Goal: Information Seeking & Learning: Learn about a topic

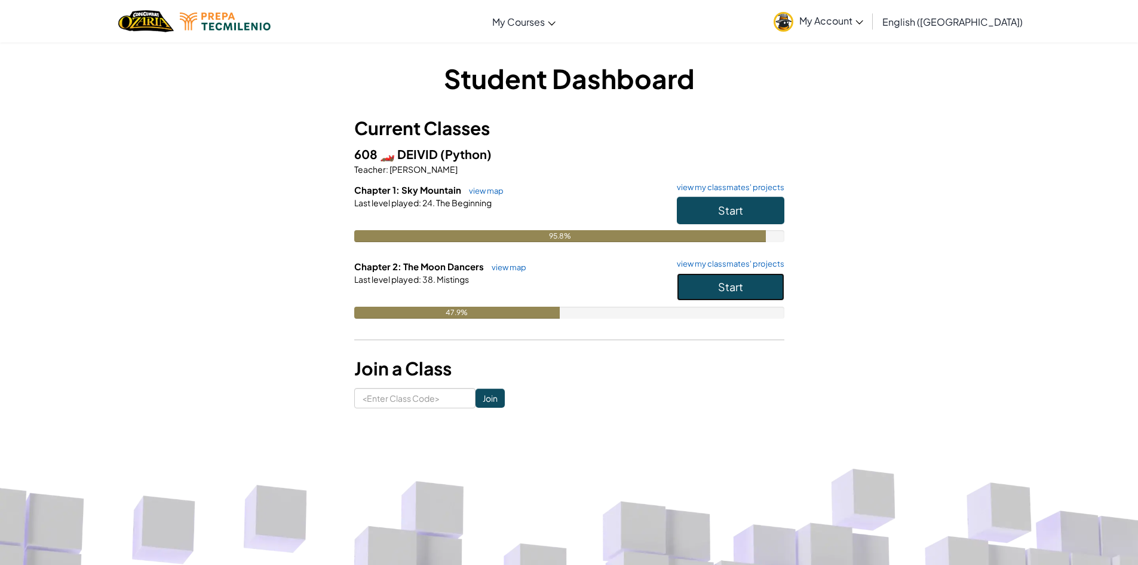
click at [724, 281] on span "Start" at bounding box center [730, 287] width 25 height 14
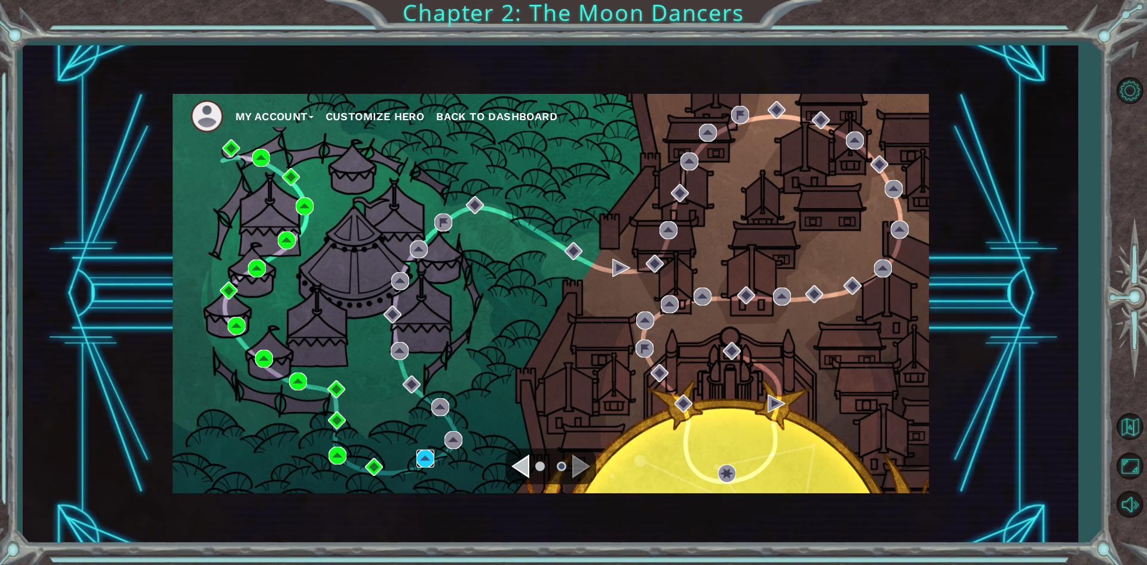
click at [417, 452] on img at bounding box center [426, 458] width 18 height 18
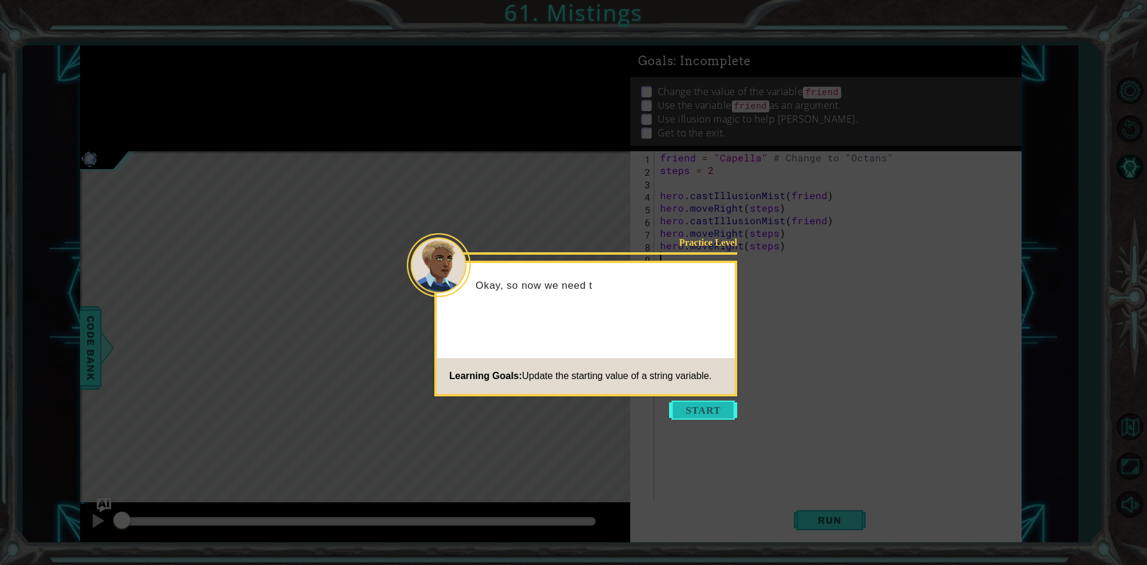
click at [712, 416] on button "Start" at bounding box center [703, 409] width 68 height 19
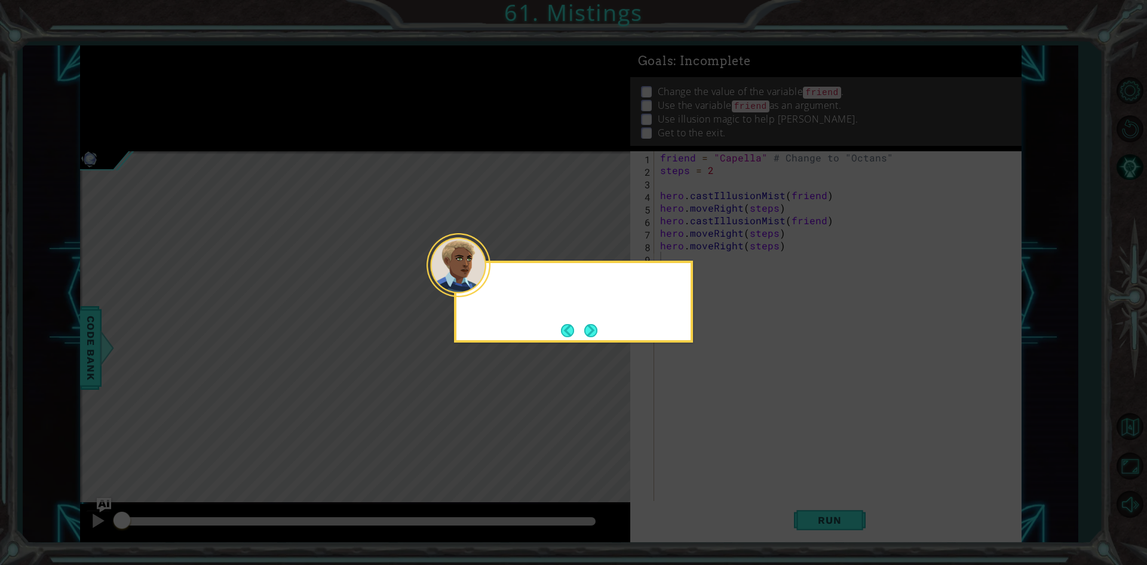
click at [712, 416] on icon at bounding box center [573, 282] width 1147 height 565
click at [593, 322] on button "Next" at bounding box center [590, 330] width 19 height 19
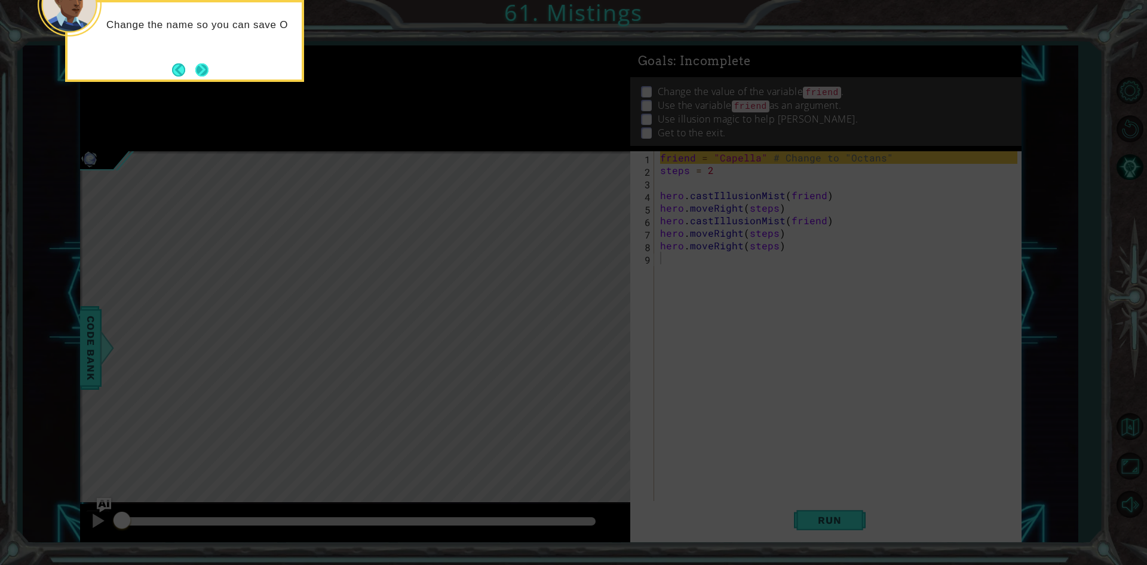
click at [204, 72] on button "Next" at bounding box center [202, 70] width 22 height 22
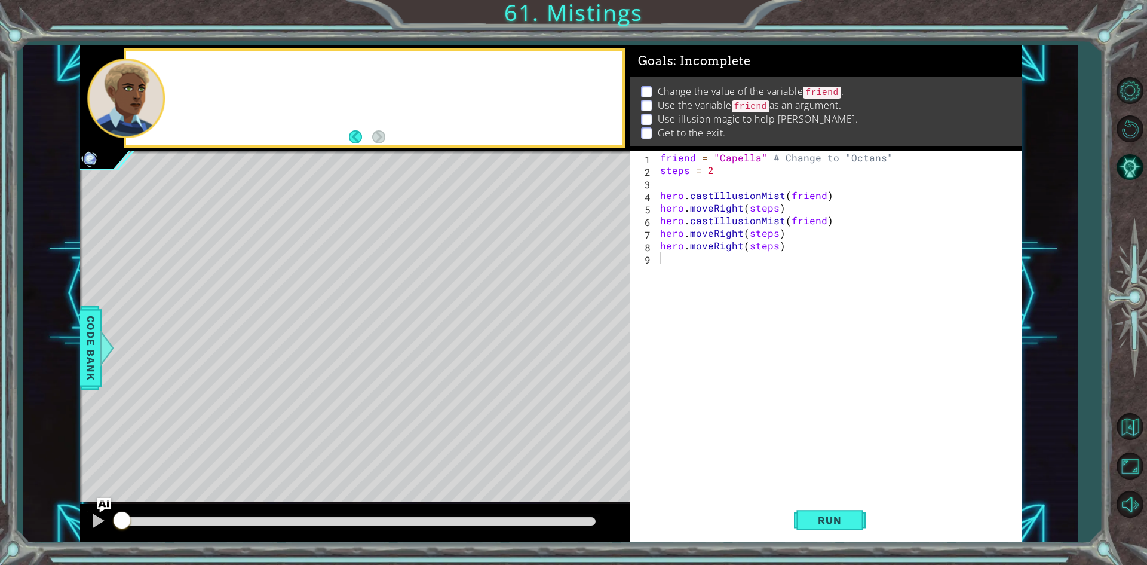
click at [204, 72] on div at bounding box center [374, 98] width 496 height 94
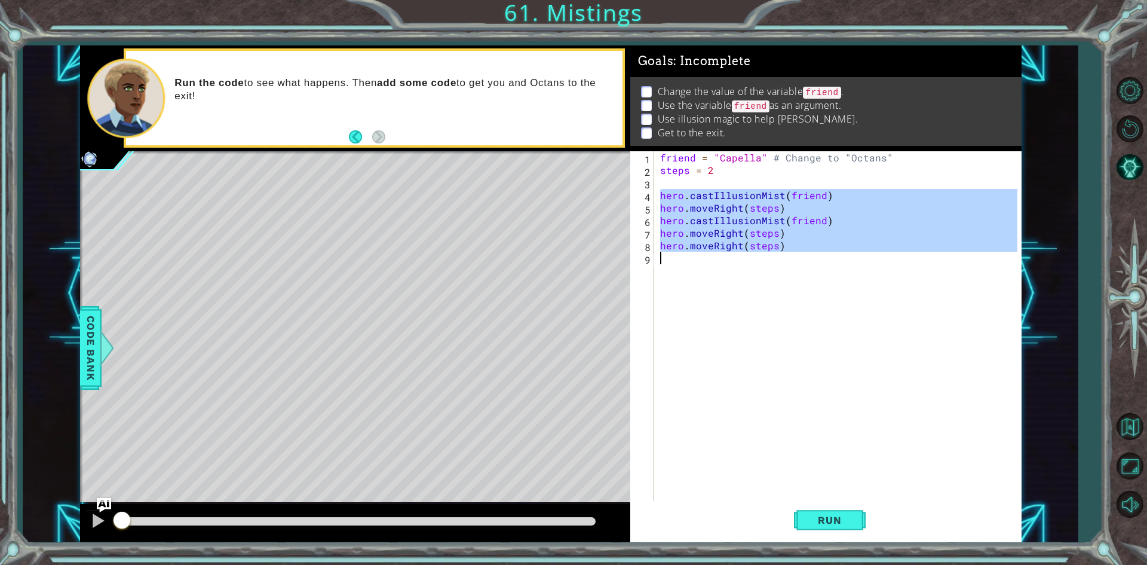
drag, startPoint x: 658, startPoint y: 192, endPoint x: 727, endPoint y: 268, distance: 102.8
click at [727, 268] on div "friend = "Capella" # Change to "Octans" steps = 2 hero . castIllusionMist ( fri…" at bounding box center [841, 339] width 366 height 376
type textarea "hero.moveRight(steps)"
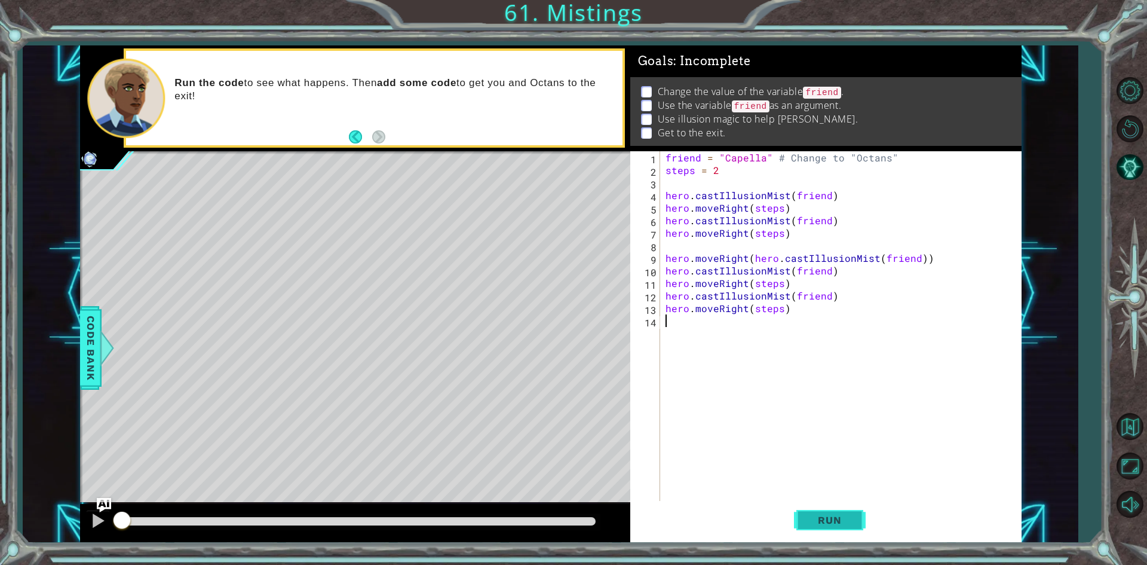
click at [819, 514] on span "Run" at bounding box center [829, 520] width 47 height 12
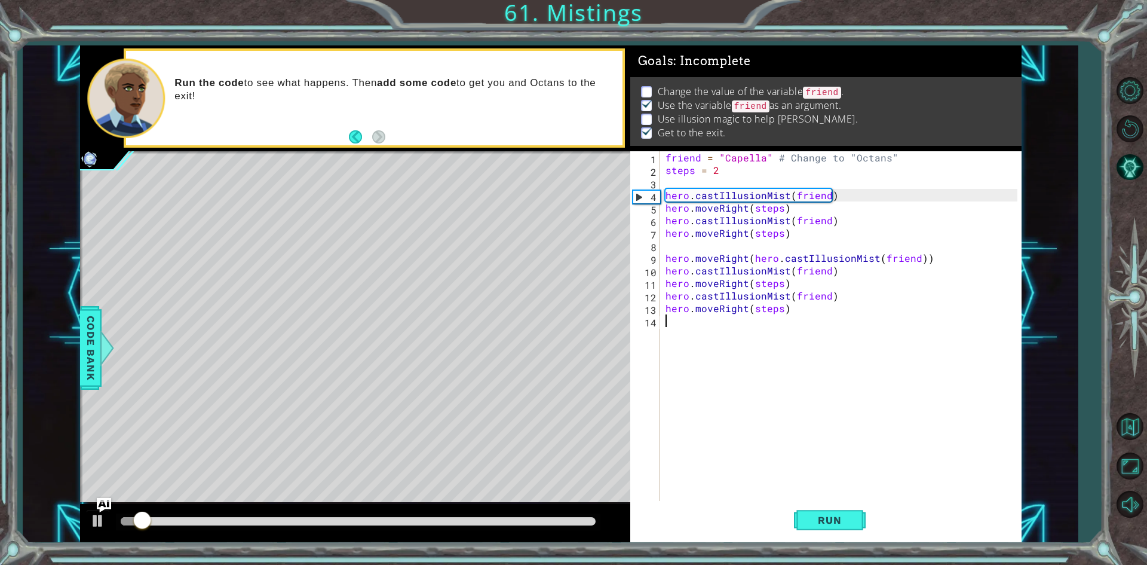
scroll to position [5, 0]
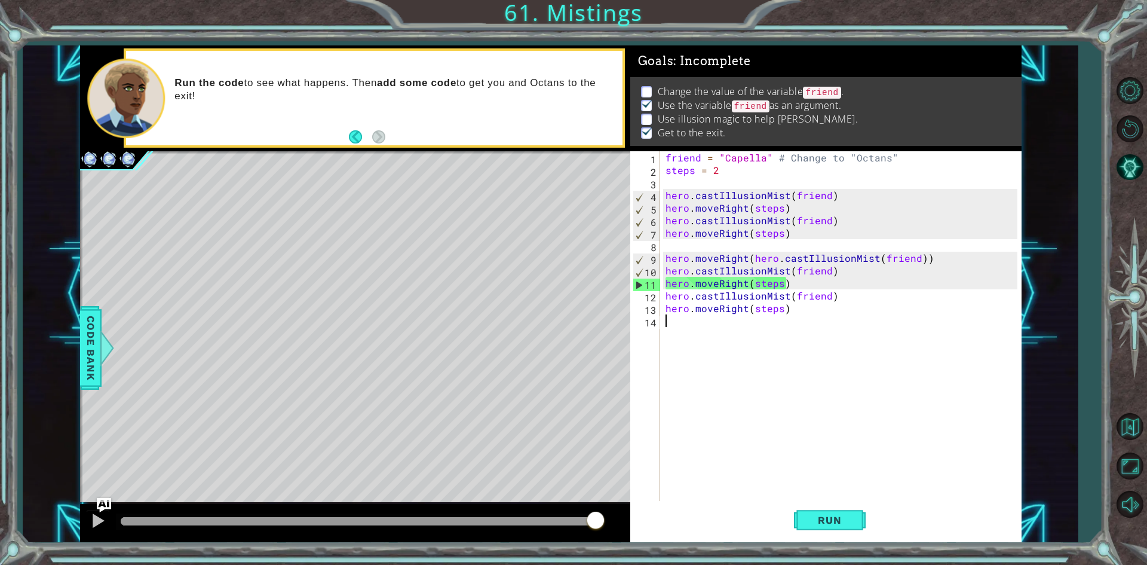
drag, startPoint x: 556, startPoint y: 520, endPoint x: 641, endPoint y: 529, distance: 85.4
click at [641, 529] on div "1 ההההההההההההההההההההההההההההההההההההההההההההההההההההההההההההההההההההההההההההה…" at bounding box center [551, 293] width 942 height 497
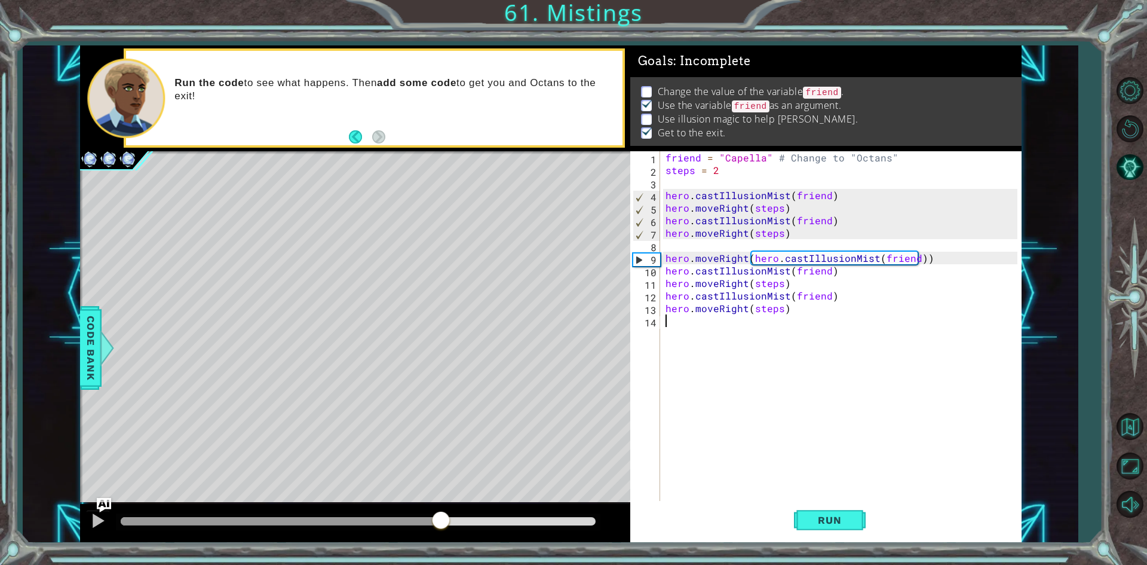
drag, startPoint x: 194, startPoint y: 519, endPoint x: 456, endPoint y: 573, distance: 267.9
click at [456, 564] on html "1 ההההההההההההההההההההההההההההההההההההההההההההההההההההההההההההההההההההההההההההה…" at bounding box center [573, 282] width 1147 height 565
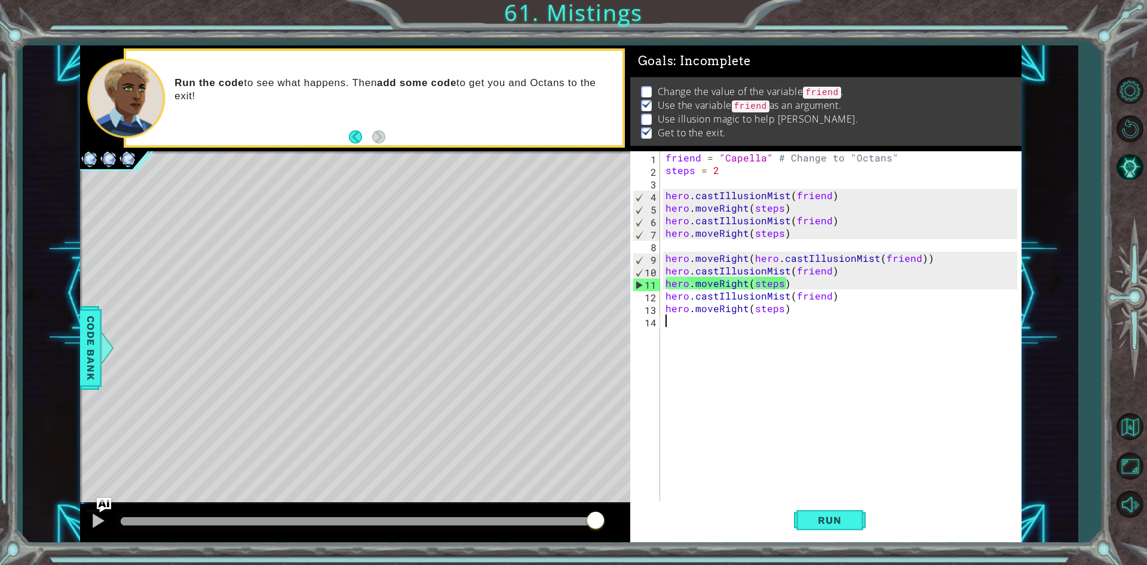
drag, startPoint x: 516, startPoint y: 521, endPoint x: 623, endPoint y: 538, distance: 108.5
click at [623, 538] on div at bounding box center [355, 523] width 550 height 38
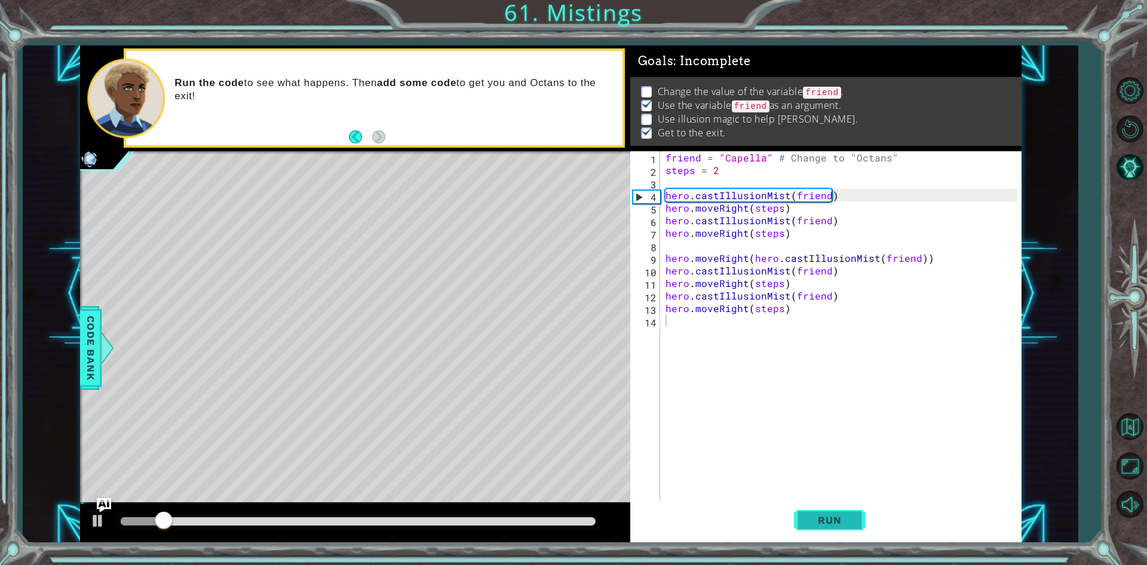
click at [808, 509] on button "Run" at bounding box center [830, 520] width 72 height 39
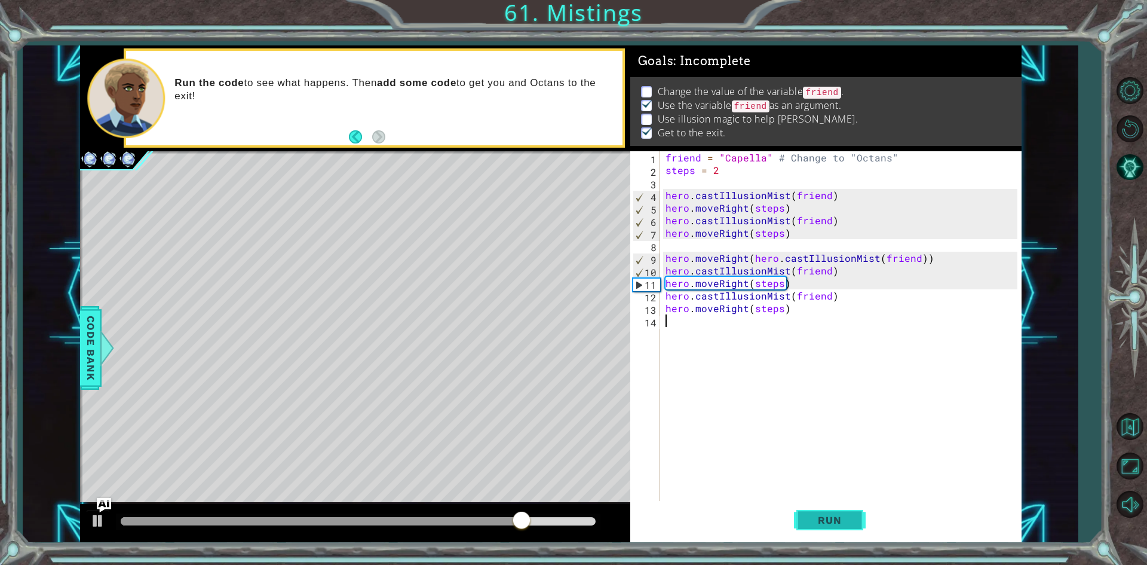
click at [812, 519] on span "Run" at bounding box center [829, 520] width 47 height 12
drag, startPoint x: 335, startPoint y: 526, endPoint x: 650, endPoint y: 593, distance: 321.3
click at [650, 564] on html "1 ההההההההההההההההההההההההההההההההההההההההההההההההההההההההההההההההההההההההההההה…" at bounding box center [573, 282] width 1147 height 565
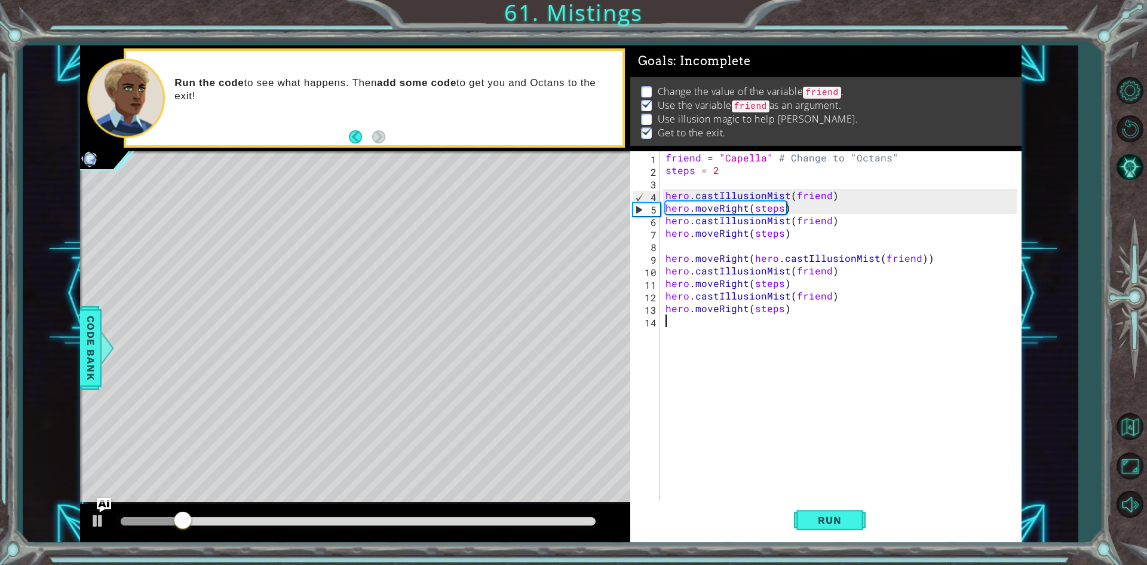
click at [688, 242] on div "friend = "Capella" # Change to "Octans" steps = 2 hero . castIllusionMist ( fri…" at bounding box center [843, 339] width 360 height 376
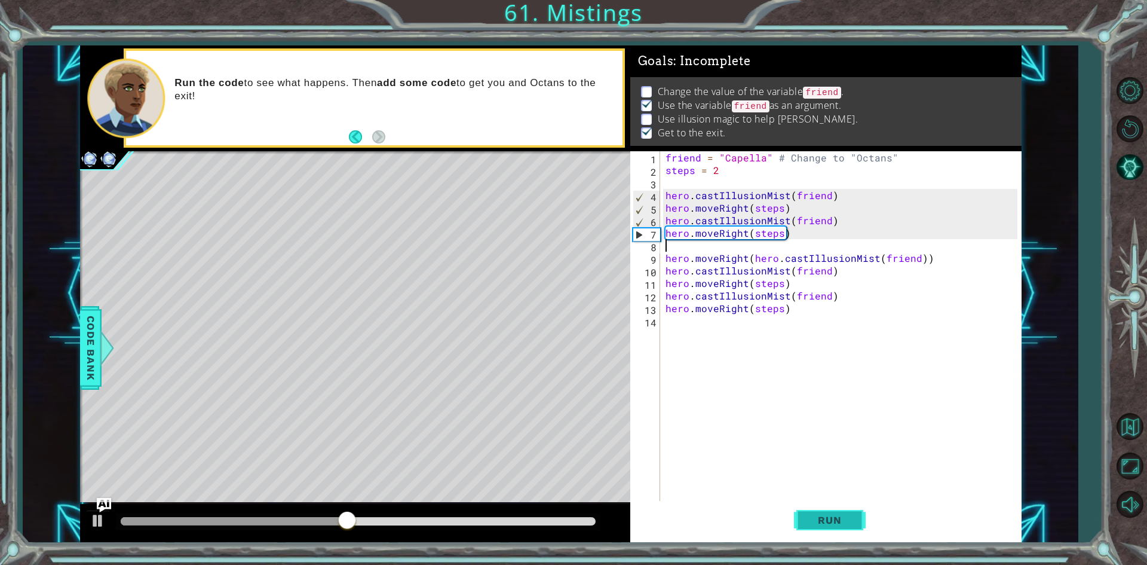
click at [816, 512] on button "Run" at bounding box center [830, 520] width 72 height 39
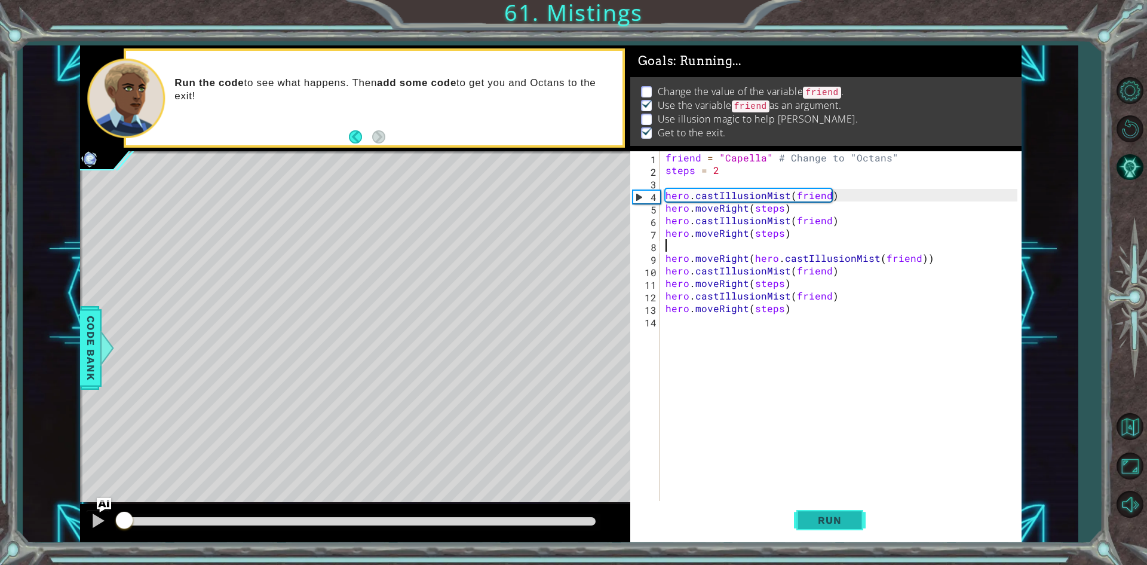
click at [816, 512] on button "Run" at bounding box center [830, 520] width 72 height 39
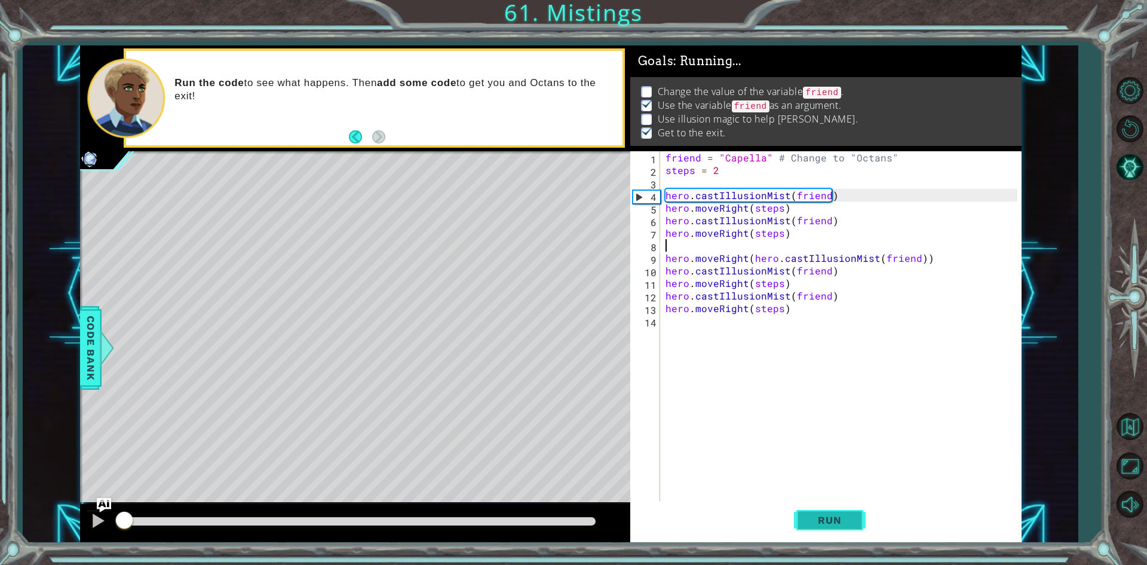
click at [816, 512] on button "Run" at bounding box center [830, 520] width 72 height 39
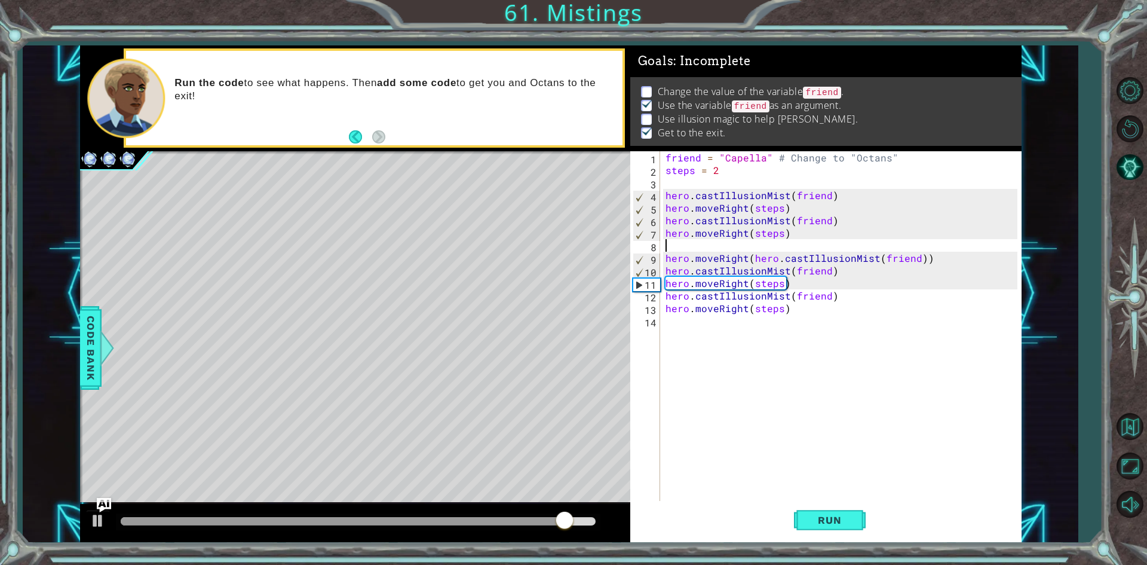
click at [674, 248] on div "friend = "Capella" # Change to "Octans" steps = 2 hero . castIllusionMist ( fri…" at bounding box center [843, 339] width 360 height 376
click at [715, 212] on div "friend = "Capella" # Change to "Octans" steps = 2 hero . castIllusionMist ( fri…" at bounding box center [843, 339] width 360 height 376
type textarea "hero.moveRight(steps)"
click at [715, 212] on div "friend = "Capella" # Change to "Octans" steps = 2 hero . castIllusionMist ( fri…" at bounding box center [843, 339] width 360 height 376
click at [765, 372] on div "friend = "Capella" # Change to "Octans" steps = 2 hero . castIllusionMist ( fri…" at bounding box center [843, 339] width 360 height 376
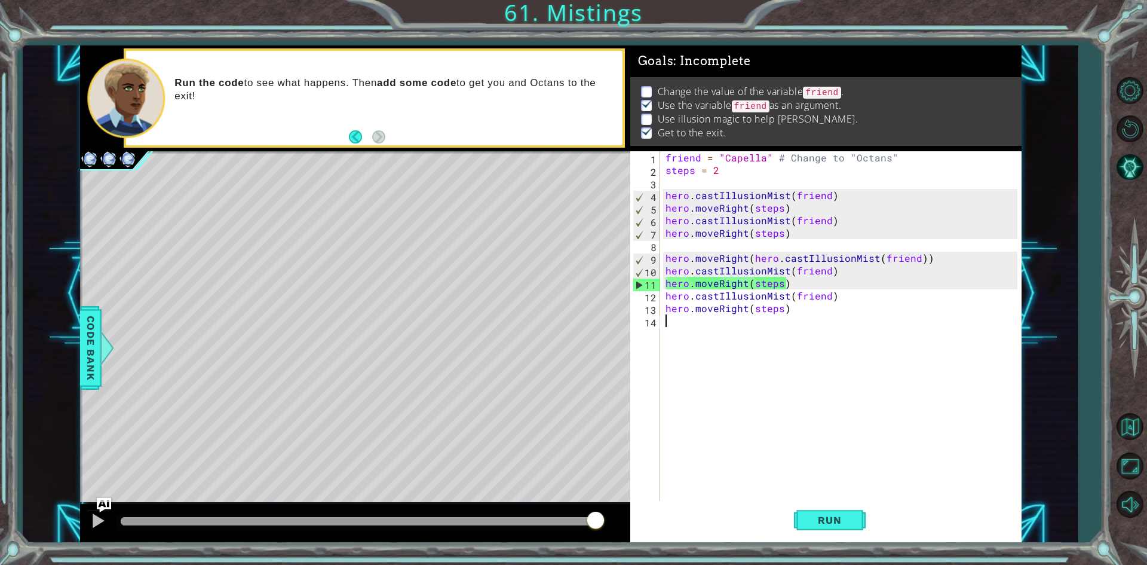
click at [739, 348] on div "friend = "Capella" # Change to "Octans" steps = 2 hero . castIllusionMist ( fri…" at bounding box center [843, 339] width 360 height 376
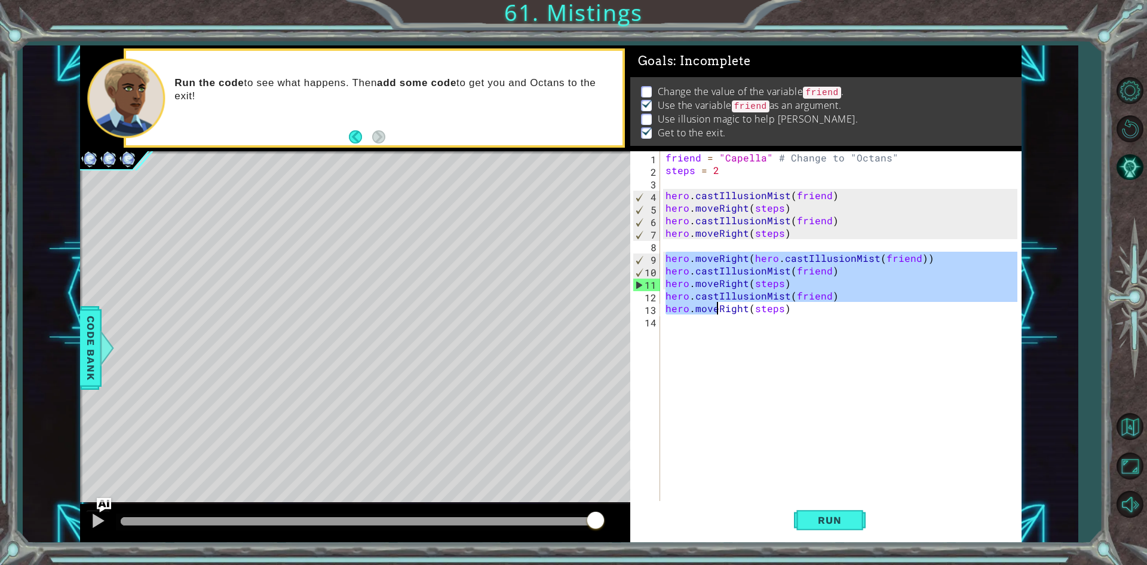
drag, startPoint x: 665, startPoint y: 255, endPoint x: 761, endPoint y: 329, distance: 121.4
click at [761, 329] on div "friend = "Capella" # Change to "Octans" steps = 2 hero . castIllusionMist ( fri…" at bounding box center [843, 339] width 360 height 376
type textarea "hero.moveRight(steps)"
click at [761, 329] on div "friend = "Capella" # Change to "Octans" steps = 2 hero . castIllusionMist ( fri…" at bounding box center [840, 326] width 354 height 351
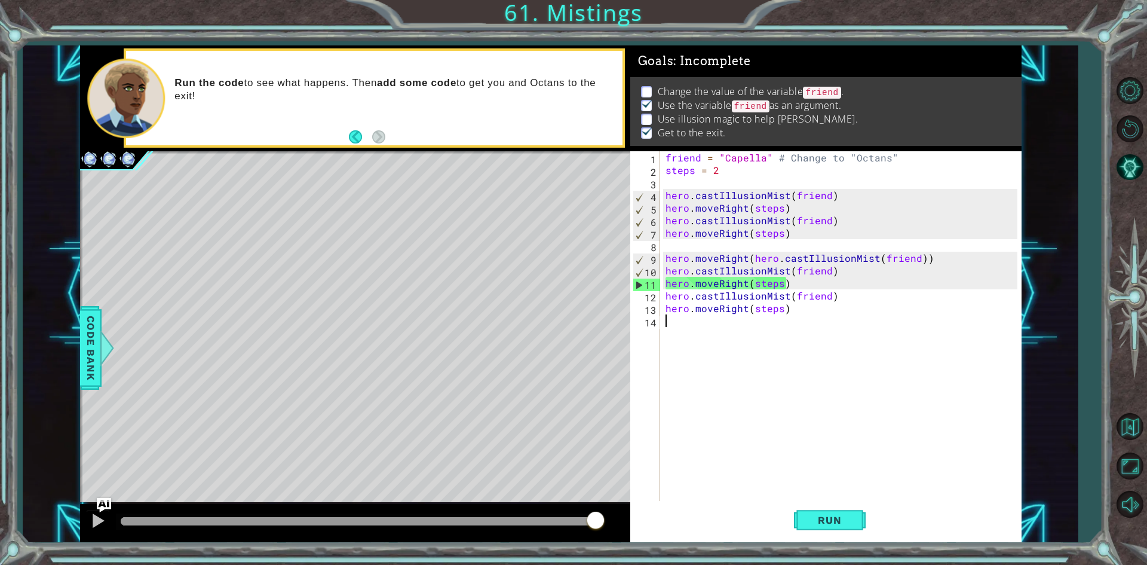
click at [761, 329] on div "friend = "Capella" # Change to "Octans" steps = 2 hero . castIllusionMist ( fri…" at bounding box center [843, 339] width 360 height 376
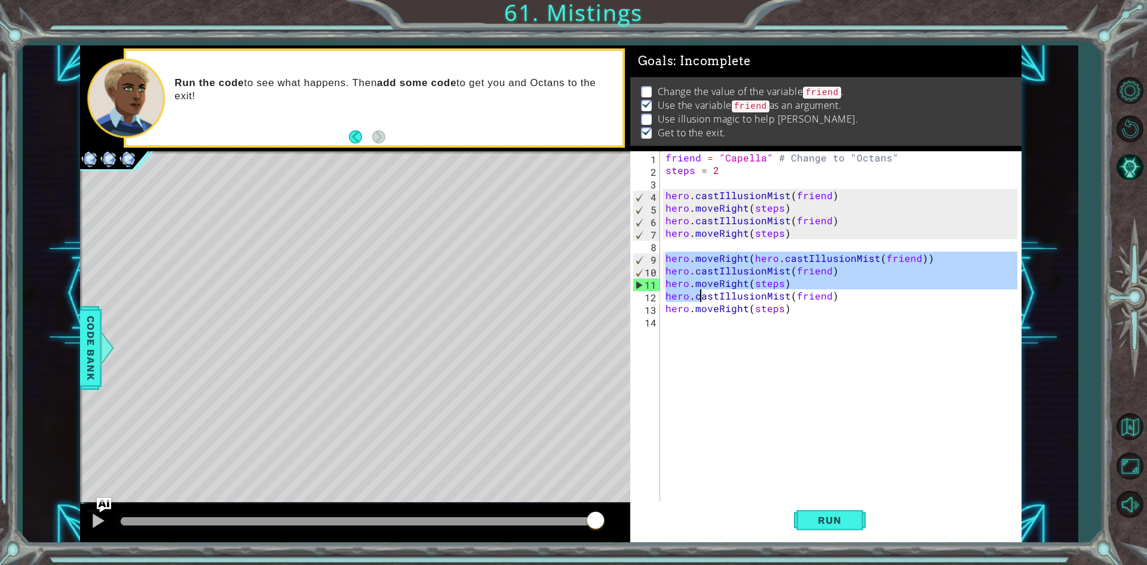
drag, startPoint x: 665, startPoint y: 257, endPoint x: 751, endPoint y: 332, distance: 114.4
click at [751, 332] on div "friend = "Capella" # Change to "Octans" steps = 2 hero . castIllusionMist ( fri…" at bounding box center [843, 339] width 360 height 376
type textarea "hero.moveRight(steps)"
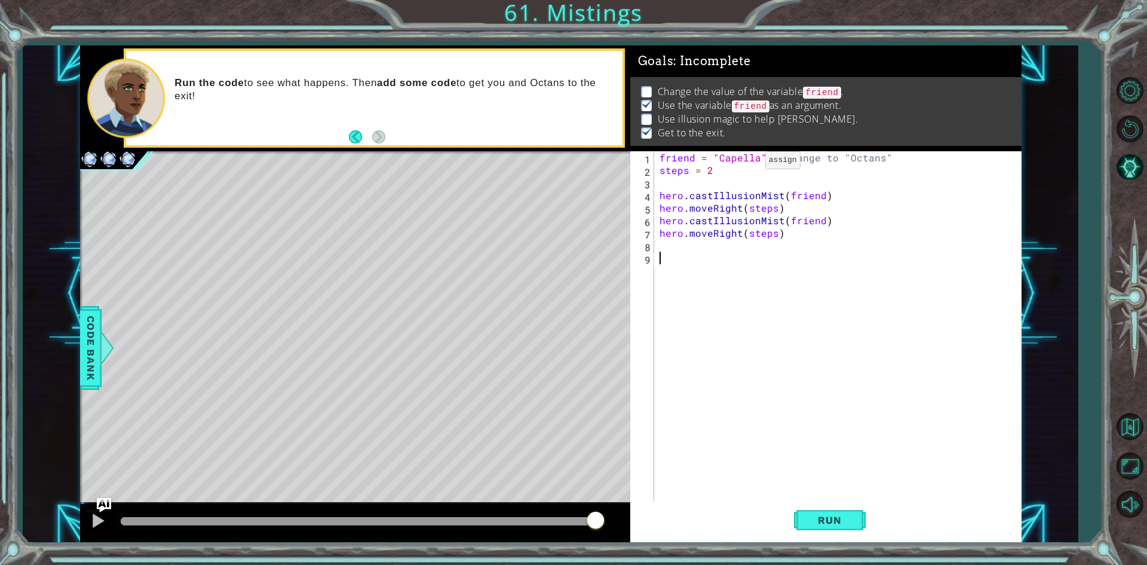
click at [745, 163] on div "friend = "Capella" # Change to "Octans" steps = 2 hero . castIllusionMist ( fri…" at bounding box center [840, 339] width 366 height 376
click at [749, 160] on div "friend = "Capella" # Change to "Octans" steps = 2 hero . castIllusionMist ( fri…" at bounding box center [840, 339] width 366 height 376
click at [816, 524] on span "Run" at bounding box center [829, 520] width 47 height 12
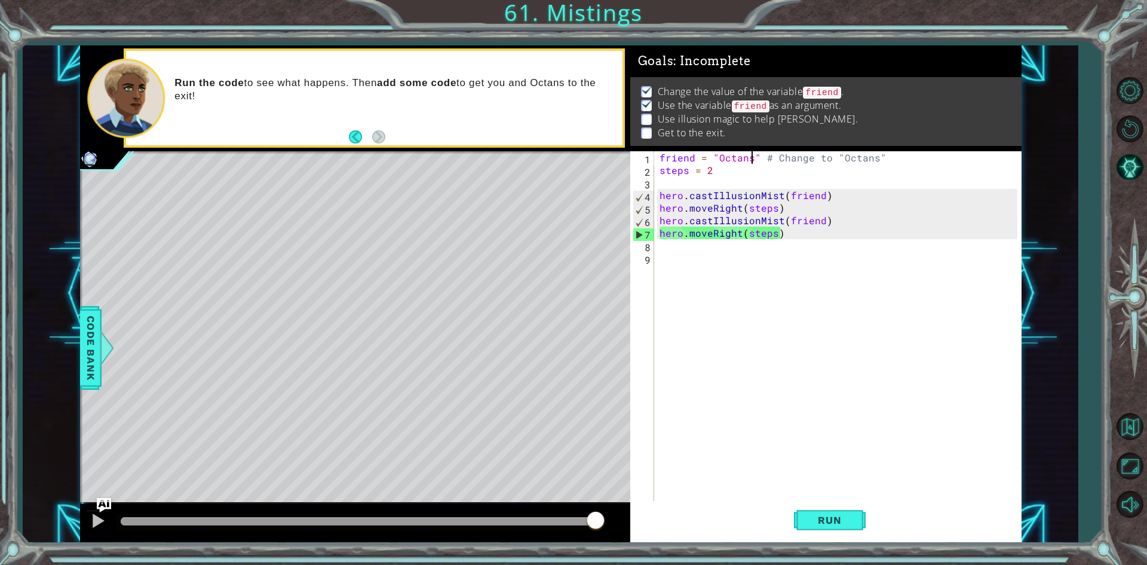
drag, startPoint x: 472, startPoint y: 522, endPoint x: 629, endPoint y: 575, distance: 165.4
click at [629, 564] on html "1 ההההההההההההההההההההההההההההההההההההההההההההההההההההההההההההההההההההההההההההה…" at bounding box center [573, 282] width 1147 height 565
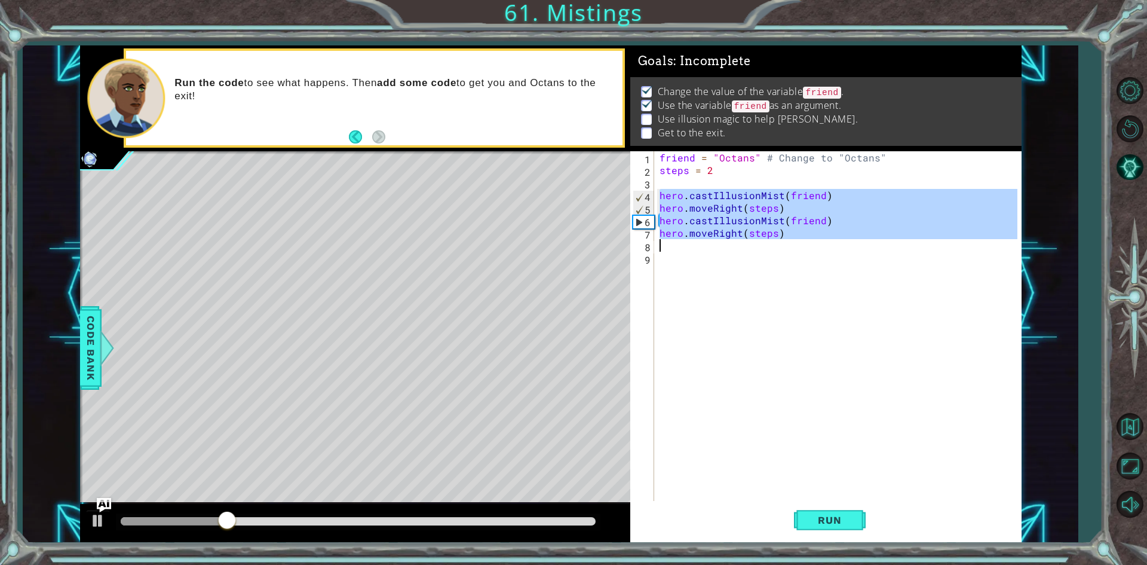
drag, startPoint x: 659, startPoint y: 192, endPoint x: 767, endPoint y: 249, distance: 122.4
click at [767, 249] on div "friend = "Octans" # Change to "Octans" steps = 2 hero . castIllusionMist ( frie…" at bounding box center [840, 339] width 366 height 376
type textarea "hero.moveRight(steps)"
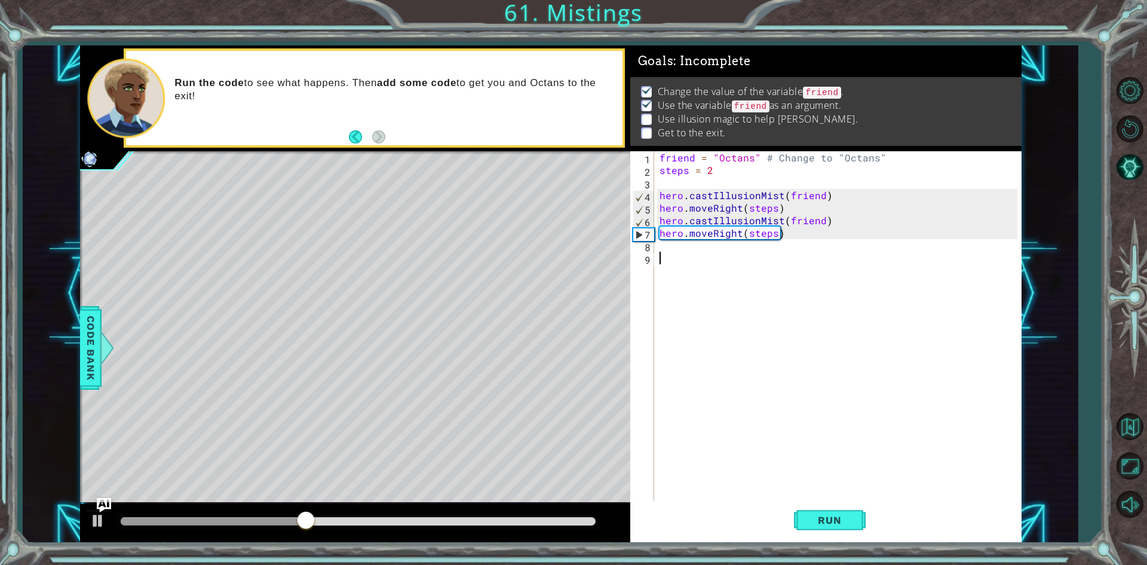
click at [674, 259] on div "friend = "Octans" # Change to "Octans" steps = 2 hero . castIllusionMist ( frie…" at bounding box center [840, 339] width 366 height 376
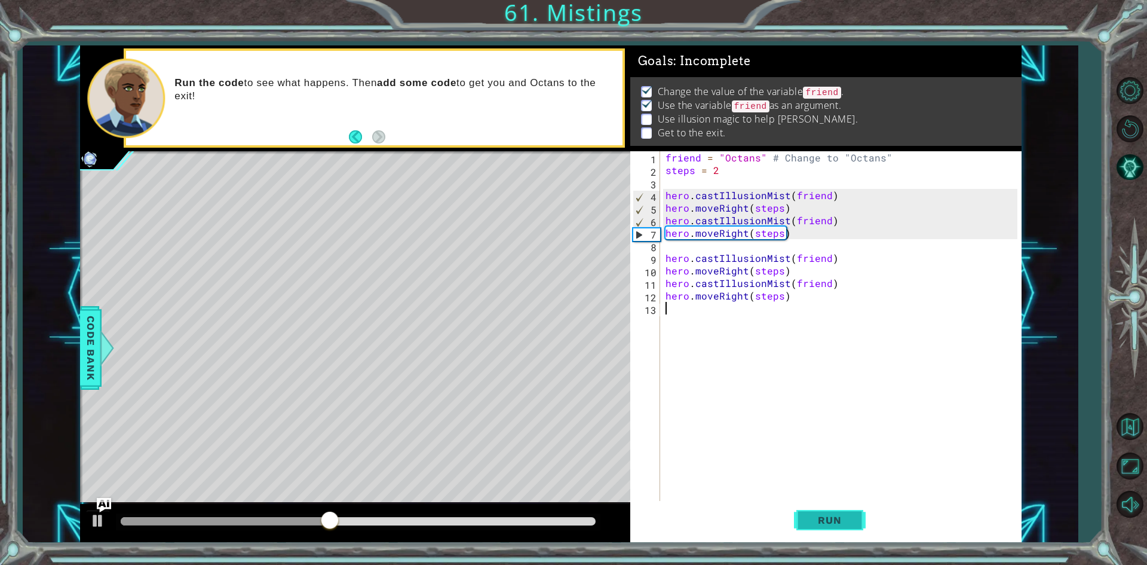
click at [844, 526] on span "Run" at bounding box center [829, 520] width 47 height 12
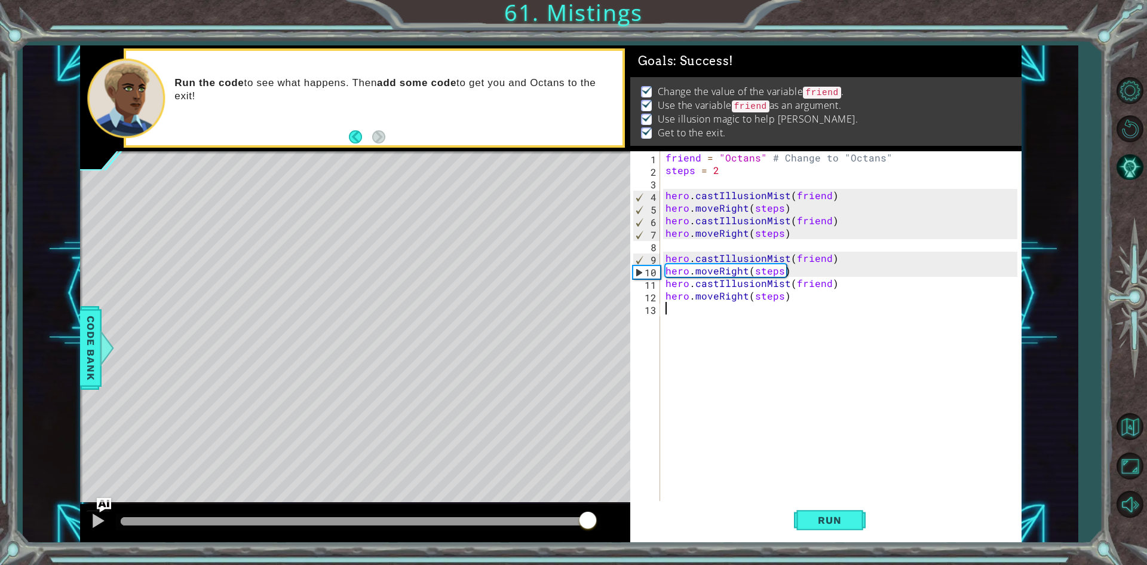
drag, startPoint x: 460, startPoint y: 522, endPoint x: 602, endPoint y: 543, distance: 143.8
click at [590, 543] on div "1 ההההההההההההההההההההההההההההההההההההההההההההההההההההההההההההההההההההההההההההה…" at bounding box center [573, 282] width 1147 height 565
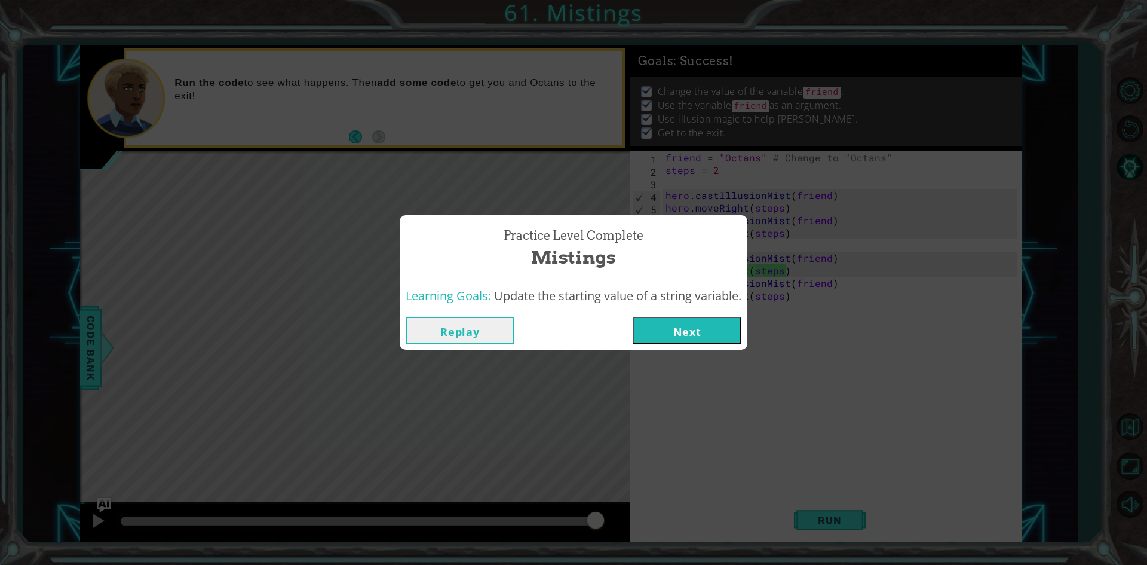
drag, startPoint x: 432, startPoint y: 518, endPoint x: 662, endPoint y: 547, distance: 231.3
click at [654, 551] on body "1 ההההההההההההההההההההההההההההההההההההההההההההההההההההההההההההההההההההההההההההה…" at bounding box center [573, 282] width 1147 height 565
click at [689, 330] on button "Next" at bounding box center [687, 330] width 109 height 27
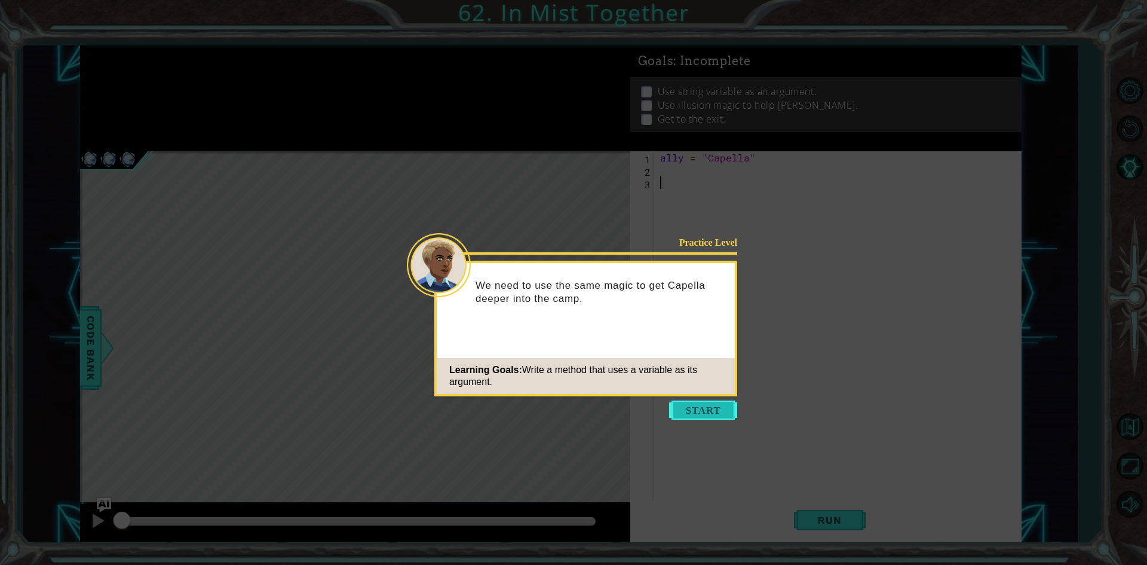
click at [714, 415] on button "Start" at bounding box center [703, 409] width 68 height 19
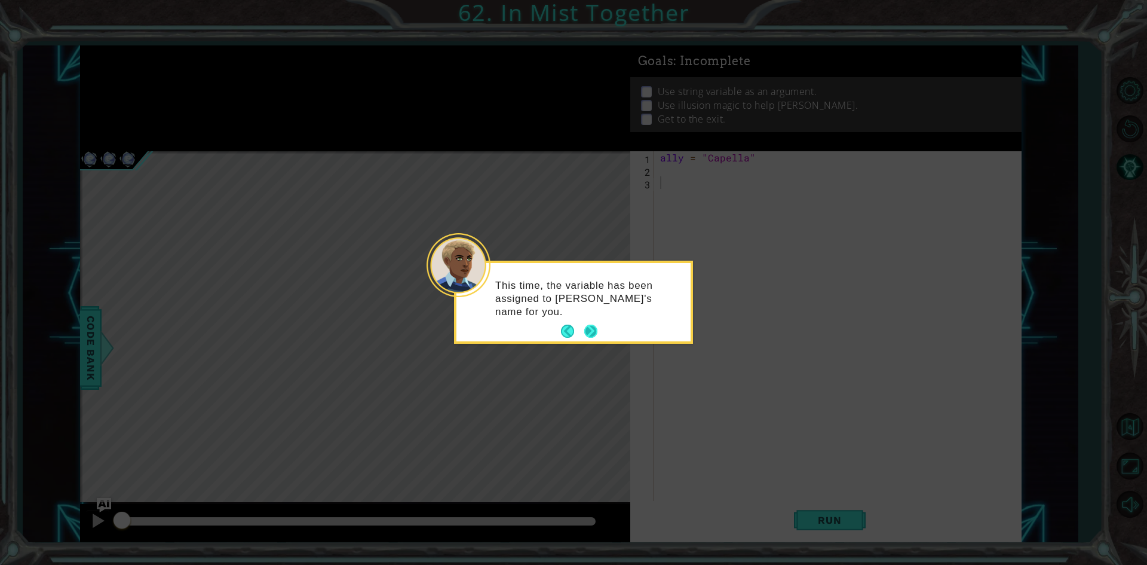
click at [588, 329] on button "Next" at bounding box center [590, 331] width 19 height 19
click at [588, 329] on button "Next" at bounding box center [591, 330] width 22 height 22
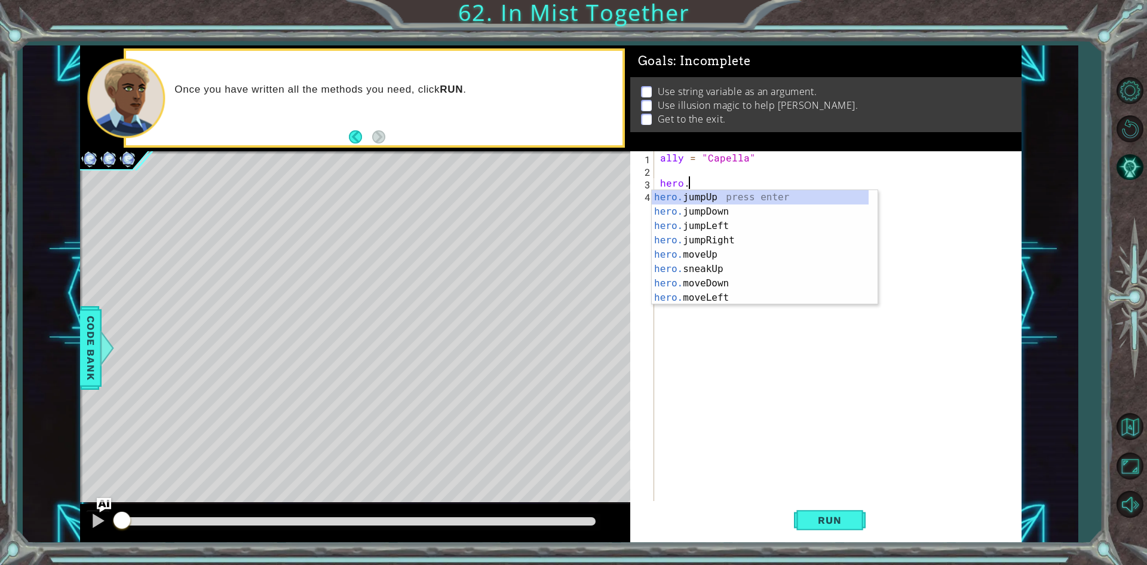
scroll to position [0, 1]
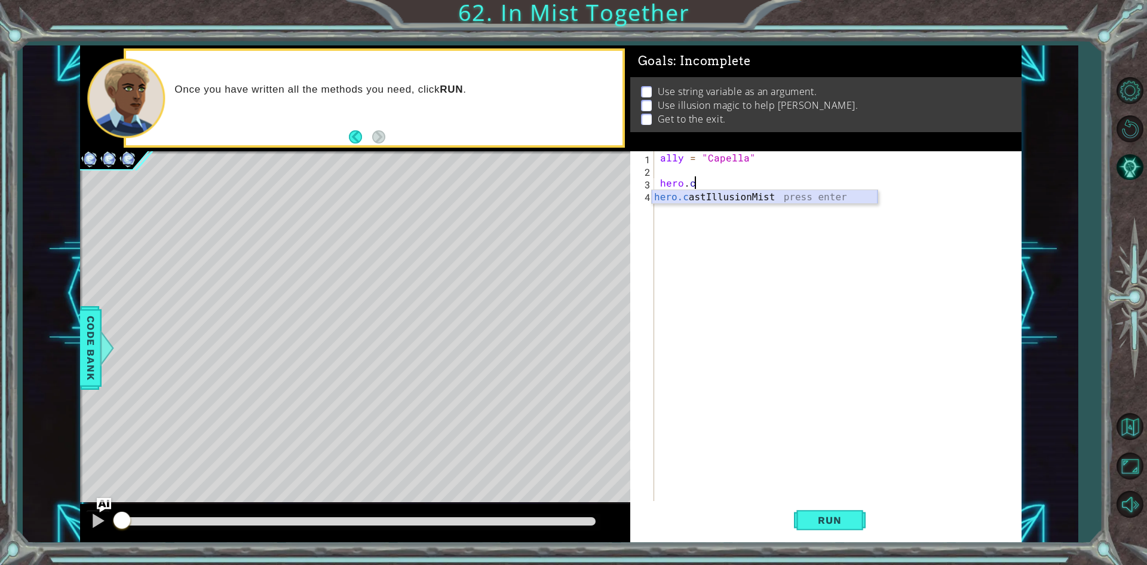
click at [767, 192] on div "hero.c astIllusionMist press enter" at bounding box center [765, 211] width 226 height 43
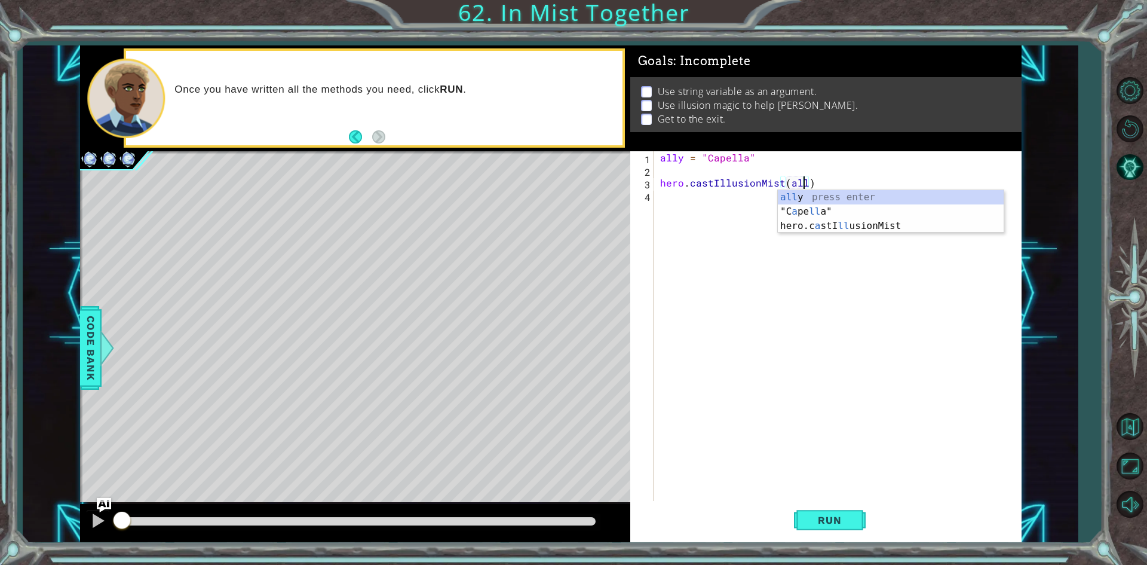
type textarea "hero.castIllusionMist(ally)"
click at [679, 204] on div "ally = "Capella" hero . castIllusionMist ( ally )" at bounding box center [841, 339] width 366 height 376
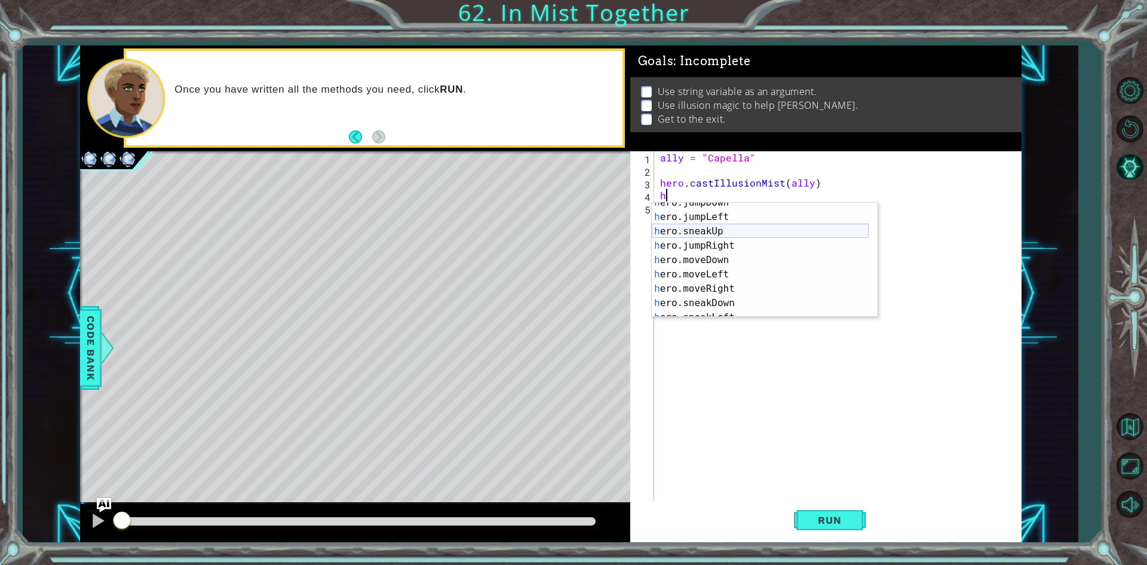
scroll to position [36, 0]
click at [711, 284] on div "h ero.jumpDown press enter h ero.jumpLeft press enter h ero.sneakUp press enter…" at bounding box center [760, 266] width 217 height 143
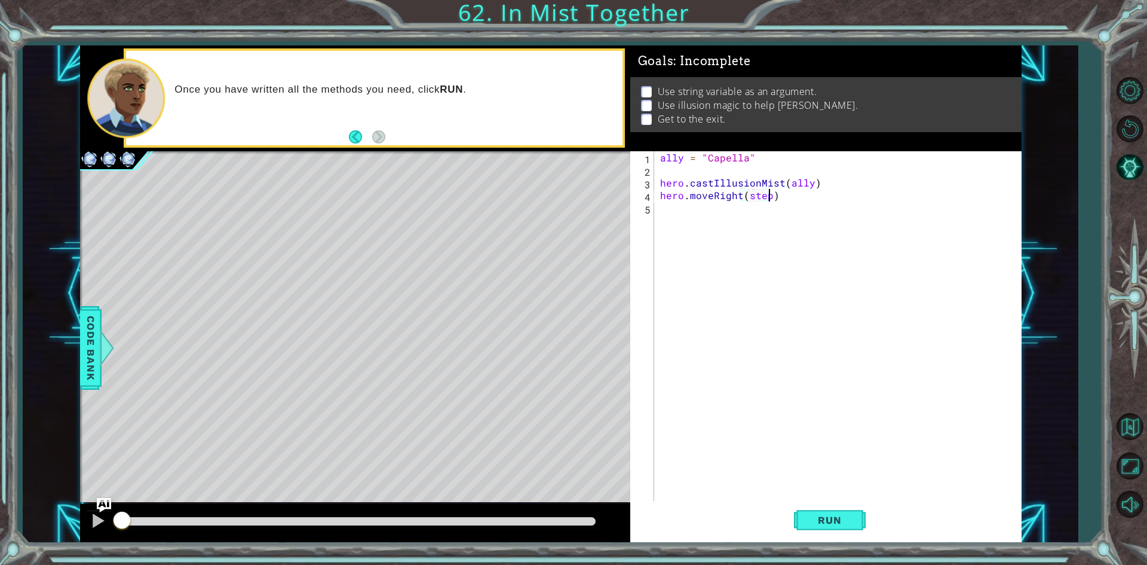
scroll to position [0, 7]
click at [826, 180] on div "ally = "Capella" hero . castIllusionMist ( ally ) hero . moveRight ( steps )" at bounding box center [841, 339] width 366 height 376
type textarea "hero.castIllusionMist(ally)"
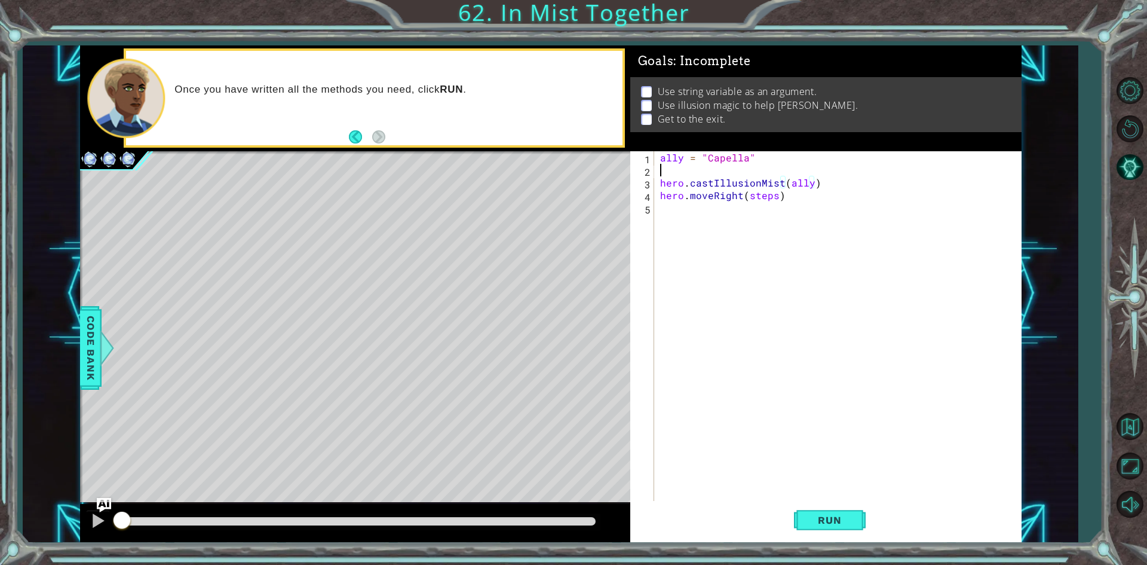
click at [687, 167] on div "ally = "Capella" hero . castIllusionMist ( ally ) hero . moveRight ( steps )" at bounding box center [841, 339] width 366 height 376
type textarea "steps = 2"
click at [825, 516] on span "Run" at bounding box center [829, 520] width 47 height 12
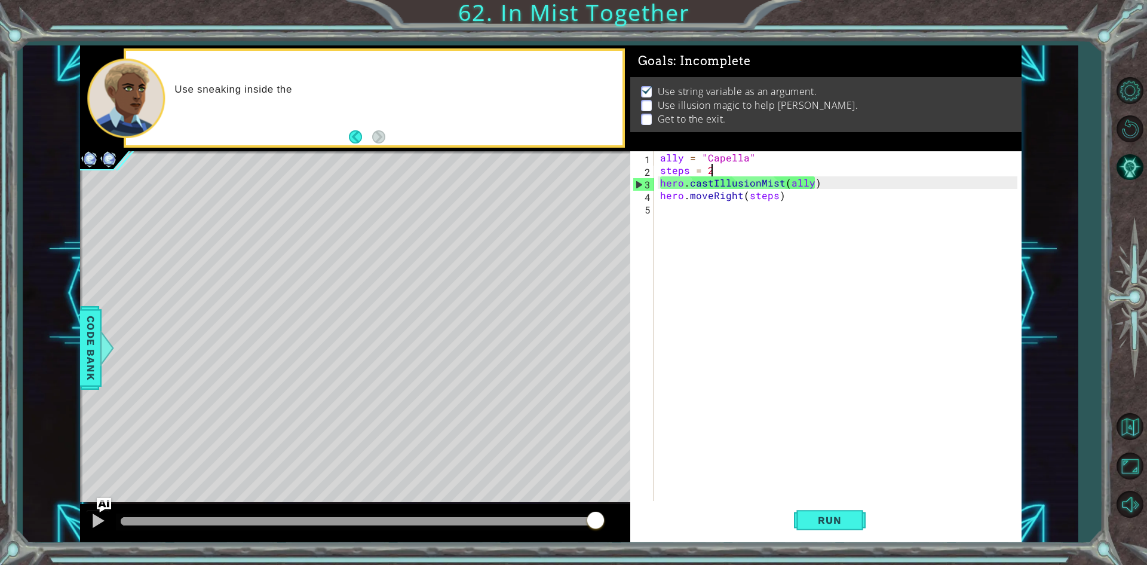
drag, startPoint x: 400, startPoint y: 518, endPoint x: 640, endPoint y: 530, distance: 240.6
click at [639, 530] on div "1 ההההההההההההההההההההההההההההההההההההההההההההההההההההההההההההההההההההההההההההה…" at bounding box center [551, 293] width 942 height 497
click at [666, 211] on div "ally = "Capella" steps = 2 hero . castIllusionMist ( ally ) hero . moveRight ( …" at bounding box center [841, 339] width 366 height 376
drag, startPoint x: 709, startPoint y: 199, endPoint x: 688, endPoint y: 191, distance: 22.5
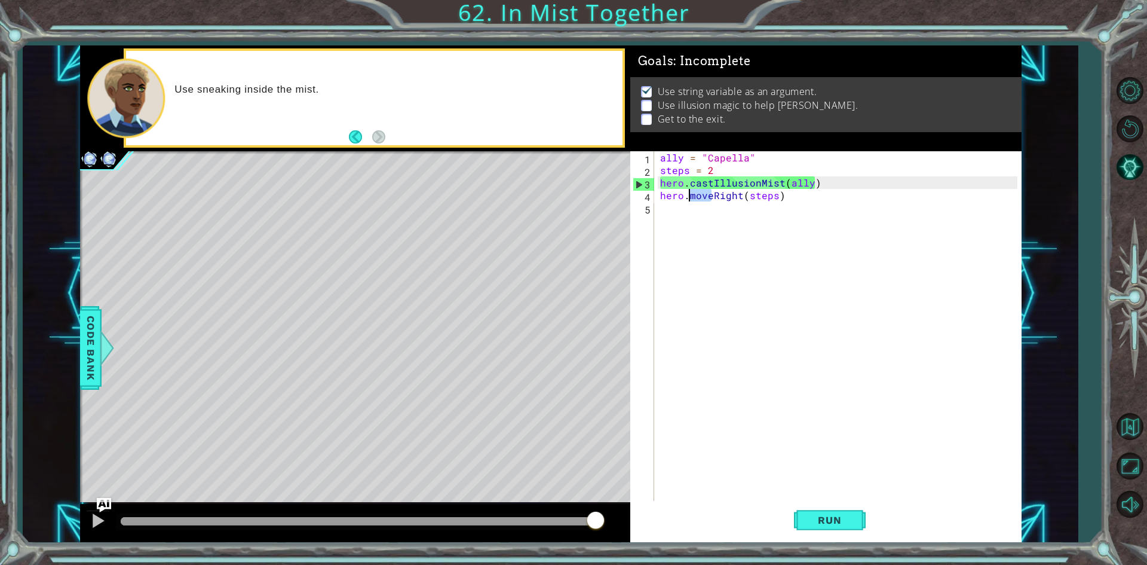
click at [688, 191] on div "ally = "Capella" steps = 2 hero . castIllusionMist ( ally ) hero . moveRight ( …" at bounding box center [841, 339] width 366 height 376
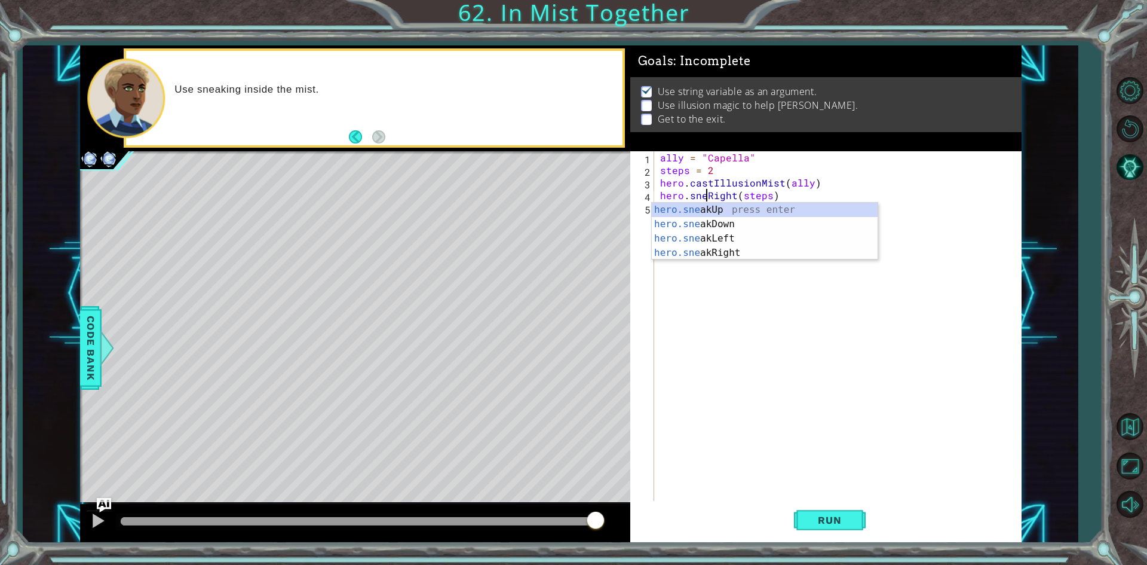
type textarea "hero.sneakRight(steps)"
click at [707, 323] on div "ally = "Capella" steps = 2 hero . castIllusionMist ( ally ) hero . sneakRight (…" at bounding box center [841, 339] width 366 height 376
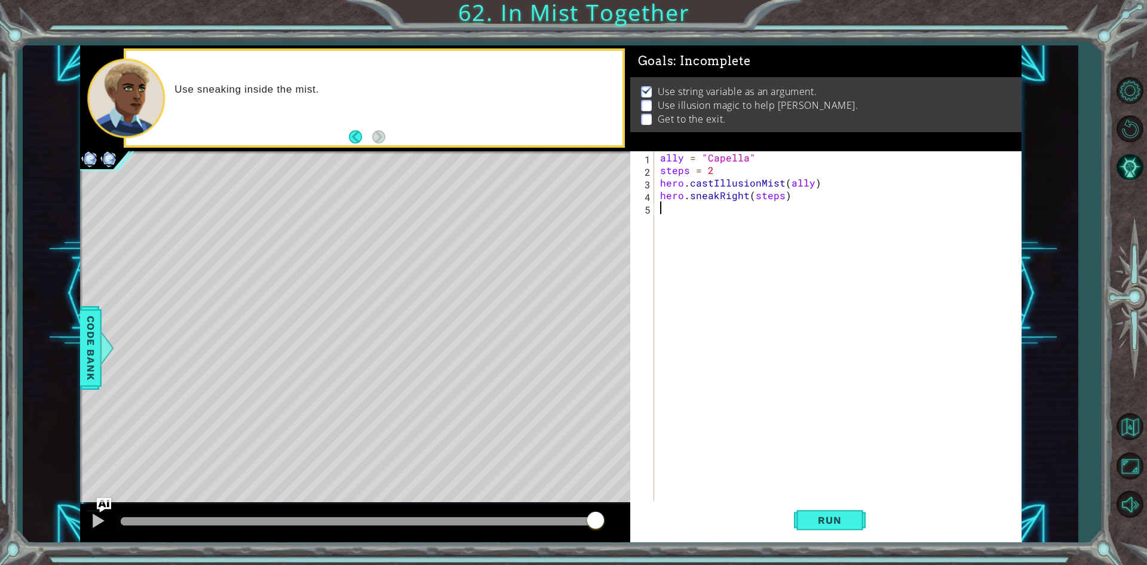
scroll to position [0, 0]
click at [837, 525] on span "Run" at bounding box center [829, 520] width 47 height 12
drag, startPoint x: 529, startPoint y: 518, endPoint x: 602, endPoint y: 518, distance: 72.9
click at [596, 518] on div at bounding box center [358, 521] width 475 height 8
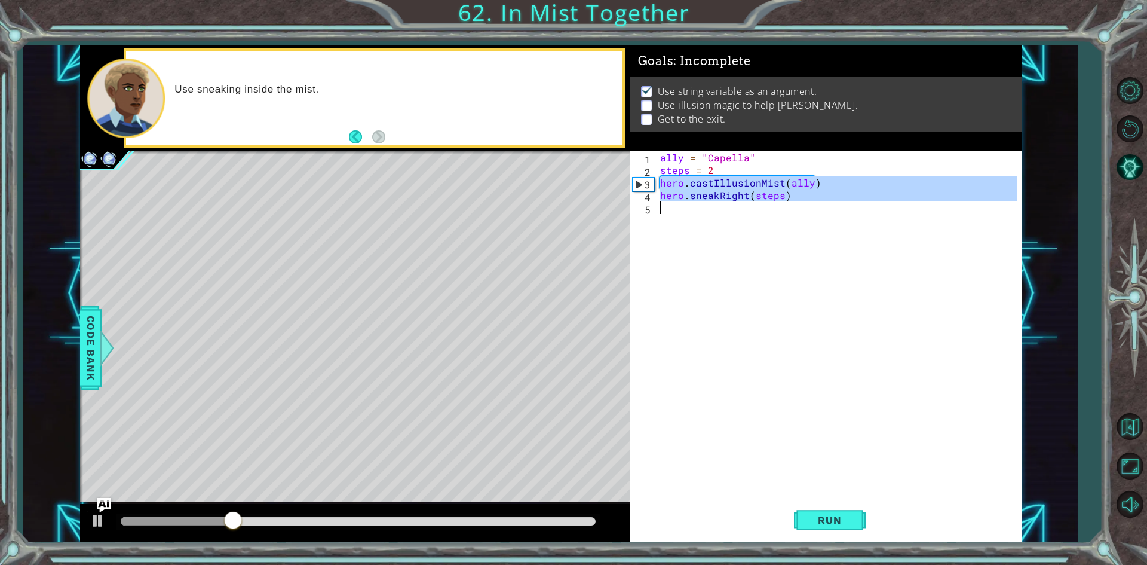
drag, startPoint x: 662, startPoint y: 182, endPoint x: 792, endPoint y: 204, distance: 132.1
click at [792, 204] on div "ally = "Capella" steps = 2 hero . castIllusionMist ( ally ) hero . sneakRight (…" at bounding box center [841, 339] width 366 height 376
type textarea "hero.sneakRight(steps)"
click at [694, 210] on div "ally = "Capella" steps = 2 hero . castIllusionMist ( ally ) hero . sneakRight (…" at bounding box center [838, 326] width 360 height 351
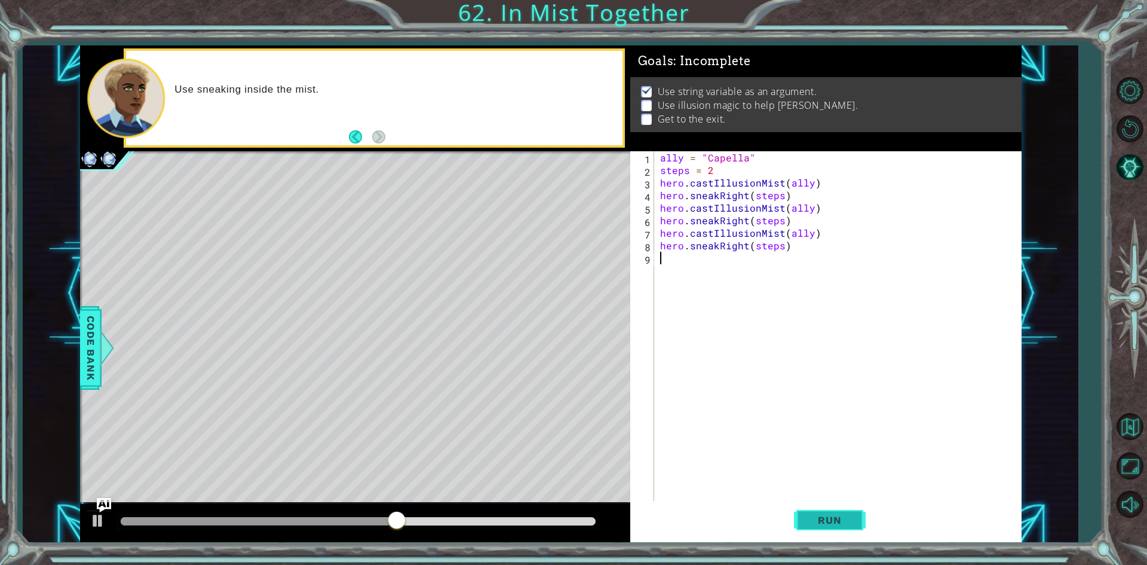
click at [825, 519] on span "Run" at bounding box center [829, 520] width 47 height 12
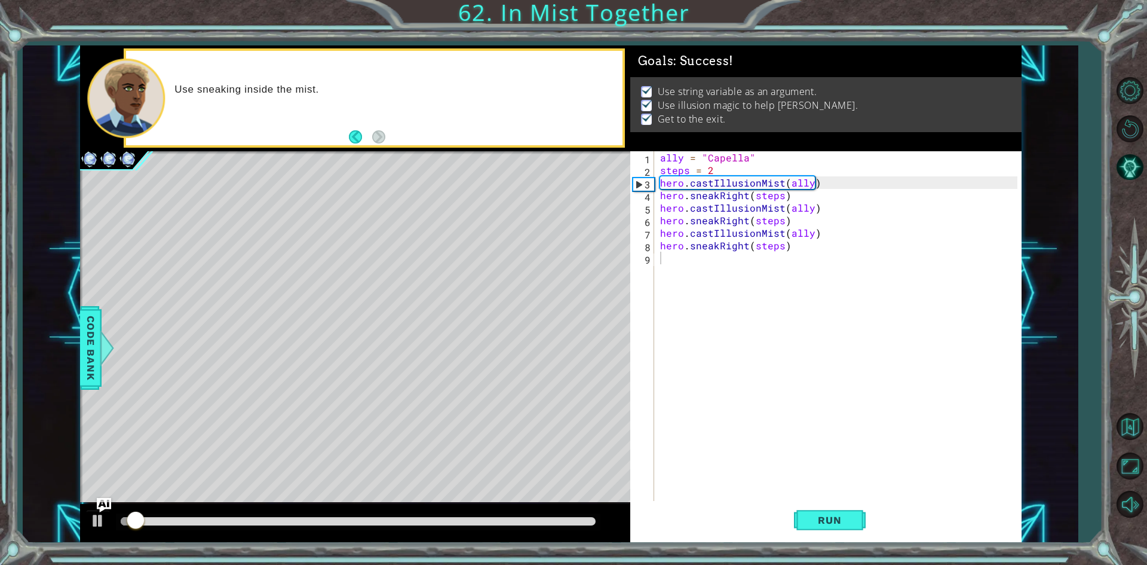
drag, startPoint x: 520, startPoint y: 516, endPoint x: 534, endPoint y: 524, distance: 16.3
click at [534, 523] on div at bounding box center [358, 521] width 485 height 17
click at [624, 528] on body "1 ההההההההההההההההההההההההההההההההההההההההההההההההההההההההההההההההההההההההההההה…" at bounding box center [573, 282] width 1147 height 565
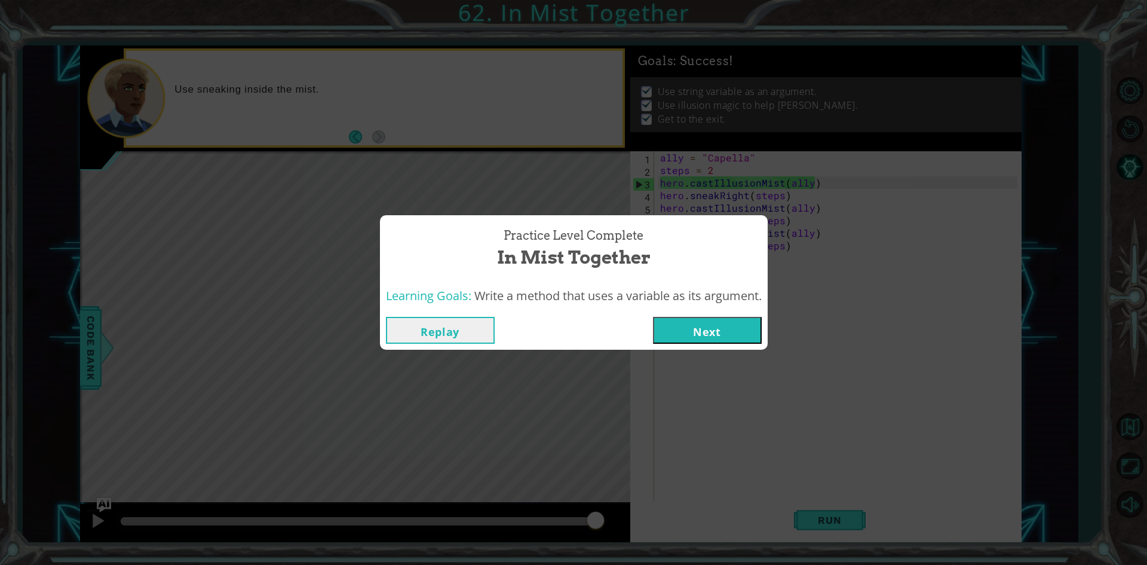
click at [696, 331] on button "Next" at bounding box center [707, 330] width 109 height 27
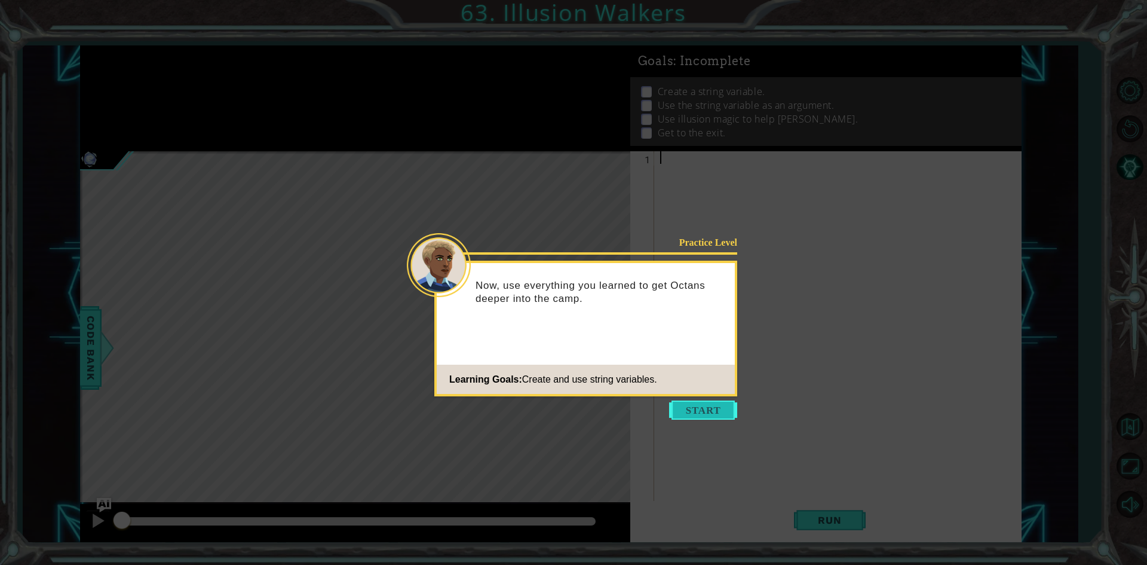
click at [684, 410] on button "Start" at bounding box center [703, 409] width 68 height 19
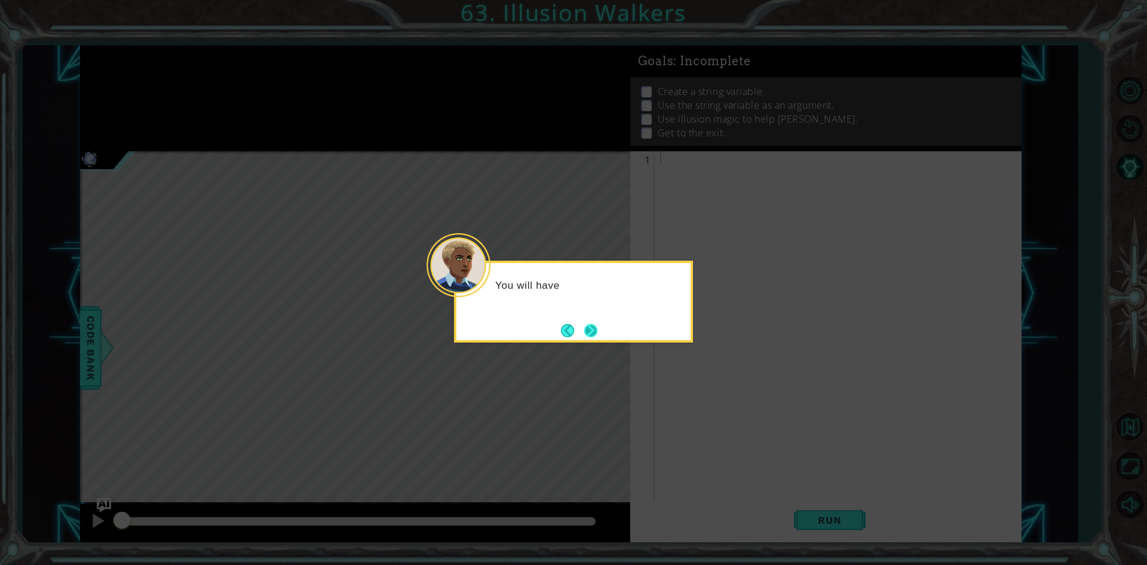
click at [592, 332] on button "Next" at bounding box center [590, 330] width 21 height 21
click at [592, 332] on button "Next" at bounding box center [591, 330] width 16 height 16
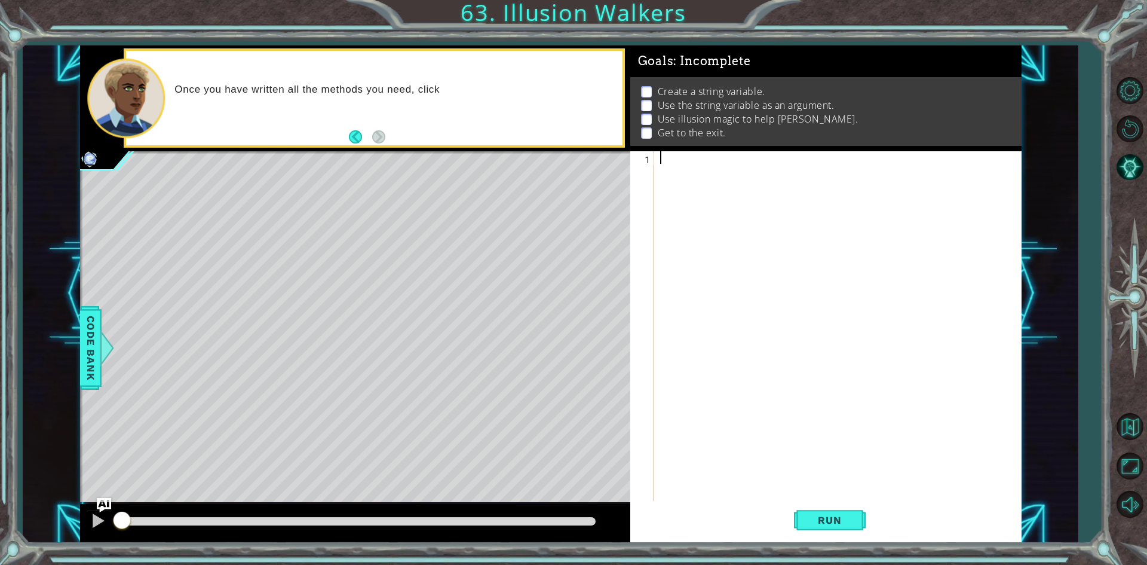
type textarea "h"
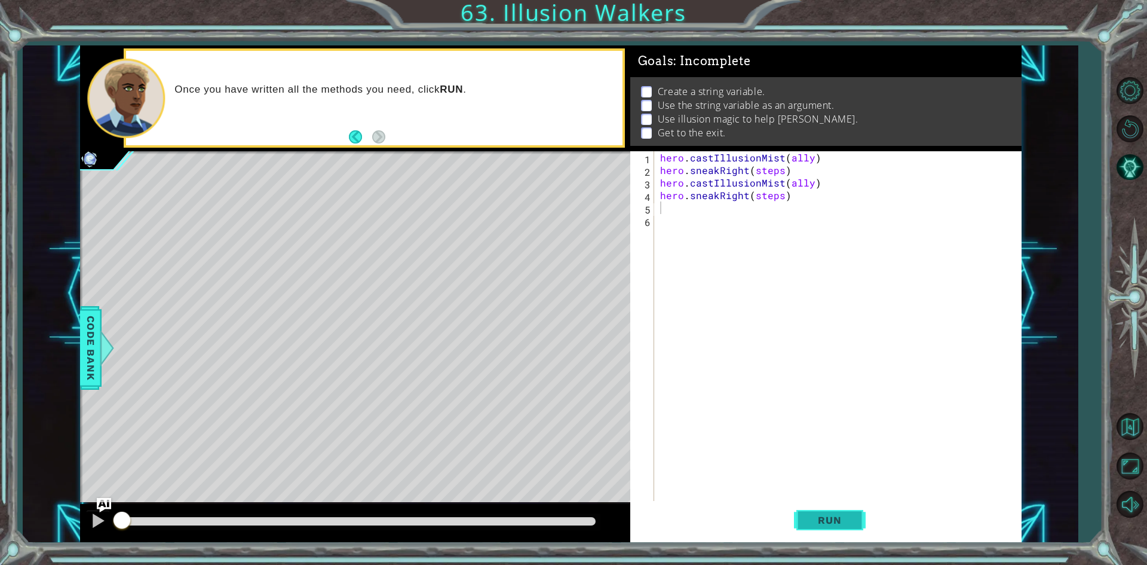
click at [853, 522] on span "Run" at bounding box center [829, 520] width 47 height 12
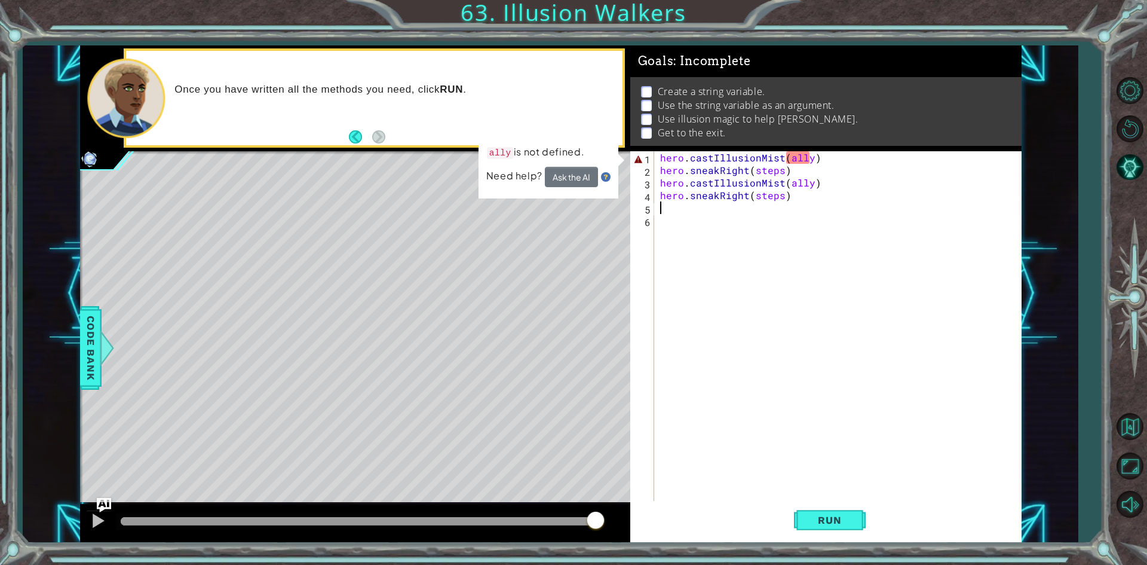
drag, startPoint x: 470, startPoint y: 517, endPoint x: 664, endPoint y: 535, distance: 194.5
click at [664, 535] on div "1 ההההההההההההההההההההההההההההההההההההההההההההההההההההההההההההההההההההההההההההה…" at bounding box center [551, 293] width 942 height 497
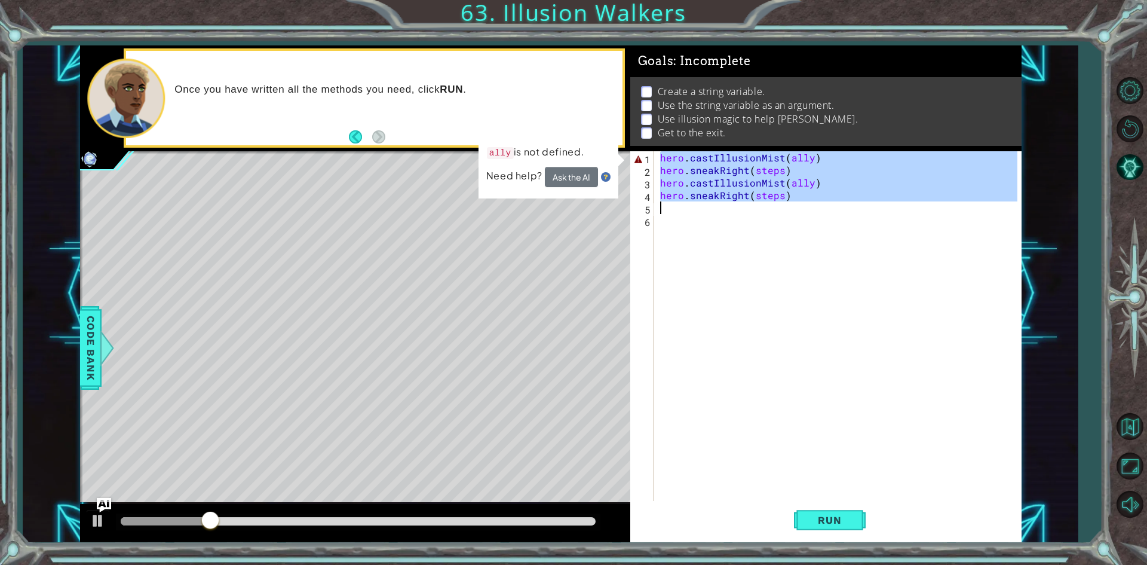
drag, startPoint x: 660, startPoint y: 156, endPoint x: 775, endPoint y: 220, distance: 131.4
click at [775, 220] on div "hero . castIllusionMist ( ally ) hero . sneakRight ( steps ) hero . castIllusio…" at bounding box center [841, 339] width 366 height 376
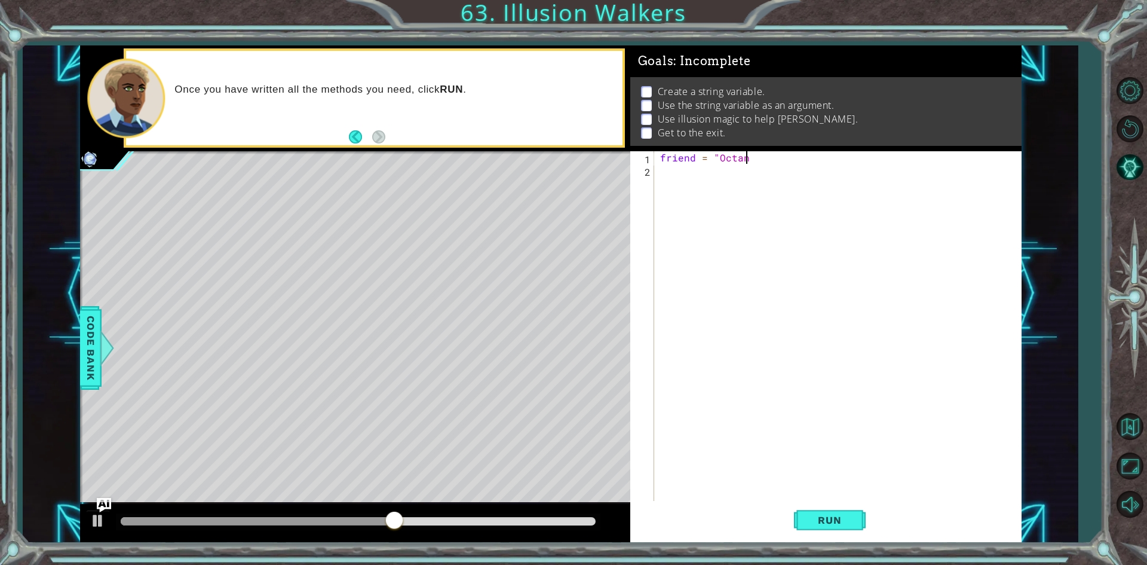
scroll to position [0, 5]
type textarea "friend = "Octans""
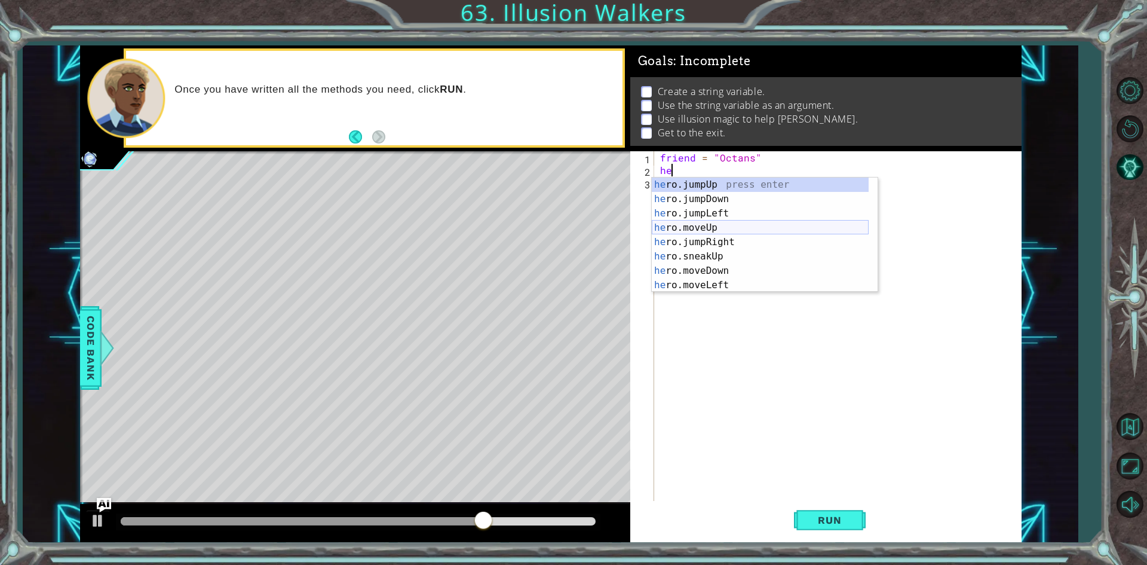
click at [693, 231] on div "he ro.jumpUp press enter he ro.jumpDown press enter he ro.jumpLeft press enter …" at bounding box center [760, 248] width 217 height 143
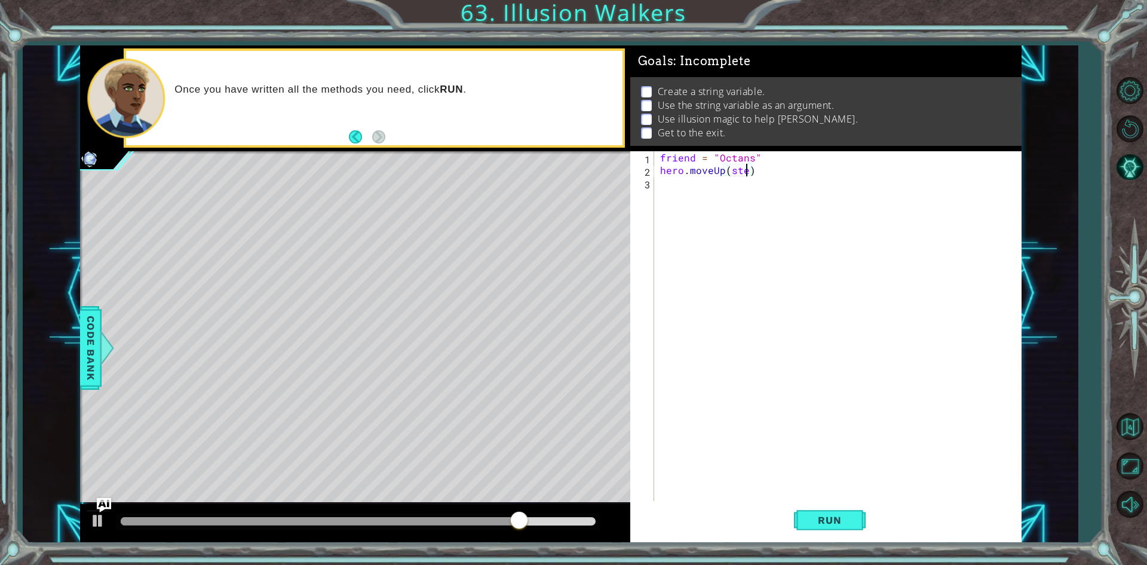
scroll to position [0, 5]
type textarea "hero.moveUp(steps)"
click at [666, 189] on div "friend = "Octans" hero . moveUp ( steps )" at bounding box center [841, 339] width 366 height 376
click at [766, 161] on div "friend = "Octans" hero . moveUp ( steps )" at bounding box center [841, 339] width 366 height 376
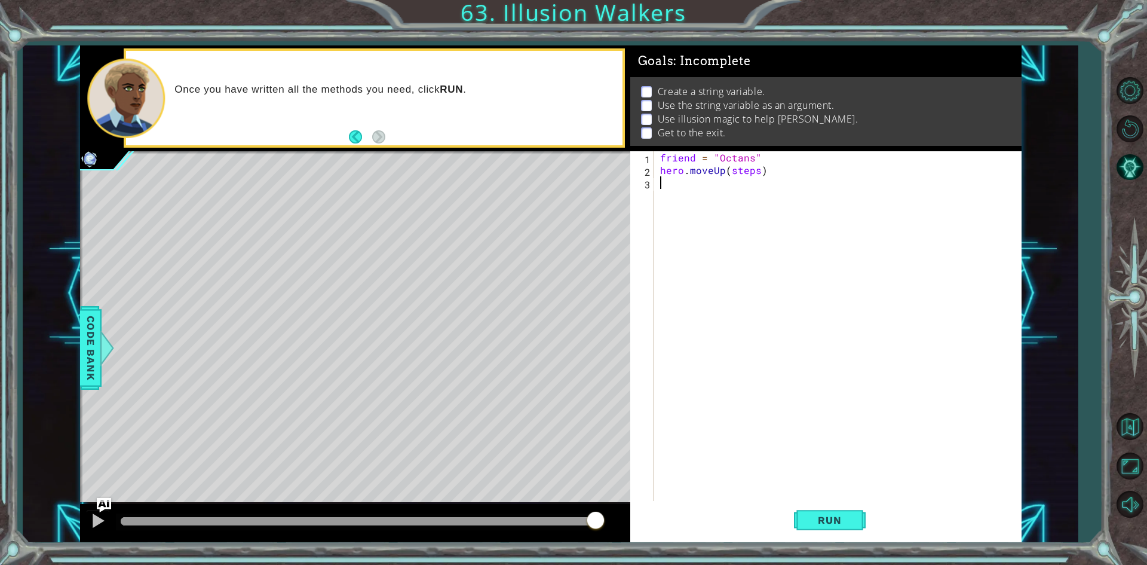
type textarea "friend = "Octans""
type textarea "steps = 2"
click at [651, 200] on div "4" at bounding box center [644, 197] width 22 height 13
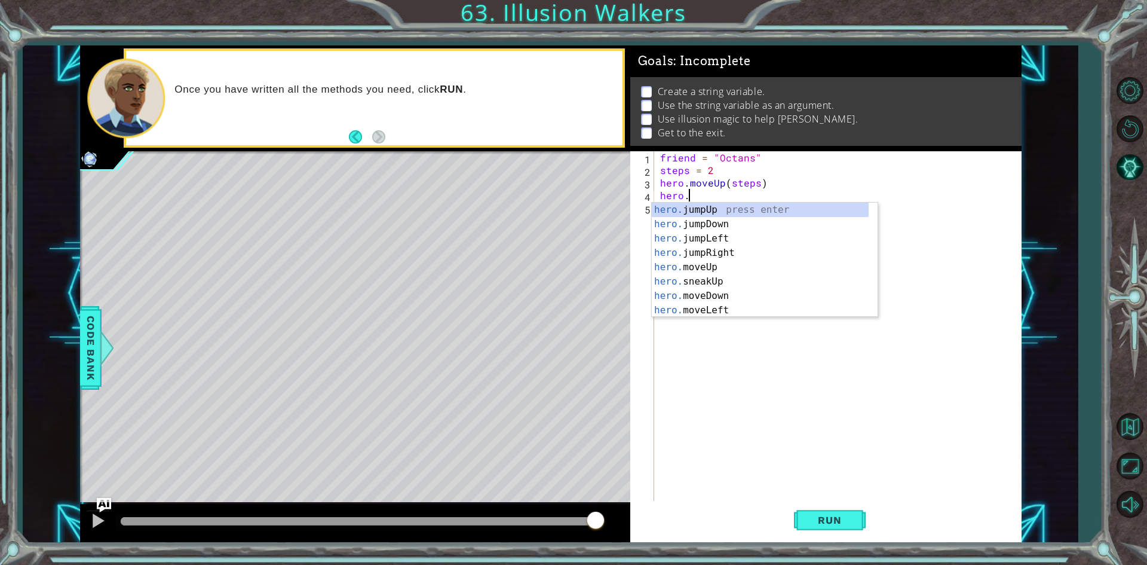
scroll to position [0, 1]
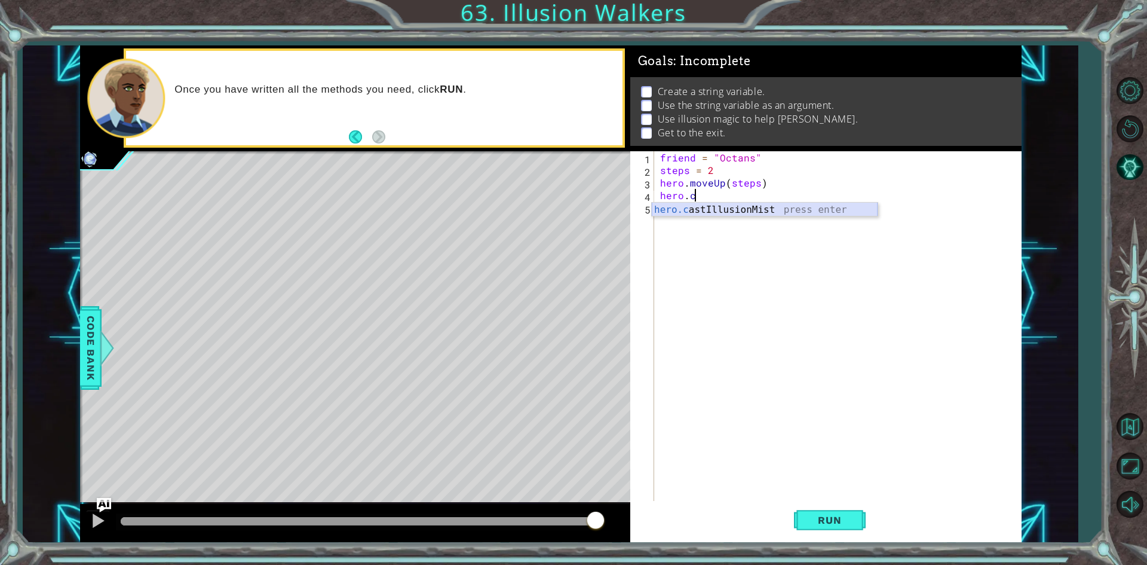
click at [730, 203] on div "hero.c astIllusionMist press enter" at bounding box center [765, 224] width 226 height 43
type textarea "hero.castIllusionMist(friend)"
click at [746, 241] on div "friend = "Octans" steps = 2 hero . moveUp ( steps ) hero . castIllusionMist ( f…" at bounding box center [841, 339] width 366 height 376
drag, startPoint x: 773, startPoint y: 189, endPoint x: 748, endPoint y: 188, distance: 24.5
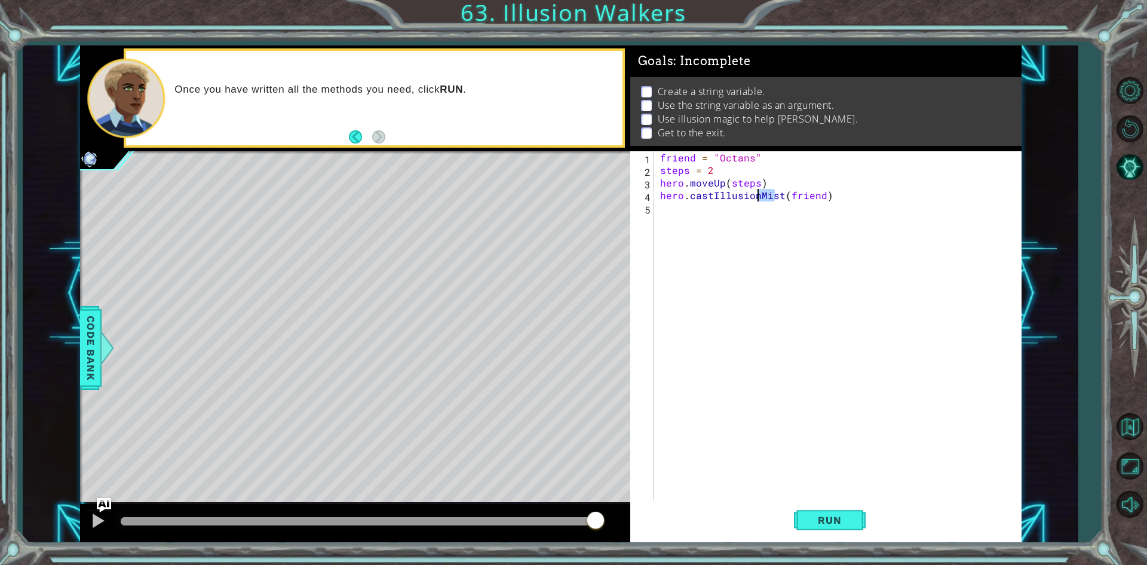
click at [748, 188] on div "friend = "Octans" steps = 2 hero . moveUp ( steps ) hero . castIllusionMist ( f…" at bounding box center [841, 339] width 366 height 376
click at [767, 183] on div "friend = "Octans" steps = 2 hero . moveUp ( steps ) hero . castIllusionMist ( f…" at bounding box center [838, 326] width 360 height 351
type textarea "hero.moveUp(steps)"
drag, startPoint x: 767, startPoint y: 183, endPoint x: 663, endPoint y: 184, distance: 104.0
click at [663, 184] on div "friend = "Octans" steps = 2 hero . moveUp ( steps ) hero . castIllusionMist ( f…" at bounding box center [841, 339] width 366 height 376
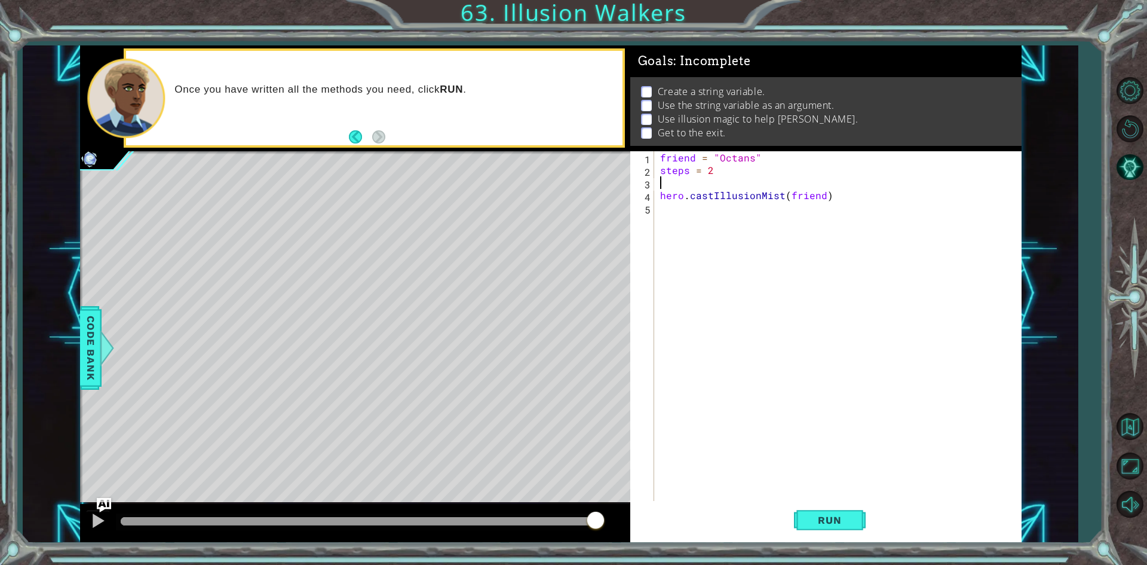
click at [666, 217] on div "friend = "Octans" steps = 2 hero . castIllusionMist ( friend )" at bounding box center [841, 339] width 366 height 376
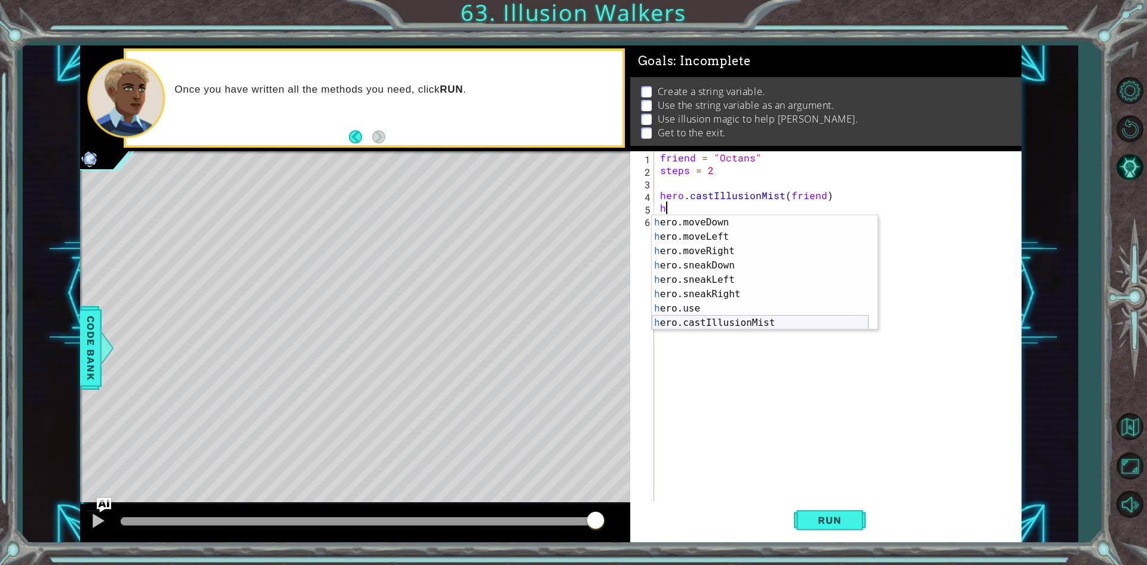
scroll to position [86, 0]
click at [714, 266] on div "h ero.moveDown press enter h ero.moveLeft press enter h ero.moveRight press ent…" at bounding box center [760, 286] width 217 height 143
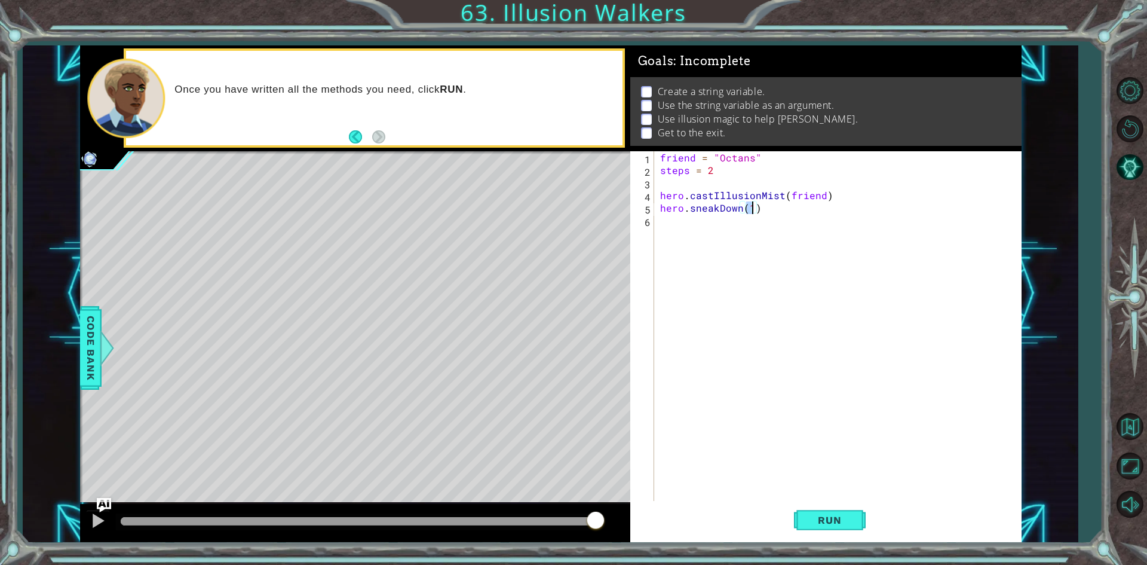
click at [731, 209] on div "friend = "Octans" steps = 2 hero . castIllusionMist ( friend ) hero . sneakDown…" at bounding box center [841, 339] width 366 height 376
click at [723, 209] on div "friend = "Octans" steps = 2 hero . castIllusionMist ( friend ) hero . sneakDown…" at bounding box center [838, 326] width 360 height 351
drag, startPoint x: 718, startPoint y: 209, endPoint x: 739, endPoint y: 212, distance: 21.1
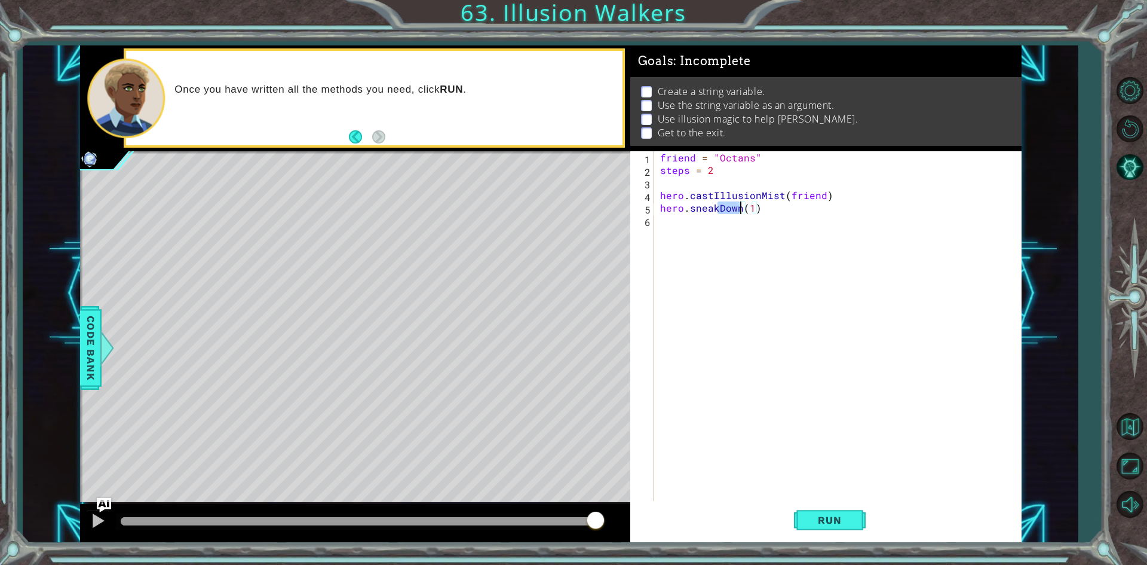
click at [739, 212] on div "friend = "Octans" steps = 2 hero . castIllusionMist ( friend ) hero . sneakDown…" at bounding box center [841, 339] width 366 height 376
click at [745, 204] on div "friend = "Octans" steps = 2 hero . castIllusionMist ( friend ) hero . sneakUp (…" at bounding box center [841, 339] width 366 height 376
click at [740, 207] on div "friend = "Octans" steps = 2 hero . castIllusionMist ( friend ) hero . sneakUp (…" at bounding box center [841, 339] width 366 height 376
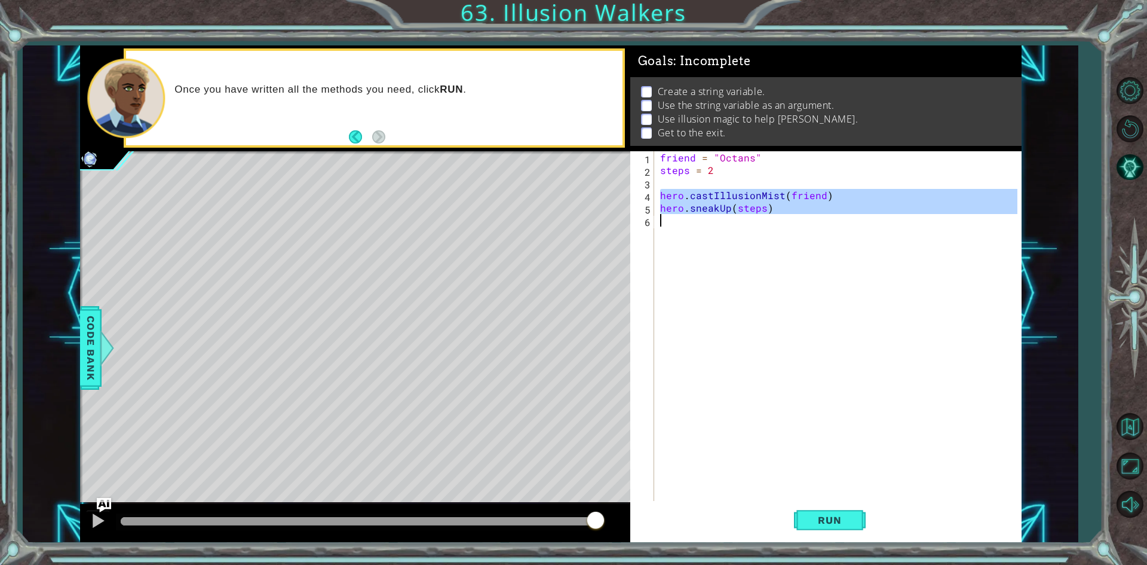
drag, startPoint x: 659, startPoint y: 191, endPoint x: 754, endPoint y: 220, distance: 99.4
click at [754, 220] on div "friend = "Octans" steps = 2 hero . castIllusionMist ( friend ) hero . sneakUp (…" at bounding box center [841, 339] width 366 height 376
type textarea "hero.sneakUp(steps)"
click at [714, 227] on div "friend = "Octans" steps = 2 hero . castIllusionMist ( friend ) hero . sneakUp (…" at bounding box center [838, 326] width 360 height 351
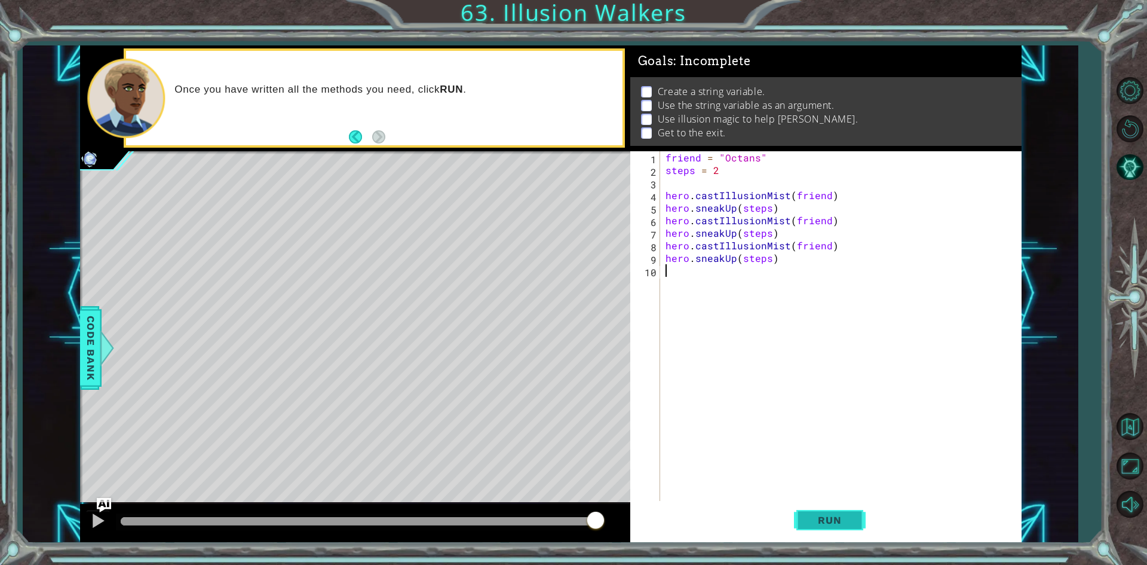
drag, startPoint x: 862, startPoint y: 519, endPoint x: 825, endPoint y: 513, distance: 38.1
click at [859, 521] on button "Run" at bounding box center [830, 520] width 72 height 39
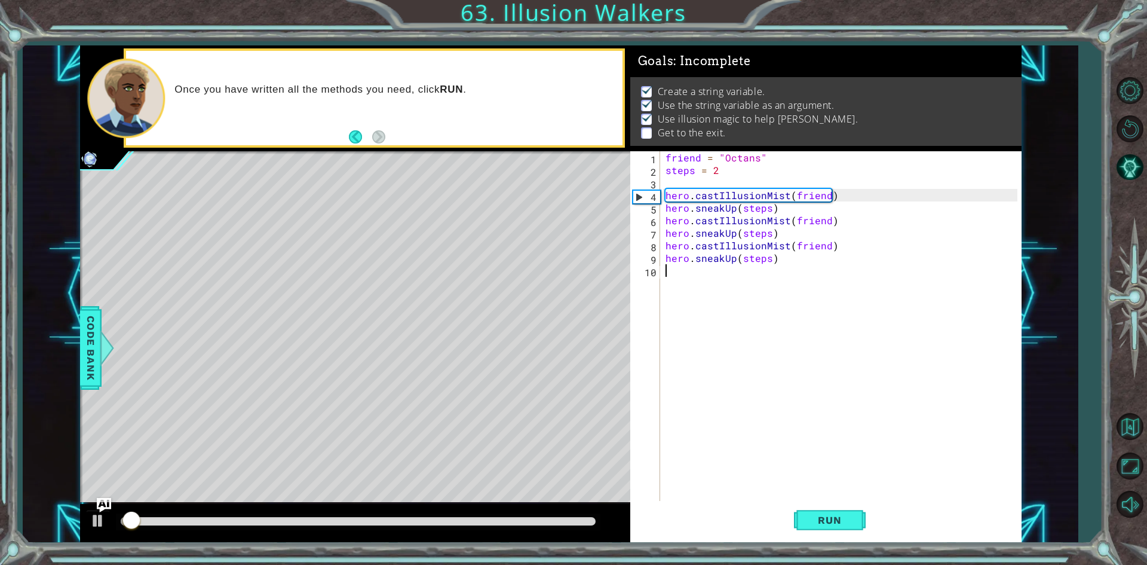
scroll to position [5, 0]
drag, startPoint x: 541, startPoint y: 515, endPoint x: 567, endPoint y: 516, distance: 26.4
click at [567, 516] on div at bounding box center [358, 521] width 485 height 17
drag, startPoint x: 551, startPoint y: 516, endPoint x: 578, endPoint y: 520, distance: 27.8
click at [578, 520] on div at bounding box center [358, 521] width 485 height 17
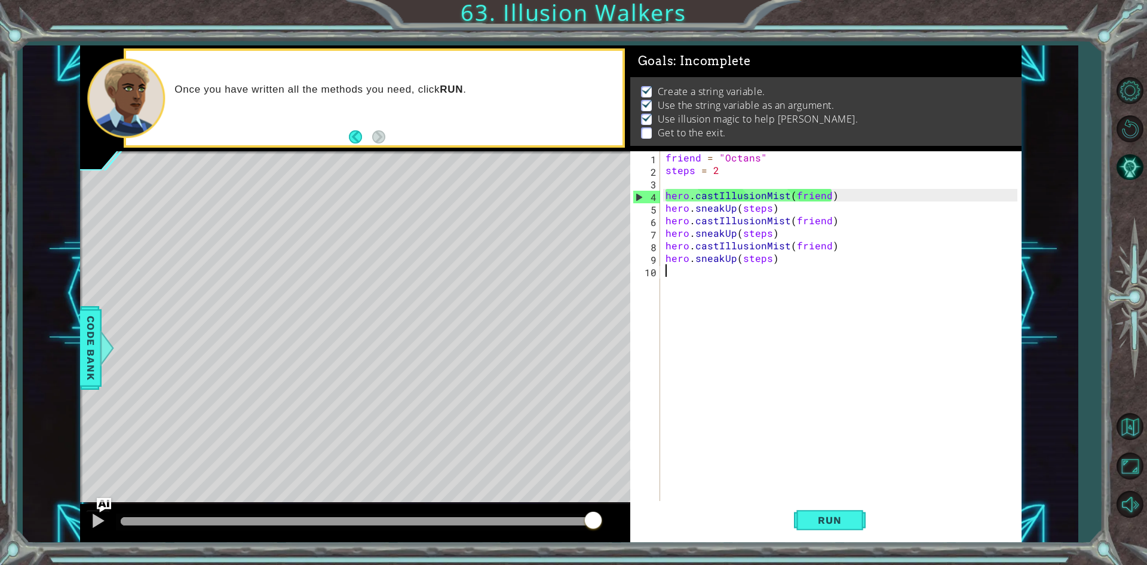
drag, startPoint x: 571, startPoint y: 517, endPoint x: 604, endPoint y: 523, distance: 33.4
click at [596, 523] on div at bounding box center [358, 521] width 475 height 8
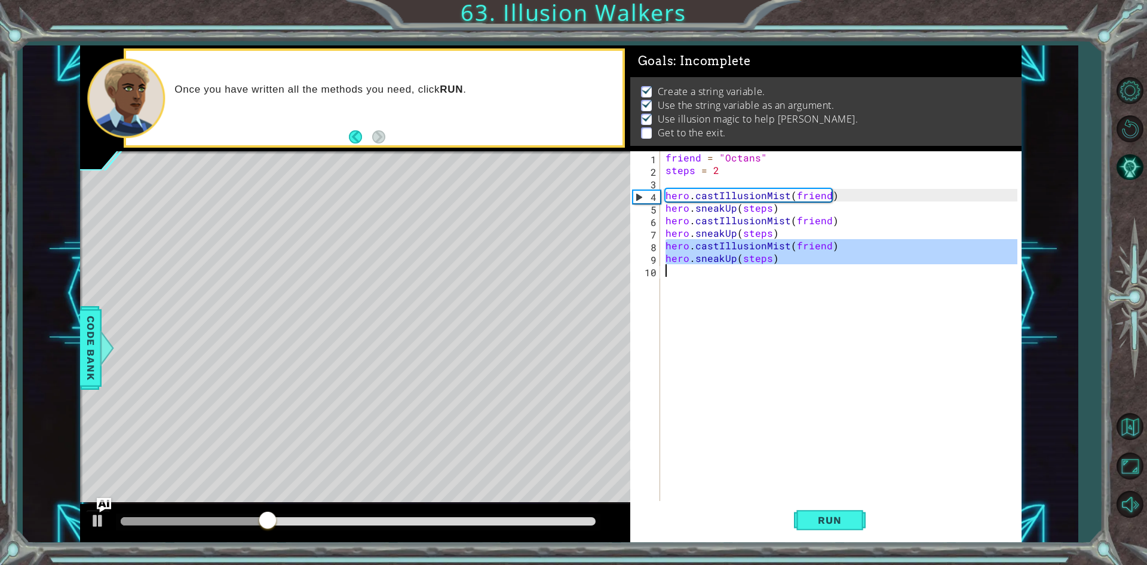
drag, startPoint x: 663, startPoint y: 245, endPoint x: 782, endPoint y: 273, distance: 122.6
click at [782, 273] on div "friend = "Octans" steps = 2 hero . castIllusionMist ( friend ) hero . sneakUp (…" at bounding box center [840, 326] width 354 height 351
type textarea "hero.sneakUp(steps)"
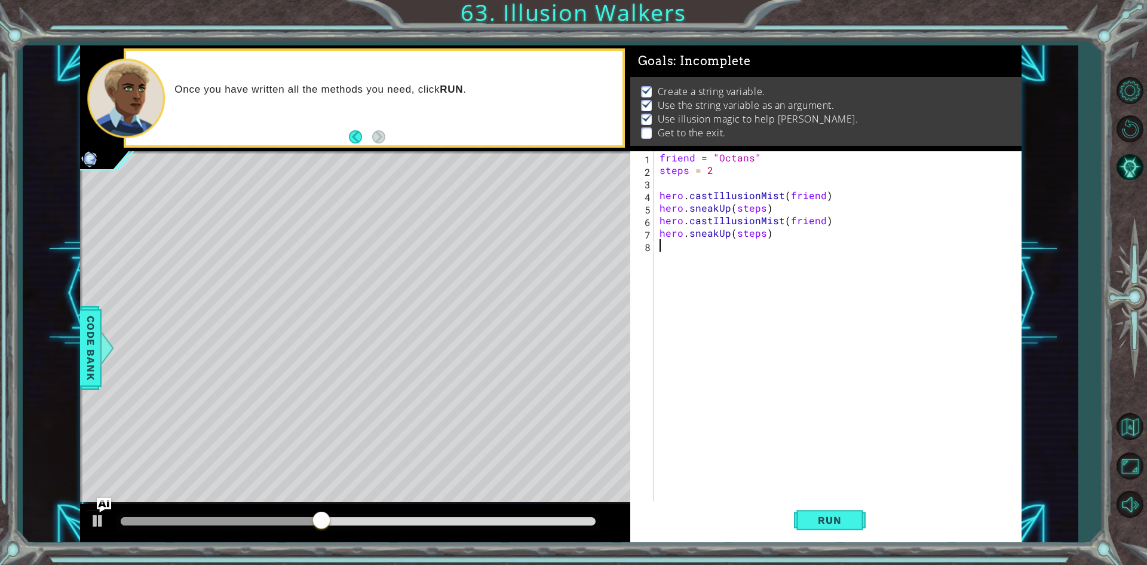
click at [752, 237] on div "friend = "Octans" steps = 2 hero . castIllusionMist ( friend ) hero . sneakUp (…" at bounding box center [840, 339] width 366 height 376
type textarea "hero.sneakUp(3)"
click at [668, 249] on div "friend = "Octans" steps = 2 hero . castIllusionMist ( friend ) hero . sneakUp (…" at bounding box center [840, 339] width 366 height 376
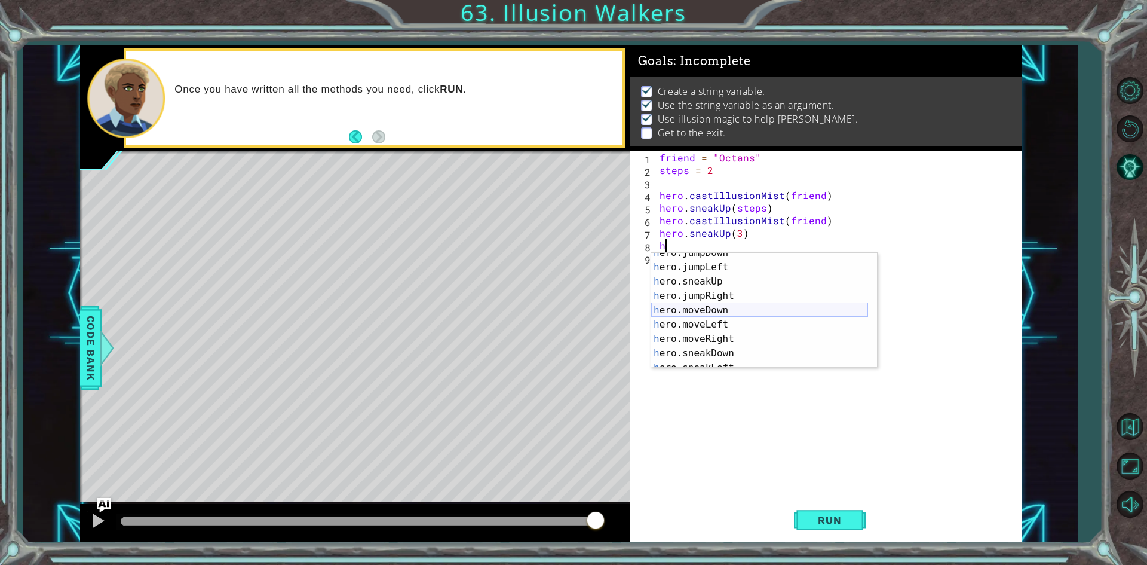
scroll to position [36, 0]
click at [727, 338] on div "h ero.jumpDown press enter h ero.jumpLeft press enter h ero.sneakUp press enter…" at bounding box center [759, 317] width 217 height 143
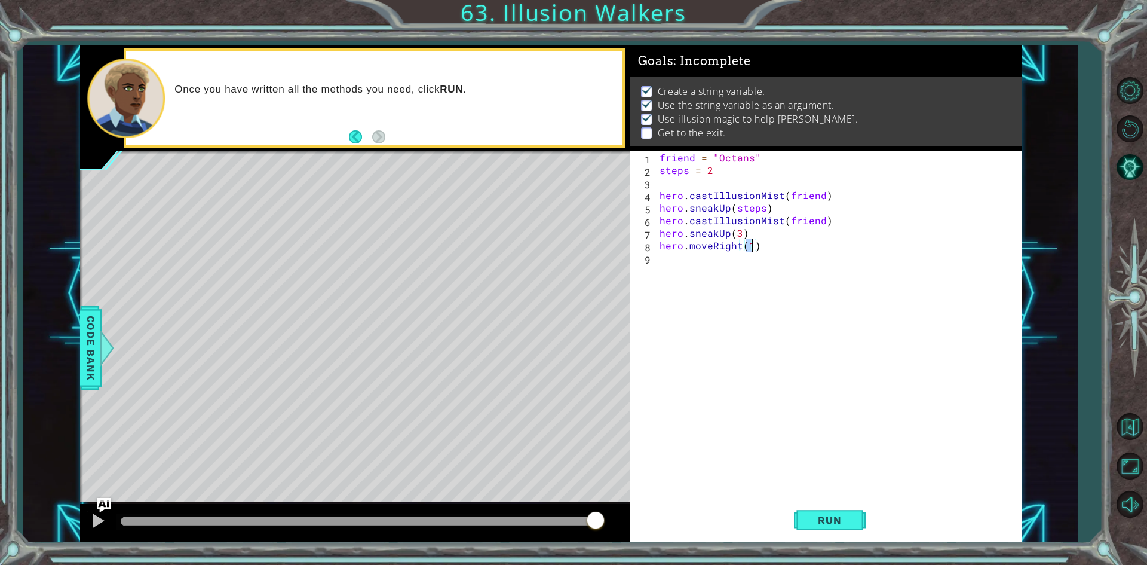
type textarea "hero.moveRight(3)"
click at [668, 264] on div "friend = "Octans" steps = 2 hero . castIllusionMist ( friend ) hero . sneakUp (…" at bounding box center [840, 339] width 366 height 376
type textarea "f"
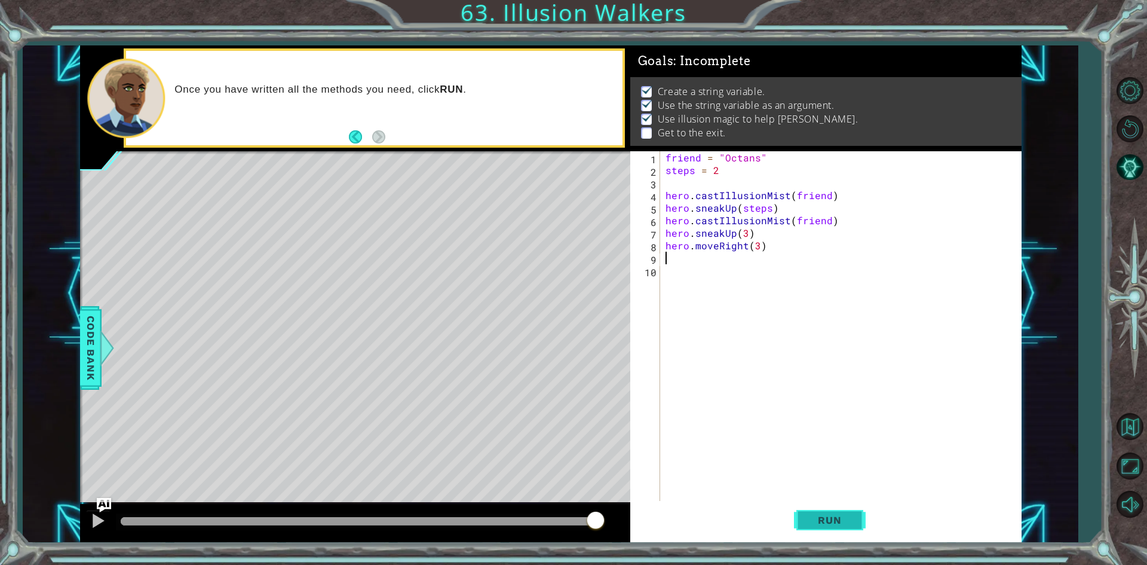
click at [815, 518] on span "Run" at bounding box center [829, 520] width 47 height 12
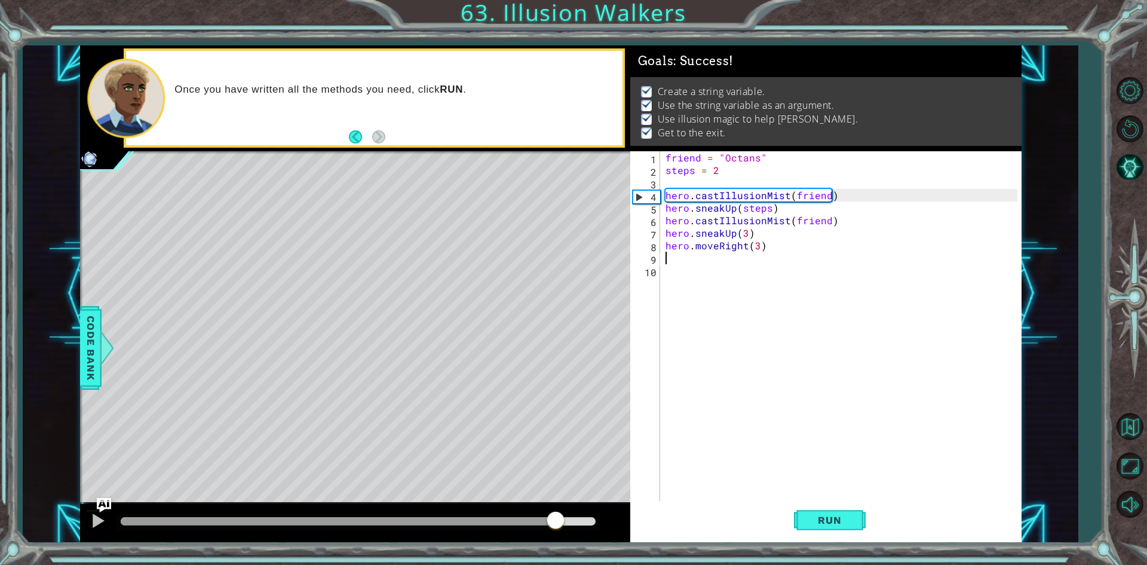
drag, startPoint x: 537, startPoint y: 530, endPoint x: 630, endPoint y: 552, distance: 96.3
click at [630, 552] on div "1 ההההההההההההההההההההההההההההההההההההההההההההההההההההההההההההההההההההההההההההה…" at bounding box center [573, 282] width 1147 height 565
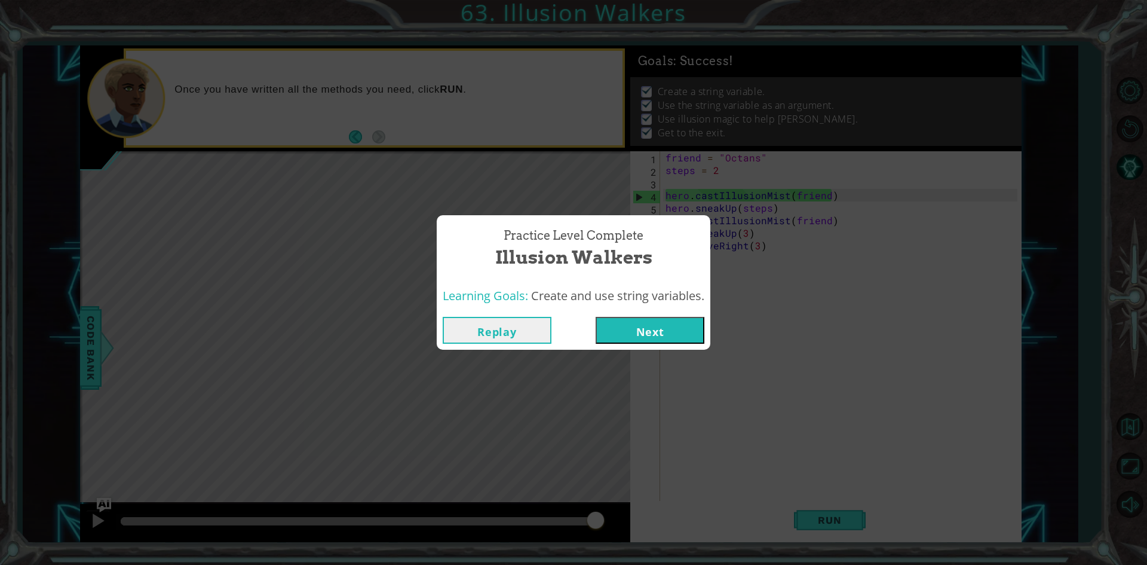
click at [642, 326] on button "Next" at bounding box center [650, 330] width 109 height 27
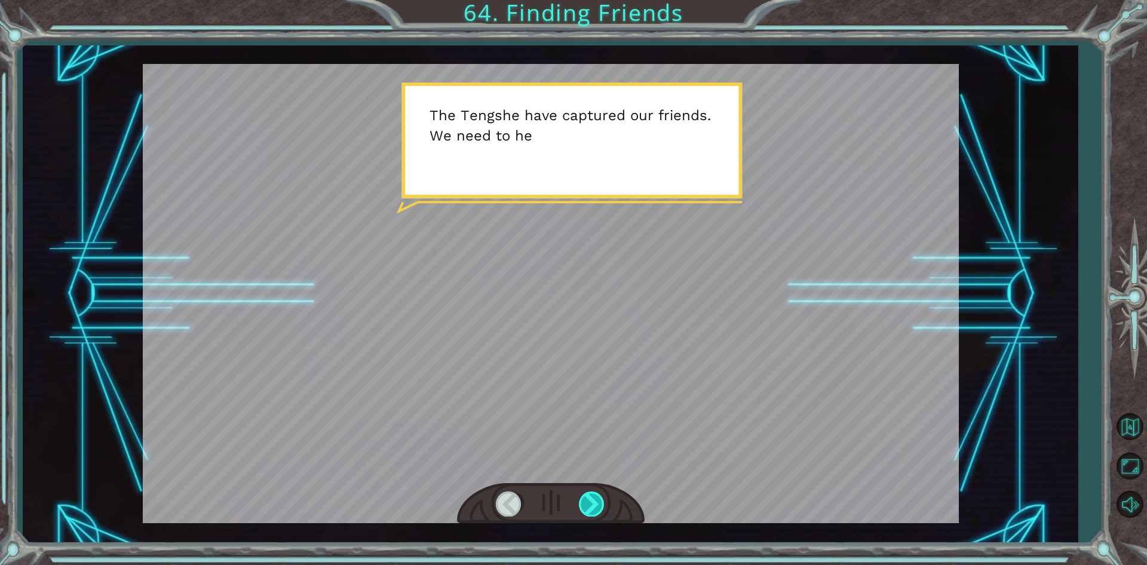
click at [598, 506] on div at bounding box center [592, 503] width 27 height 25
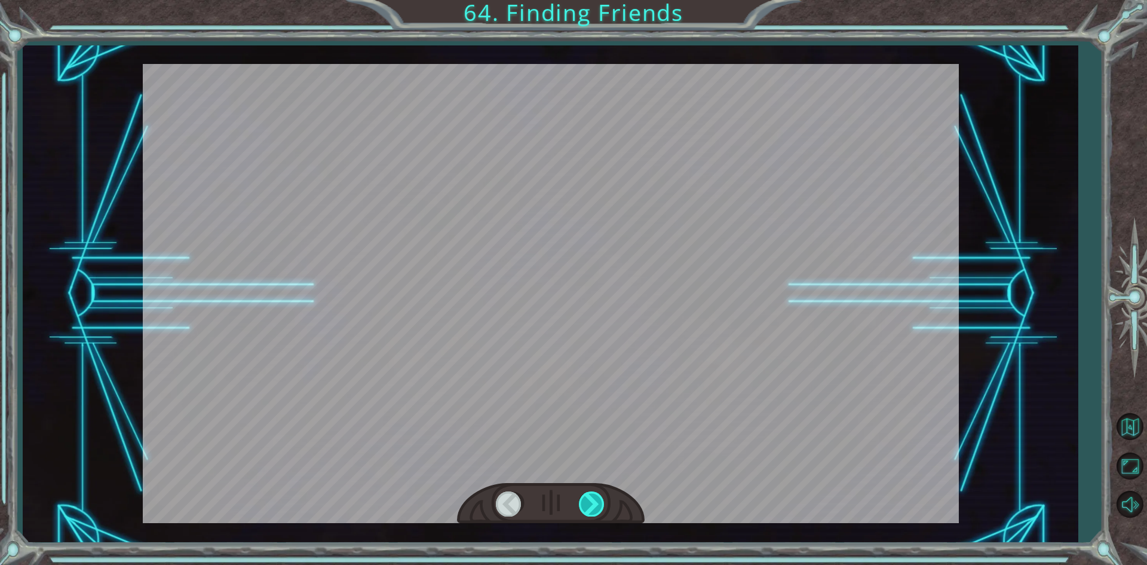
click at [599, 506] on div at bounding box center [592, 503] width 27 height 25
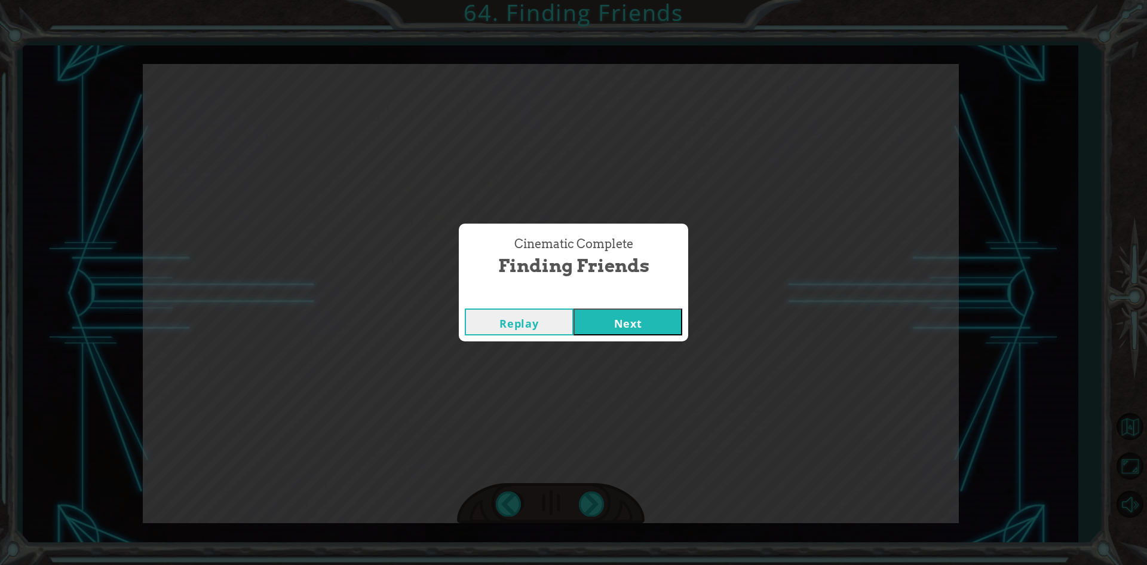
click at [583, 323] on button "Next" at bounding box center [628, 321] width 109 height 27
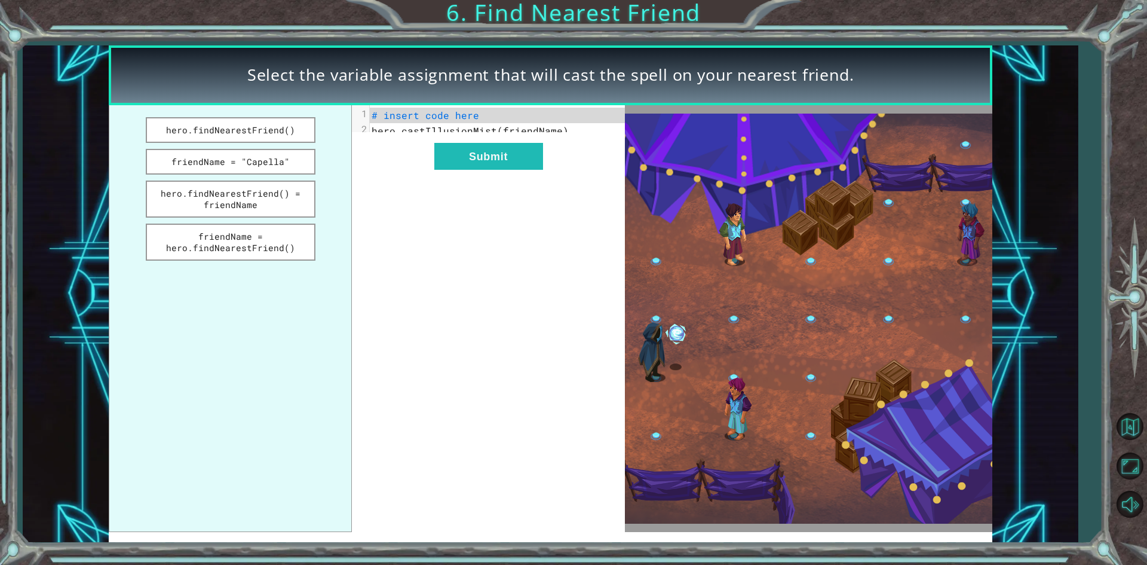
drag, startPoint x: 212, startPoint y: 234, endPoint x: 338, endPoint y: 225, distance: 125.8
click at [217, 238] on button "friendName = hero.findNearestFriend()" at bounding box center [231, 242] width 170 height 37
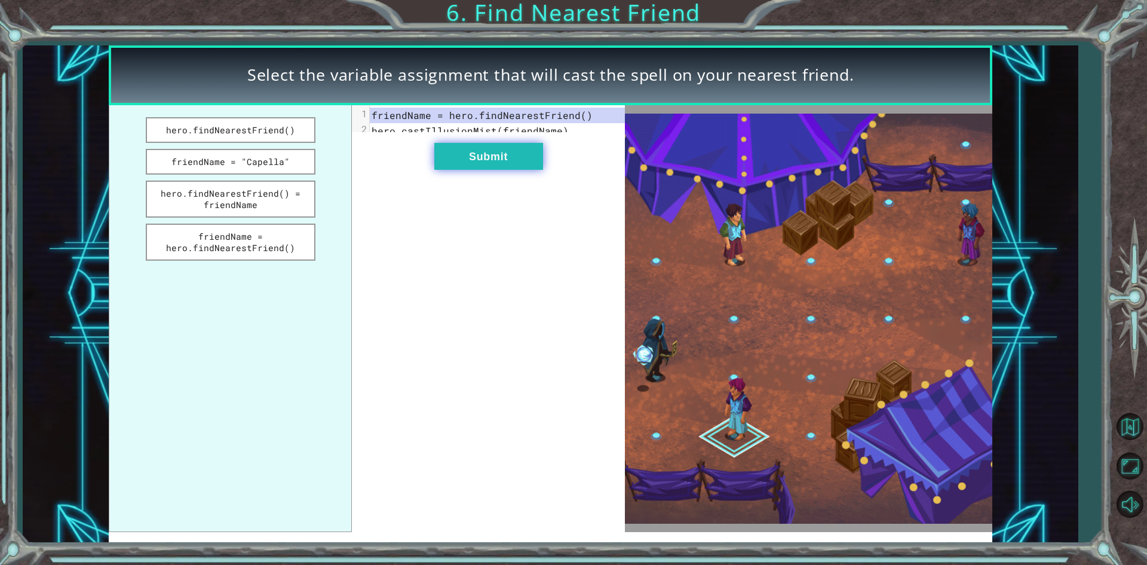
click at [452, 169] on button "Submit" at bounding box center [488, 156] width 109 height 27
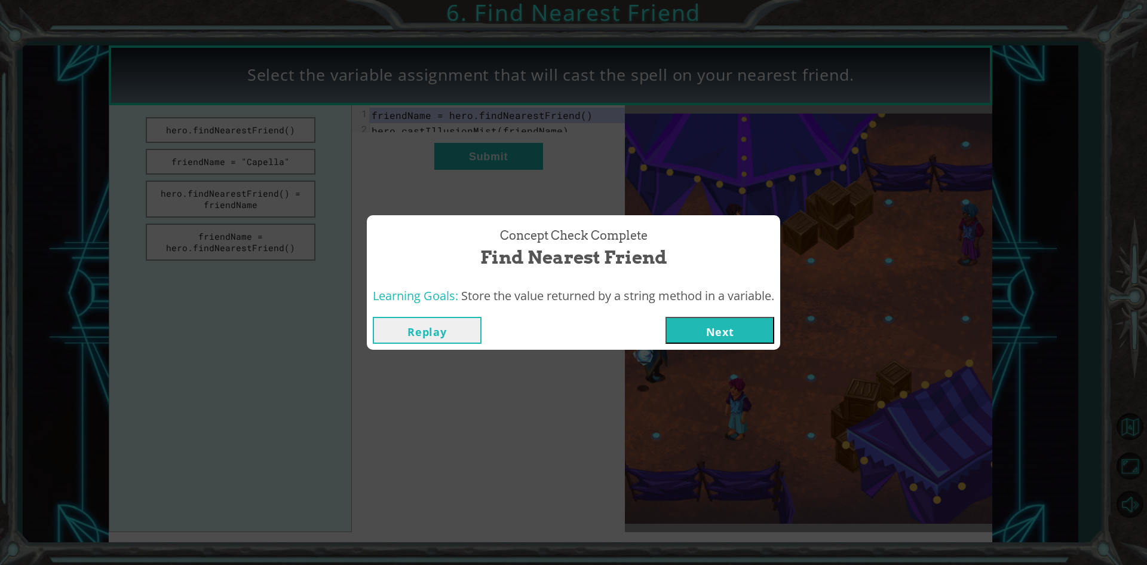
click at [687, 313] on div "Replay Next" at bounding box center [574, 330] width 414 height 39
click at [694, 334] on button "Next" at bounding box center [720, 330] width 109 height 27
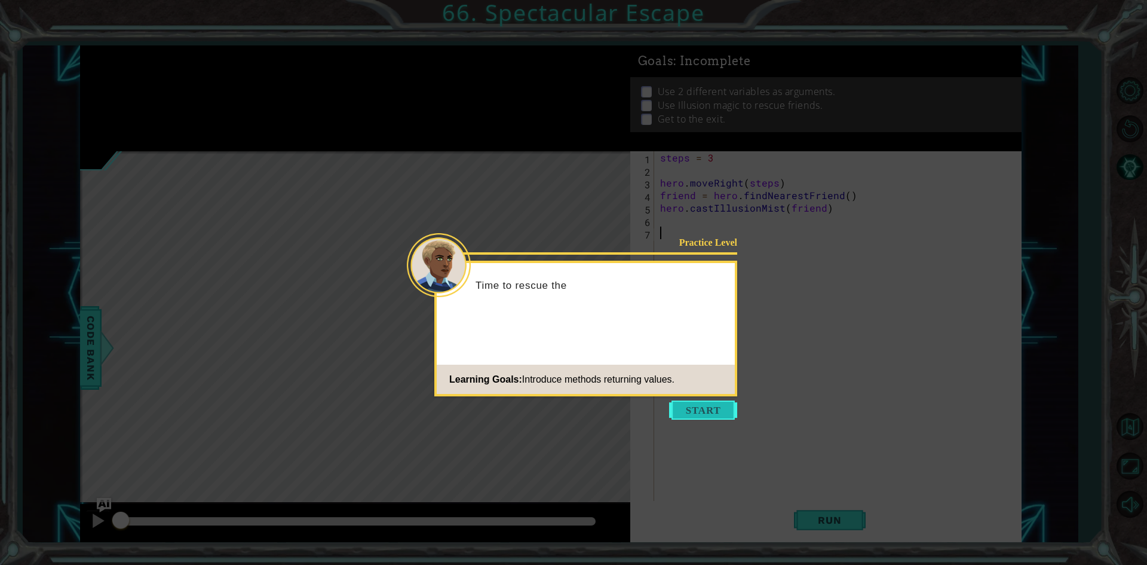
click at [712, 413] on button "Start" at bounding box center [703, 409] width 68 height 19
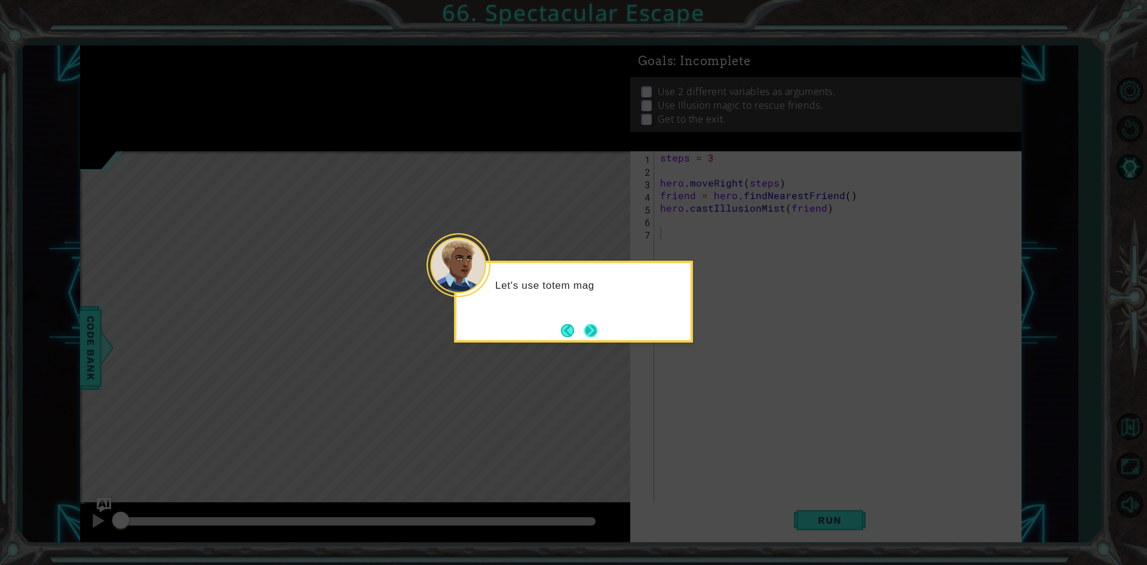
click at [584, 331] on button "Next" at bounding box center [591, 330] width 14 height 14
click at [583, 331] on icon at bounding box center [573, 282] width 1147 height 565
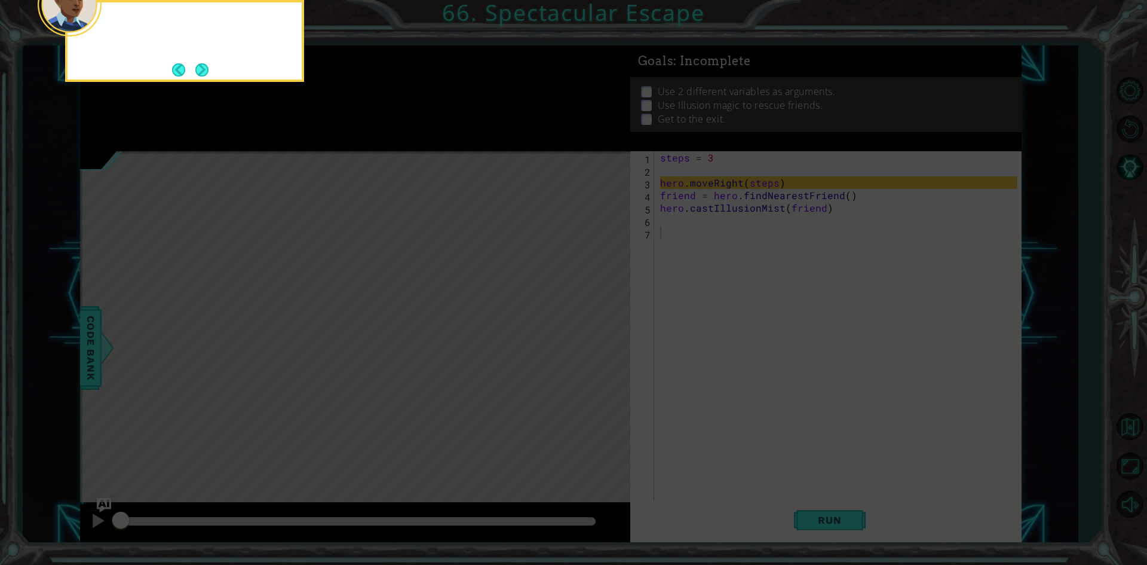
click at [583, 331] on icon at bounding box center [573, 84] width 1147 height 960
click at [205, 68] on button "Next" at bounding box center [202, 70] width 14 height 14
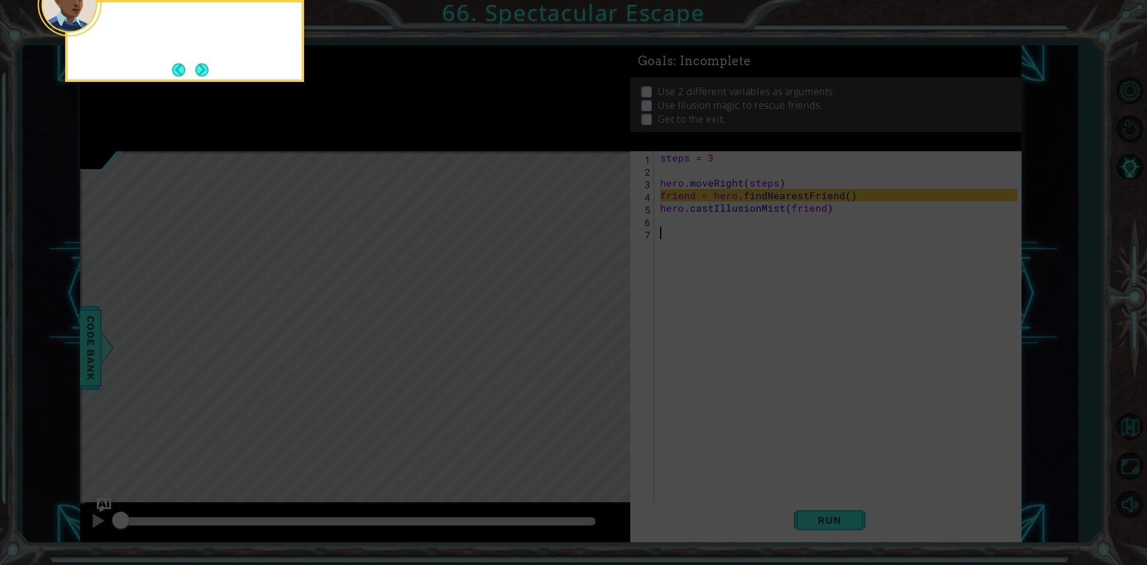
click at [205, 68] on button "Next" at bounding box center [202, 70] width 17 height 17
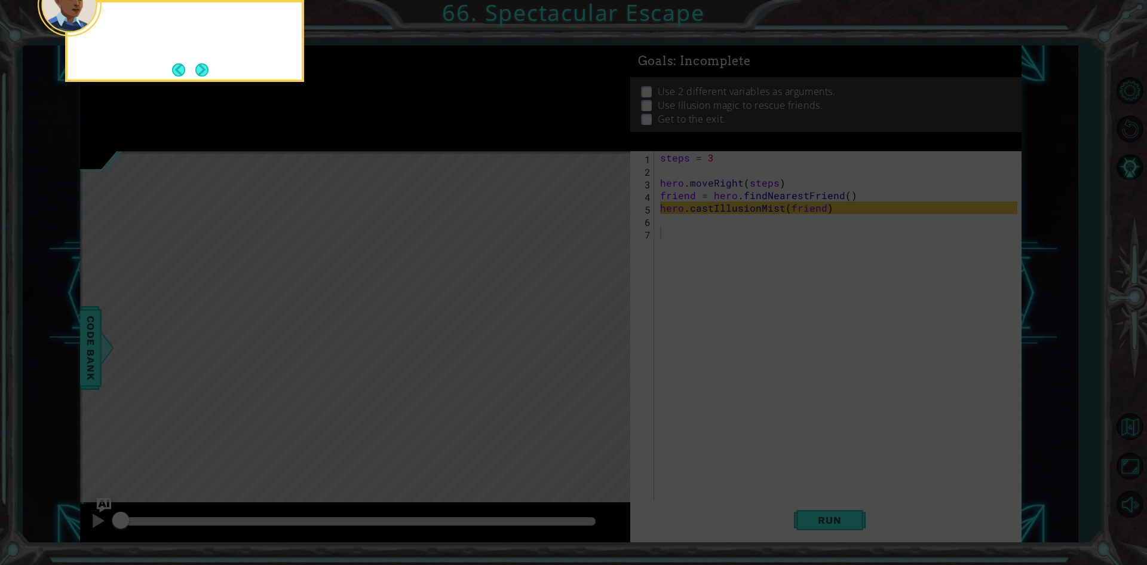
click at [205, 68] on button "Next" at bounding box center [202, 70] width 14 height 14
click at [205, 68] on icon at bounding box center [573, 84] width 1147 height 960
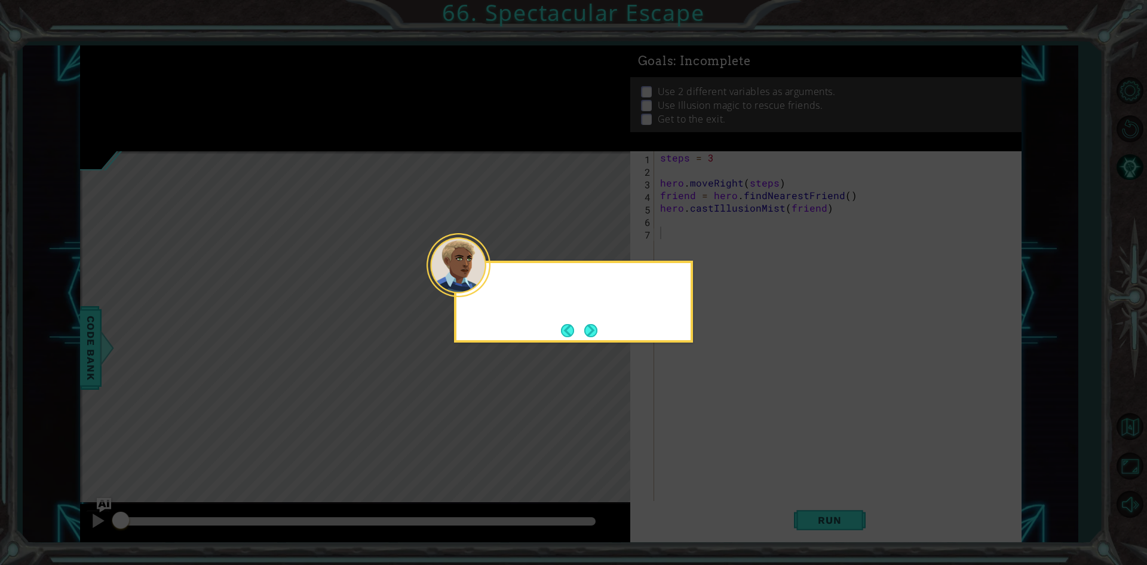
click at [205, 68] on icon at bounding box center [573, 282] width 1147 height 565
click at [589, 330] on button "Next" at bounding box center [591, 330] width 14 height 14
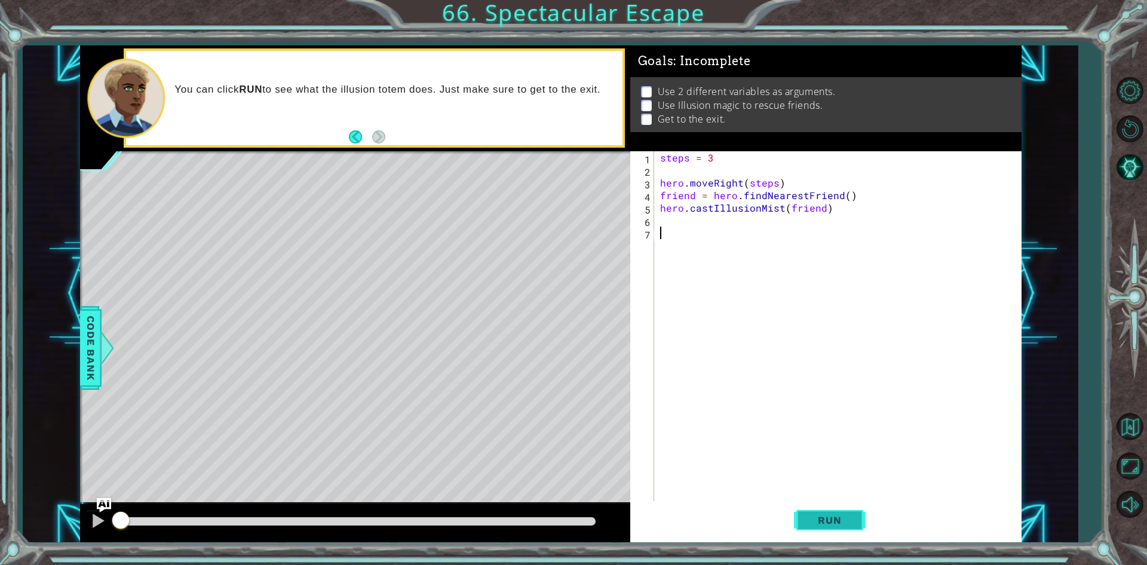
click at [805, 526] on button "Run" at bounding box center [830, 520] width 72 height 39
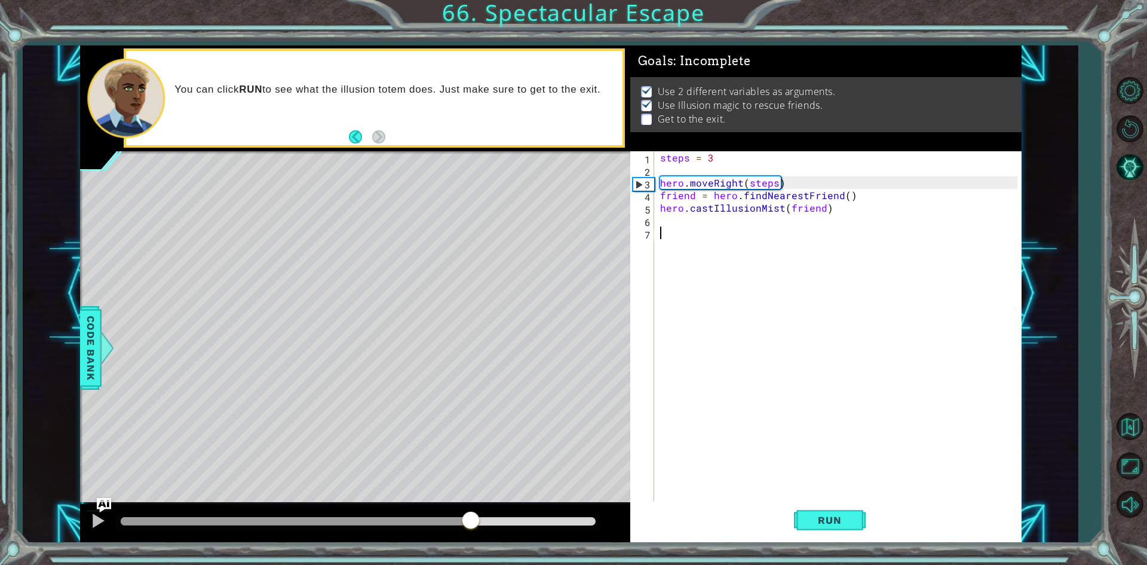
drag, startPoint x: 128, startPoint y: 515, endPoint x: 594, endPoint y: 578, distance: 469.8
click at [594, 564] on html "1 ההההההההההההההההההההההההההההההההההההההההההההההההההההההההההההההההההההההההההההה…" at bounding box center [573, 282] width 1147 height 565
click at [665, 231] on div "steps = 3 hero . moveRight ( steps ) friend = hero . findNearestFriend ( ) hero…" at bounding box center [841, 339] width 366 height 376
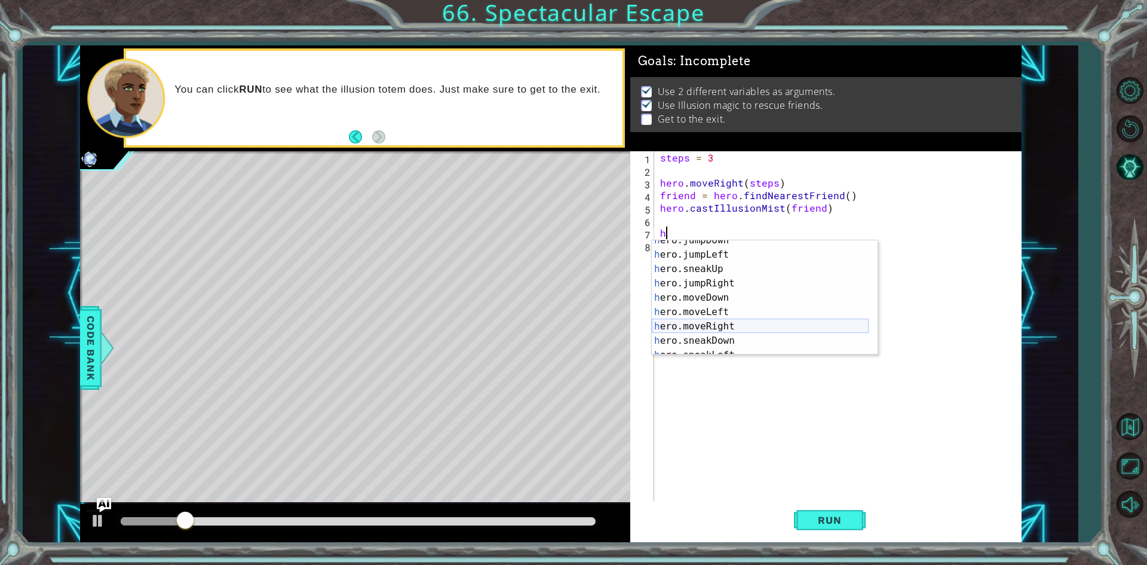
scroll to position [36, 0]
click at [713, 320] on div "h ero.jumpDown press enter h ero.jumpLeft press enter h ero.sneakUp press enter…" at bounding box center [760, 304] width 217 height 143
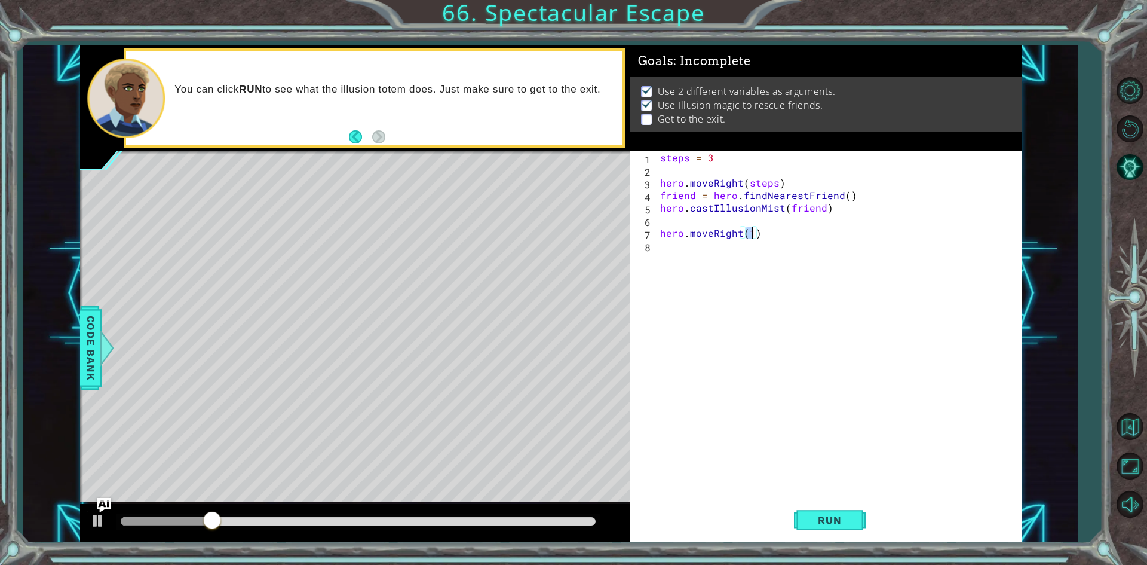
scroll to position [0, 5]
type textarea "hero.moveRight(3)"
click at [826, 515] on span "Run" at bounding box center [829, 520] width 47 height 12
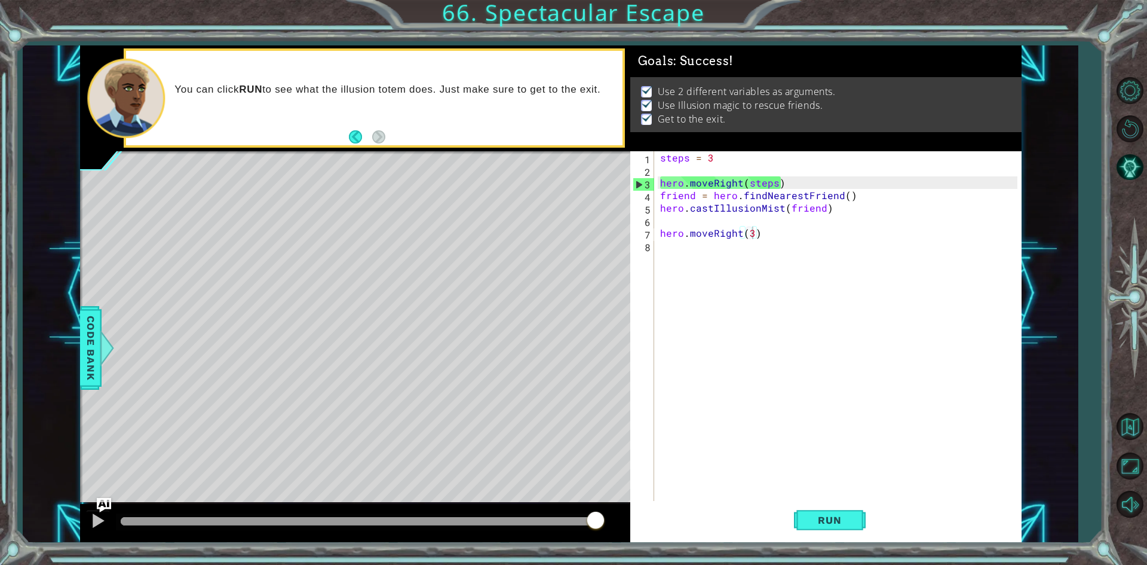
drag, startPoint x: 523, startPoint y: 521, endPoint x: 614, endPoint y: 534, distance: 92.3
click at [614, 534] on div at bounding box center [355, 523] width 550 height 38
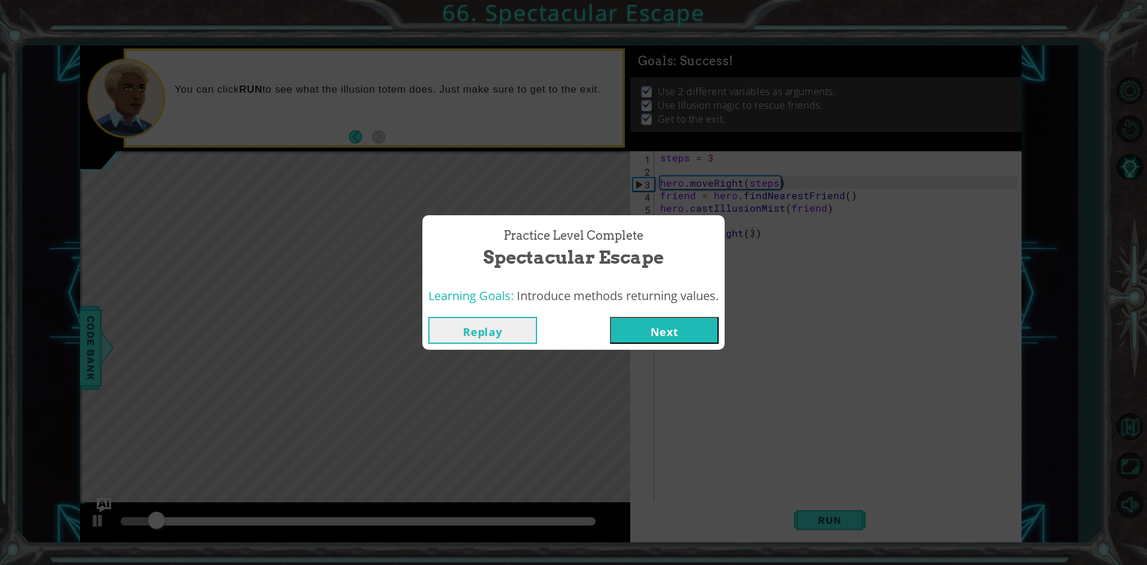
click at [662, 334] on button "Next" at bounding box center [664, 330] width 109 height 27
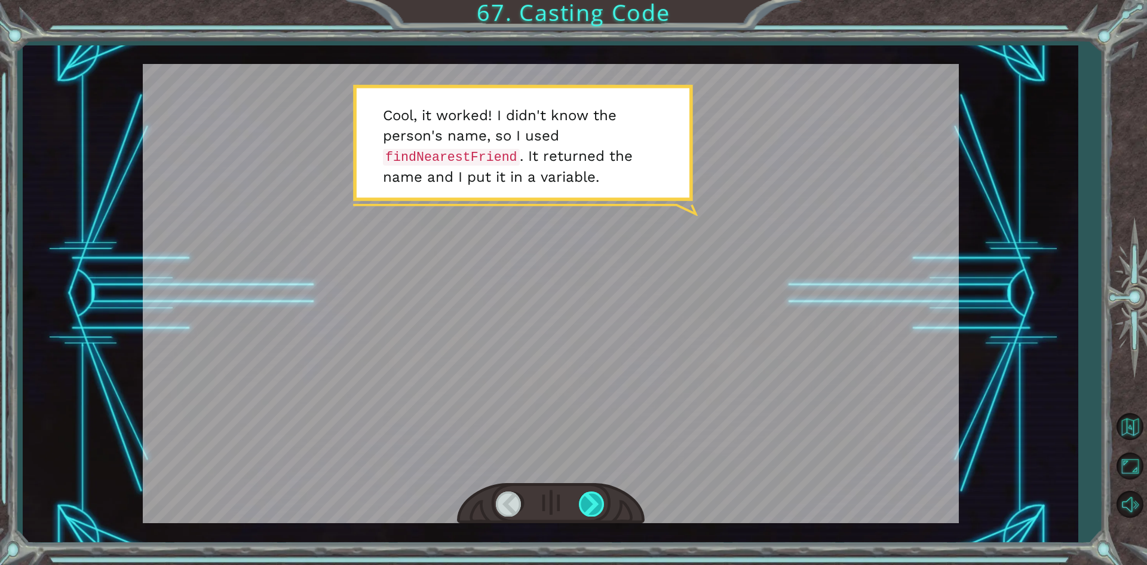
click at [597, 507] on div at bounding box center [592, 503] width 27 height 25
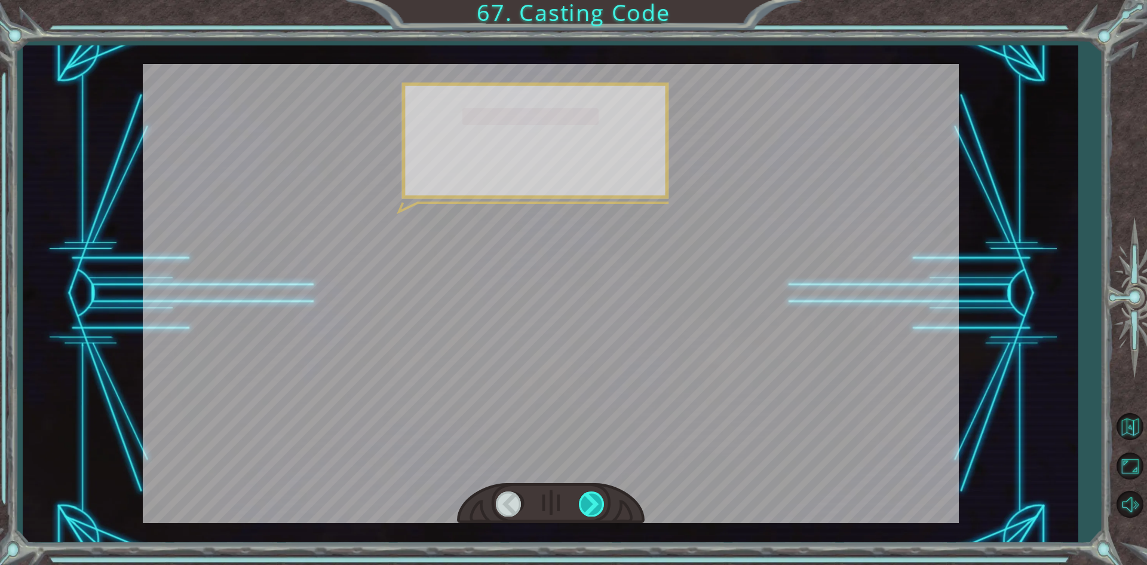
click at [597, 507] on div at bounding box center [592, 503] width 27 height 25
click at [596, 507] on div at bounding box center [592, 503] width 27 height 25
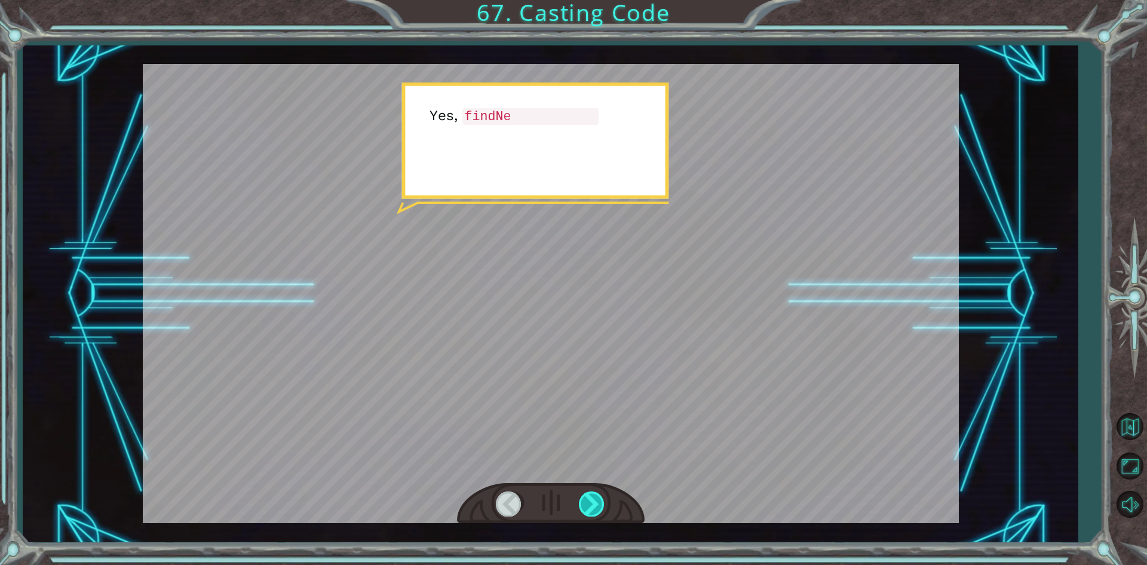
click at [596, 504] on div at bounding box center [592, 503] width 27 height 25
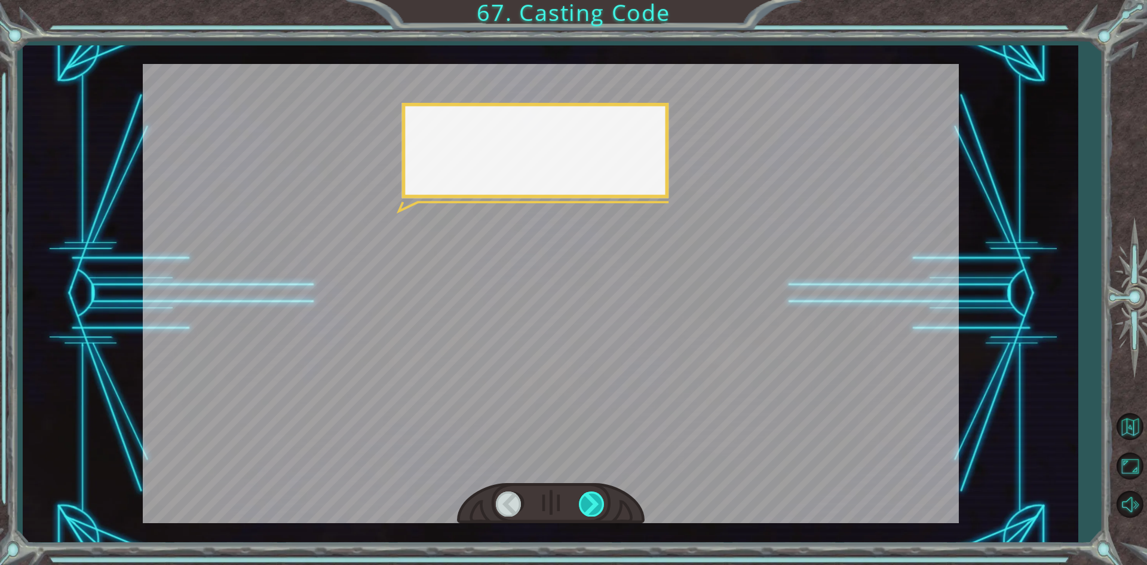
click at [596, 502] on div at bounding box center [592, 503] width 27 height 25
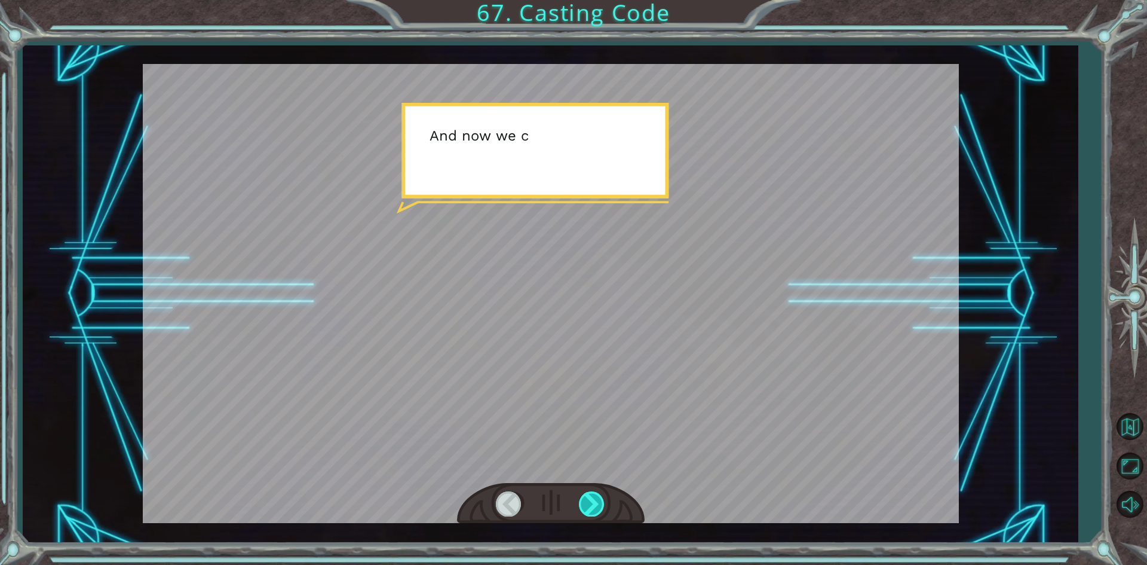
click at [596, 502] on div at bounding box center [592, 503] width 27 height 25
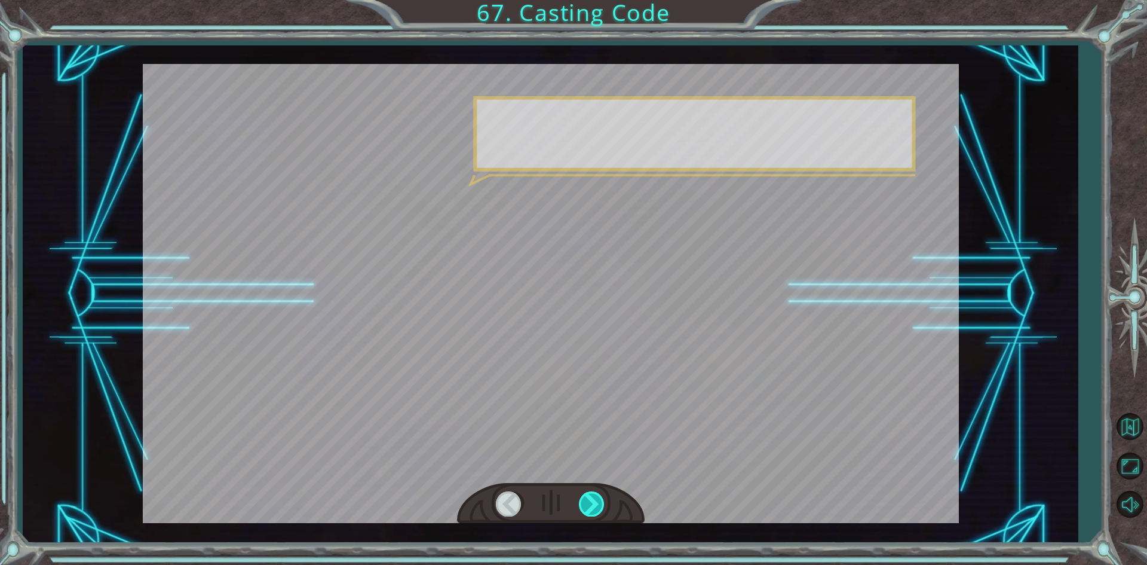
click at [596, 502] on div at bounding box center [592, 503] width 27 height 25
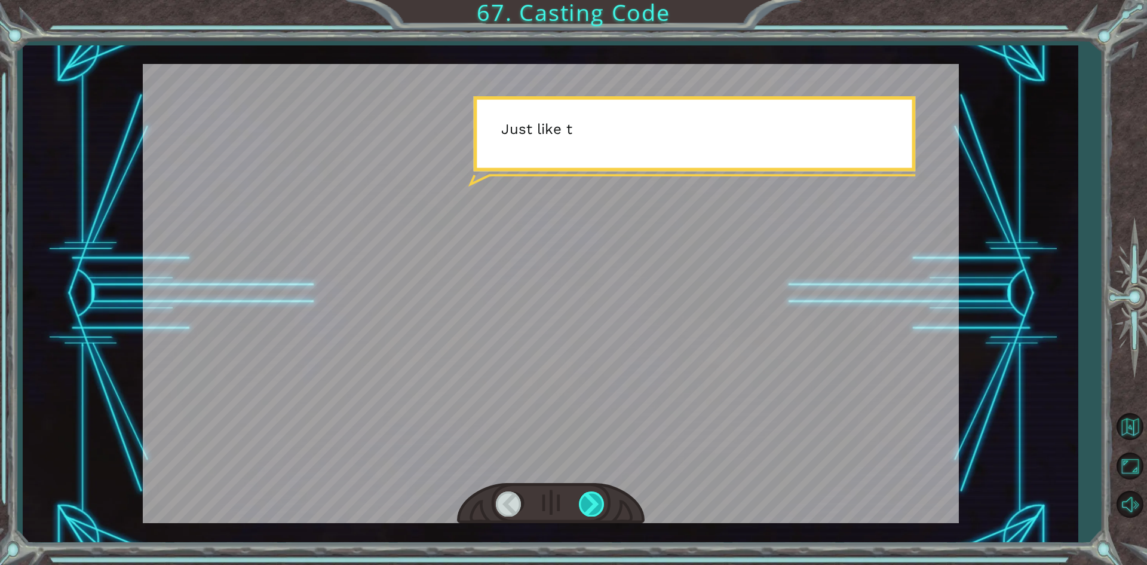
click at [596, 502] on div at bounding box center [592, 503] width 27 height 25
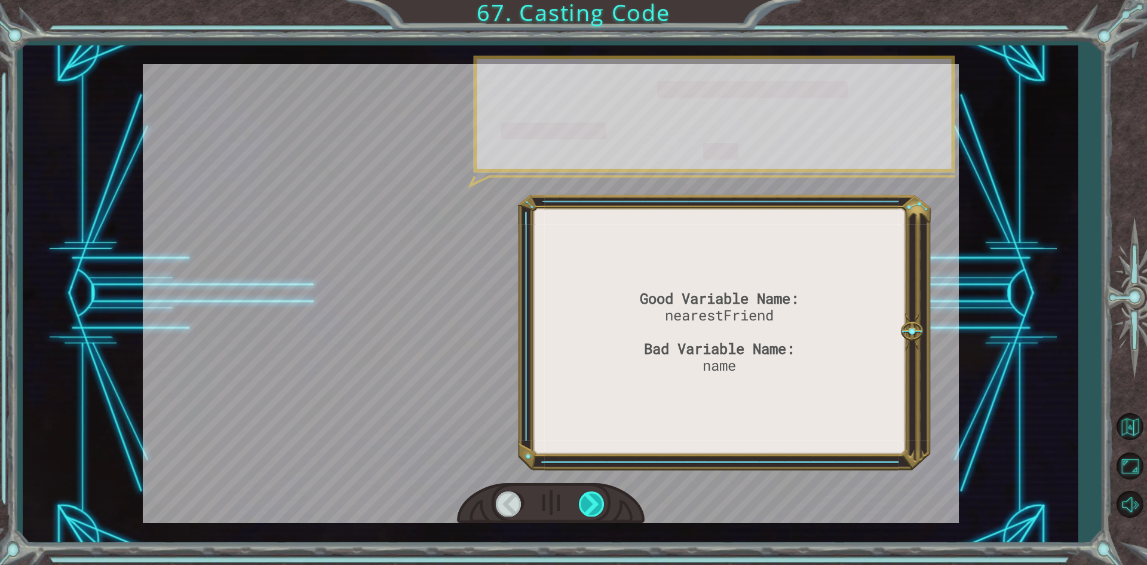
click at [596, 502] on div at bounding box center [592, 503] width 27 height 25
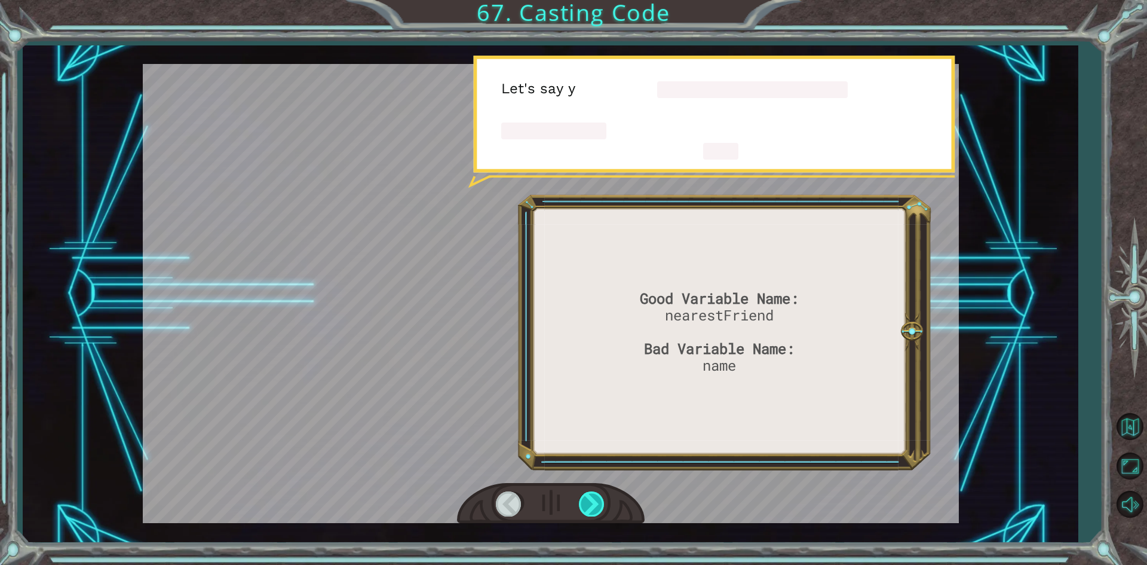
click at [596, 502] on div at bounding box center [592, 503] width 27 height 25
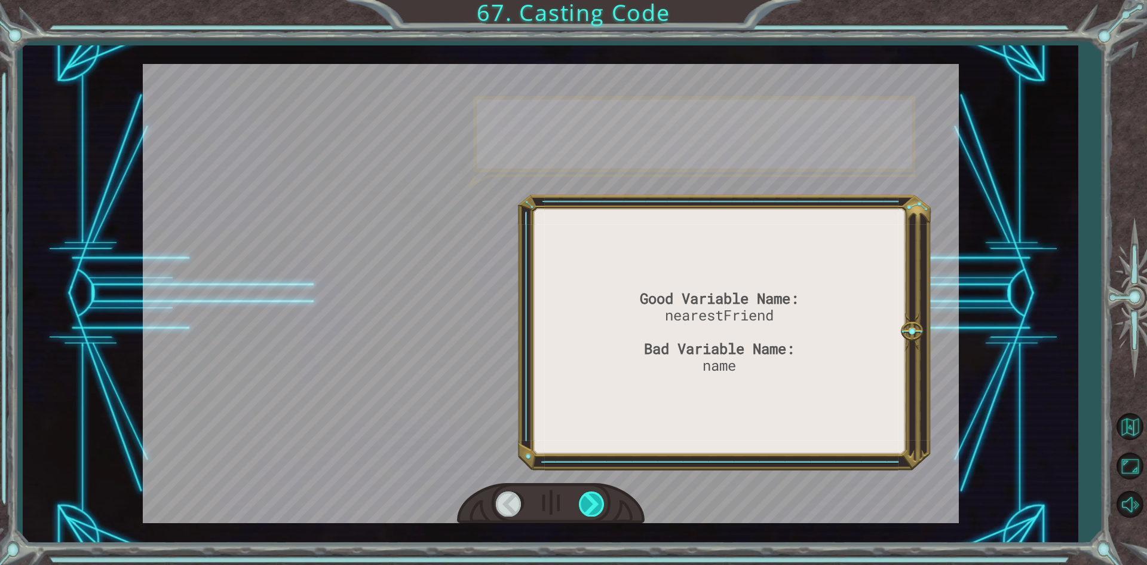
click at [596, 502] on div at bounding box center [592, 503] width 27 height 25
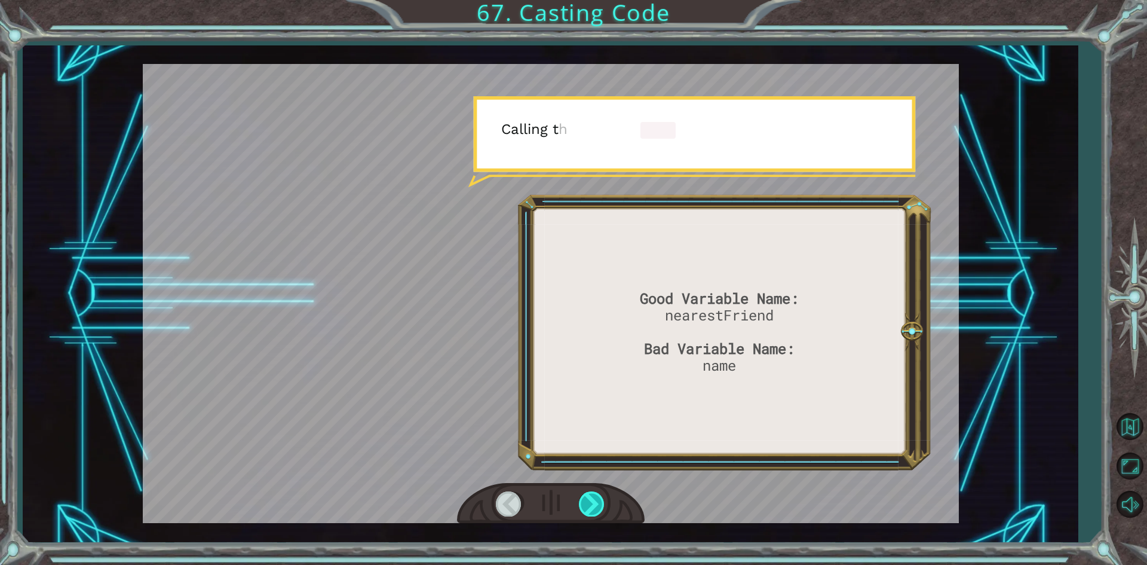
click at [596, 502] on div at bounding box center [592, 503] width 27 height 25
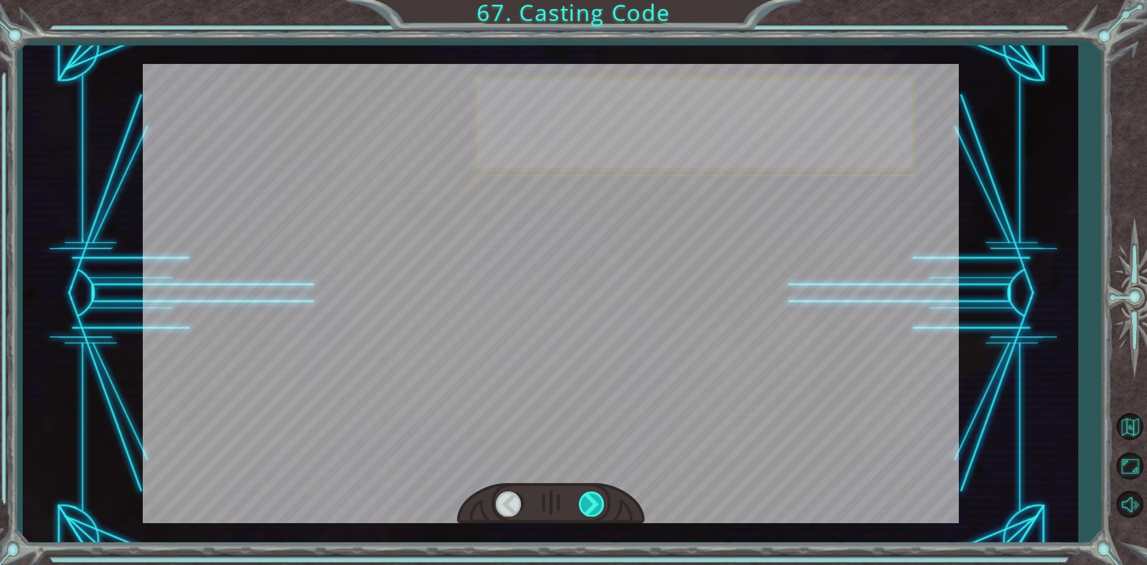
click at [596, 502] on div at bounding box center [592, 503] width 27 height 25
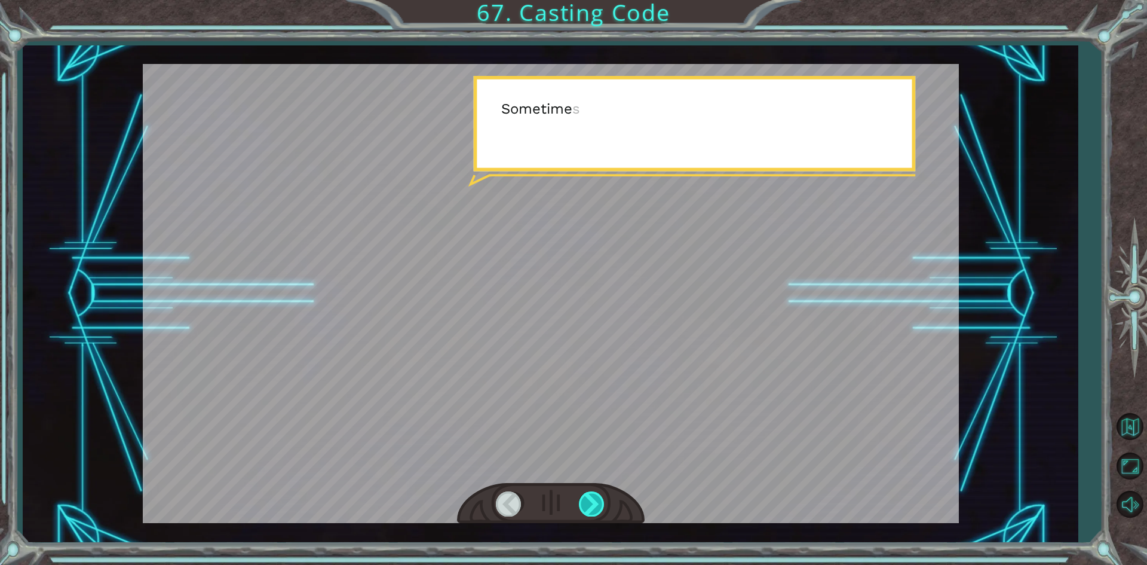
click at [596, 502] on div at bounding box center [592, 503] width 27 height 25
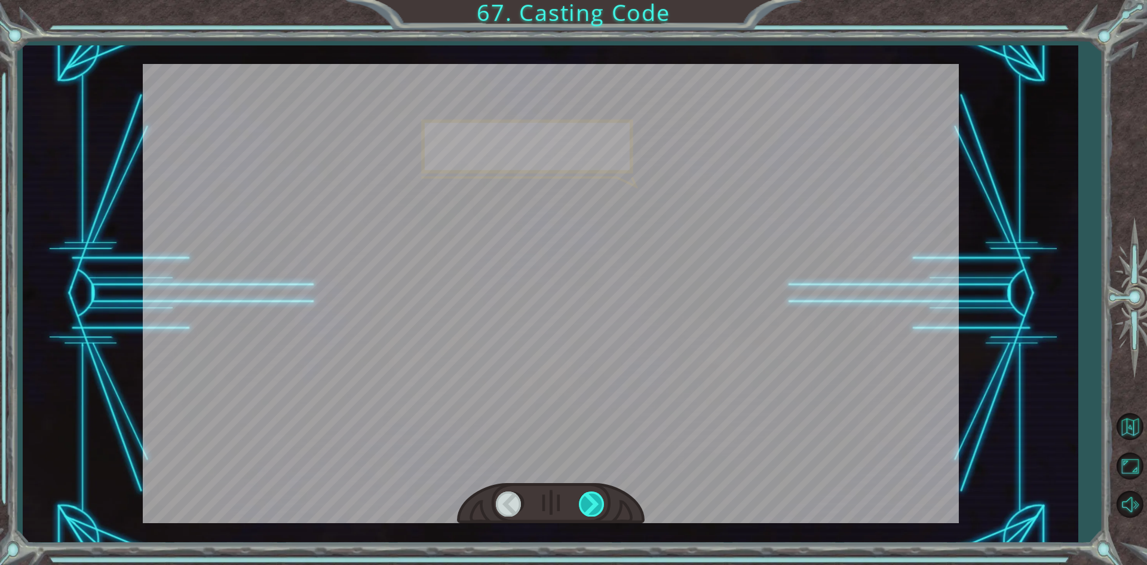
click at [596, 502] on div at bounding box center [592, 503] width 27 height 25
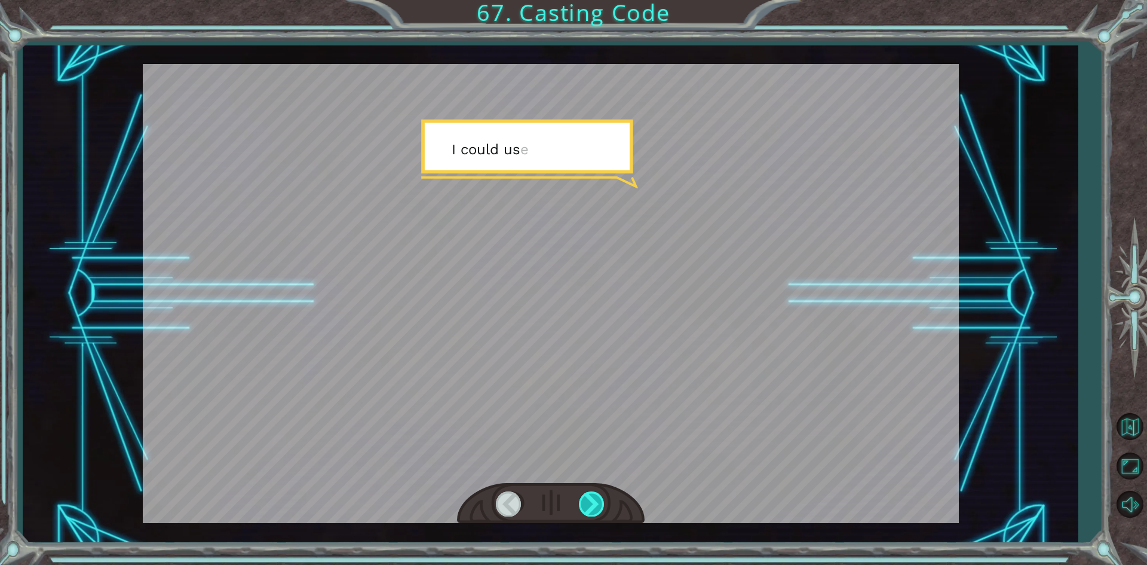
click at [596, 502] on div at bounding box center [592, 503] width 27 height 25
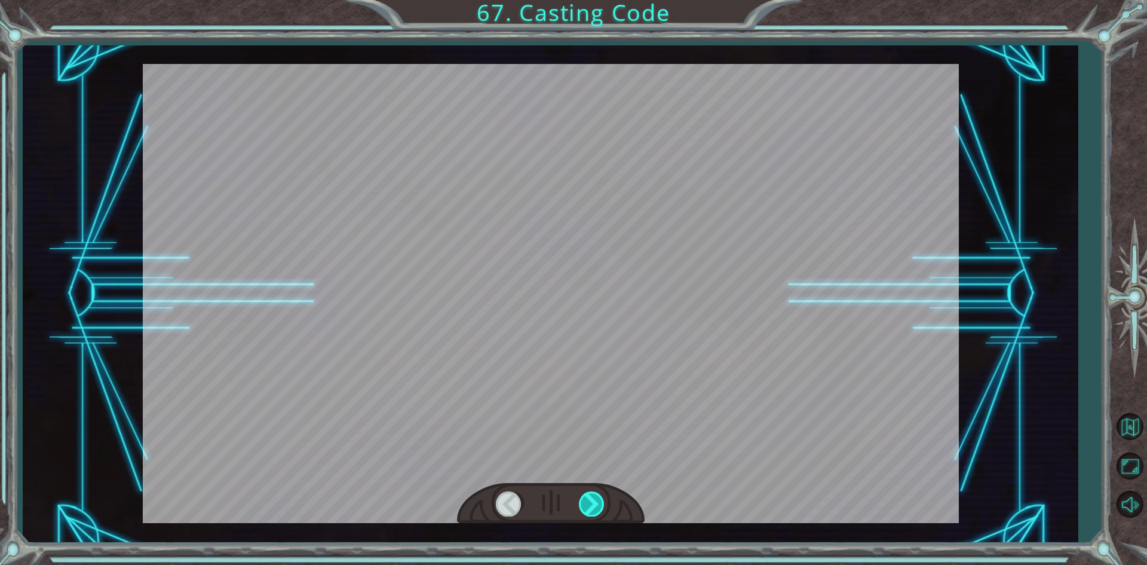
click at [596, 502] on div at bounding box center [592, 503] width 27 height 25
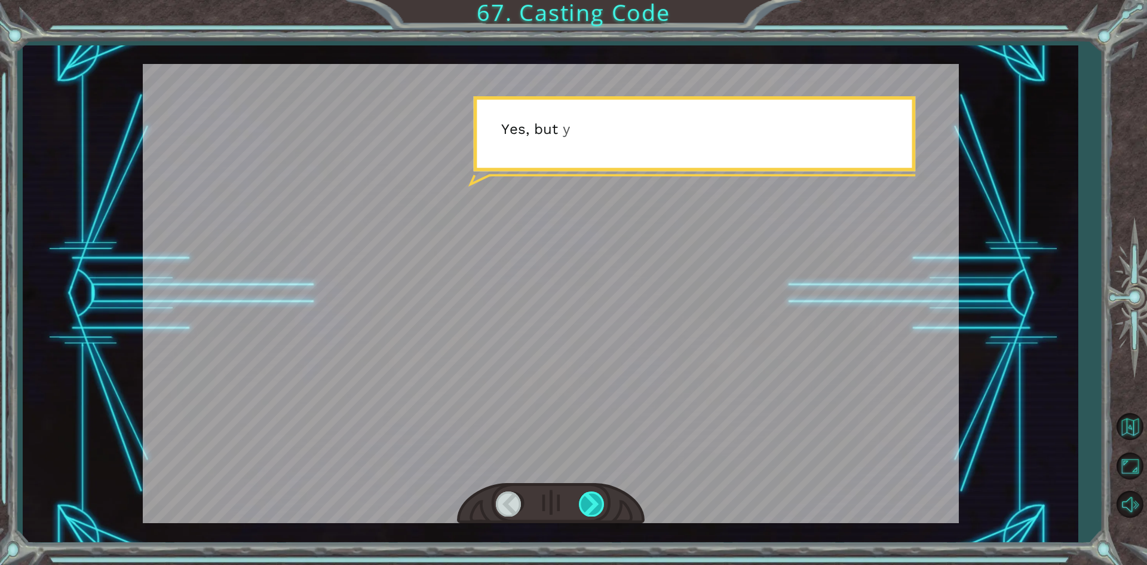
click at [596, 502] on div at bounding box center [592, 503] width 27 height 25
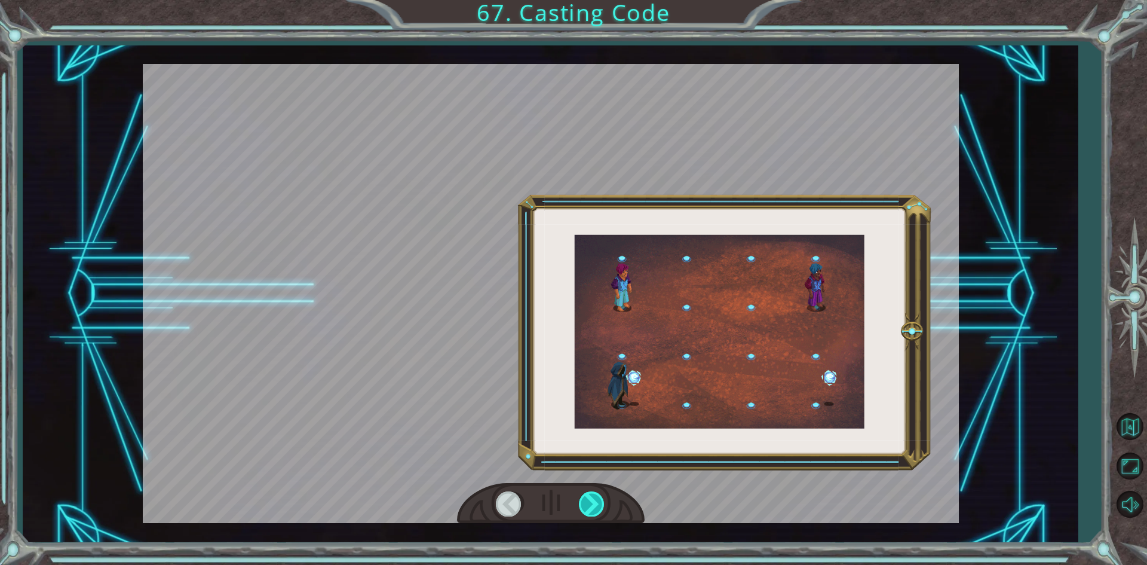
click at [596, 502] on div at bounding box center [592, 503] width 27 height 25
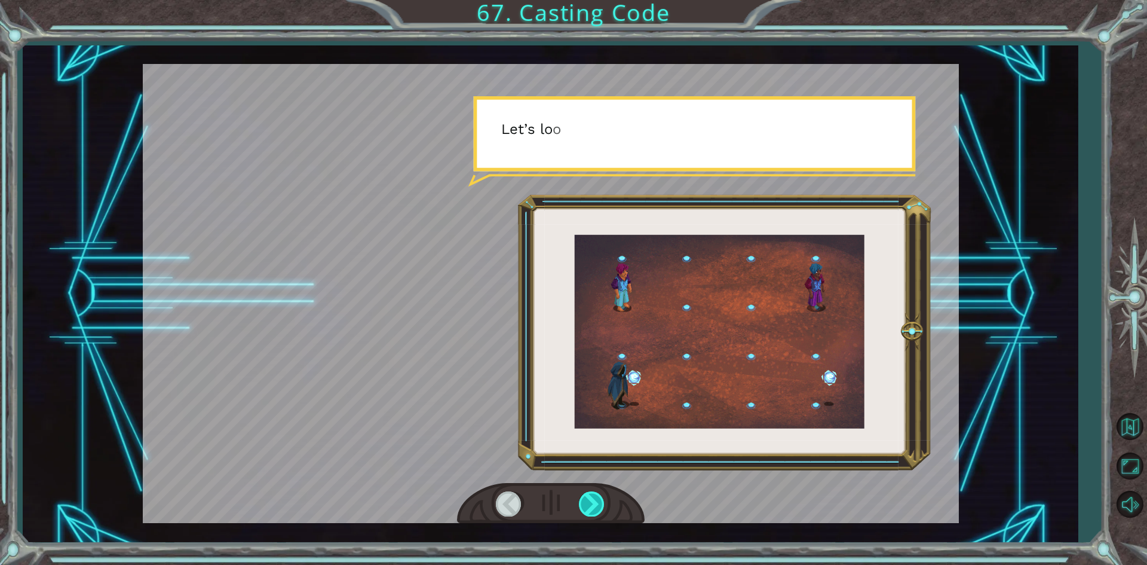
click at [596, 502] on div at bounding box center [592, 503] width 27 height 25
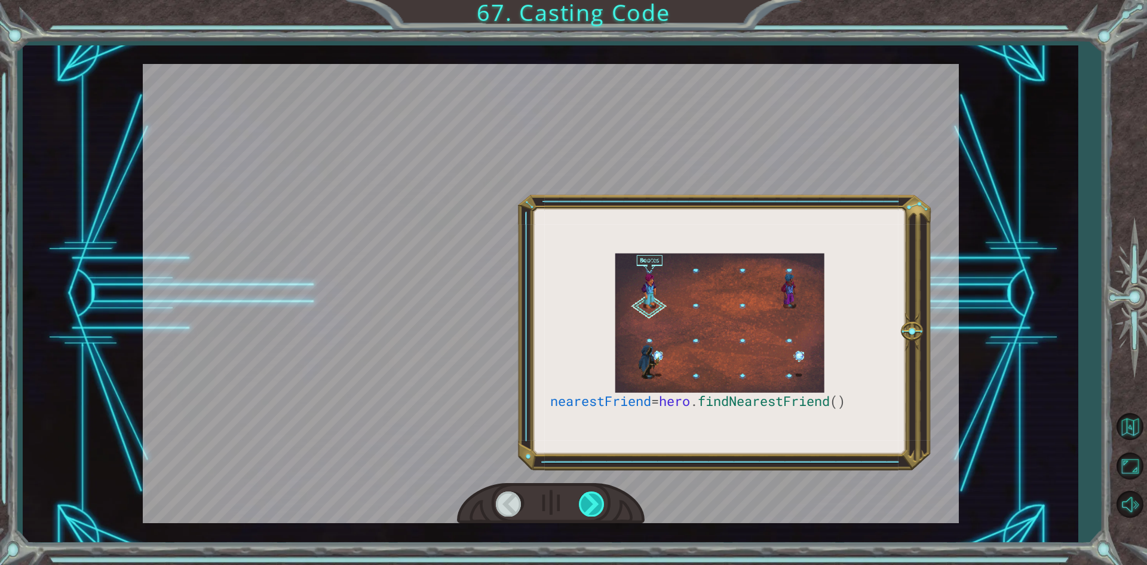
click at [596, 502] on div at bounding box center [592, 503] width 27 height 25
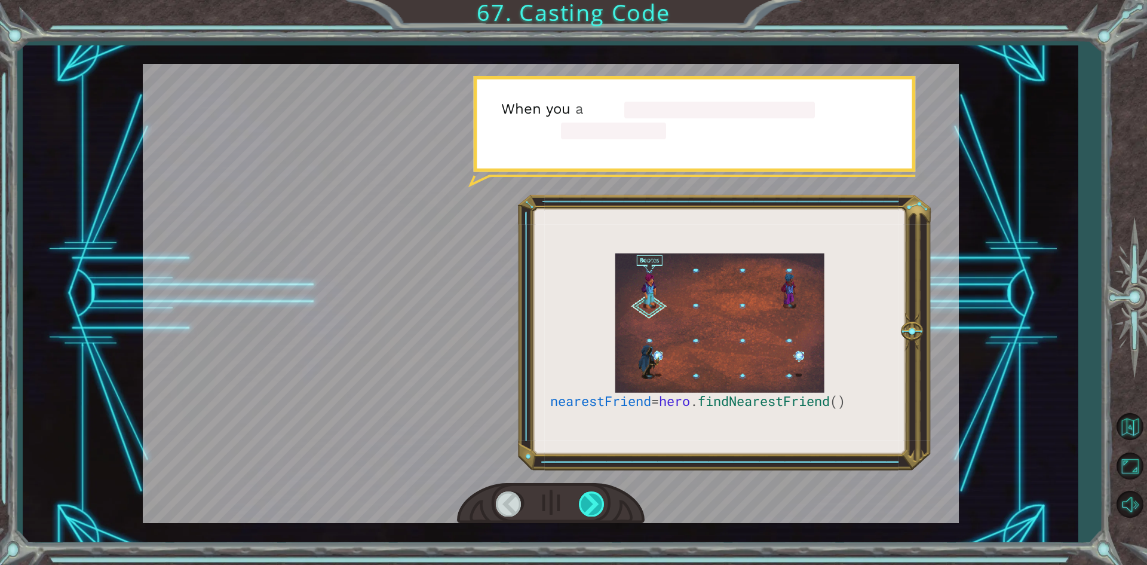
click at [596, 502] on div at bounding box center [592, 503] width 27 height 25
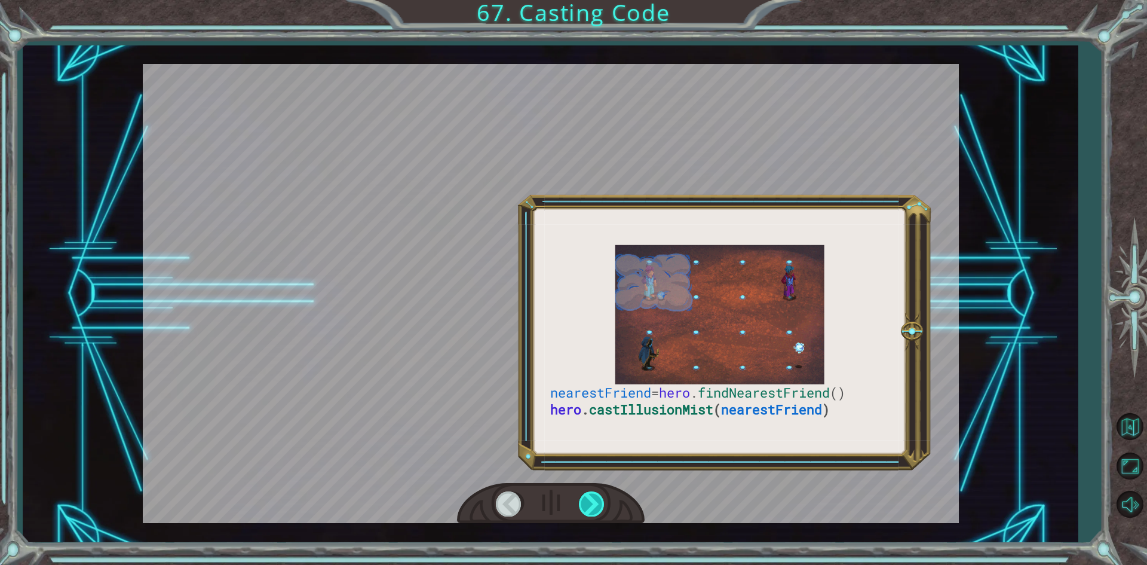
click at [596, 502] on div at bounding box center [592, 503] width 27 height 25
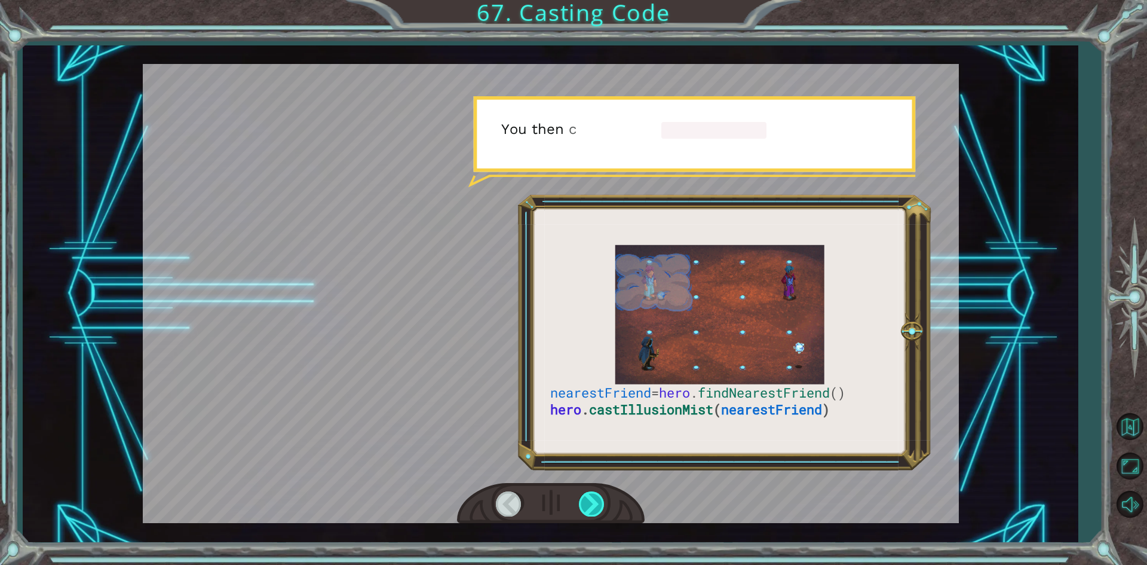
click at [596, 502] on div at bounding box center [592, 503] width 27 height 25
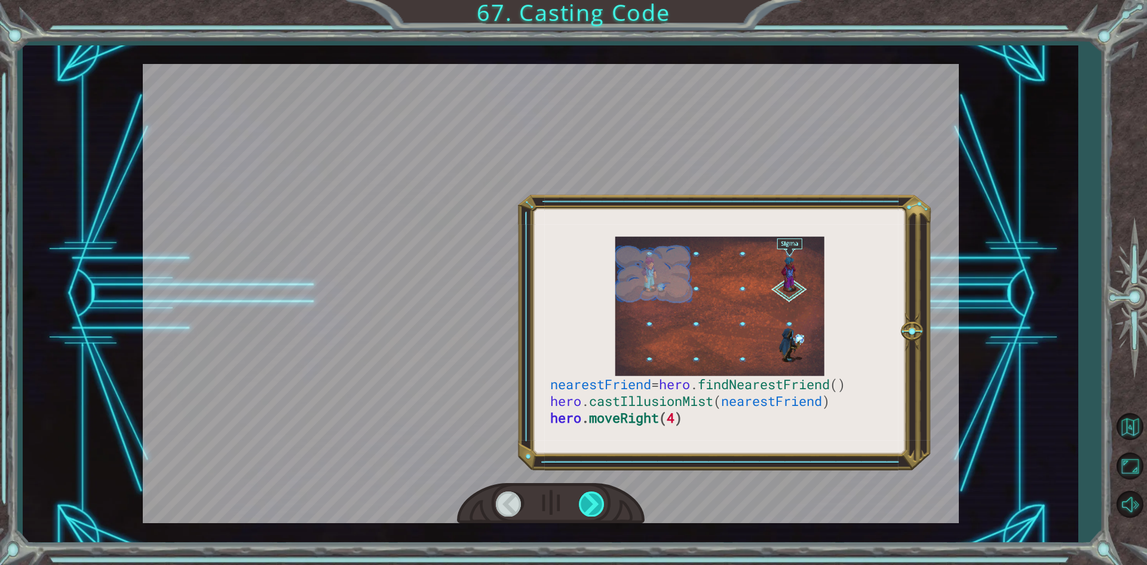
click at [596, 502] on div at bounding box center [592, 503] width 27 height 25
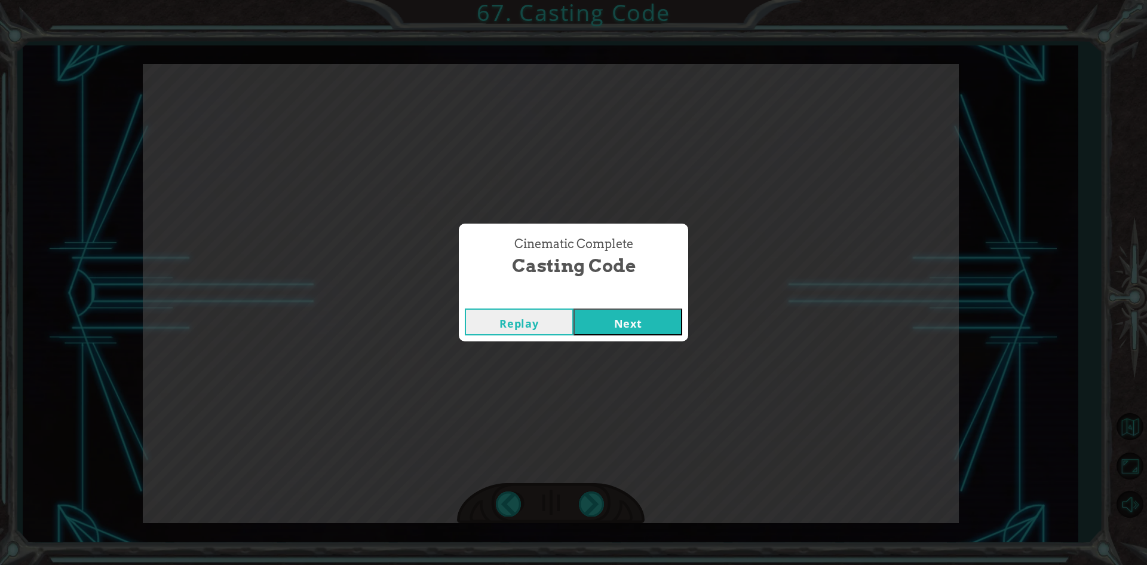
click at [643, 321] on button "Next" at bounding box center [628, 321] width 109 height 27
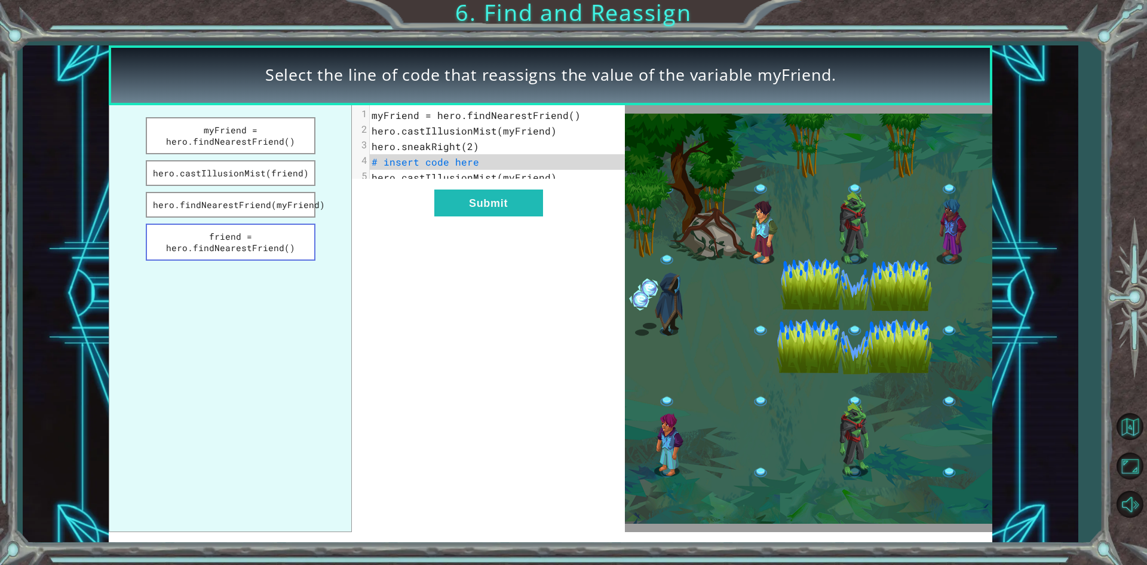
click at [258, 237] on button "friend = hero.findNearestFriend()" at bounding box center [231, 242] width 170 height 37
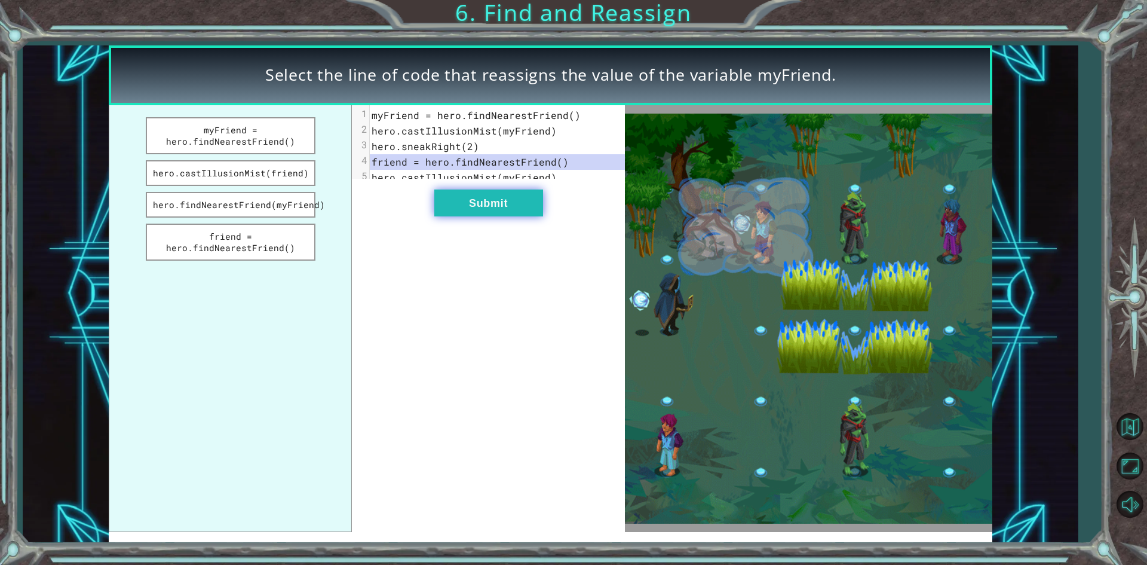
click at [472, 216] on button "Submit" at bounding box center [488, 202] width 109 height 27
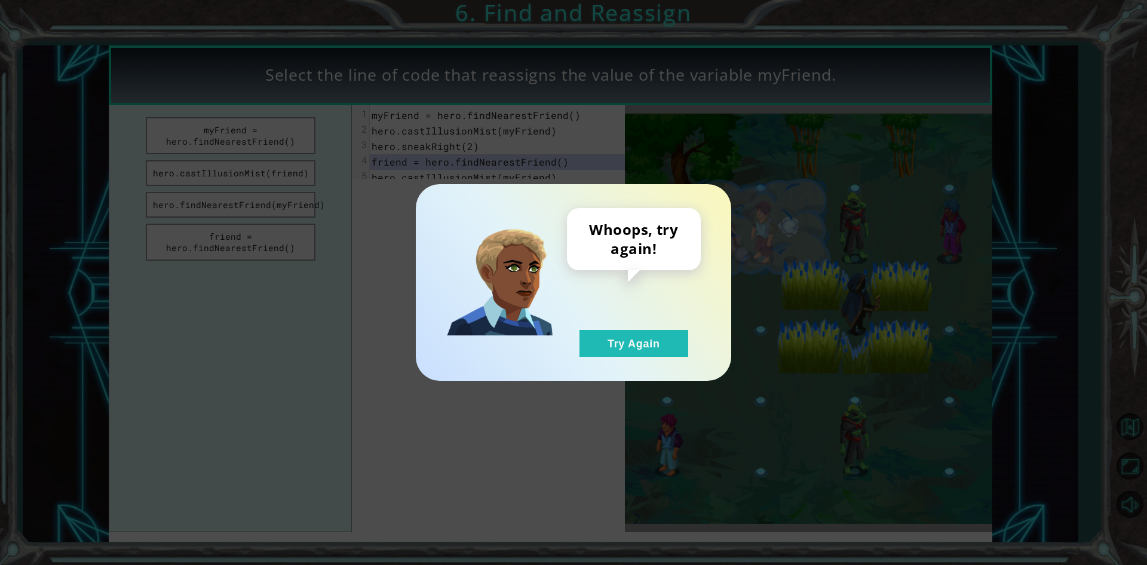
click at [628, 359] on div "Whoops, try again! Try Again" at bounding box center [574, 282] width 316 height 197
click at [601, 336] on button "Try Again" at bounding box center [634, 343] width 109 height 27
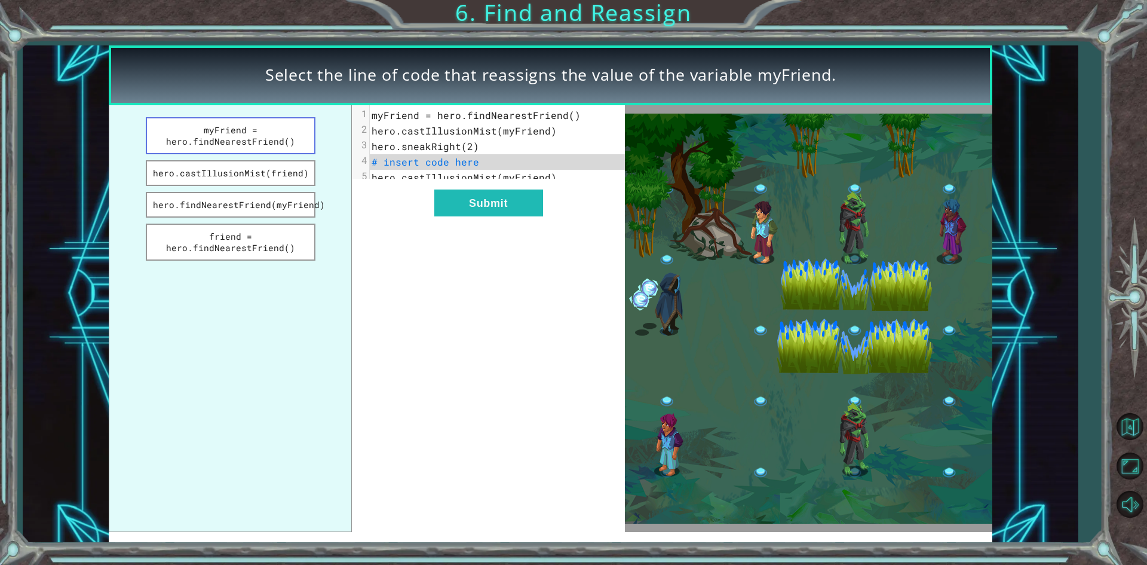
click at [259, 126] on button "myFriend = hero.findNearestFriend()" at bounding box center [231, 135] width 170 height 37
click at [494, 238] on div "xxxxxxxxxx 5 1 myFriend = hero.findNearestFriend() 2 hero.castIllusionMist(myFr…" at bounding box center [488, 318] width 273 height 427
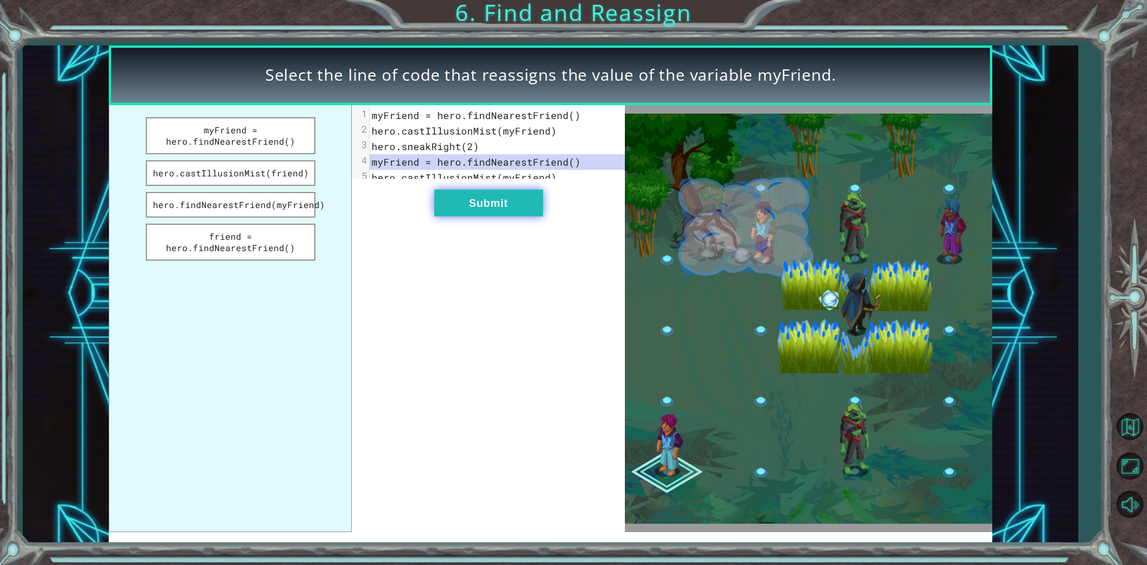
click at [486, 216] on button "Submit" at bounding box center [488, 202] width 109 height 27
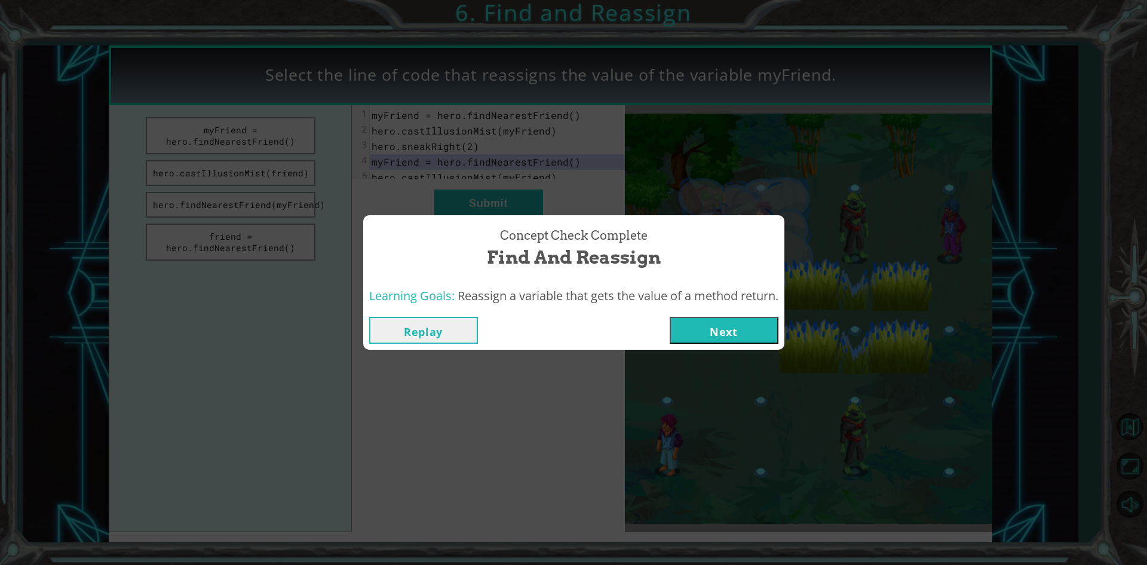
click at [692, 330] on button "Next" at bounding box center [724, 330] width 109 height 27
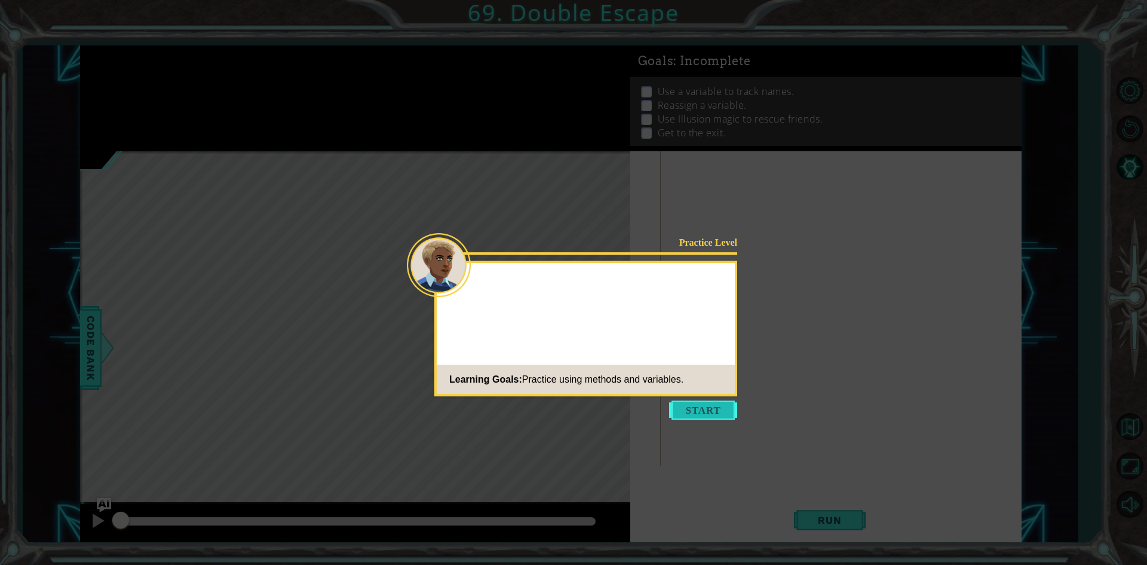
click at [700, 412] on button "Start" at bounding box center [703, 409] width 68 height 19
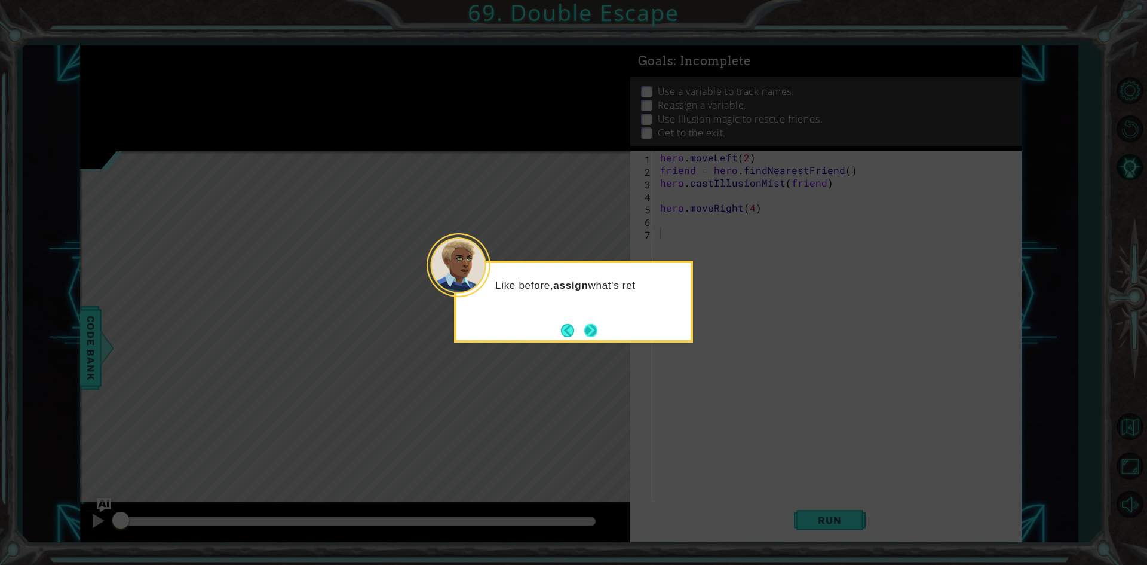
click at [594, 330] on button "Next" at bounding box center [591, 330] width 14 height 14
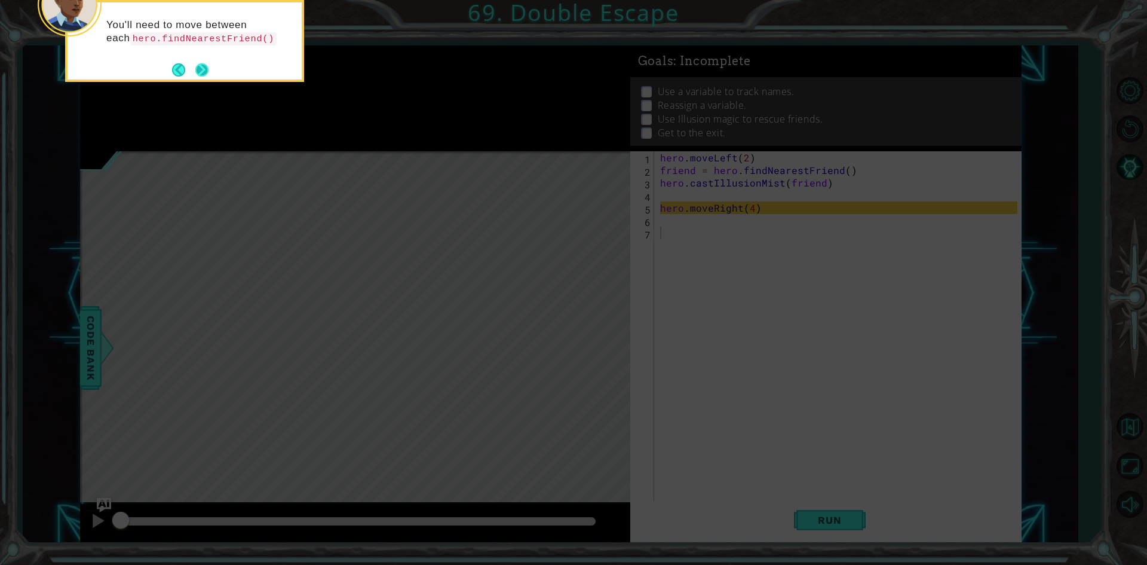
click at [201, 72] on button "Next" at bounding box center [202, 69] width 15 height 15
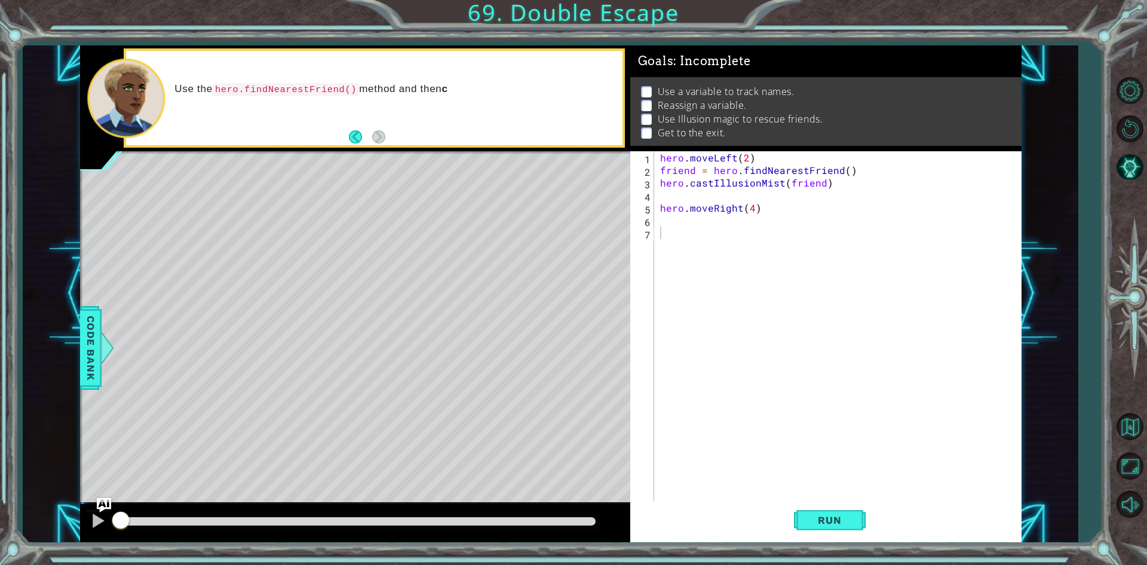
click at [671, 233] on div "hero . moveLeft ( 2 ) friend = hero . findNearestFriend ( ) hero . castIllusion…" at bounding box center [841, 339] width 366 height 376
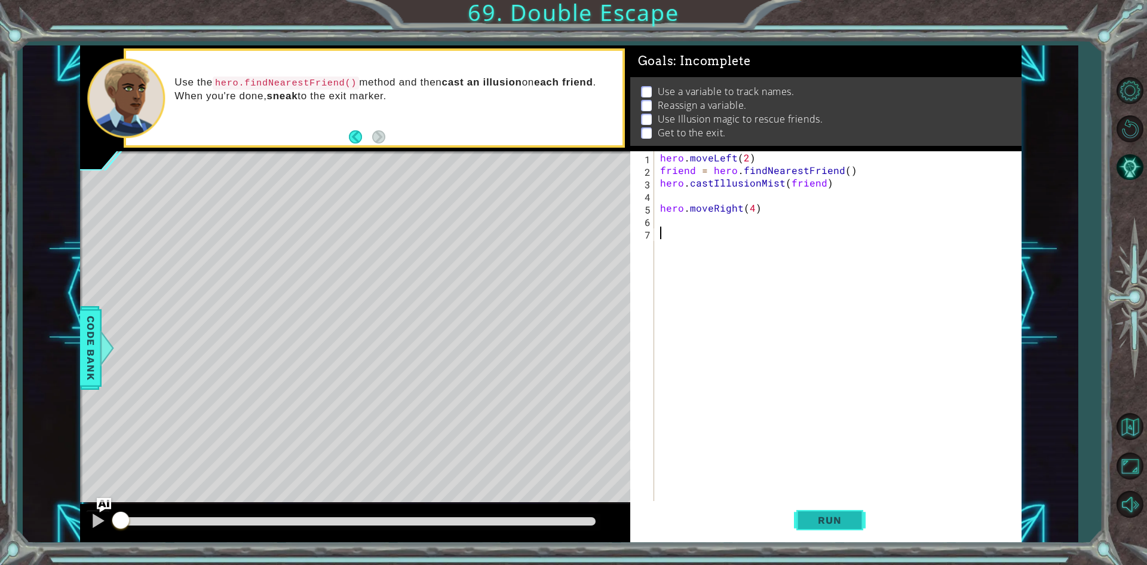
click at [812, 519] on span "Run" at bounding box center [829, 520] width 47 height 12
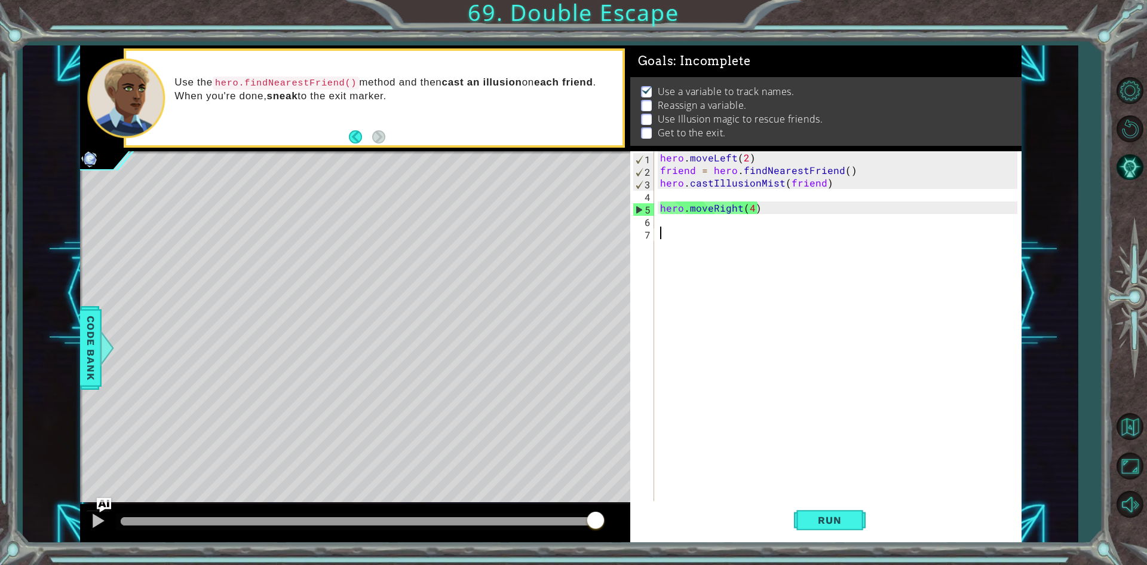
drag, startPoint x: 138, startPoint y: 519, endPoint x: 671, endPoint y: 582, distance: 536.8
click at [671, 564] on html "1 ההההההההההההההההההההההההההההההההההההההההההההההההההההההההההההההההההההההההההההה…" at bounding box center [573, 282] width 1147 height 565
drag, startPoint x: 155, startPoint y: 521, endPoint x: 565, endPoint y: 547, distance: 410.8
click at [565, 547] on div "1 ההההההההההההההההההההההההההההההההההההההההההההההההההההההההההההההההההההההההההההה…" at bounding box center [573, 282] width 1147 height 565
click at [661, 224] on div "hero . moveLeft ( 2 ) friend = hero . findNearestFriend ( ) hero . castIllusion…" at bounding box center [841, 339] width 366 height 376
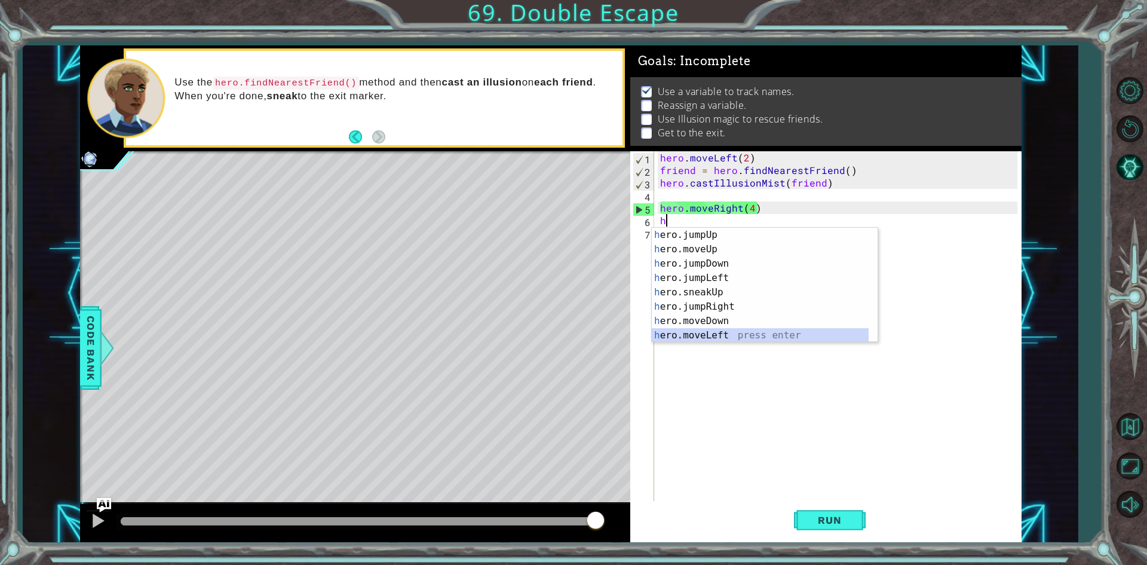
click at [711, 336] on div "h ero.jumpUp press enter h ero.moveUp press enter h ero.jumpDown press enter h …" at bounding box center [760, 299] width 217 height 143
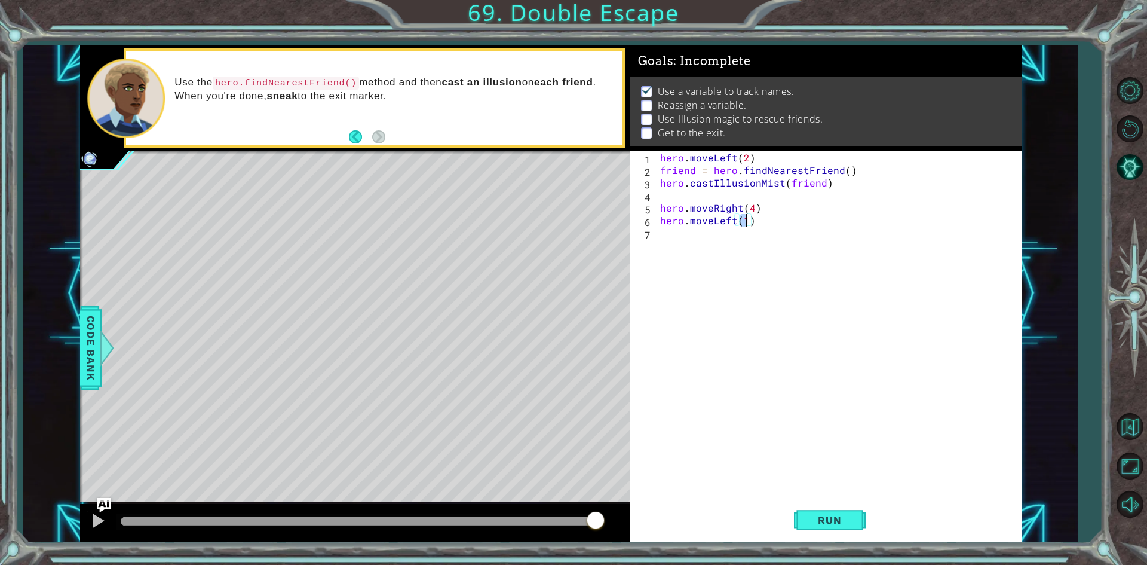
type textarea "hero.moveLeft(2)"
click at [667, 240] on div "hero . moveLeft ( 2 ) friend = hero . findNearestFriend ( ) hero . castIllusion…" at bounding box center [841, 339] width 366 height 376
type textarea "h"
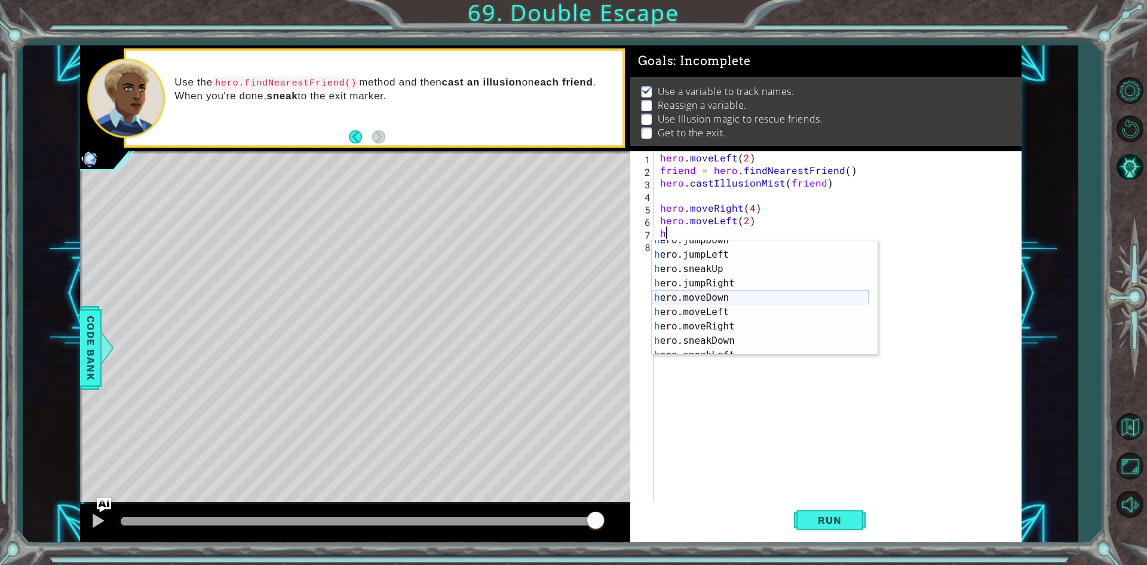
scroll to position [36, 0]
click at [695, 405] on div "hero . moveLeft ( 2 ) friend = hero . findNearestFriend ( ) hero . castIllusion…" at bounding box center [841, 339] width 366 height 376
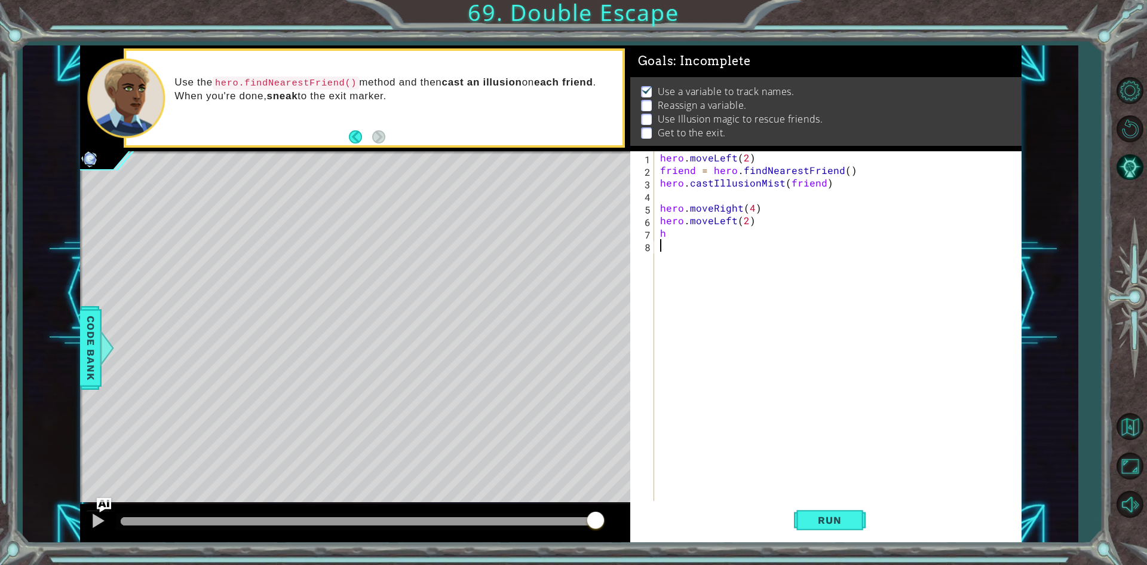
click at [694, 221] on div "hero . moveLeft ( 2 ) friend = hero . findNearestFriend ( ) hero . castIllusion…" at bounding box center [841, 339] width 366 height 376
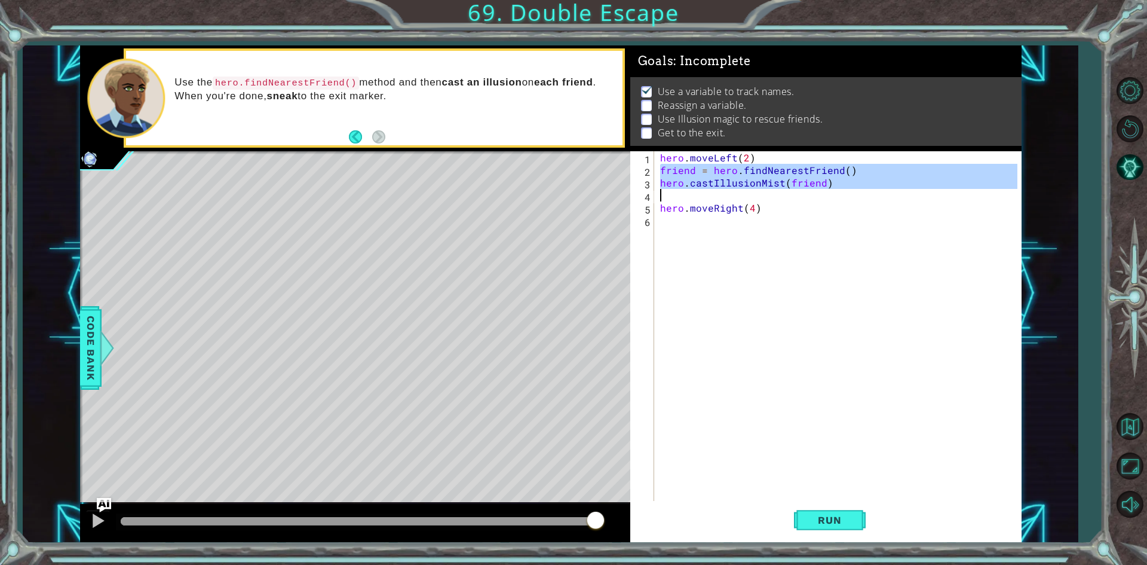
drag, startPoint x: 660, startPoint y: 169, endPoint x: 819, endPoint y: 195, distance: 161.1
click at [819, 195] on div "hero . moveLeft ( 2 ) friend = hero . findNearestFriend ( ) hero . castIllusion…" at bounding box center [841, 339] width 366 height 376
type textarea "hero.castIllusionMist(friend)"
click at [693, 224] on div "hero . moveLeft ( 2 ) friend = hero . findNearestFriend ( ) hero . castIllusion…" at bounding box center [841, 339] width 366 height 376
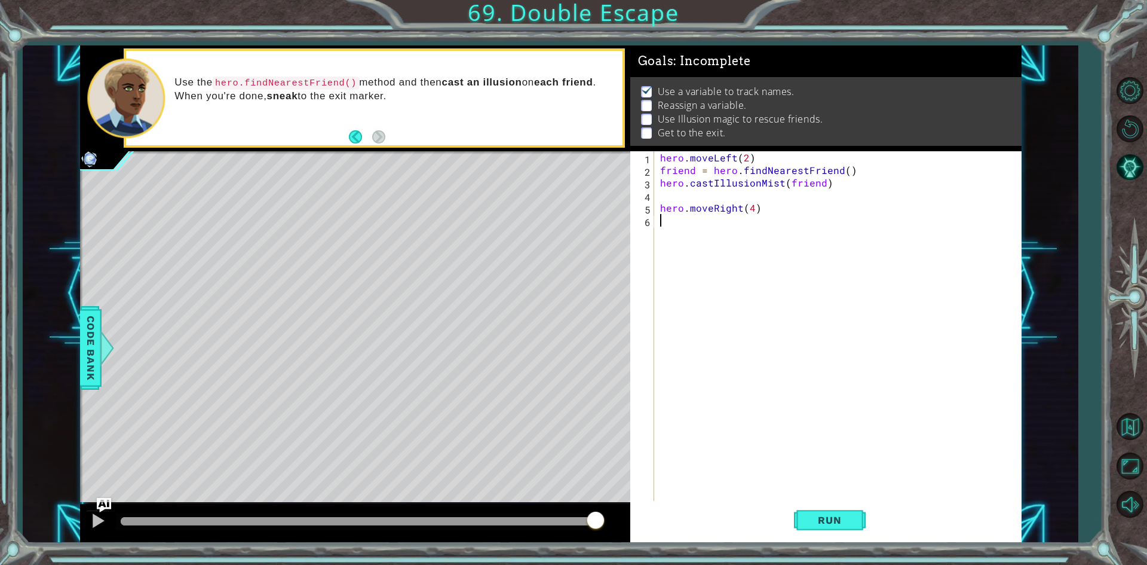
paste textarea "h"
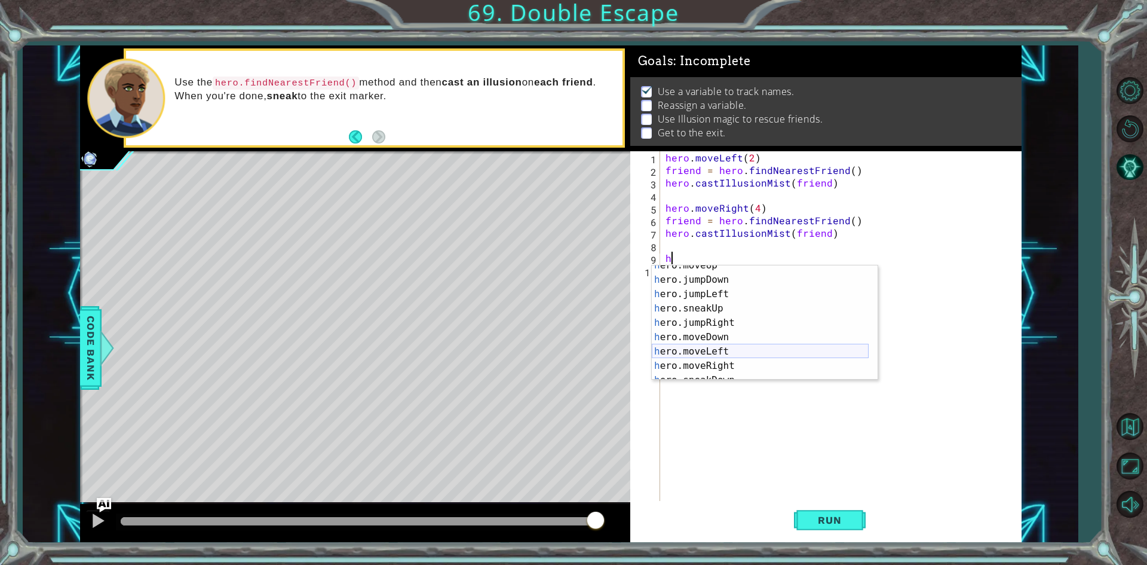
click at [725, 348] on div "h ero.moveUp press enter h ero.jumpDown press enter h ero.jumpLeft press enter …" at bounding box center [760, 329] width 217 height 143
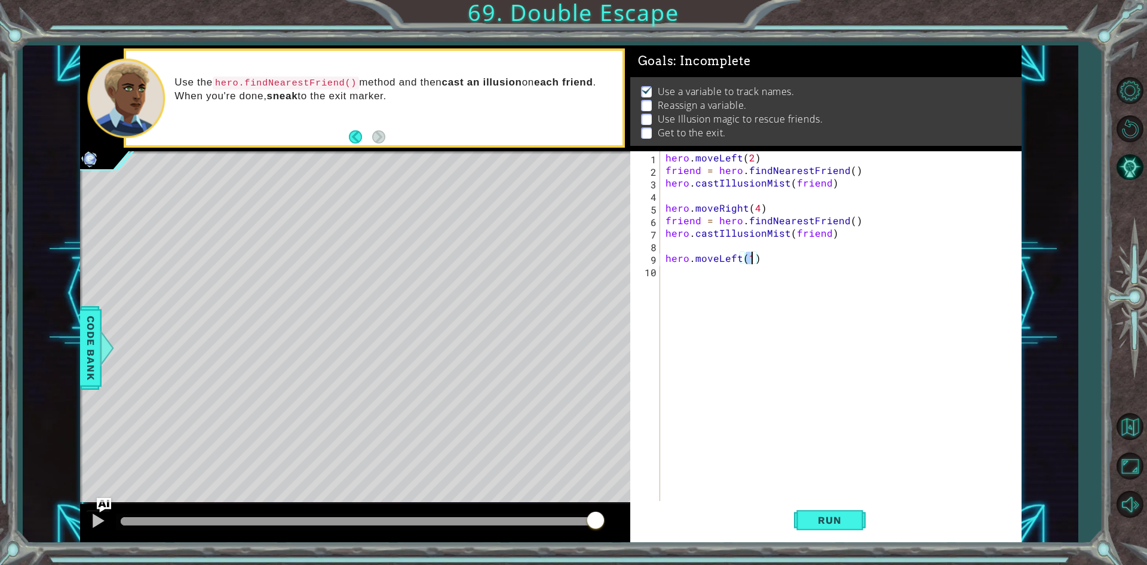
type textarea "hero.moveLeft(2)"
click at [690, 280] on div "hero . moveLeft ( 2 ) friend = hero . findNearestFriend ( ) hero . castIllusion…" at bounding box center [843, 339] width 360 height 376
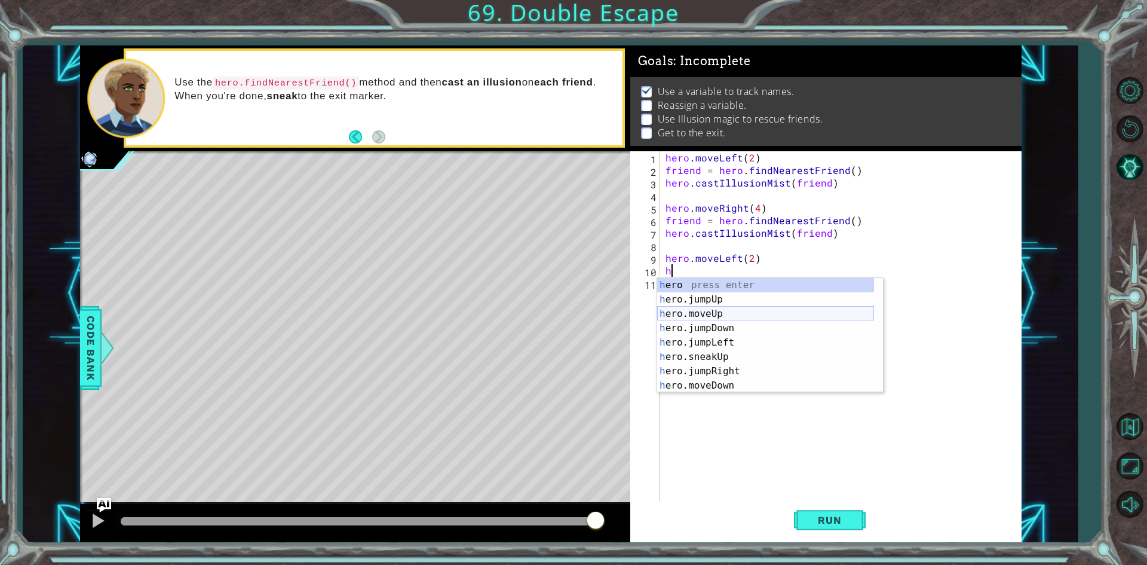
click at [717, 316] on div "h ero press enter h ero.jumpUp press enter h ero.moveUp press enter h ero.jumpD…" at bounding box center [765, 349] width 217 height 143
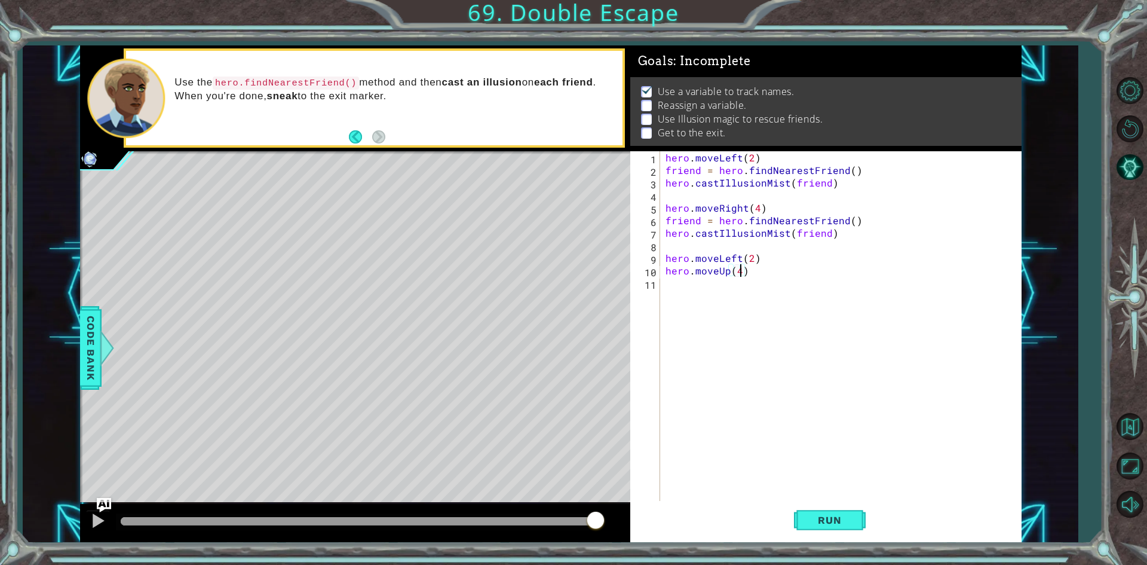
scroll to position [0, 4]
type textarea "hero.moveUp(4)"
drag, startPoint x: 825, startPoint y: 510, endPoint x: 816, endPoint y: 510, distance: 9.0
click at [825, 511] on button "Run" at bounding box center [830, 520] width 72 height 39
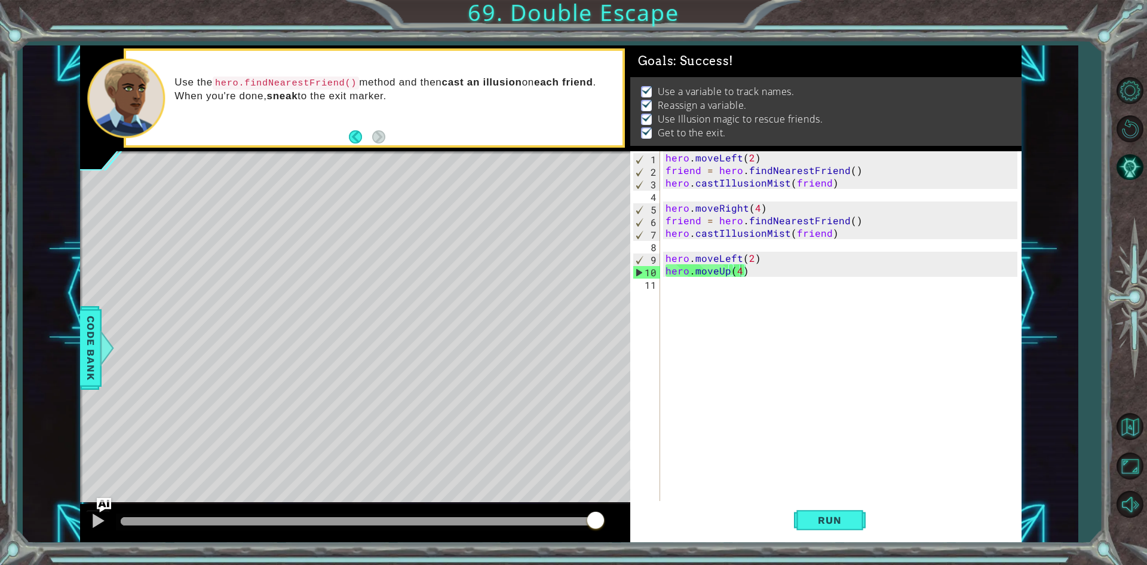
drag, startPoint x: 564, startPoint y: 522, endPoint x: 638, endPoint y: 529, distance: 75.1
click at [638, 529] on body "1 ההההההההההההההההההההההההההההההההההההההההההההההההההההההההההההההההההההההההההההה…" at bounding box center [573, 282] width 1147 height 565
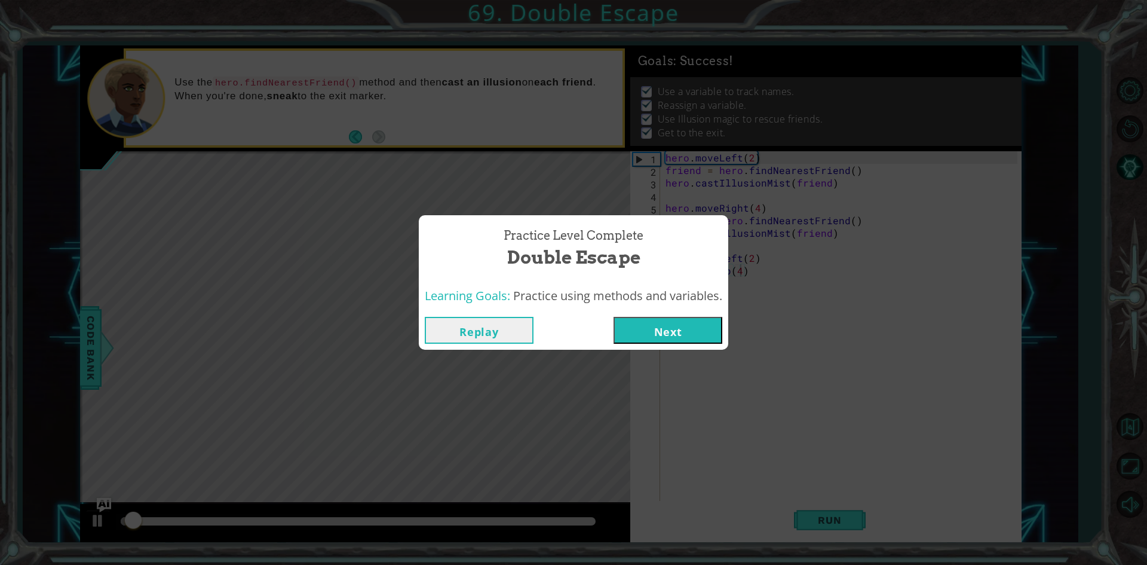
click at [707, 332] on button "Next" at bounding box center [668, 330] width 109 height 27
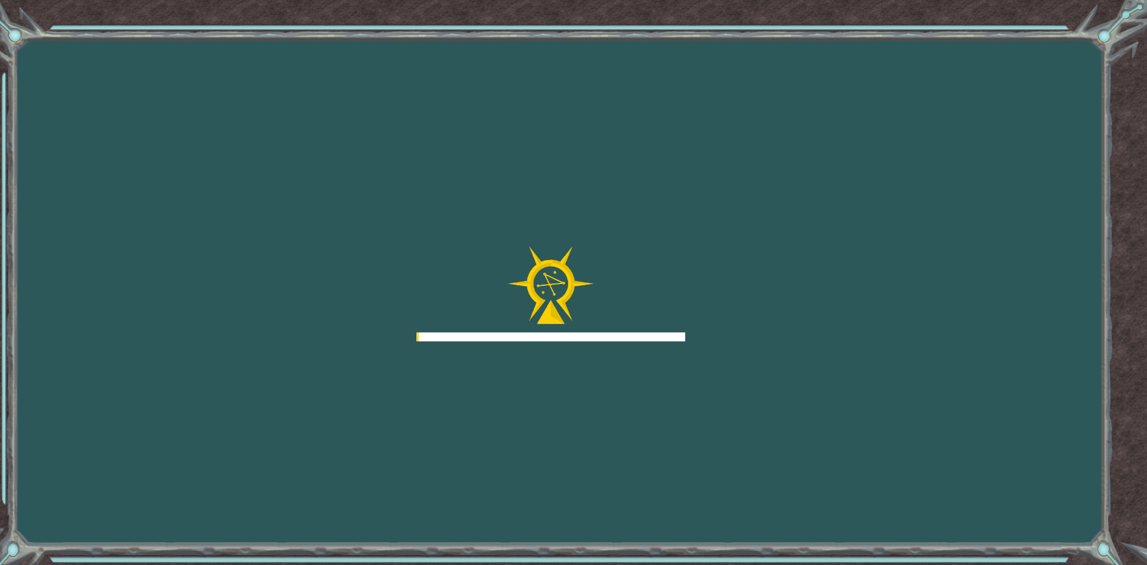
click at [702, 333] on div "Goals Error loading from server. Try refreshing the page. You'll need to join a…" at bounding box center [573, 282] width 1147 height 565
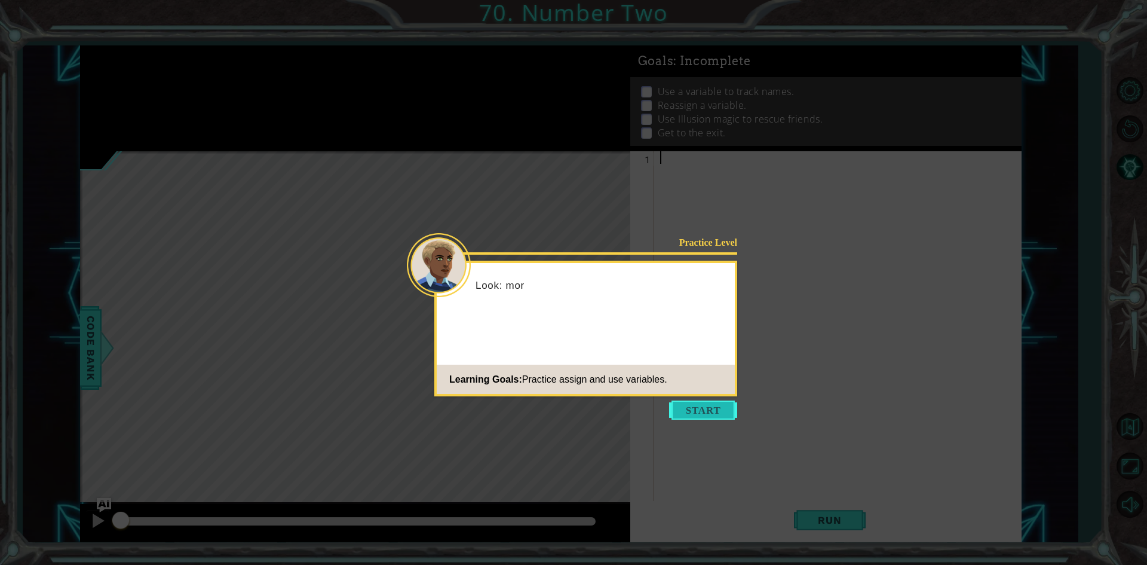
click at [715, 410] on button "Start" at bounding box center [703, 409] width 68 height 19
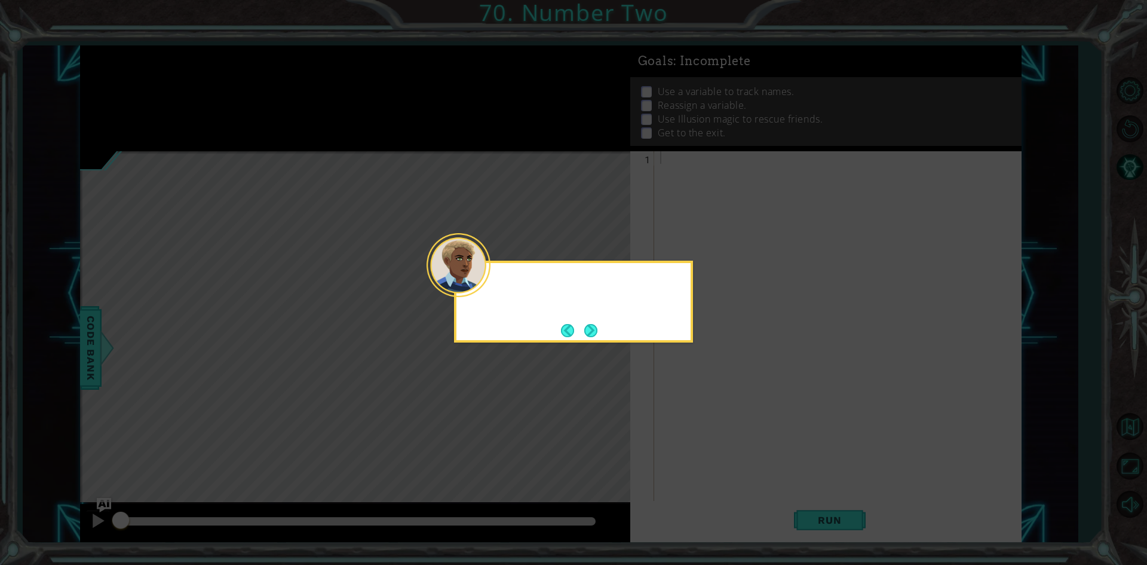
click at [715, 410] on icon at bounding box center [573, 282] width 1147 height 565
drag, startPoint x: 715, startPoint y: 410, endPoint x: 465, endPoint y: 232, distance: 306.9
click at [712, 406] on icon at bounding box center [573, 282] width 1147 height 565
click at [593, 335] on button "Next" at bounding box center [590, 330] width 13 height 13
click at [590, 335] on button "Next" at bounding box center [591, 330] width 14 height 14
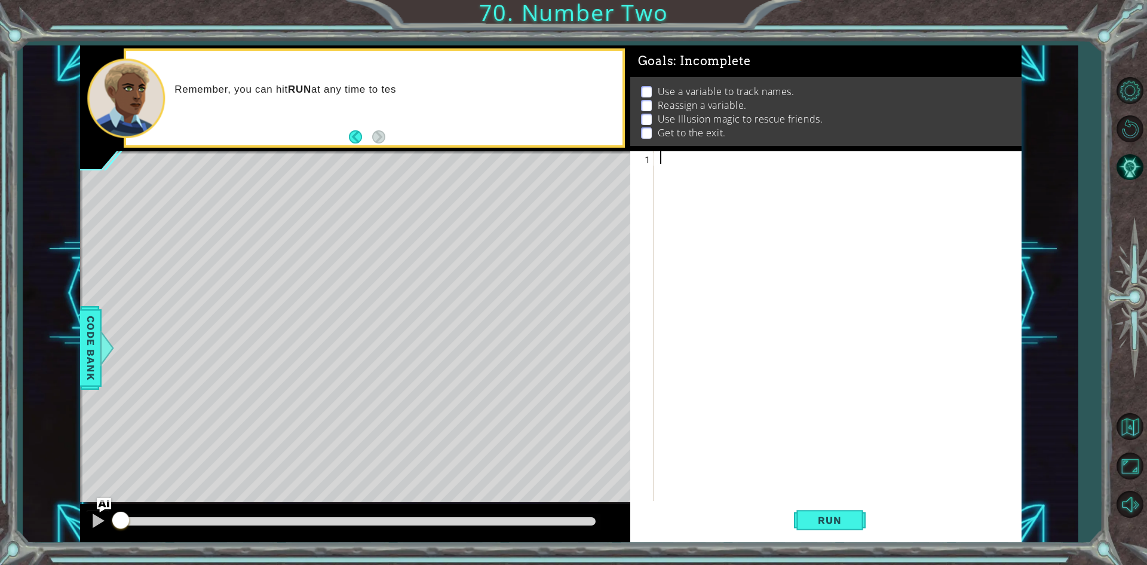
type textarea "h"
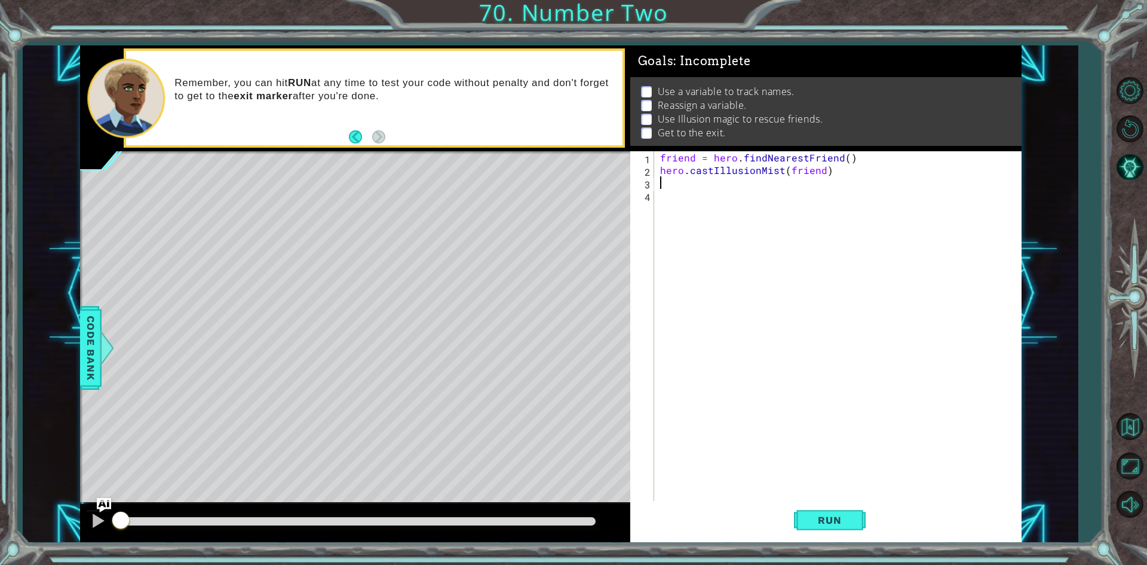
click at [705, 173] on div "friend = hero . findNearestFriend ( ) hero . castIllusionMist ( friend )" at bounding box center [841, 339] width 366 height 376
type textarea "hero.castIllusionMist(friend)"
drag, startPoint x: 662, startPoint y: 158, endPoint x: 850, endPoint y: 157, distance: 188.8
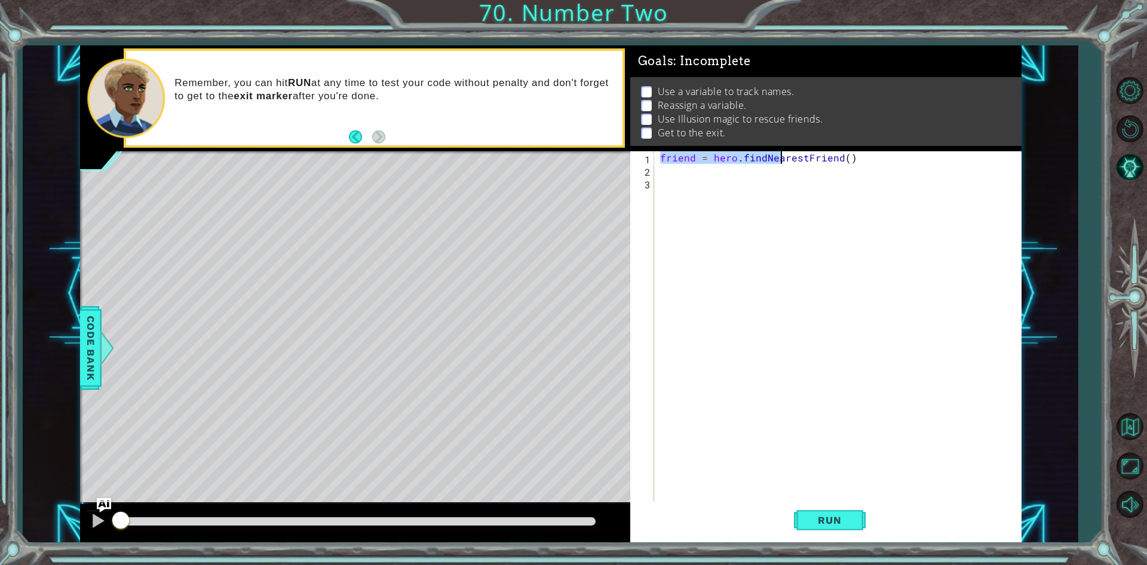
click at [852, 157] on div "friend = hero . findNearestFriend ( )" at bounding box center [841, 339] width 366 height 376
type textarea "friend = hero.findNearestFriend()"
click at [1125, 423] on button "Back to Map" at bounding box center [1130, 426] width 35 height 35
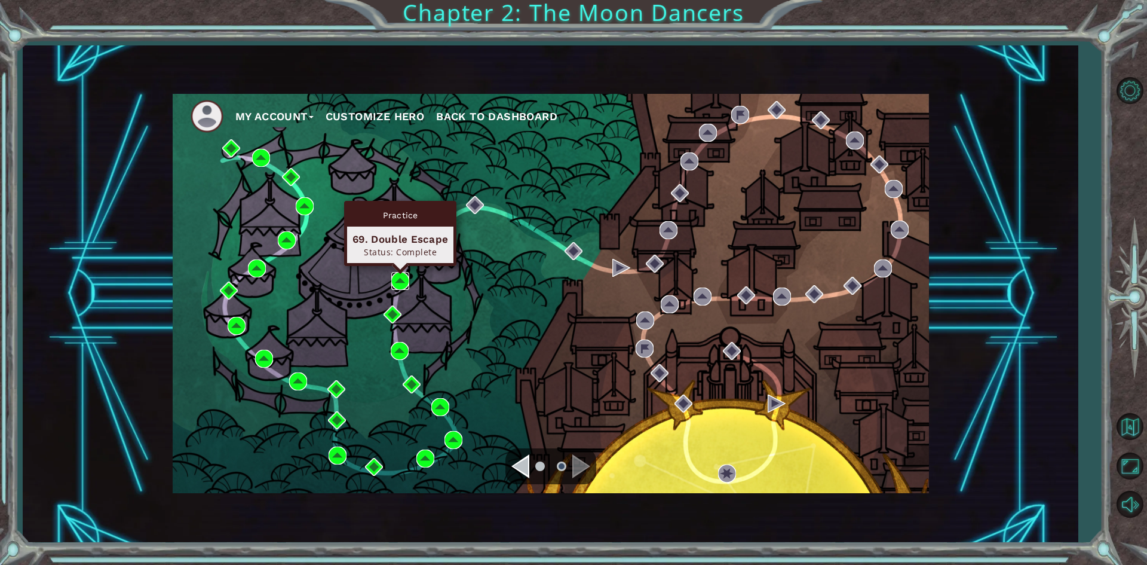
click at [403, 275] on img at bounding box center [400, 281] width 18 height 18
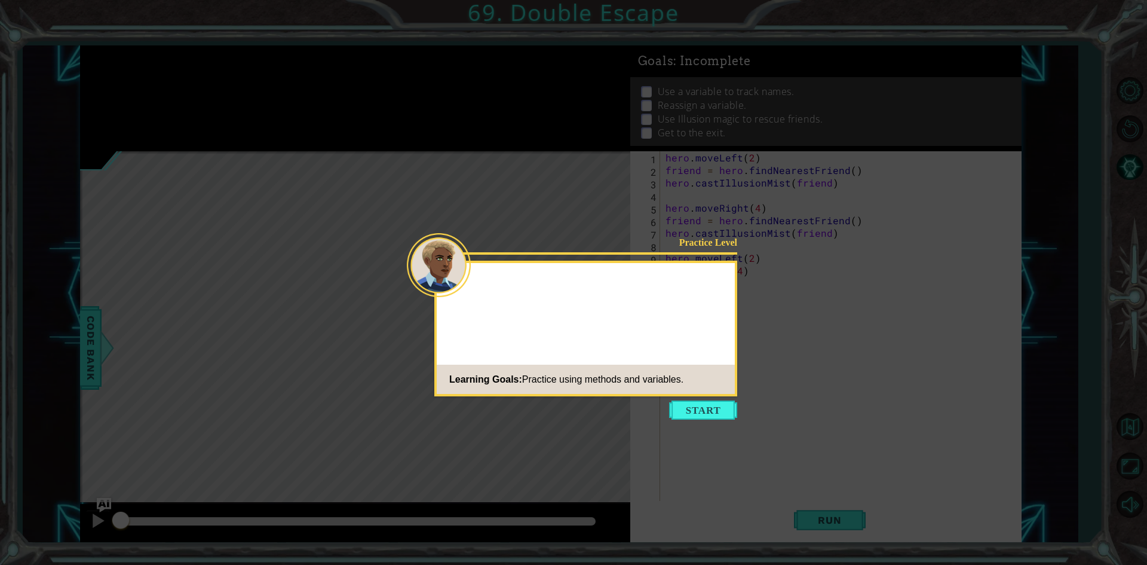
click at [697, 409] on button "Start" at bounding box center [703, 409] width 68 height 19
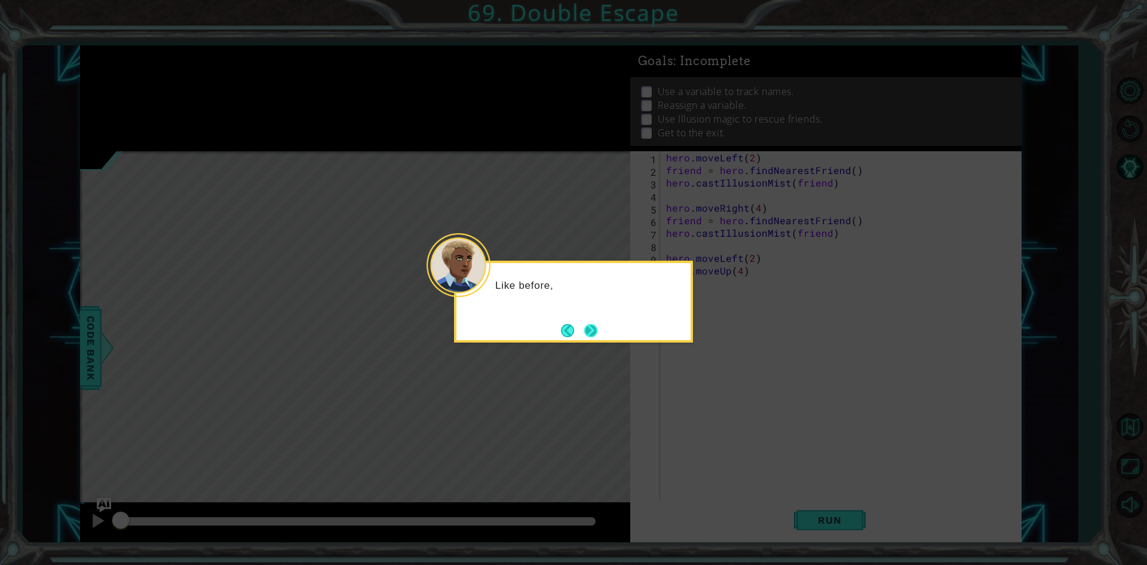
click at [596, 334] on button "Next" at bounding box center [591, 330] width 20 height 20
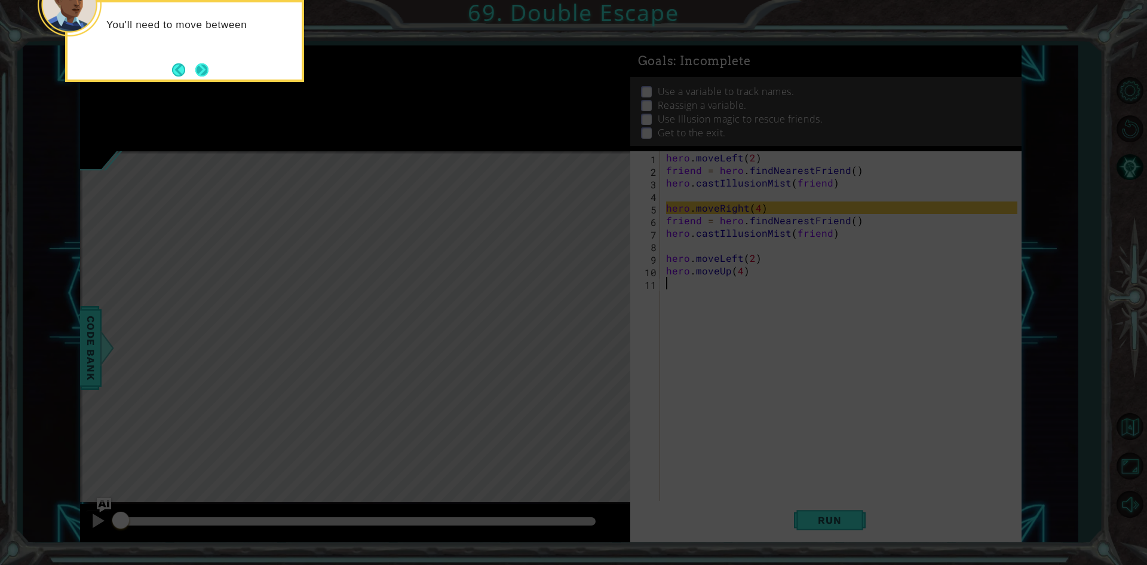
click at [207, 68] on button "Next" at bounding box center [202, 70] width 14 height 14
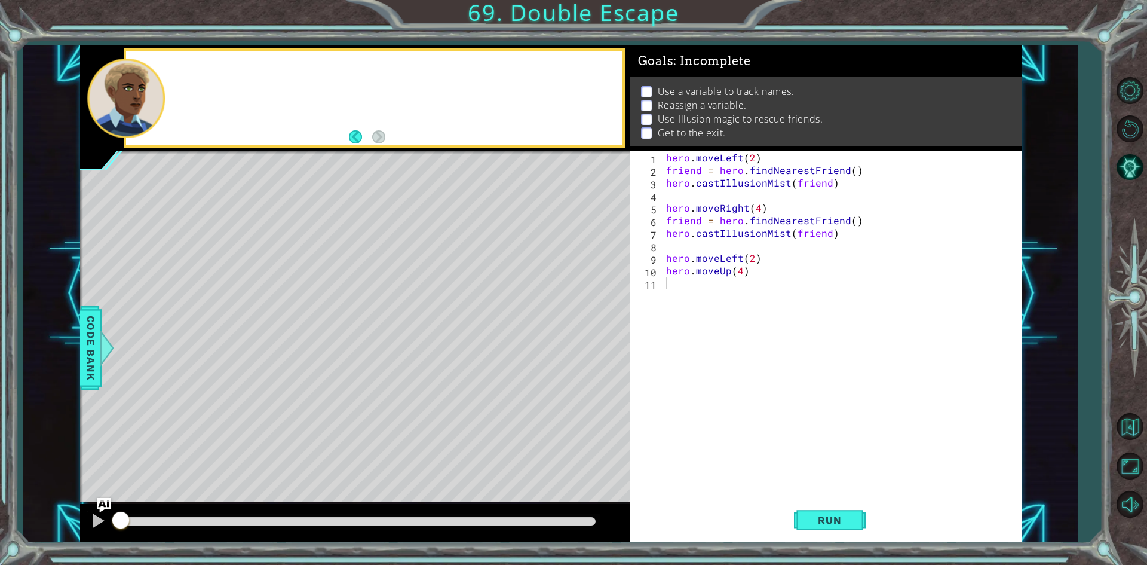
click at [207, 68] on div at bounding box center [374, 98] width 496 height 94
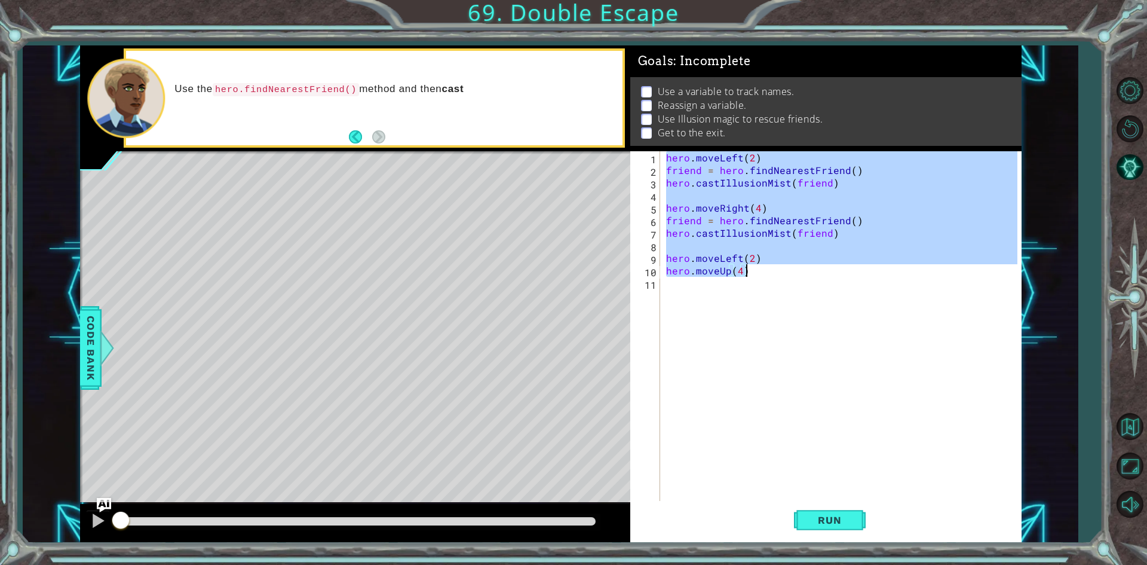
drag, startPoint x: 666, startPoint y: 154, endPoint x: 772, endPoint y: 273, distance: 159.2
click at [772, 273] on div "hero . moveLeft ( 2 ) friend = hero . findNearestFriend ( ) hero . castIllusion…" at bounding box center [844, 339] width 360 height 376
type textarea "hero.moveLeft(2) hero.moveUp(4)"
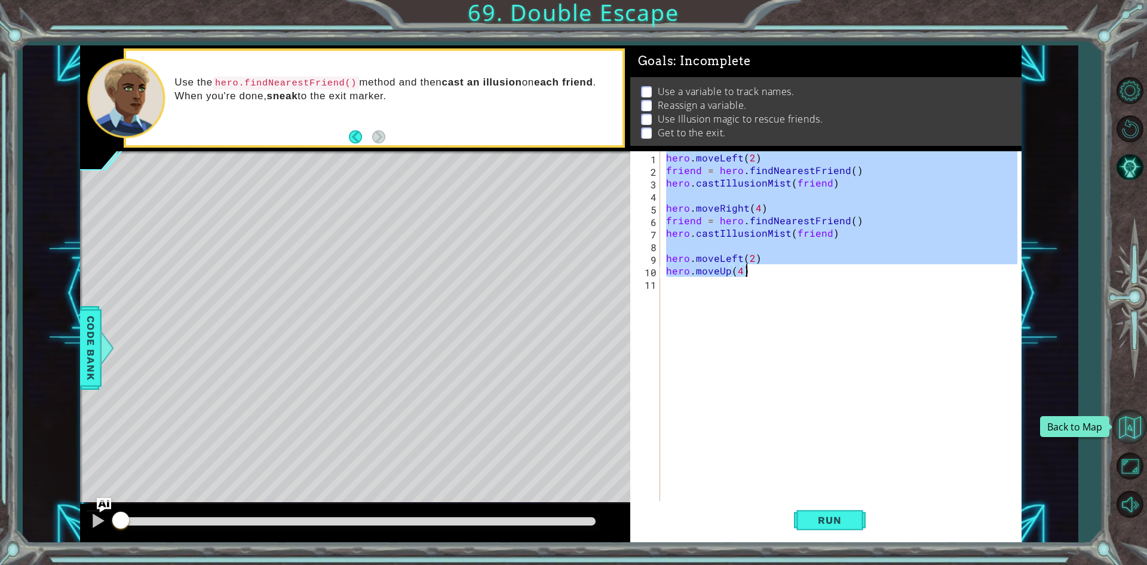
click at [1138, 430] on button "Back to Map" at bounding box center [1130, 426] width 35 height 35
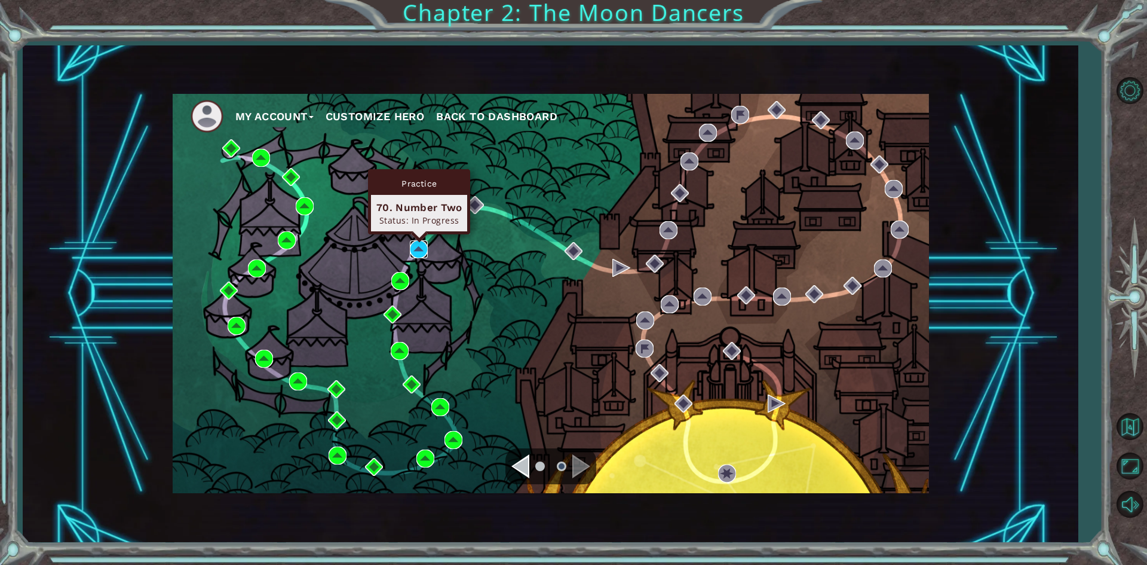
click at [421, 251] on img at bounding box center [419, 249] width 18 height 18
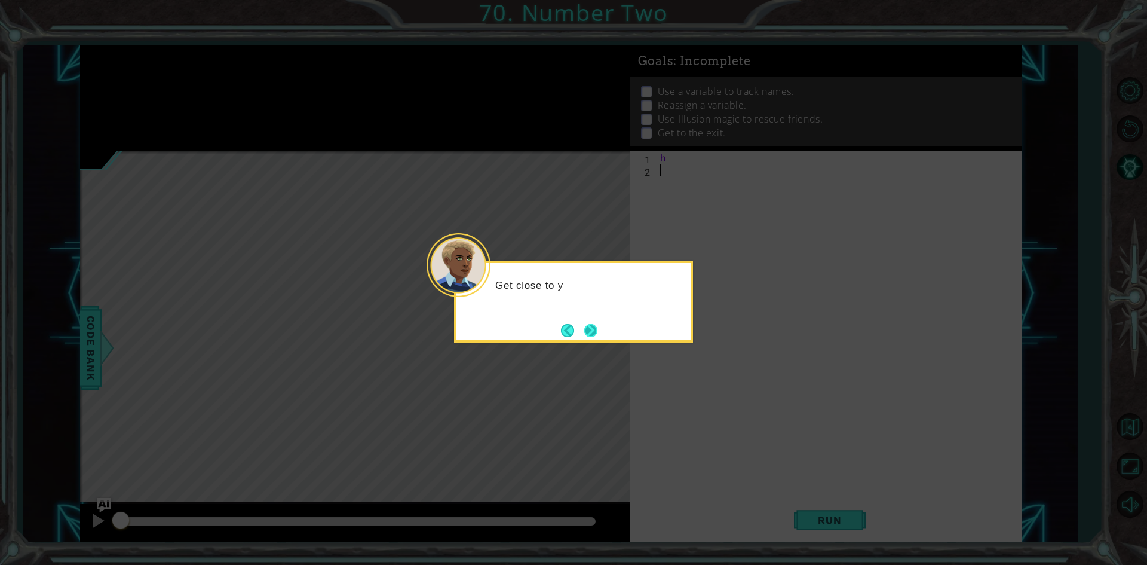
click at [584, 329] on button "Next" at bounding box center [590, 330] width 13 height 13
click at [584, 329] on button "Next" at bounding box center [591, 330] width 14 height 14
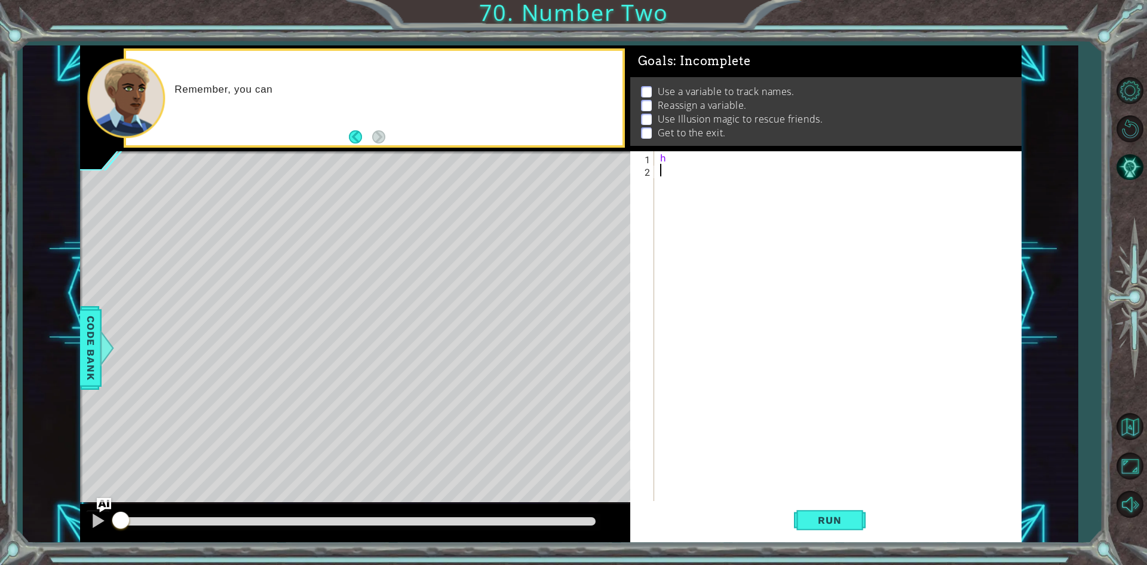
click at [682, 174] on div "h" at bounding box center [841, 339] width 366 height 376
click at [684, 158] on div "h" at bounding box center [841, 339] width 366 height 376
type textarea "h"
paste textarea "hero.moveUp(4)"
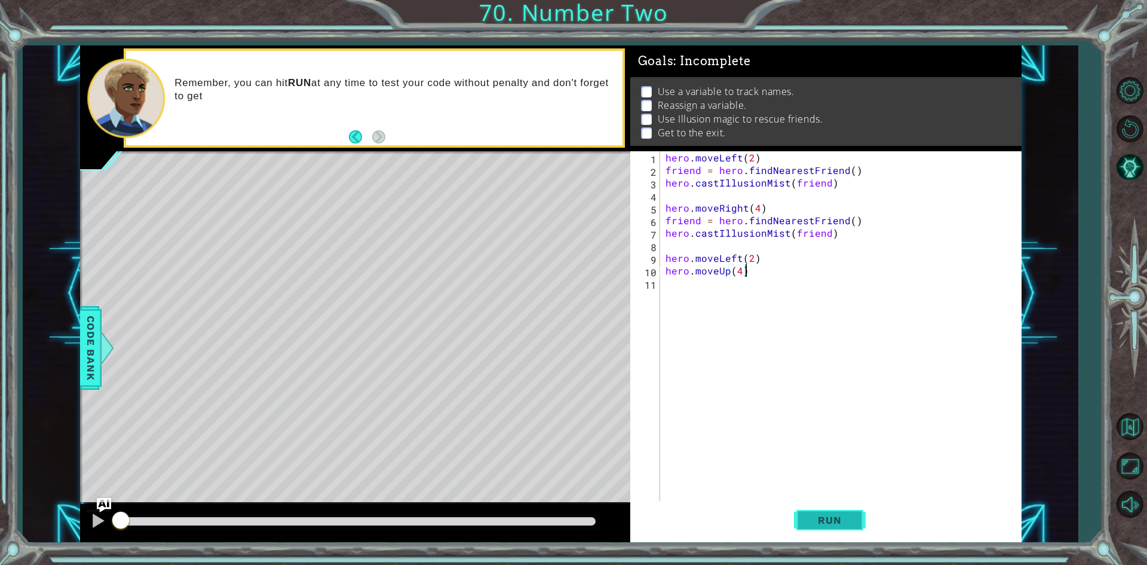
drag, startPoint x: 829, startPoint y: 524, endPoint x: 770, endPoint y: 529, distance: 60.0
click at [829, 524] on span "Run" at bounding box center [829, 520] width 47 height 12
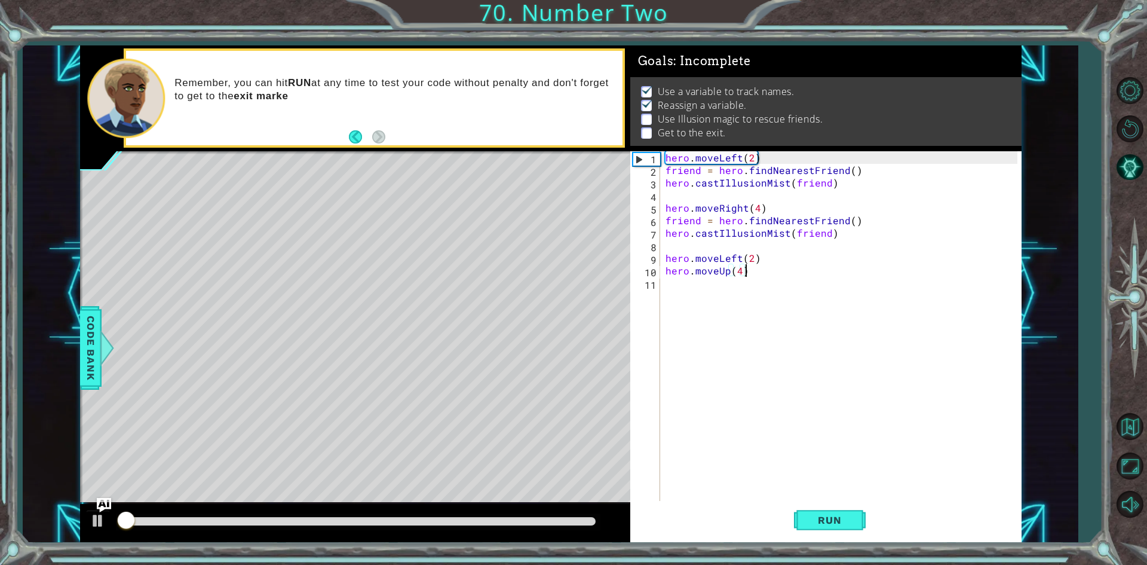
scroll to position [5, 0]
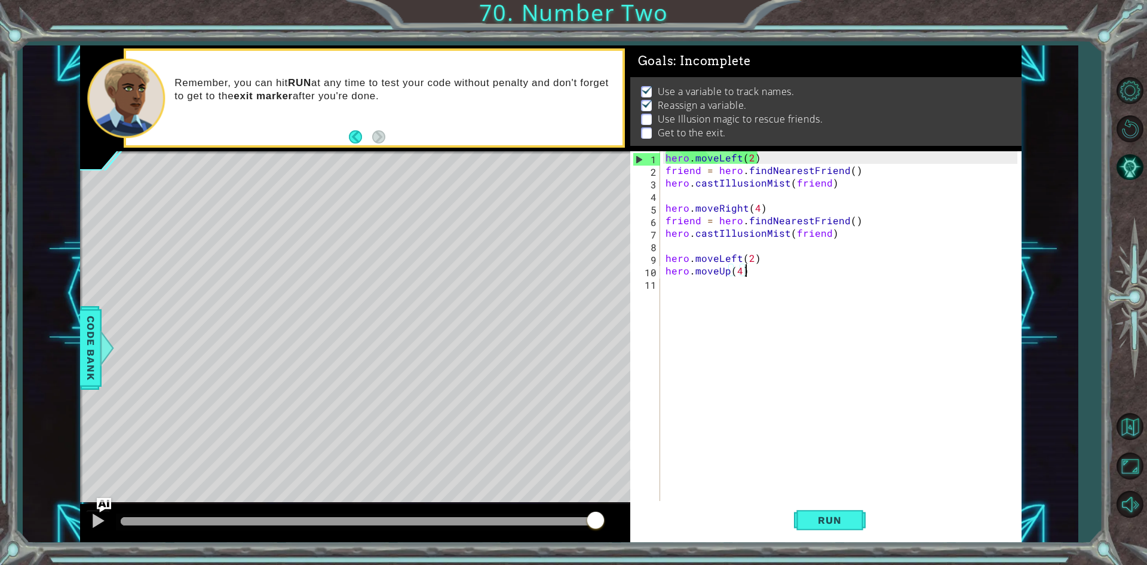
drag, startPoint x: 508, startPoint y: 517, endPoint x: 629, endPoint y: 519, distance: 121.3
click at [618, 526] on div at bounding box center [355, 523] width 550 height 38
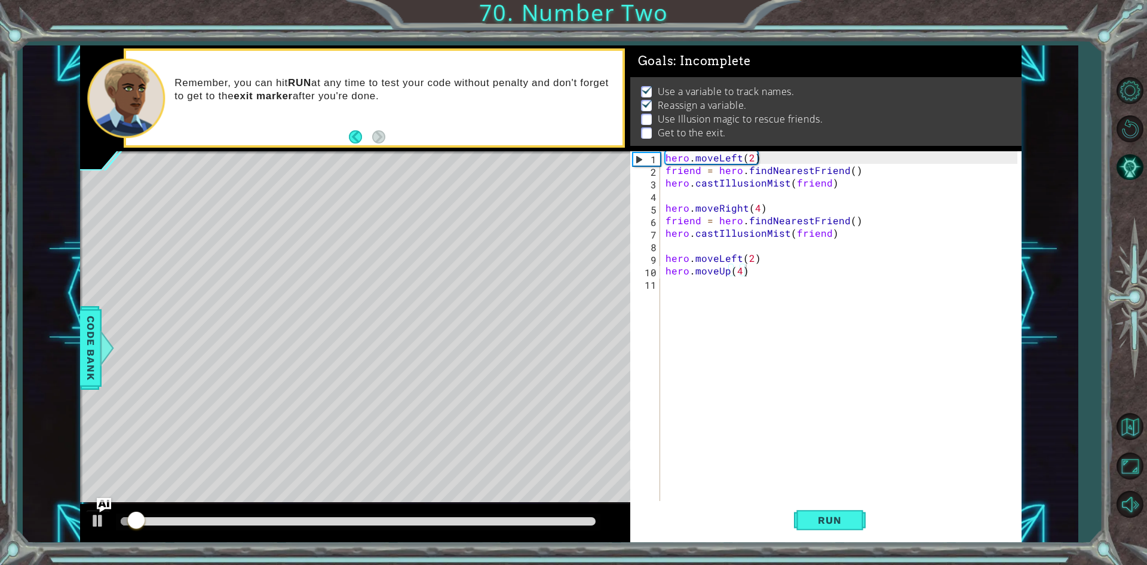
click at [500, 512] on div at bounding box center [355, 523] width 550 height 38
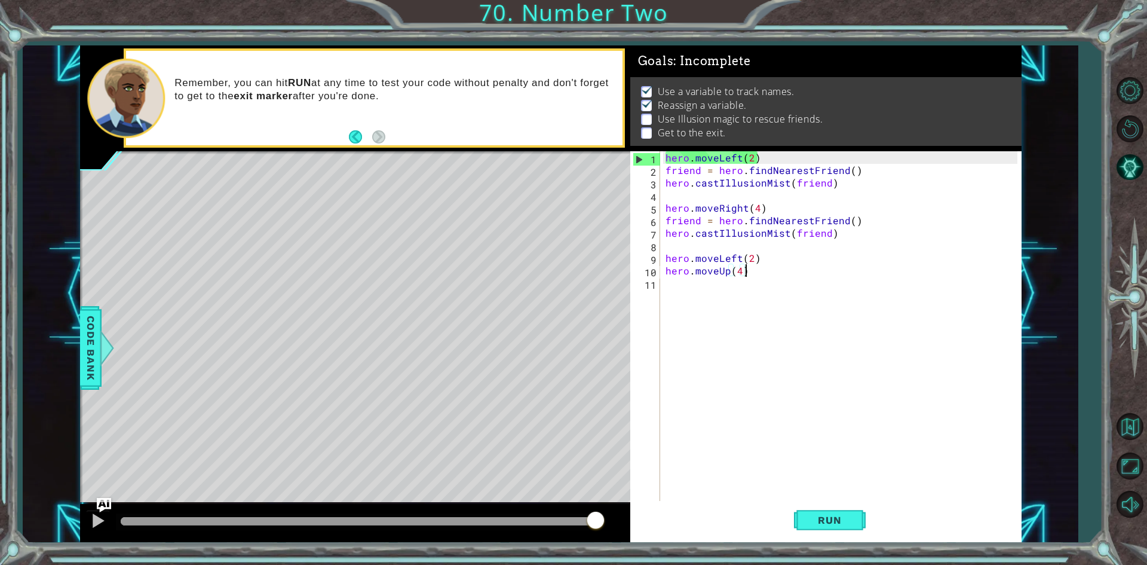
drag, startPoint x: 497, startPoint y: 518, endPoint x: 654, endPoint y: 532, distance: 158.4
click at [654, 532] on div "1 ההההההההההההההההההההההההההההההההההההההההההההההההההההההההההההההההההההההההההההה…" at bounding box center [551, 293] width 942 height 497
click at [725, 160] on div "hero . moveLeft ( 2 ) friend = hero . findNearestFriend ( ) hero . castIllusion…" at bounding box center [843, 339] width 360 height 376
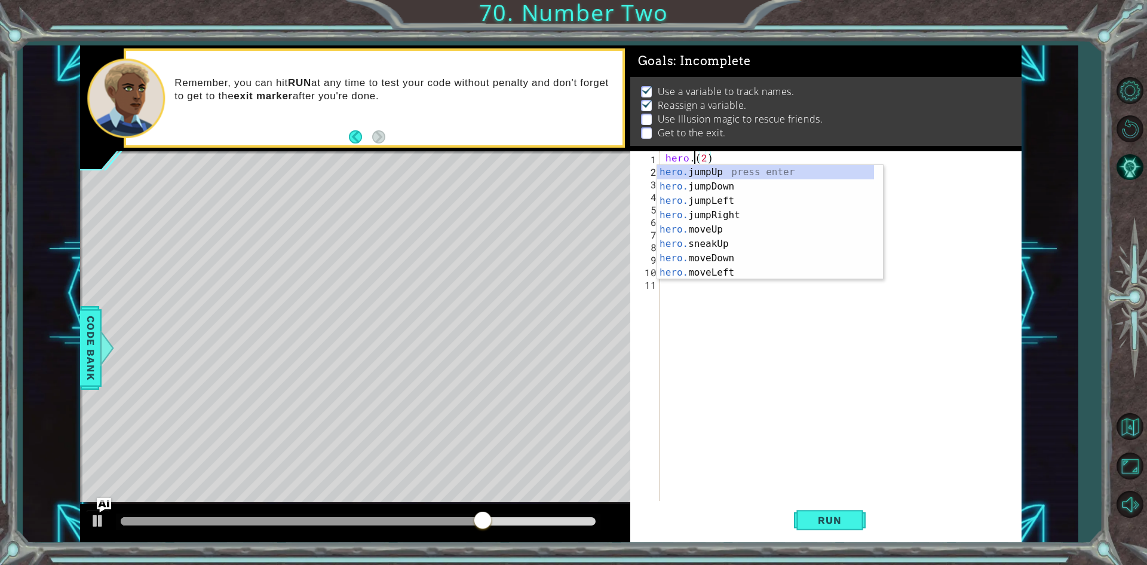
scroll to position [0, 2]
click at [733, 216] on div "hero.m oveUp press enter hero.m oveDown press enter hero.m oveLeft press enter …" at bounding box center [765, 236] width 217 height 143
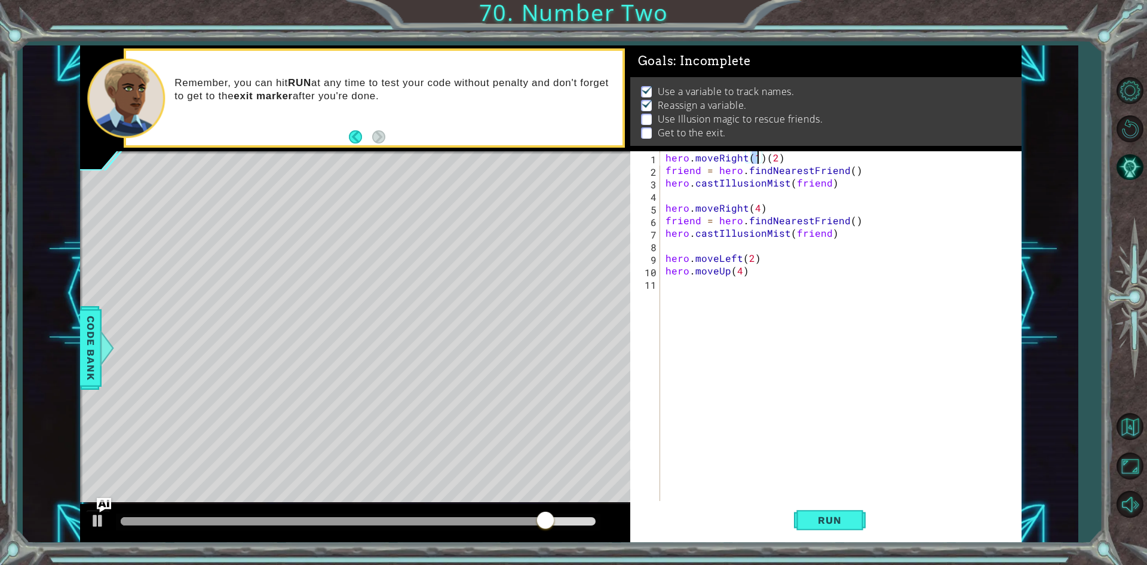
click at [757, 210] on div "hero . moveRight ( 1 ) ( 2 ) friend = hero . findNearestFriend ( ) hero . castI…" at bounding box center [843, 339] width 360 height 376
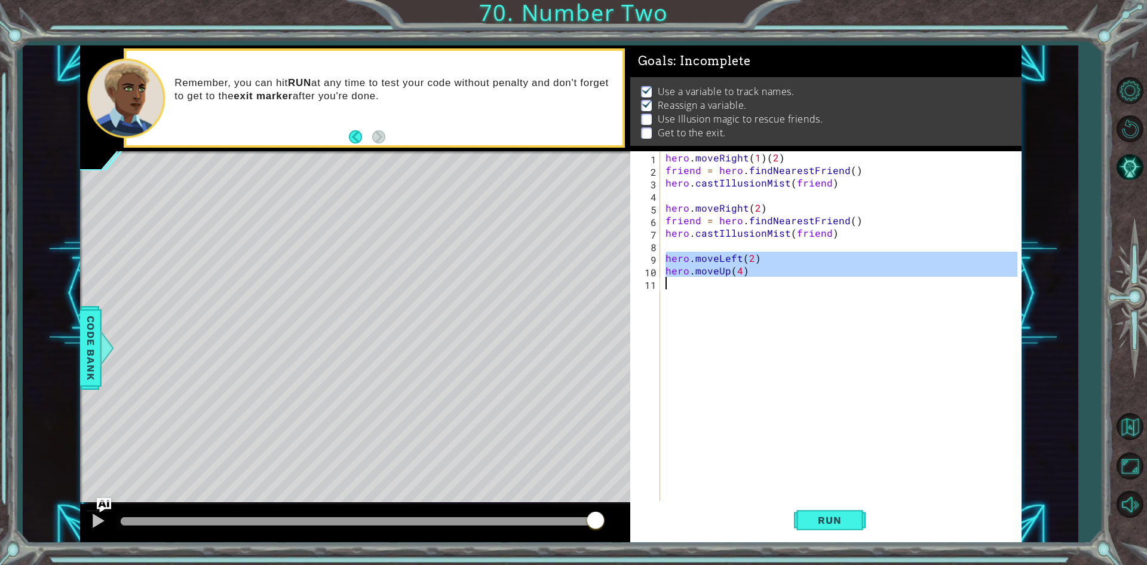
drag, startPoint x: 666, startPoint y: 256, endPoint x: 772, endPoint y: 302, distance: 115.7
click at [772, 302] on div "hero . moveRight ( 1 ) ( 2 ) friend = hero . findNearestFriend ( ) hero . castI…" at bounding box center [843, 339] width 360 height 376
type textarea "hero.moveUp(4)"
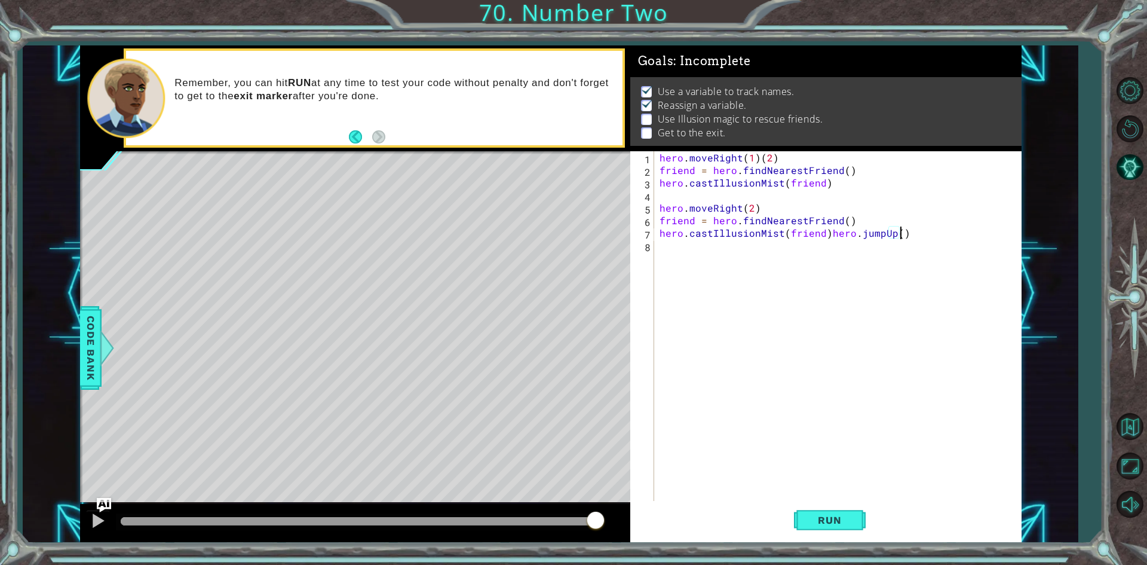
scroll to position [0, 14]
type textarea "hero.castIllusionMist(friend)hero.jumpUp()"
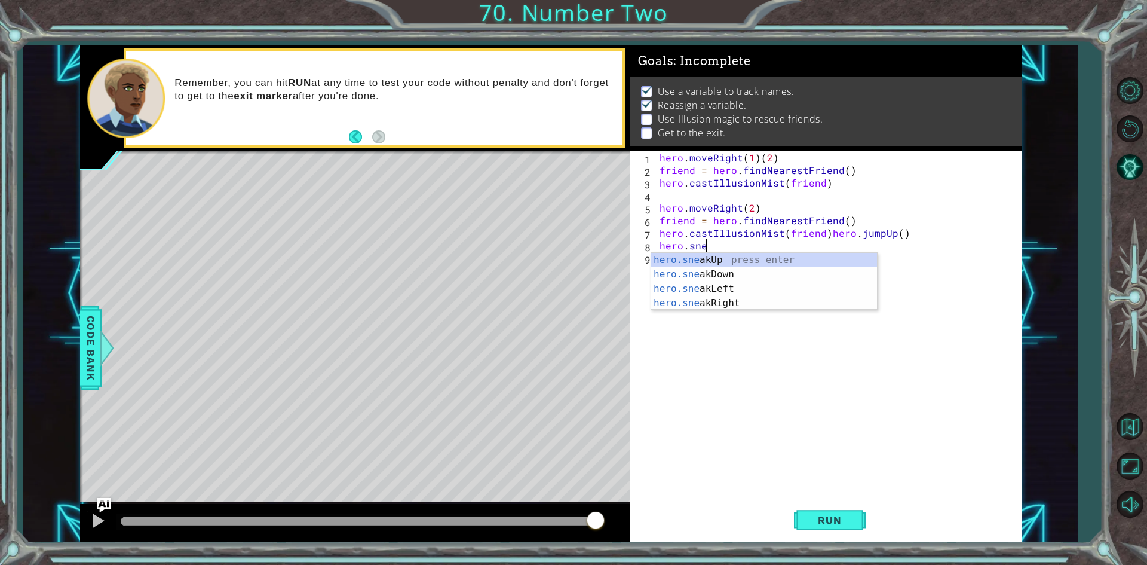
scroll to position [0, 2]
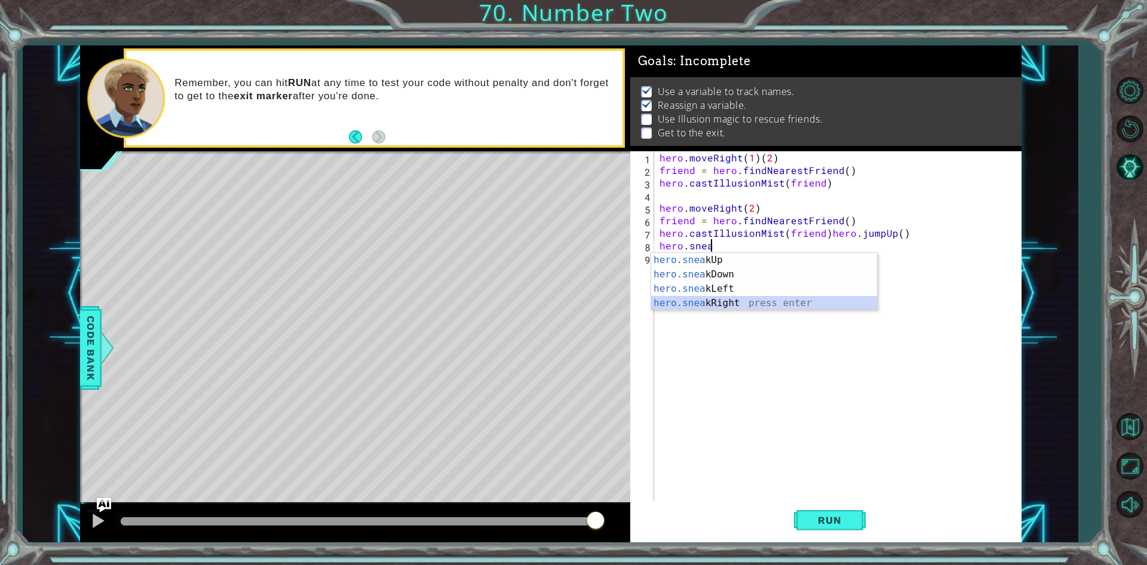
click at [723, 299] on div "hero.snea kUp press enter hero.snea kDown press enter hero.snea kLeft press ent…" at bounding box center [764, 296] width 226 height 86
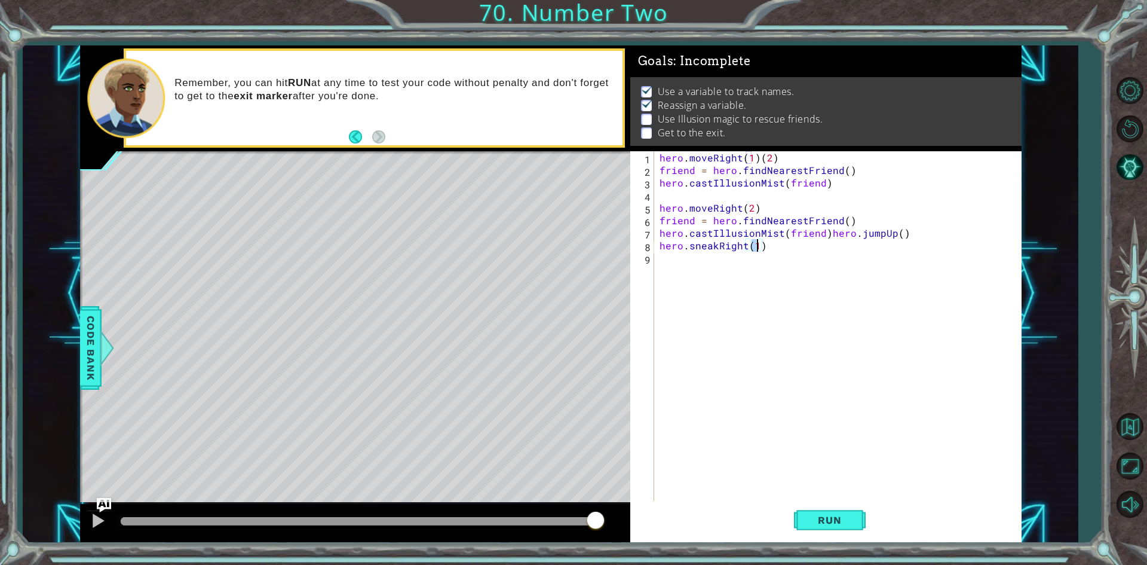
scroll to position [0, 5]
click at [813, 515] on span "Run" at bounding box center [829, 520] width 47 height 12
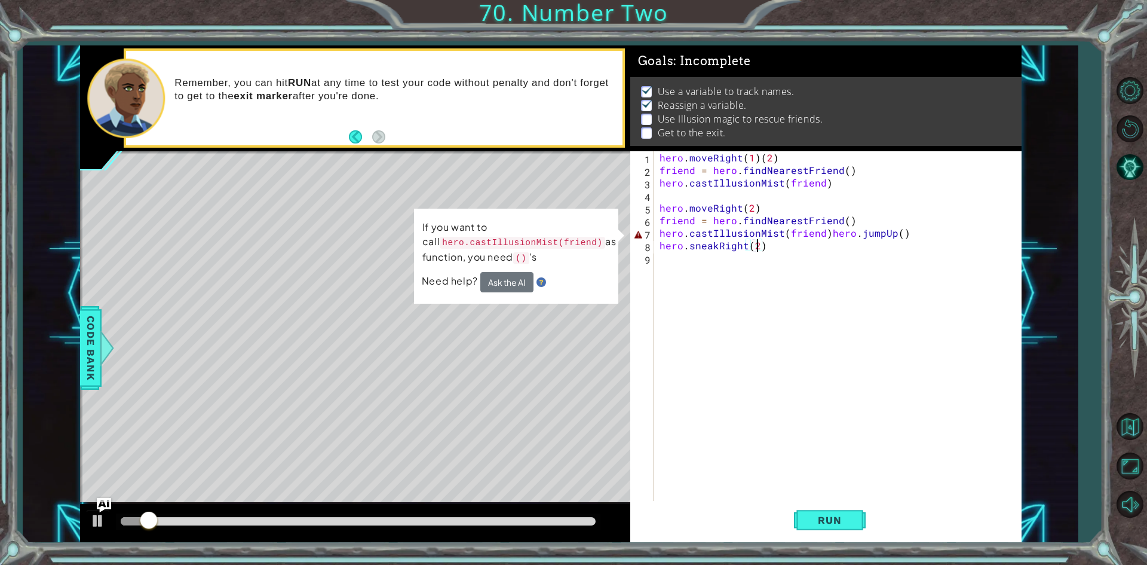
click at [914, 229] on div "hero . moveRight ( 1 ) ( 2 ) friend = hero . findNearestFriend ( ) hero . castI…" at bounding box center [840, 339] width 366 height 376
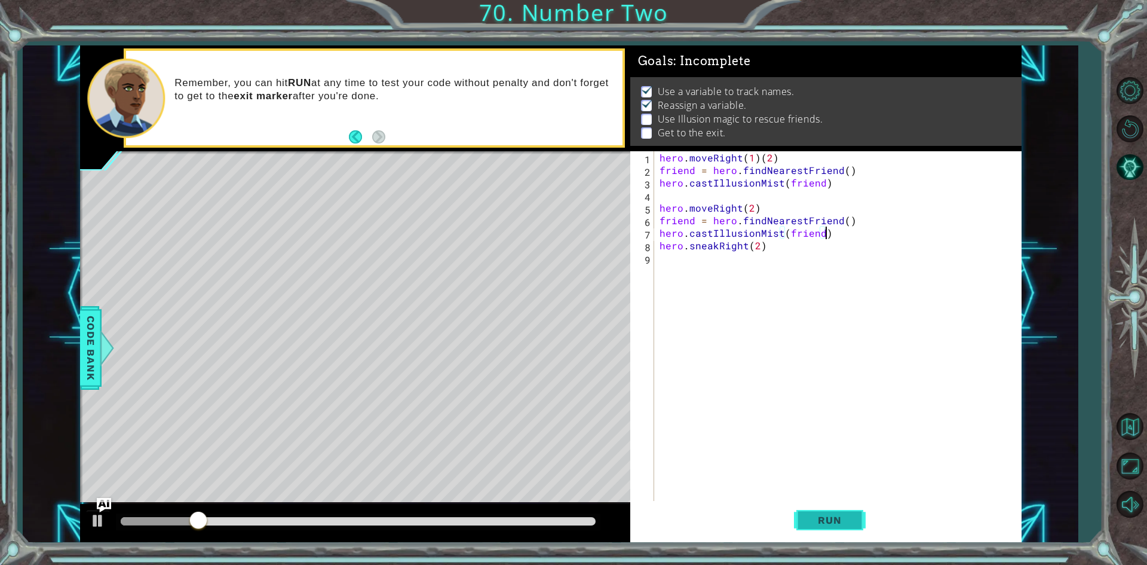
click at [849, 511] on button "Run" at bounding box center [830, 520] width 72 height 39
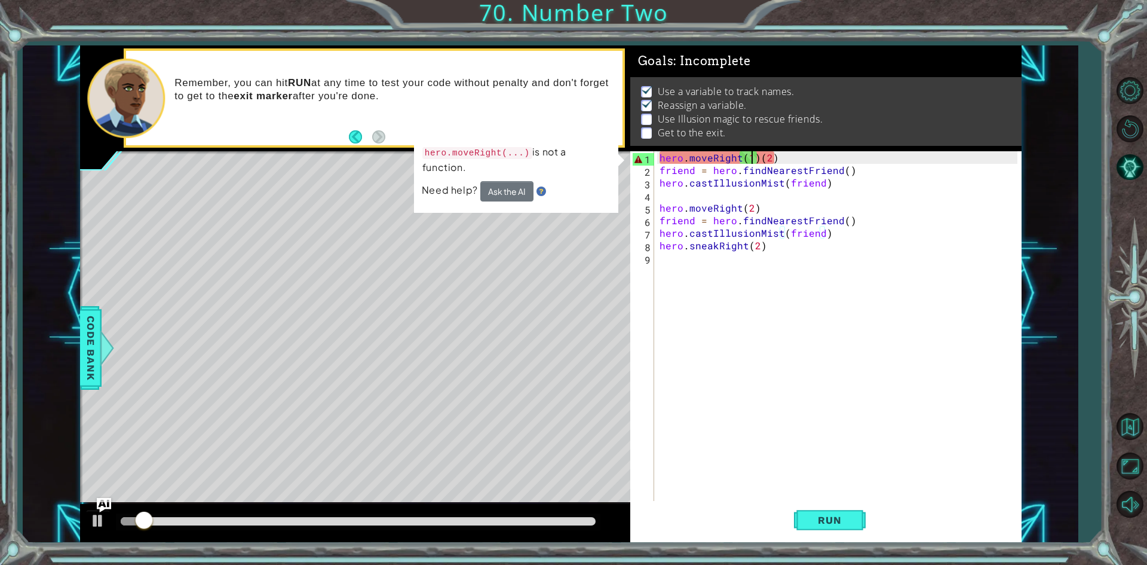
click at [754, 154] on div "hero . moveRight ( 1 ) ( 2 ) friend = hero . findNearestFriend ( ) hero . castI…" at bounding box center [840, 339] width 366 height 376
click at [756, 159] on div "hero . moveRight ( 1 ) ( 2 ) friend = hero . findNearestFriend ( ) hero . castI…" at bounding box center [840, 339] width 366 height 376
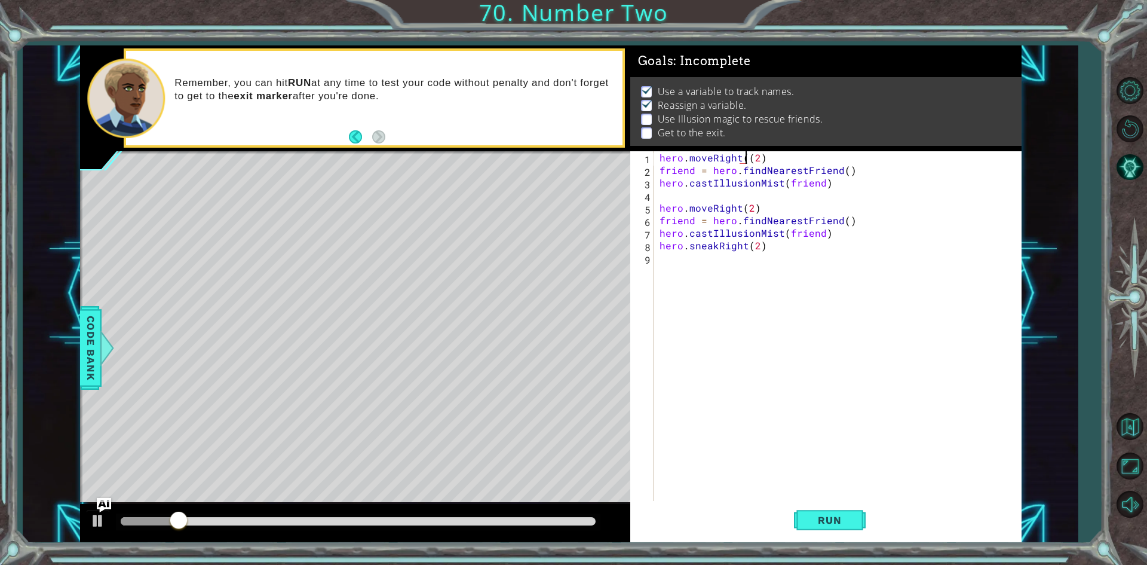
type textarea "hero.moveRight(2)"
drag, startPoint x: 823, startPoint y: 516, endPoint x: 810, endPoint y: 521, distance: 13.2
click at [824, 516] on span "Run" at bounding box center [829, 520] width 47 height 12
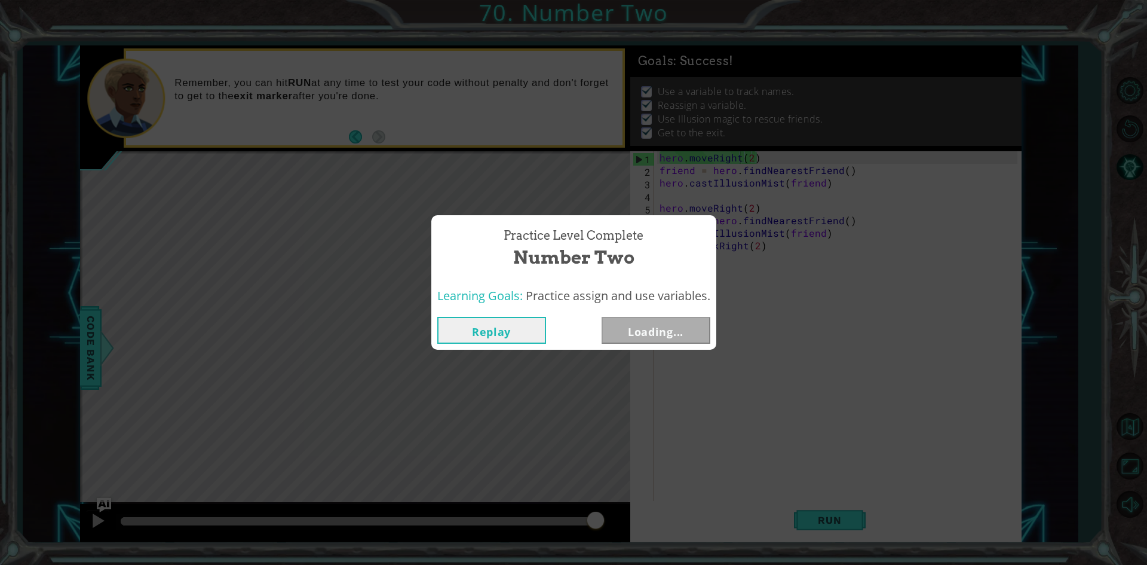
drag, startPoint x: 388, startPoint y: 521, endPoint x: 714, endPoint y: 512, distance: 325.8
click at [705, 556] on body "1 ההההההההההההההההההההההההההההההההההההההההההההההההההההההההההההההההההההההההההההה…" at bounding box center [573, 282] width 1147 height 565
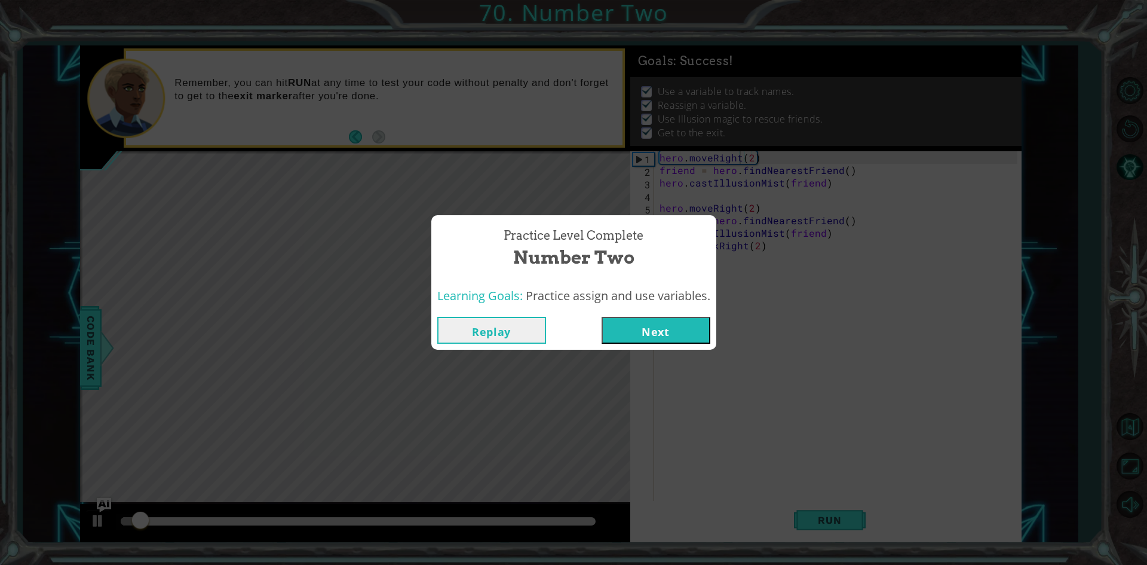
click at [641, 332] on button "Next" at bounding box center [656, 330] width 109 height 27
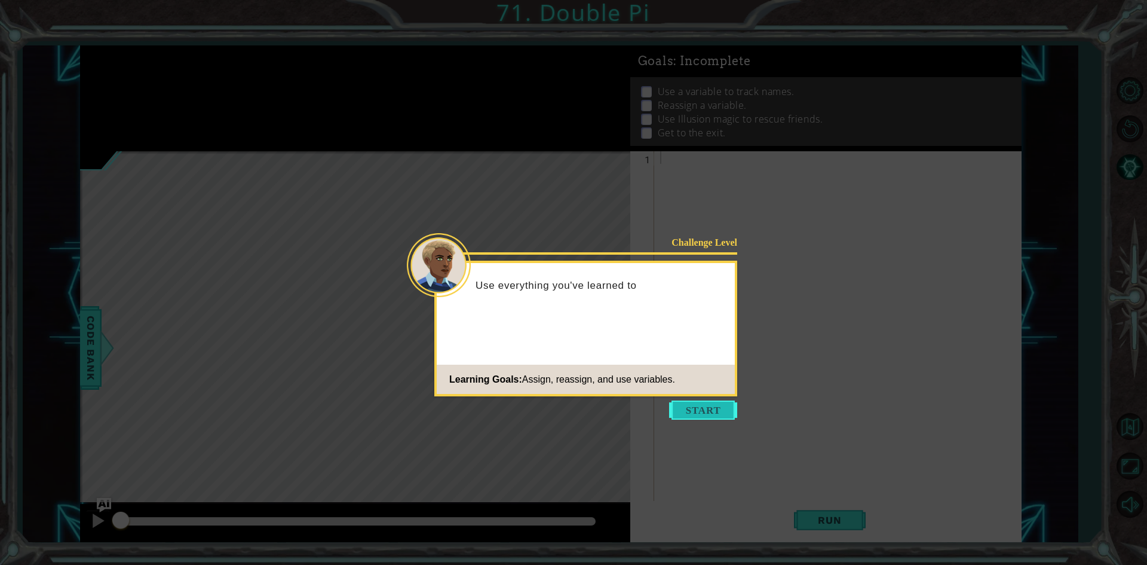
click at [697, 412] on button "Start" at bounding box center [703, 409] width 68 height 19
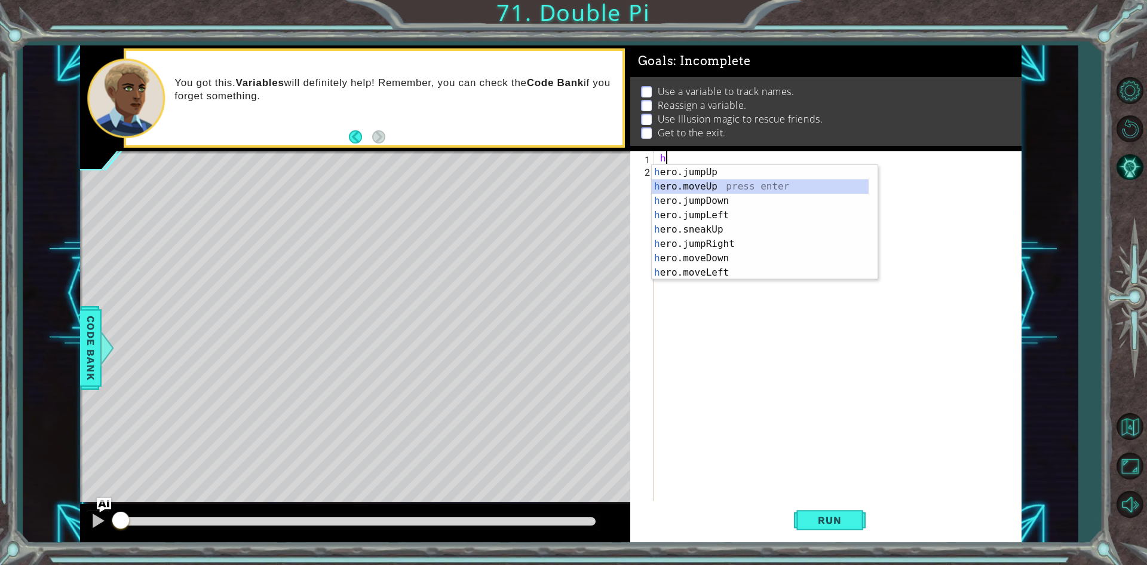
click at [699, 187] on div "h ero.jumpUp press enter h ero.moveUp press enter h ero.jumpDown press enter h …" at bounding box center [760, 236] width 217 height 143
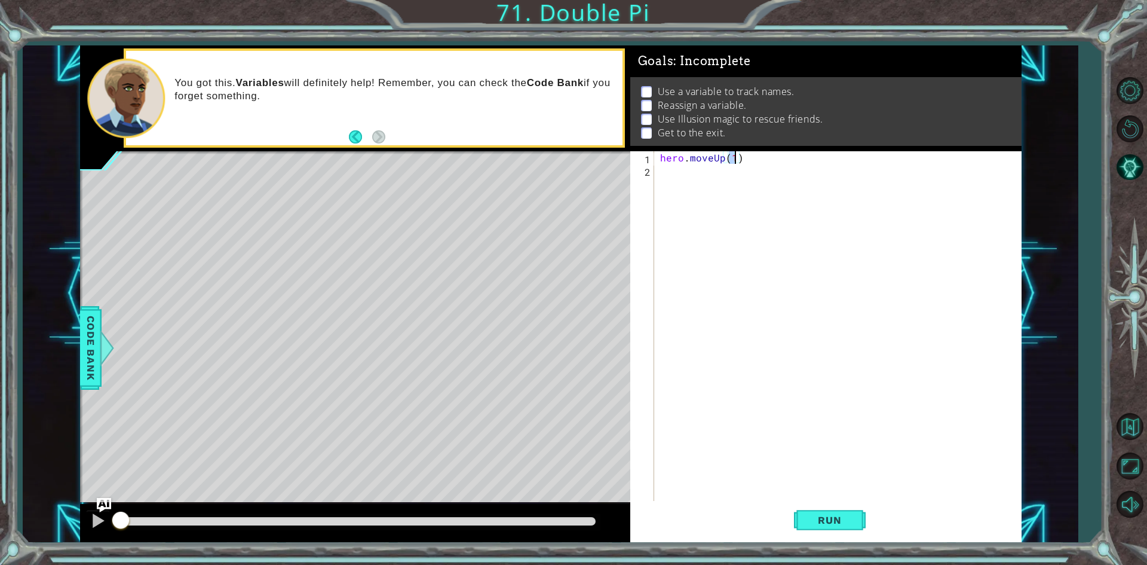
type textarea "hero.moveUp(2)"
click at [690, 186] on div "hero . moveUp ( 2 )" at bounding box center [841, 339] width 366 height 376
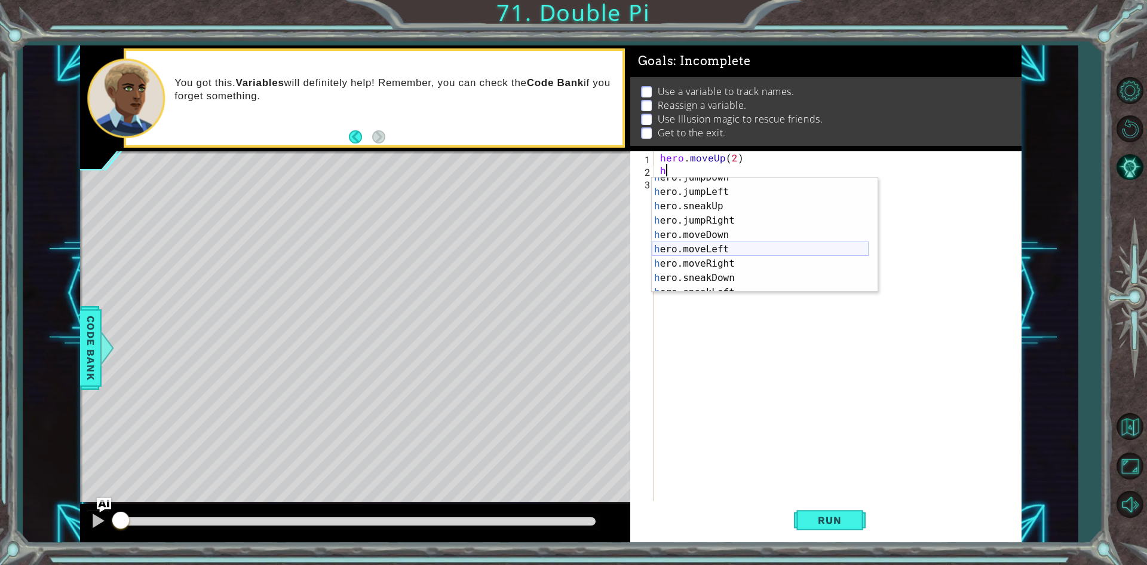
scroll to position [36, 0]
click at [715, 261] on div "h ero.jumpDown press enter h ero.jumpLeft press enter h ero.sneakUp press enter…" at bounding box center [760, 241] width 217 height 143
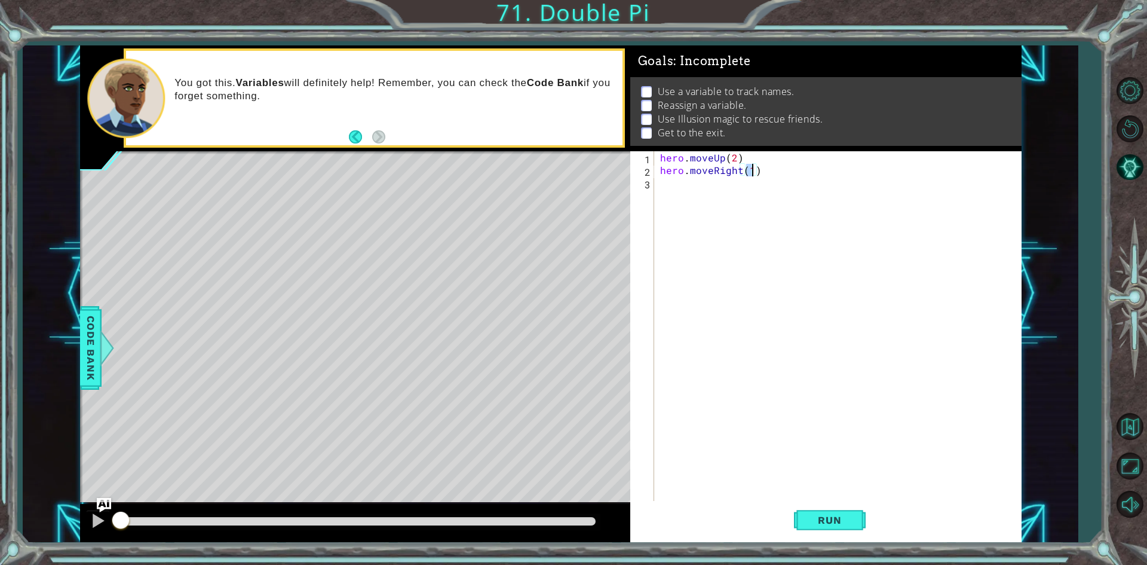
type textarea "hero.moveRight(2)"
click at [697, 189] on div "hero . moveUp ( 2 ) hero . moveRight ( 2 )" at bounding box center [841, 339] width 366 height 376
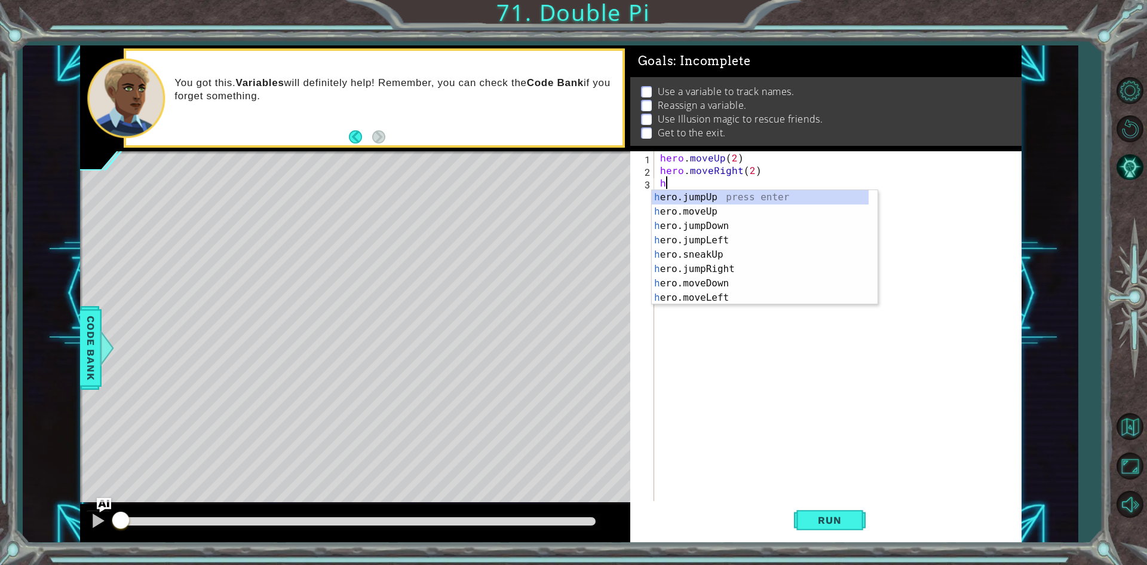
scroll to position [0, 0]
click at [745, 280] on div "h ero.jumpUp press enter h ero.moveUp press enter h ero.jumpDown press enter h …" at bounding box center [760, 261] width 217 height 143
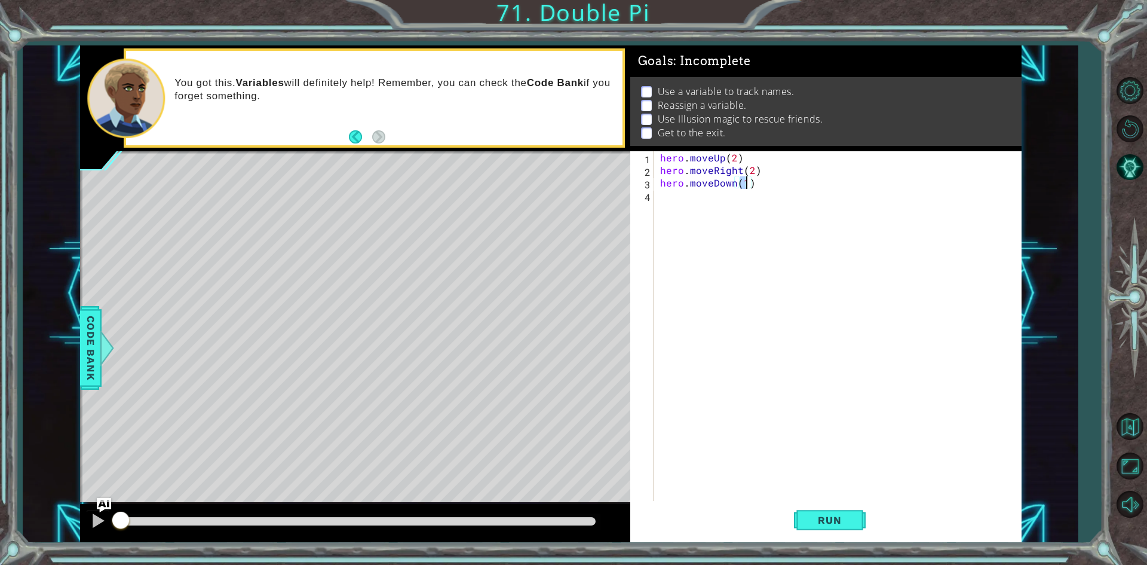
type textarea "hero.moveDown(2)"
click at [665, 201] on div "hero . moveUp ( 2 ) hero . moveRight ( 2 ) hero . moveDown ( 2 )" at bounding box center [841, 339] width 366 height 376
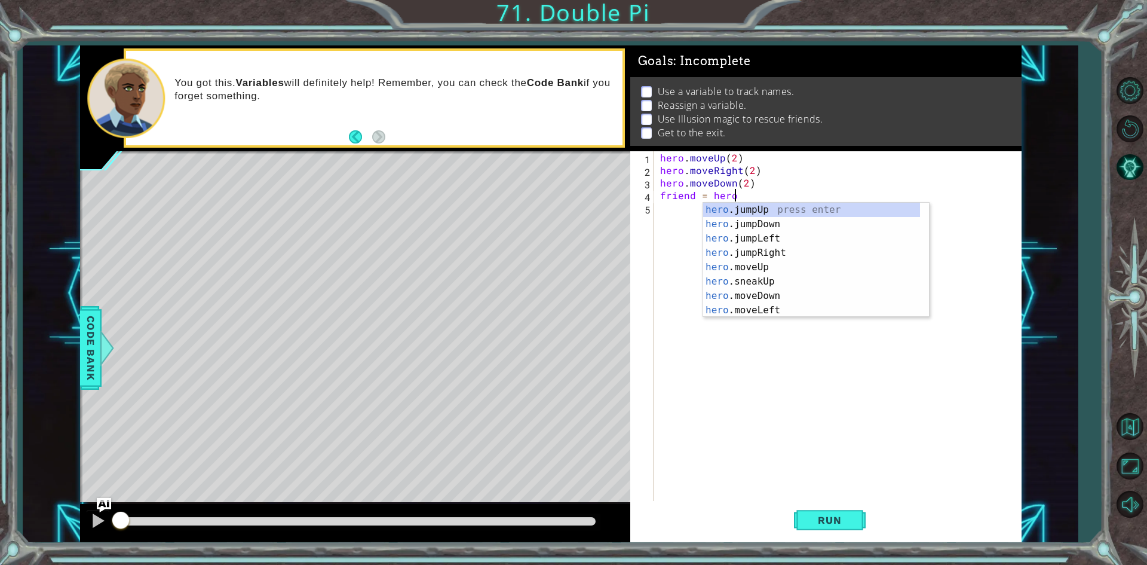
scroll to position [0, 4]
type textarea "friend = hero.f"
click at [759, 209] on div "hero.f indNearestFriend press enter hero. jumpLe f t press enter hero. moveLe f…" at bounding box center [816, 246] width 226 height 86
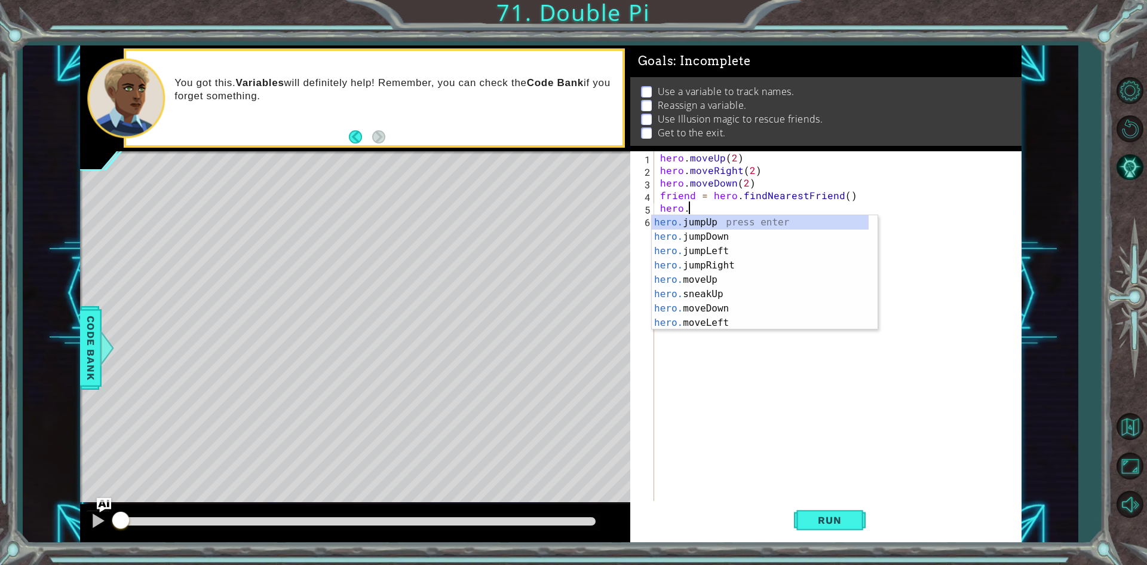
scroll to position [0, 1]
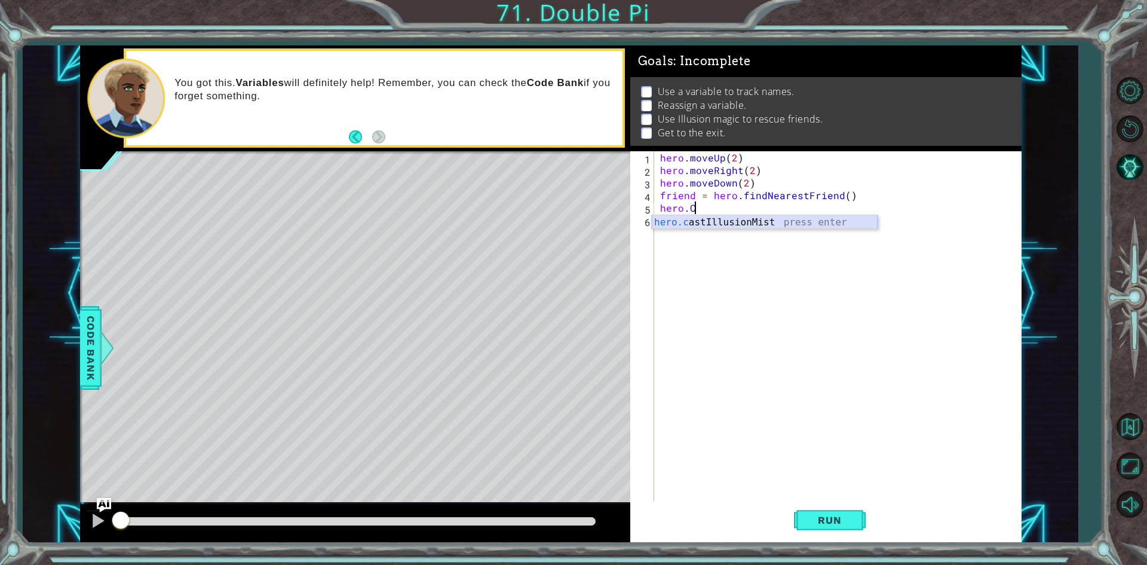
click at [713, 224] on div "hero.c astIllusionMist press enter" at bounding box center [765, 236] width 226 height 43
type textarea "hero.castIllusionMist(friend)"
click at [697, 241] on div "hero . moveUp ( 2 ) hero . moveRight ( 2 ) hero . moveDown ( 2 ) friend = hero …" at bounding box center [841, 339] width 366 height 376
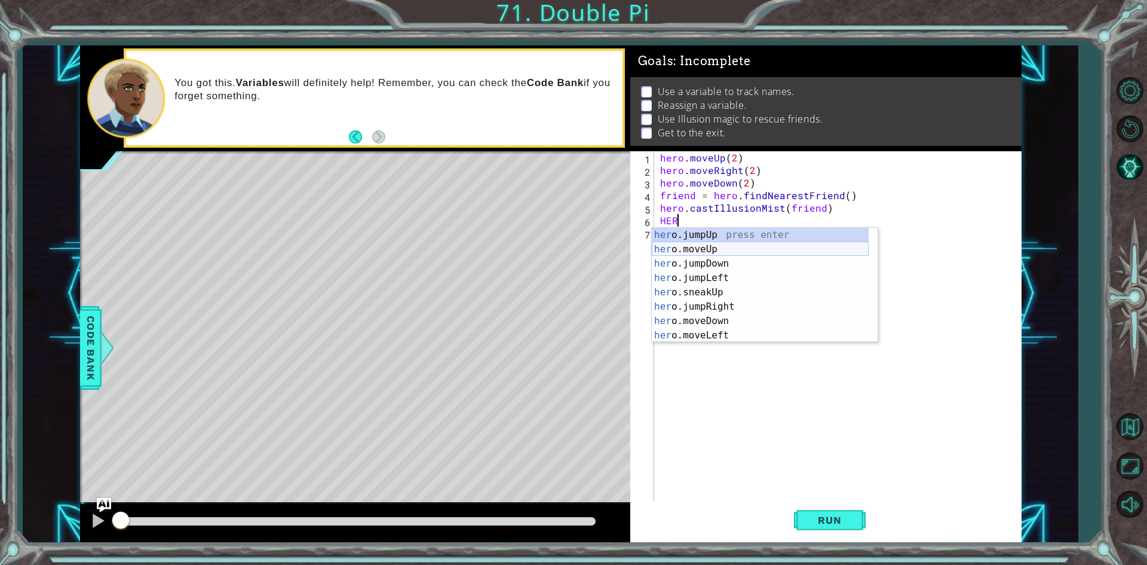
click at [714, 247] on div "her o.jumpUp press enter her o.moveUp press enter her o.jumpDown press enter he…" at bounding box center [760, 299] width 217 height 143
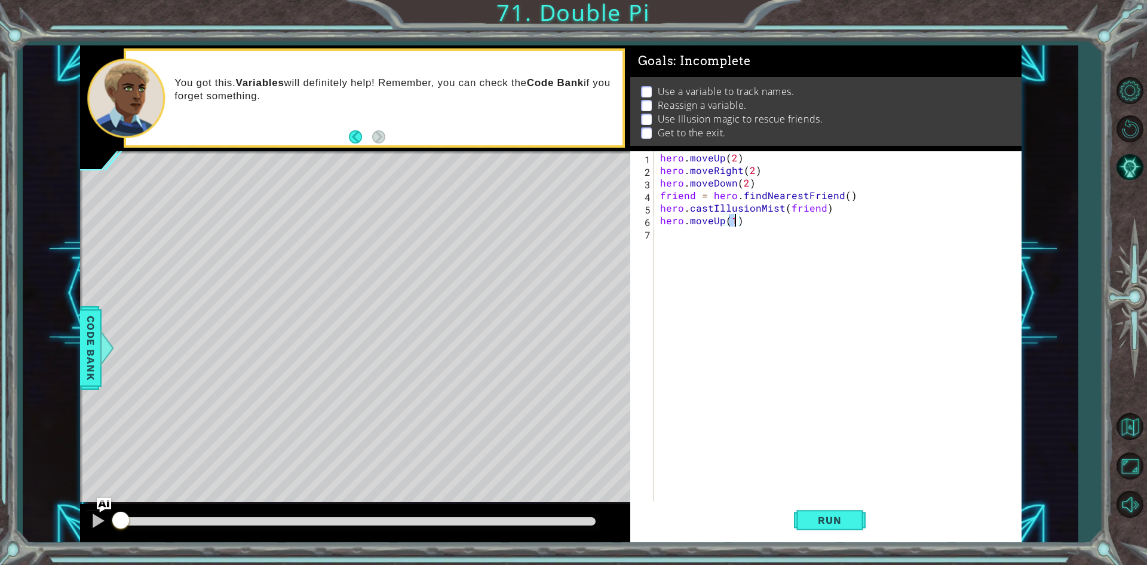
type textarea "hero.moveUp(3)"
click at [707, 241] on div "hero . moveUp ( 2 ) hero . moveRight ( 2 ) hero . moveDown ( 2 ) friend = hero …" at bounding box center [841, 339] width 366 height 376
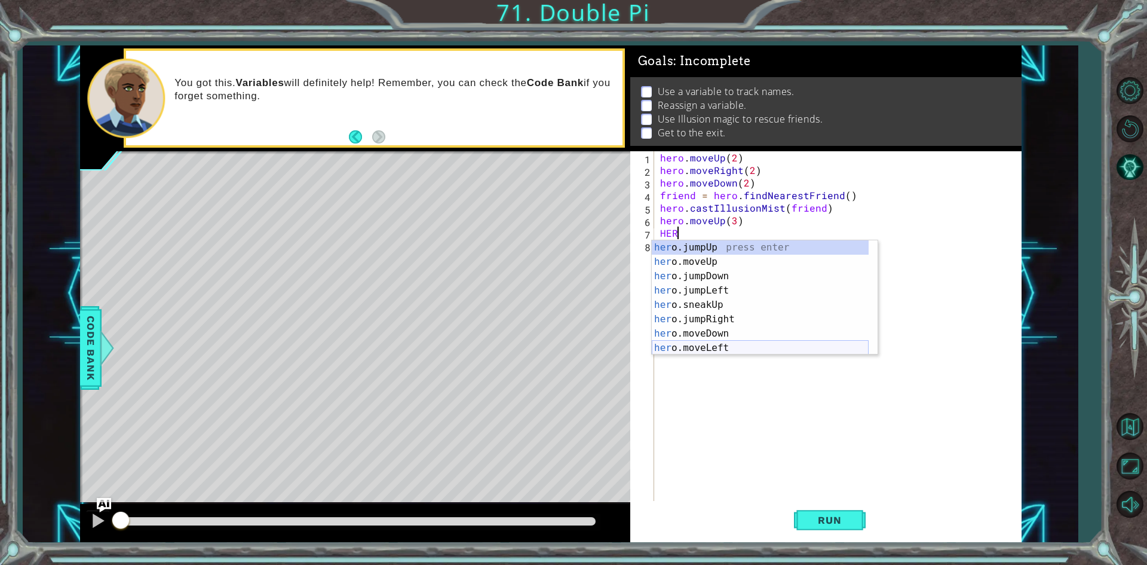
scroll to position [36, 0]
click at [715, 322] on div "her o.jumpDown press enter her o.jumpLeft press enter her o.sneakUp press enter…" at bounding box center [760, 304] width 217 height 143
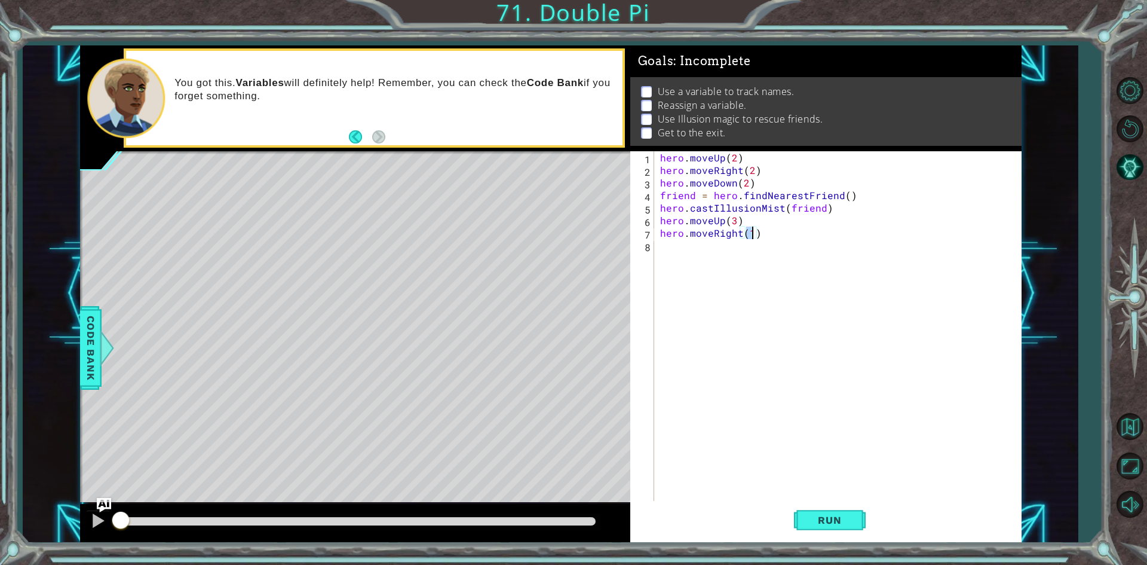
type textarea "hero.moveRight(3)"
click at [668, 252] on div "hero . moveUp ( 2 ) hero . moveRight ( 2 ) hero . moveDown ( 2 ) friend = hero …" at bounding box center [841, 339] width 366 height 376
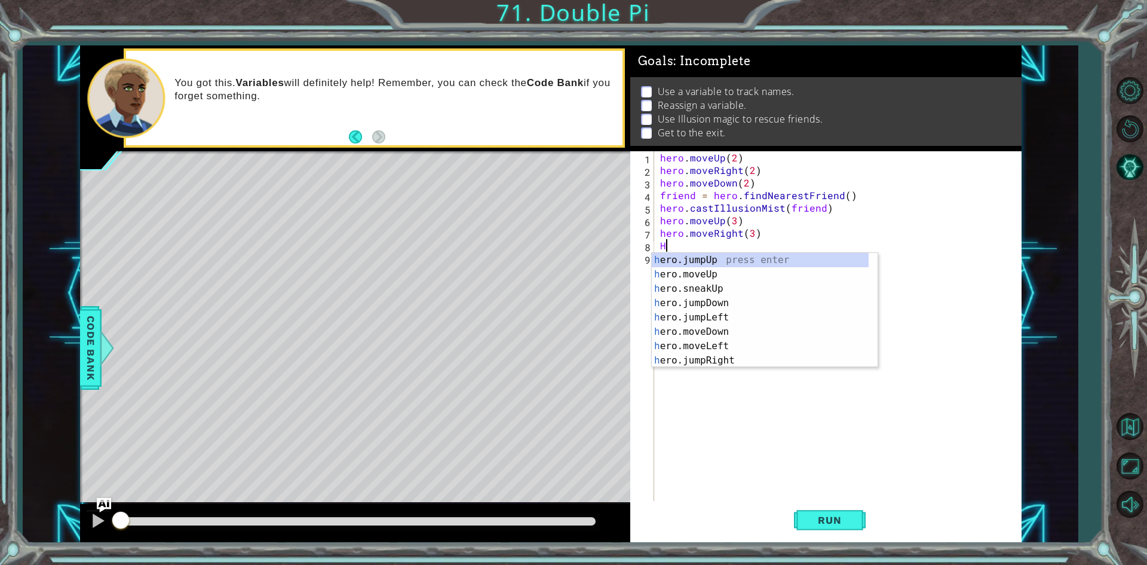
scroll to position [0, 0]
click at [730, 342] on div "he ro.jumpUp press enter he ro.moveUp press enter he ro.jumpDown press enter he…" at bounding box center [760, 324] width 217 height 143
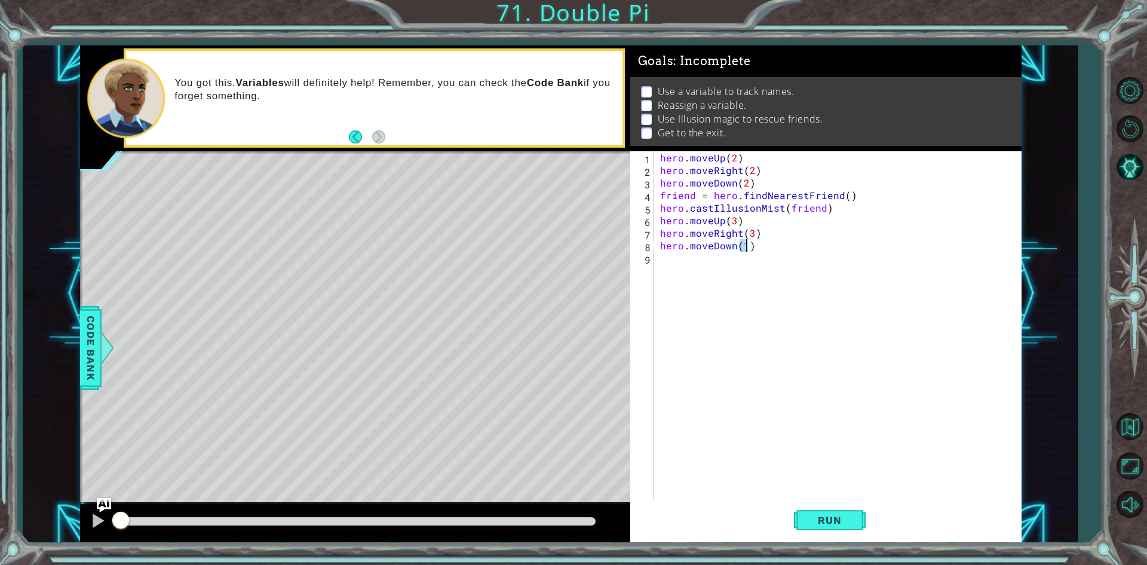
type textarea "hero.moveDown(3)"
click at [670, 268] on div "hero . moveUp ( 2 ) hero . moveRight ( 2 ) hero . moveDown ( 2 ) friend = hero …" at bounding box center [841, 339] width 366 height 376
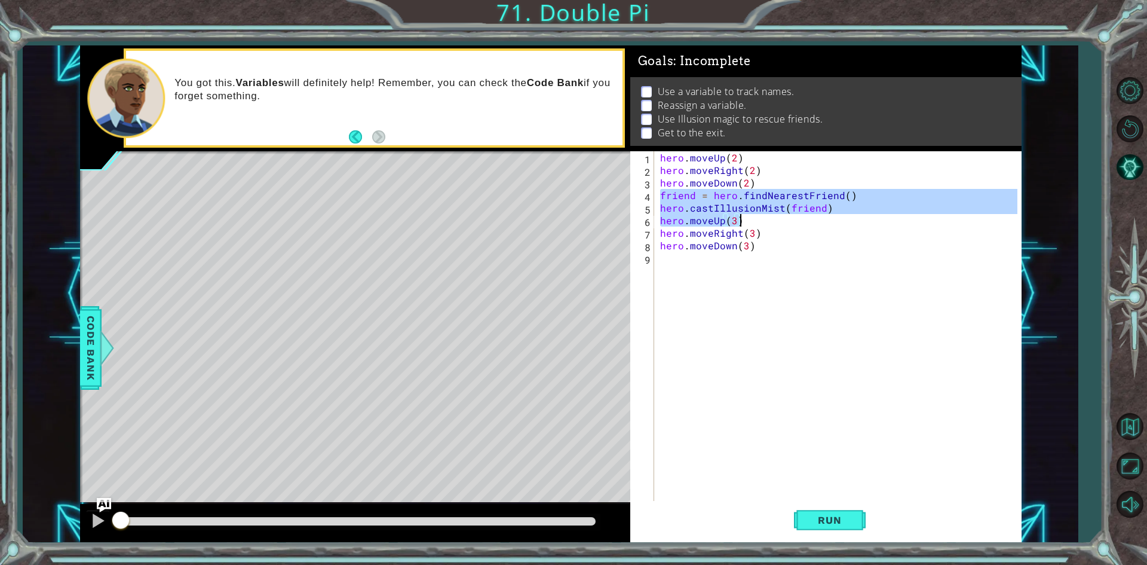
drag, startPoint x: 659, startPoint y: 195, endPoint x: 824, endPoint y: 215, distance: 166.2
click at [818, 216] on div "hero . moveUp ( 2 ) hero . moveRight ( 2 ) hero . moveDown ( 2 ) friend = hero …" at bounding box center [841, 339] width 366 height 376
click at [826, 210] on div "hero . moveUp ( 2 ) hero . moveRight ( 2 ) hero . moveDown ( 2 ) friend = hero …" at bounding box center [838, 326] width 360 height 351
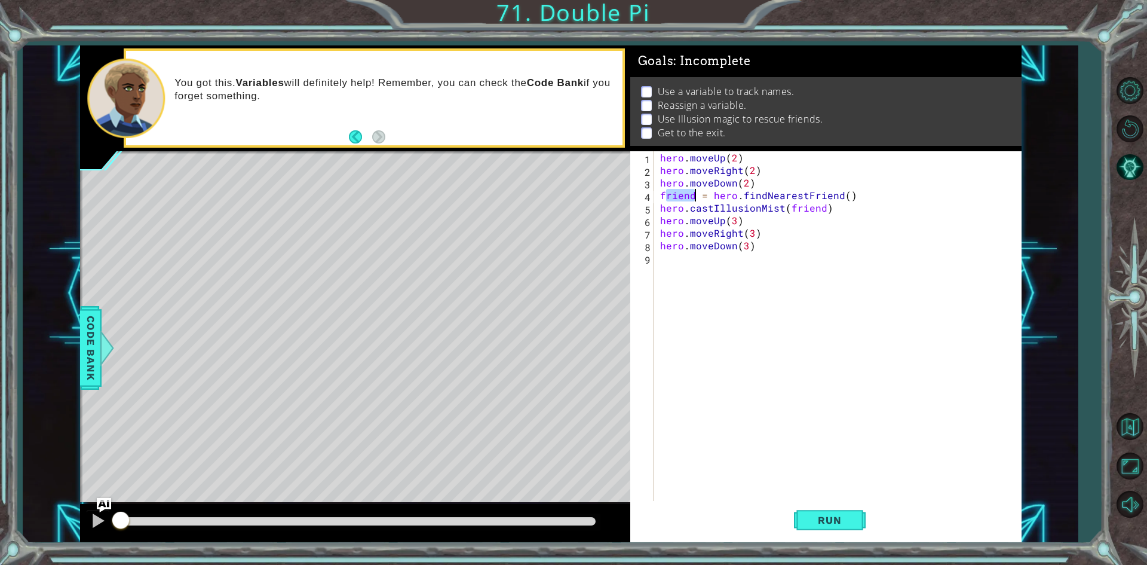
drag, startPoint x: 665, startPoint y: 192, endPoint x: 713, endPoint y: 198, distance: 48.1
click at [715, 198] on div "hero . moveUp ( 2 ) hero . moveRight ( 2 ) hero . moveDown ( 2 ) friend = hero …" at bounding box center [841, 339] width 366 height 376
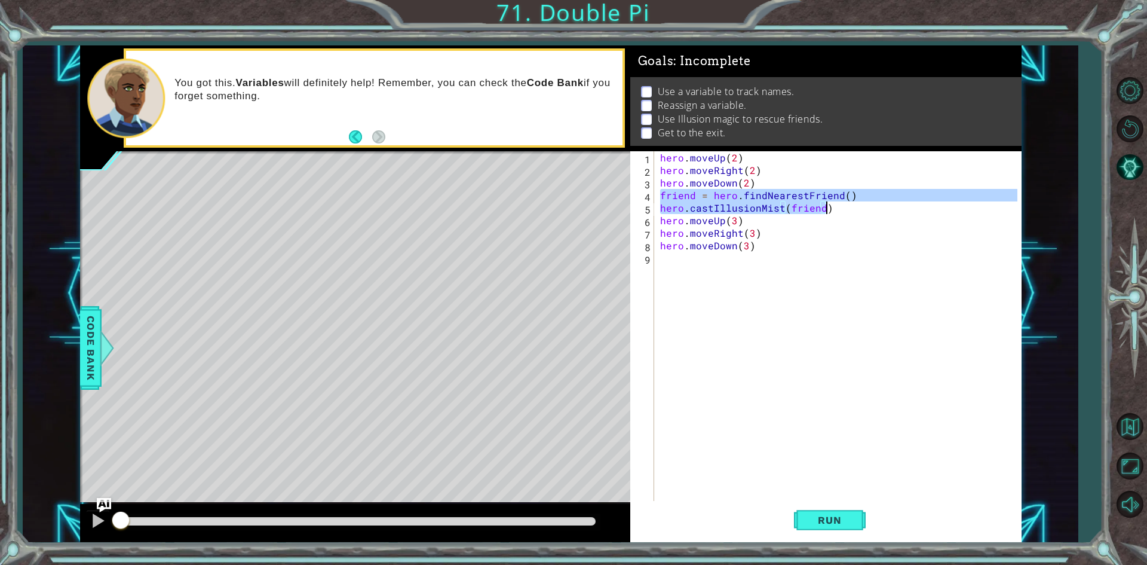
drag, startPoint x: 661, startPoint y: 194, endPoint x: 831, endPoint y: 209, distance: 171.0
click at [831, 209] on div "hero . moveUp ( 2 ) hero . moveRight ( 2 ) hero . moveDown ( 2 ) friend = hero …" at bounding box center [841, 339] width 366 height 376
type textarea "friend = hero.findNearestFriend() hero.castIllusionMist(friend)"
click at [694, 265] on div "hero . moveUp ( 2 ) hero . moveRight ( 2 ) hero . moveDown ( 2 ) friend = hero …" at bounding box center [841, 339] width 366 height 376
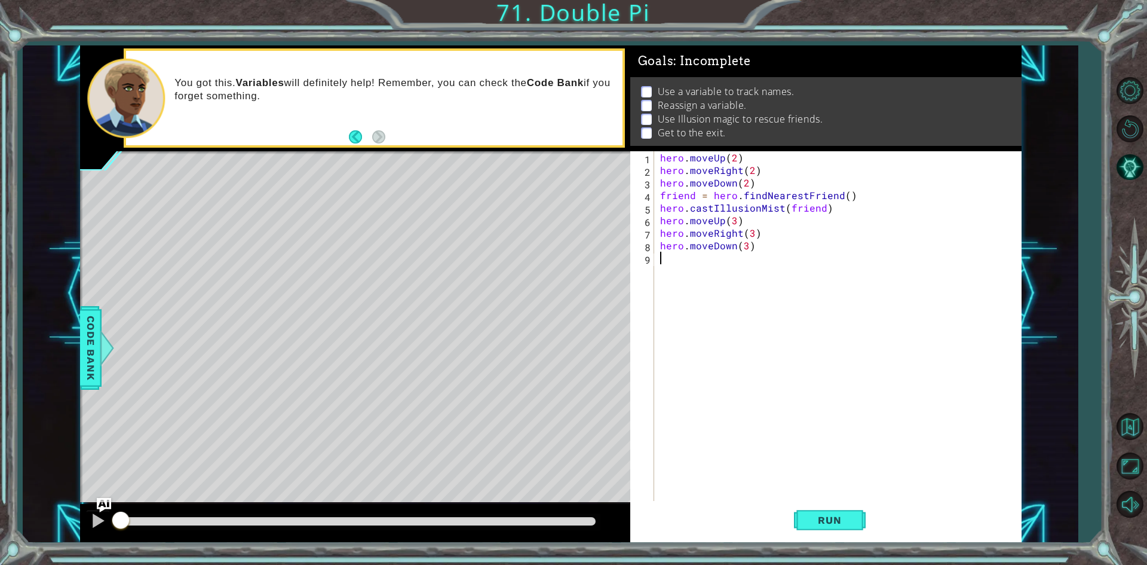
paste textarea "hero.castIllusionMist(friend)"
type textarea "hero.castIllusionMist(friend)"
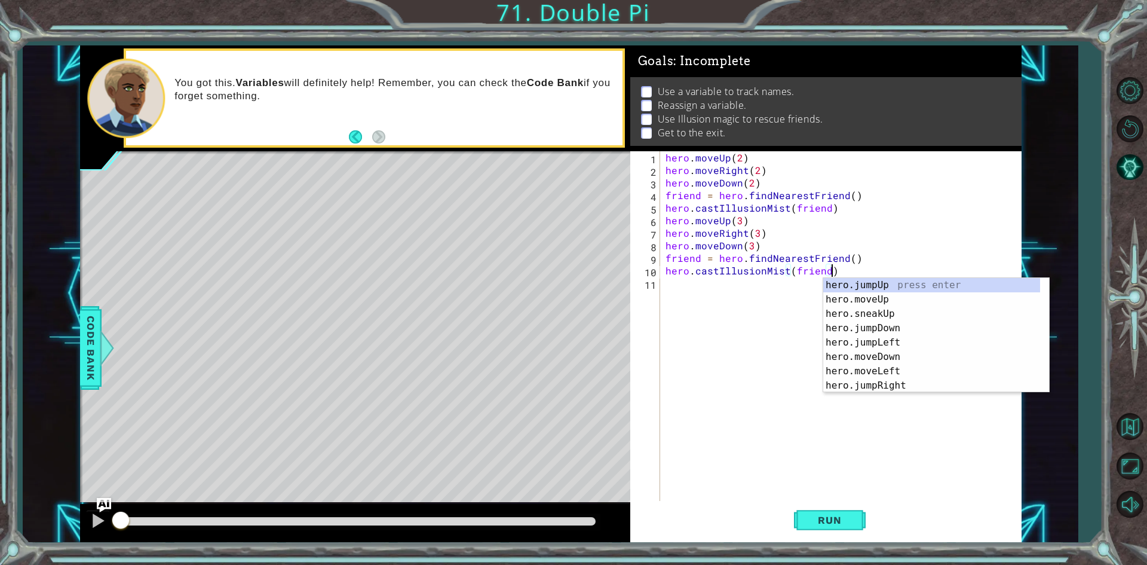
click at [769, 304] on div "hero . moveUp ( 2 ) hero . moveRight ( 2 ) hero . moveDown ( 2 ) friend = hero …" at bounding box center [843, 339] width 360 height 376
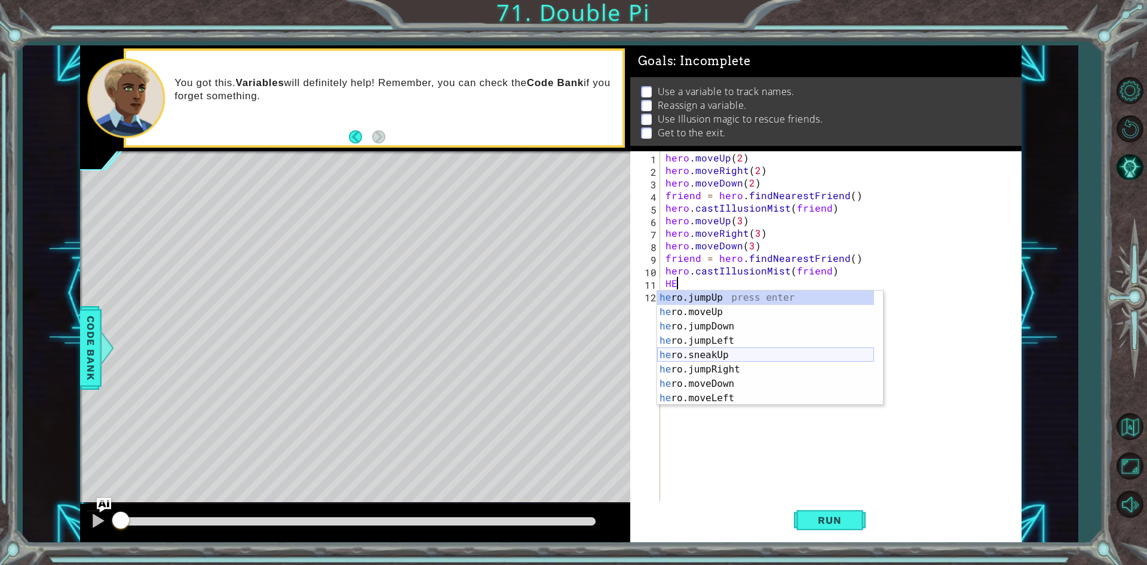
scroll to position [36, 0]
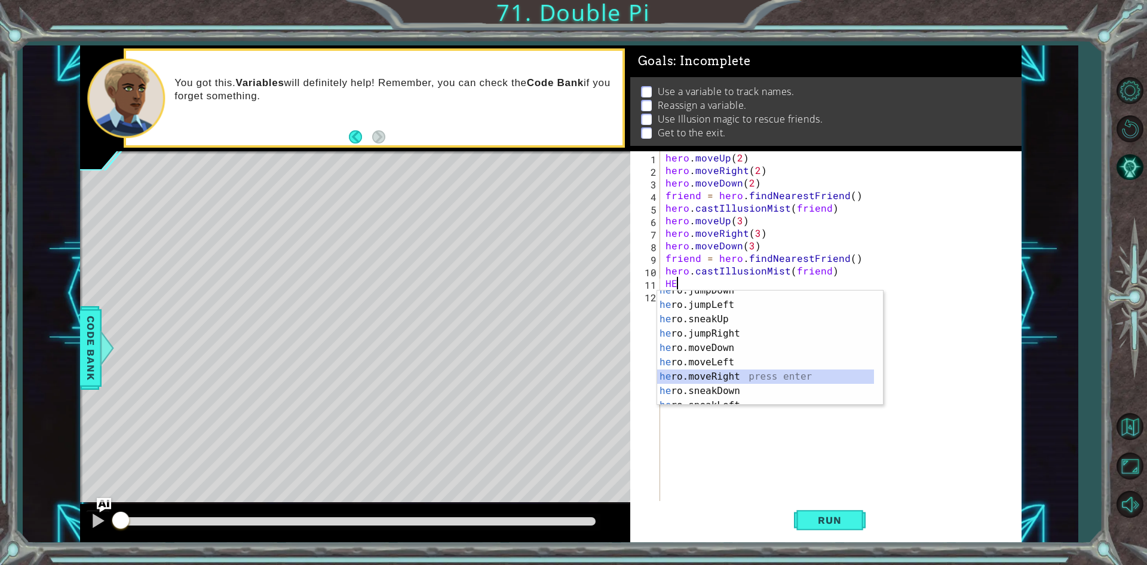
click at [731, 371] on div "he ro.jumpDown press enter he ro.jumpLeft press enter he ro.sneakUp press enter…" at bounding box center [765, 354] width 217 height 143
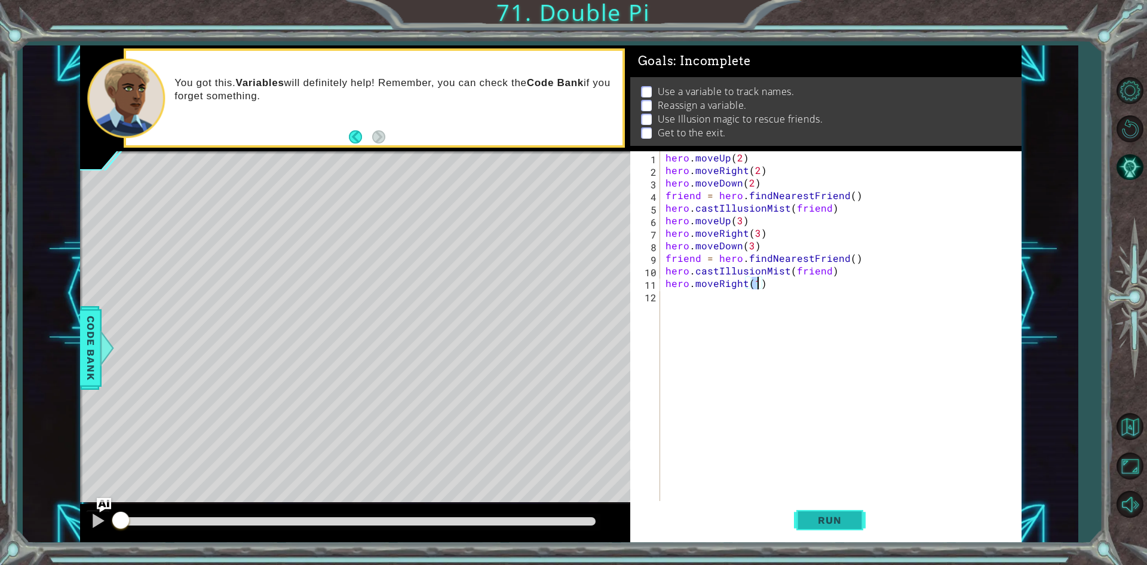
type textarea "hero.moveRight(1)"
click at [813, 516] on span "Run" at bounding box center [829, 520] width 47 height 12
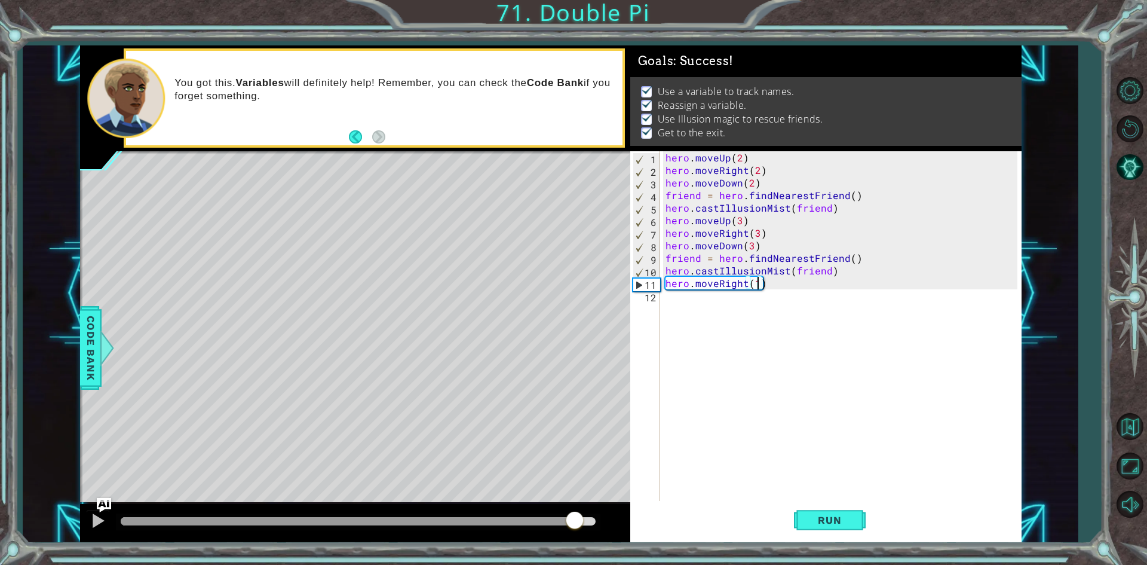
click at [633, 529] on body "1 ההההההההההההההההההההההההההההההההההההההההההההההההההההההההההההההההההההההההההההה…" at bounding box center [573, 282] width 1147 height 565
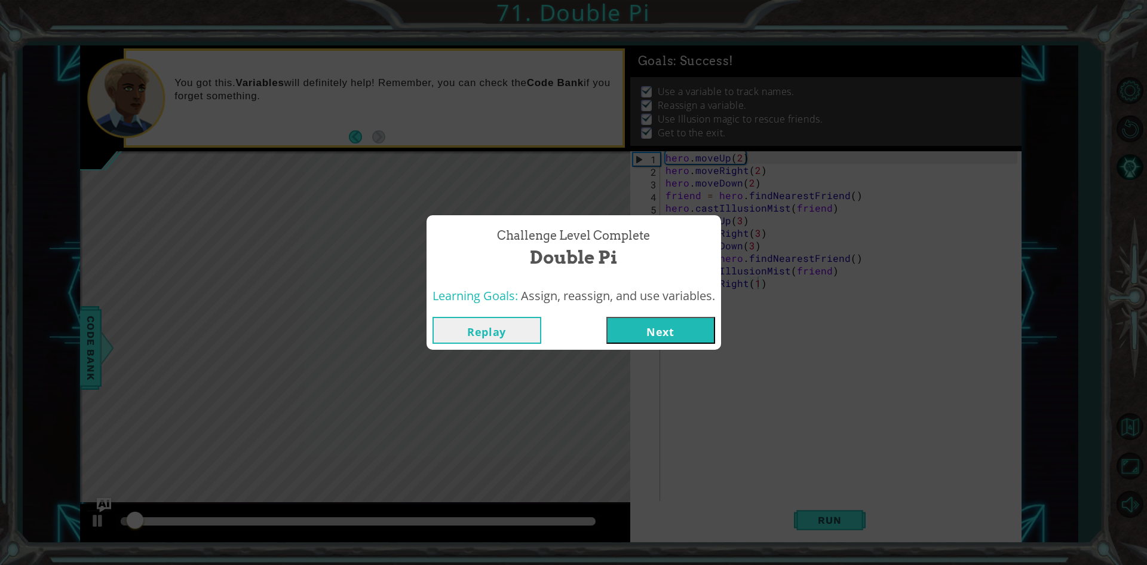
click at [639, 333] on button "Next" at bounding box center [661, 330] width 109 height 27
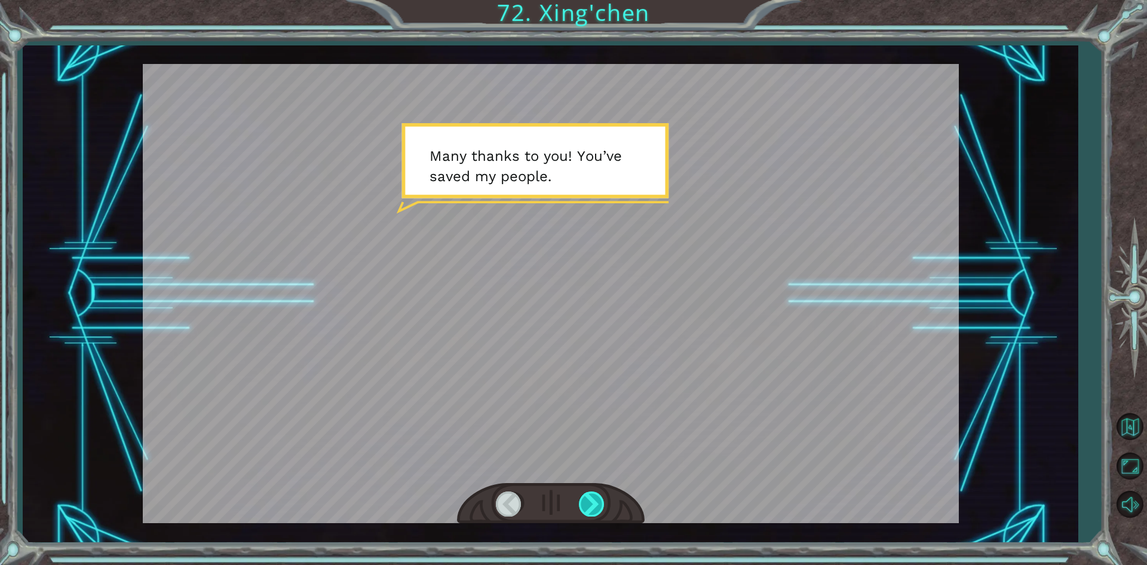
click at [581, 509] on div at bounding box center [592, 503] width 27 height 25
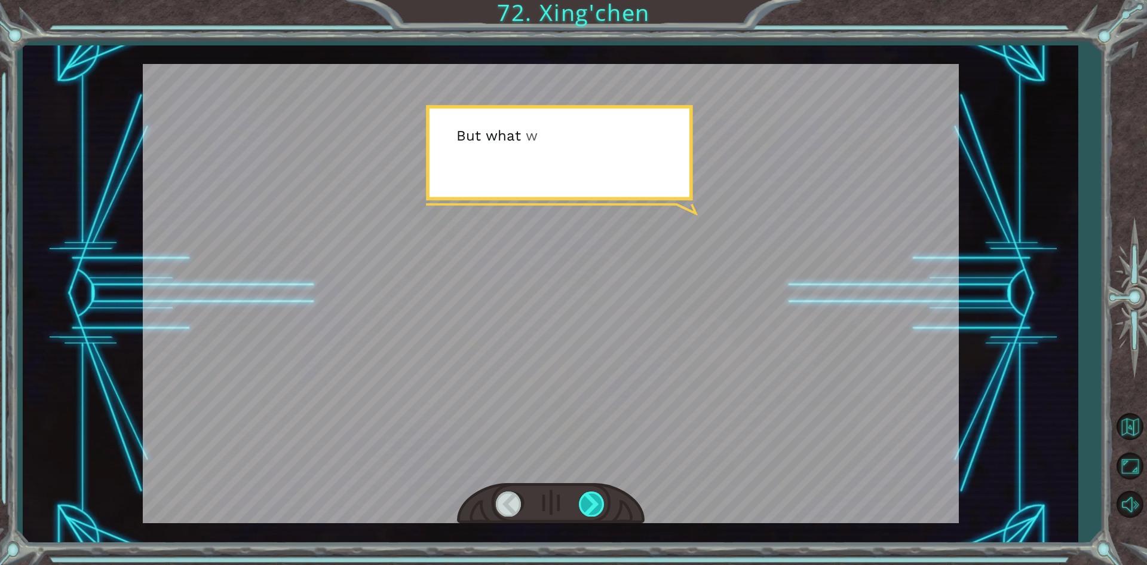
click at [591, 501] on div at bounding box center [592, 503] width 27 height 25
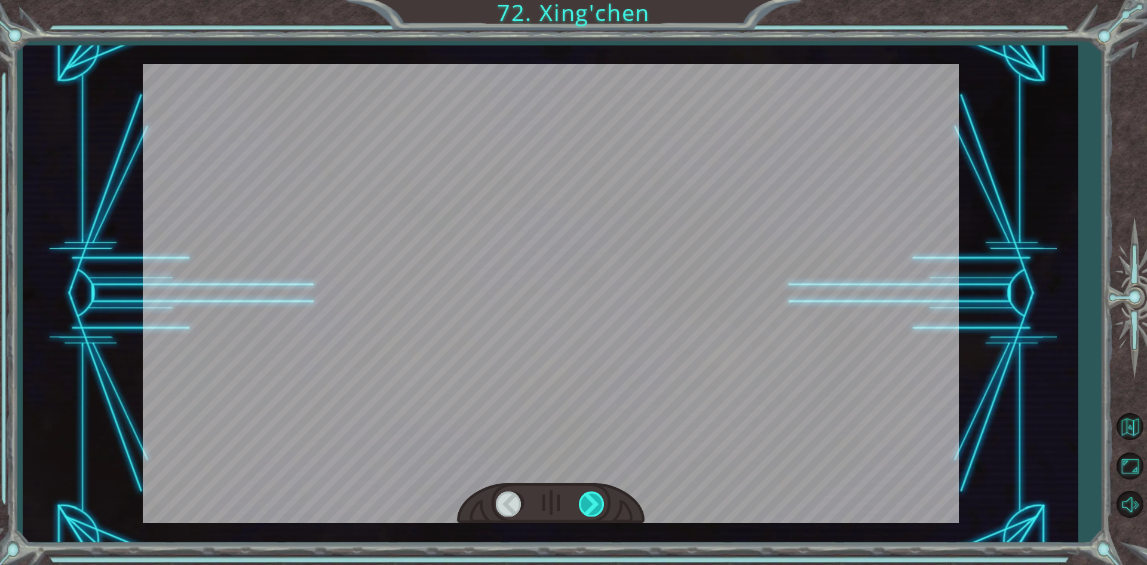
click at [591, 501] on div at bounding box center [592, 503] width 27 height 25
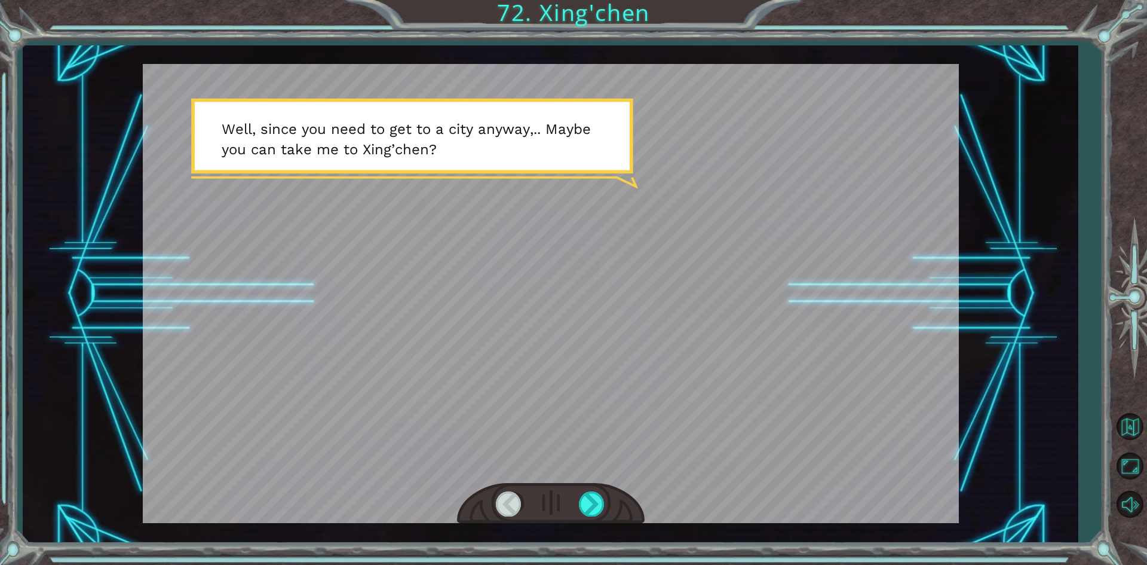
drag, startPoint x: 607, startPoint y: 493, endPoint x: 603, endPoint y: 502, distance: 9.9
click at [607, 494] on div at bounding box center [551, 503] width 188 height 41
click at [603, 502] on div at bounding box center [592, 503] width 27 height 25
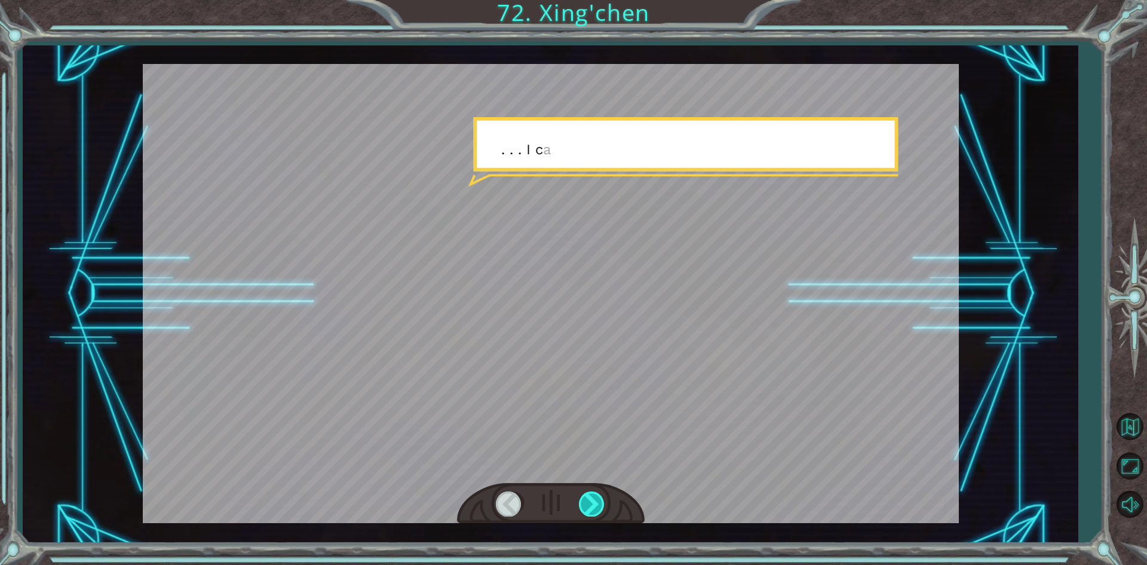
click at [603, 502] on div at bounding box center [592, 503] width 27 height 25
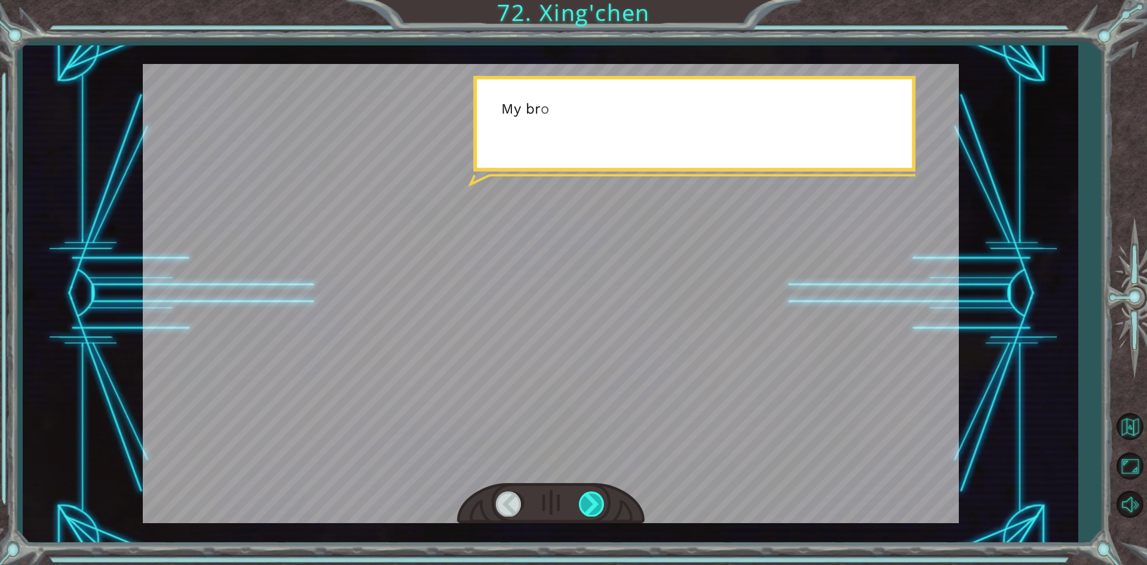
click at [603, 502] on div at bounding box center [592, 503] width 27 height 25
click at [594, 501] on div at bounding box center [592, 503] width 27 height 25
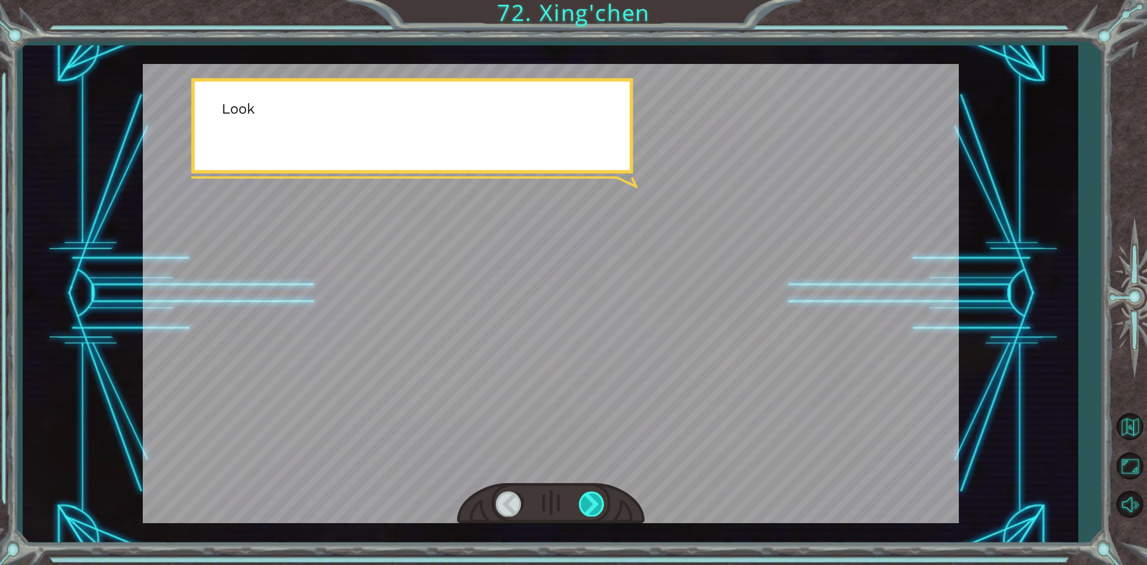
click at [594, 501] on div at bounding box center [592, 503] width 27 height 25
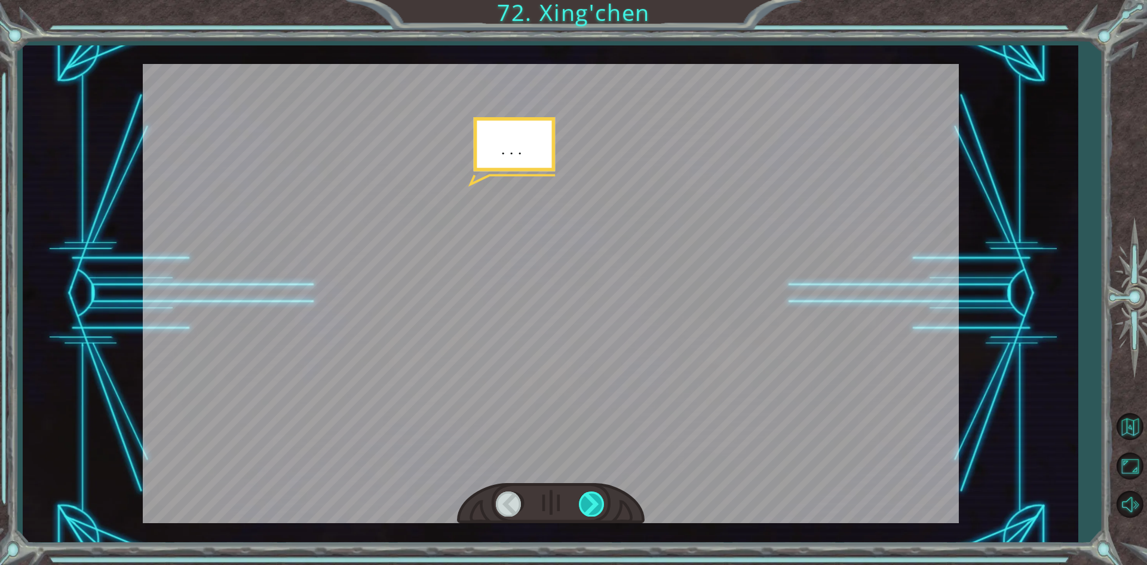
click at [594, 501] on div at bounding box center [592, 503] width 27 height 25
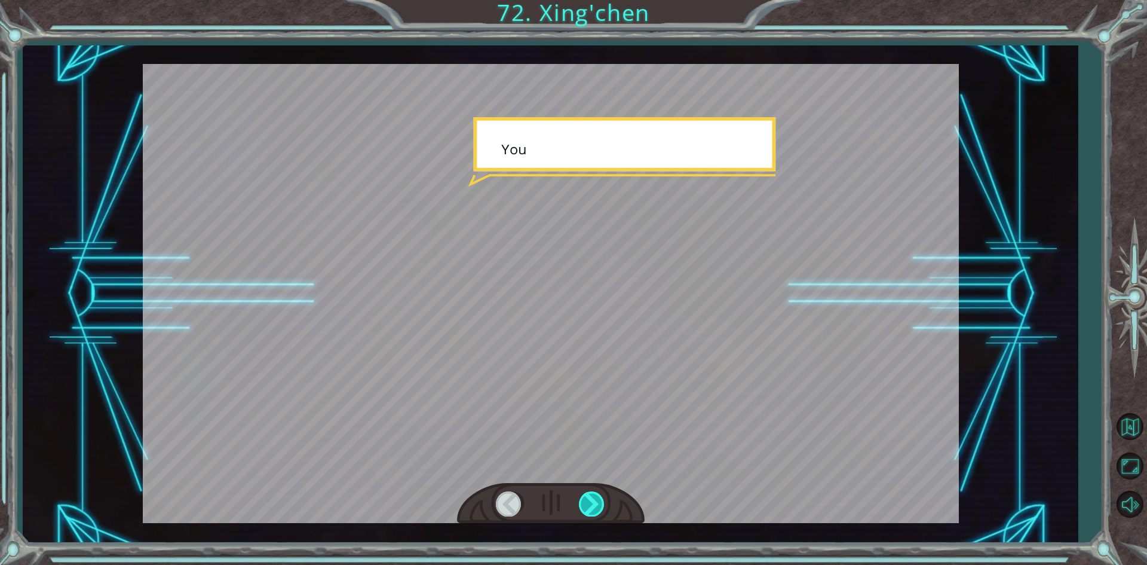
click at [594, 501] on div at bounding box center [592, 503] width 27 height 25
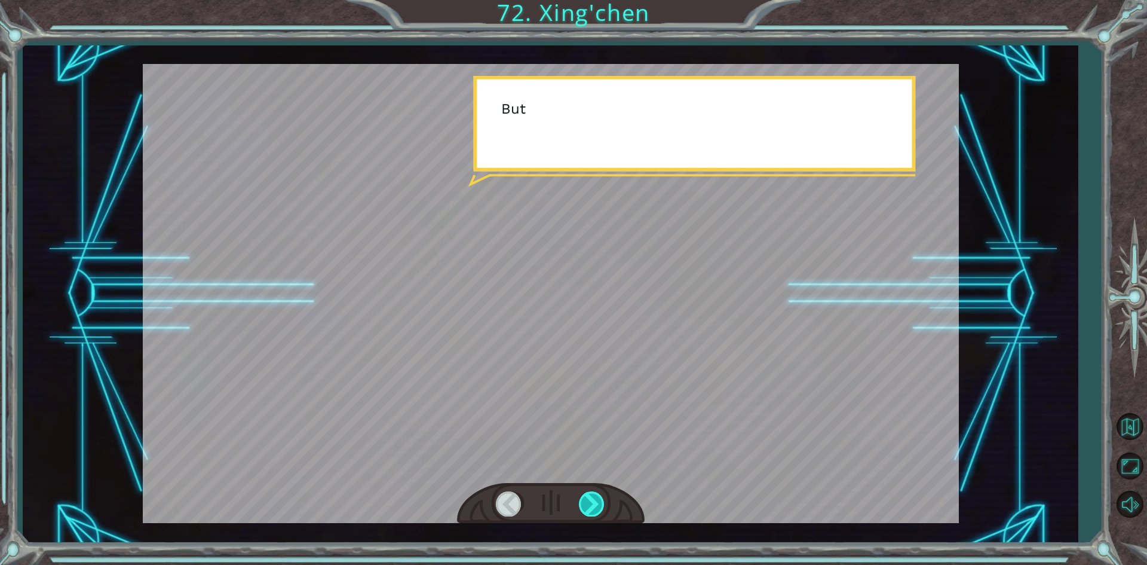
click at [594, 501] on div at bounding box center [592, 503] width 27 height 25
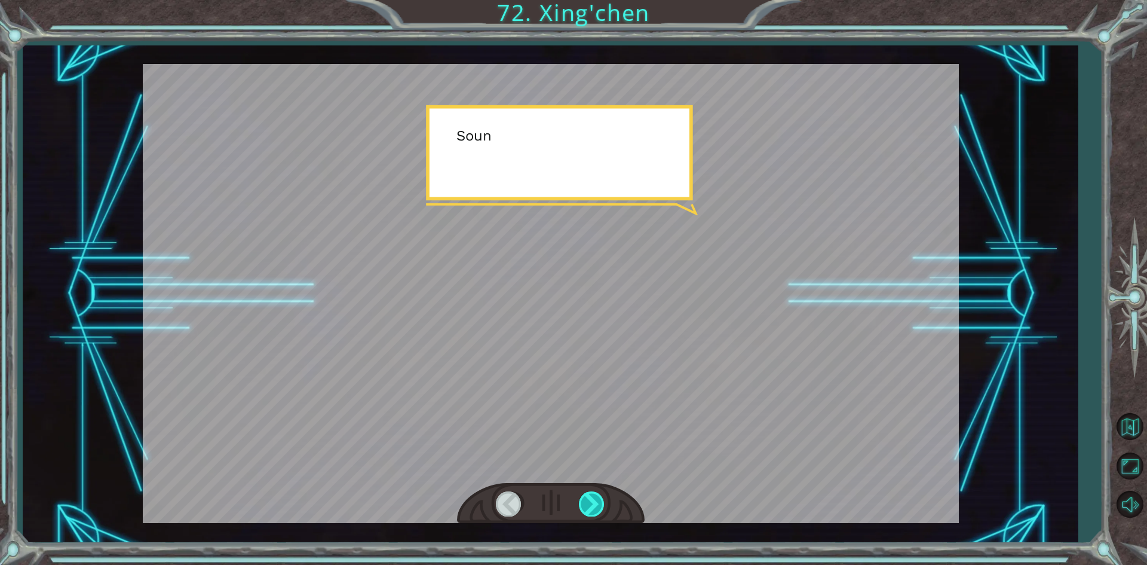
click at [594, 501] on div at bounding box center [592, 503] width 27 height 25
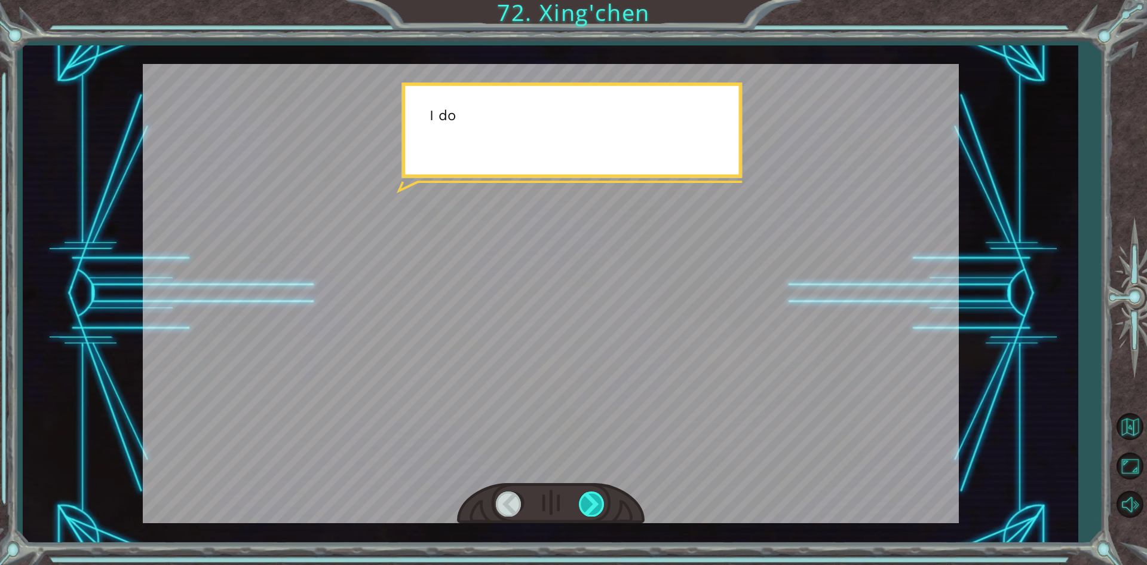
click at [594, 501] on div at bounding box center [592, 503] width 27 height 25
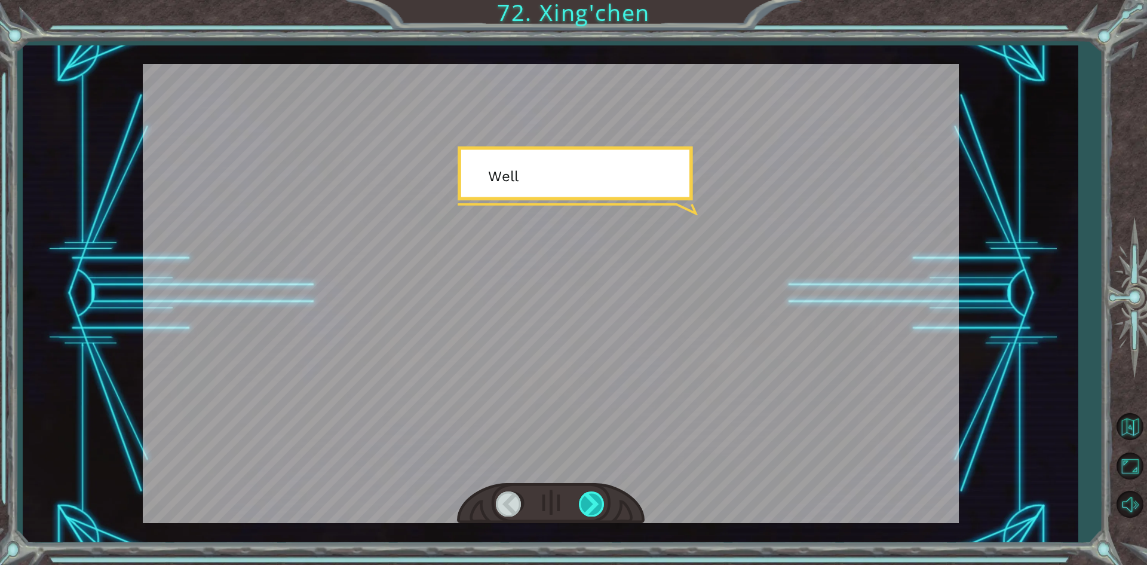
click at [594, 498] on div at bounding box center [592, 503] width 27 height 25
click at [594, 0] on div "Temporary Text M a n y t h a n k s t o y o u ! Y o u ’ v e s a v e d m y p e o …" at bounding box center [573, 0] width 1147 height 0
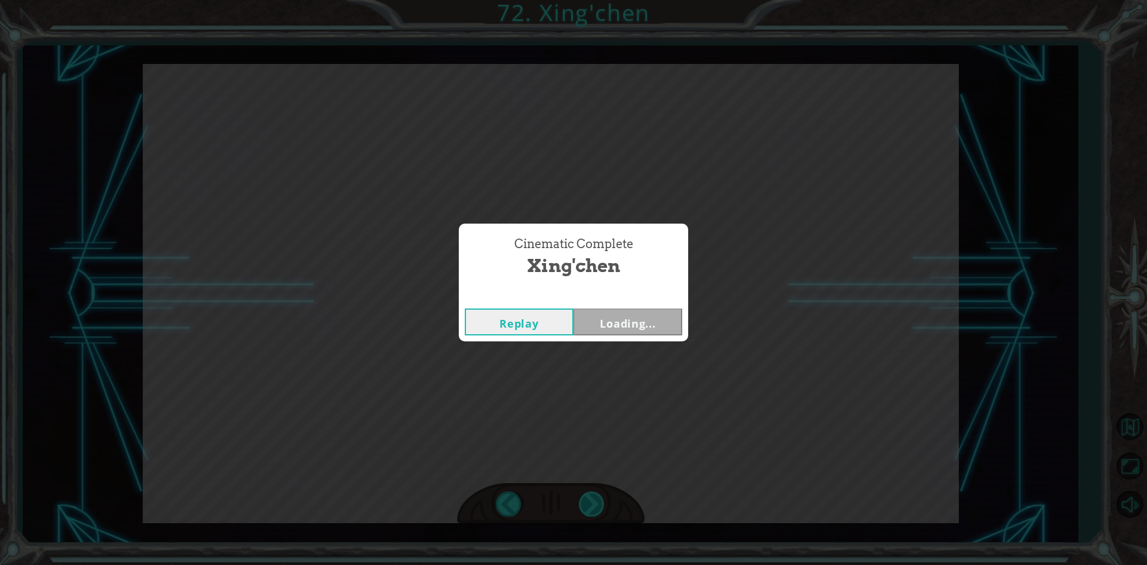
click at [594, 498] on div "Cinematic Complete [PERSON_NAME] Loading..." at bounding box center [573, 282] width 1147 height 565
